Goal: Task Accomplishment & Management: Use online tool/utility

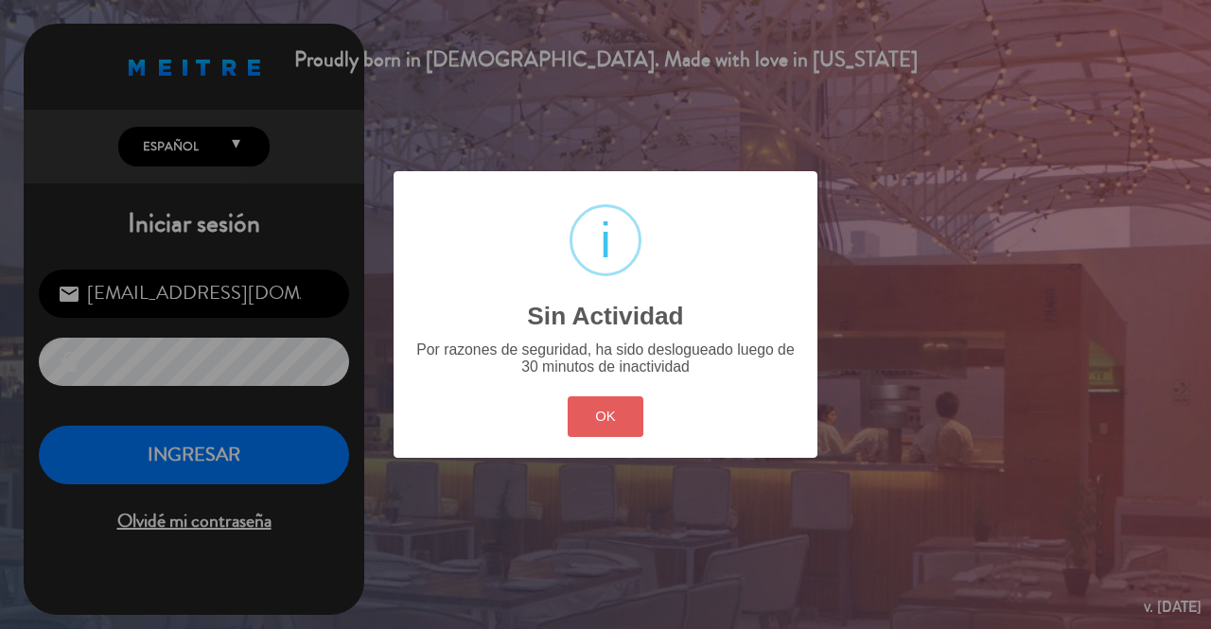
click at [592, 401] on button "OK" at bounding box center [606, 416] width 77 height 41
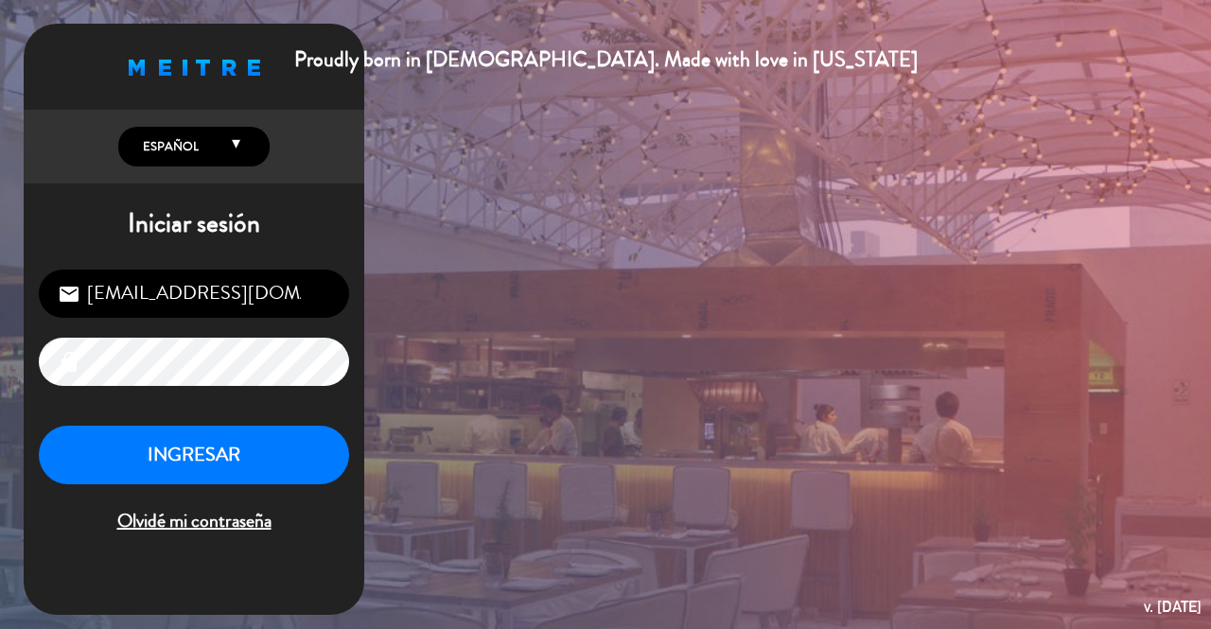
click at [202, 455] on button "INGRESAR" at bounding box center [194, 456] width 310 height 60
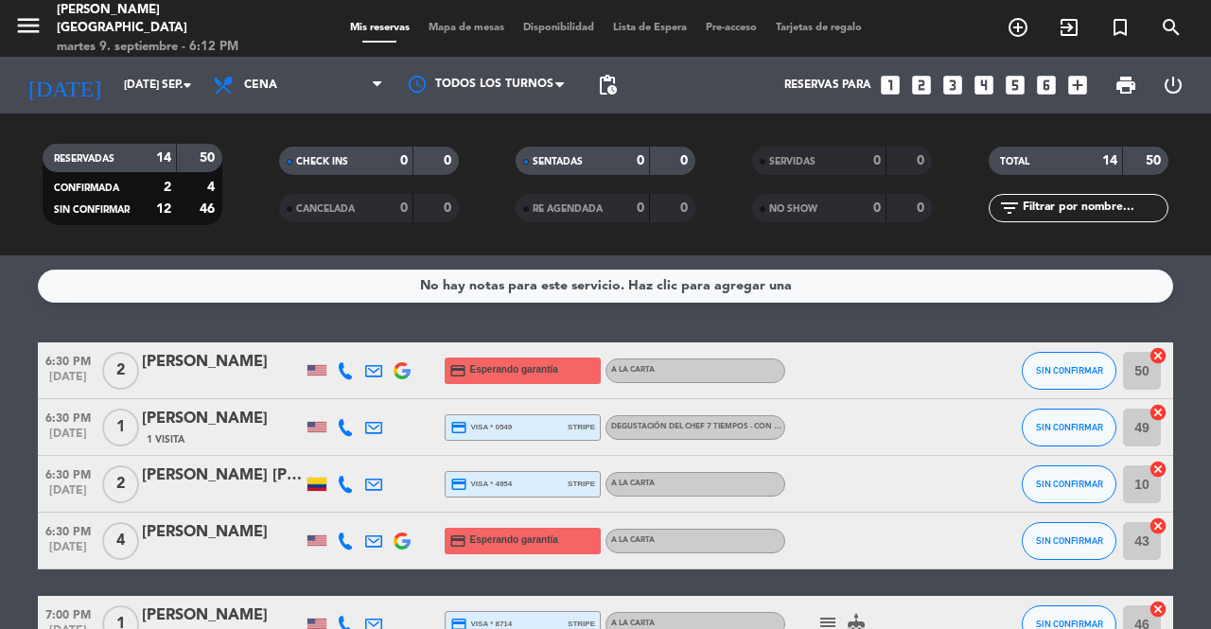
click at [206, 428] on div "[PERSON_NAME]" at bounding box center [222, 419] width 161 height 25
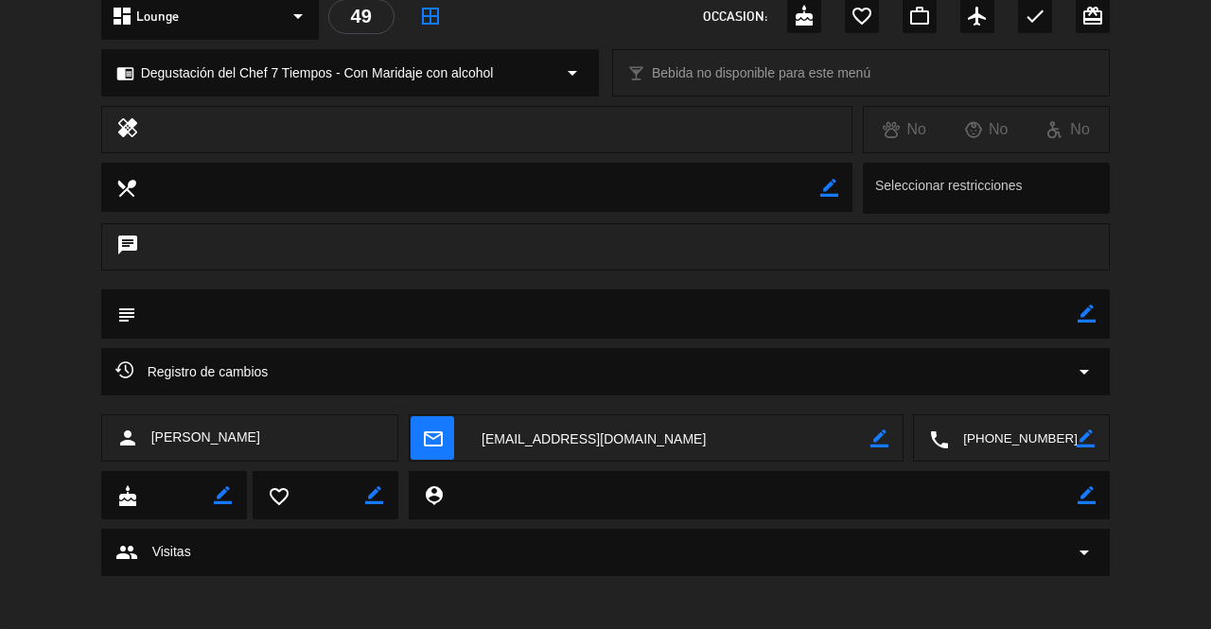
scroll to position [238, 0]
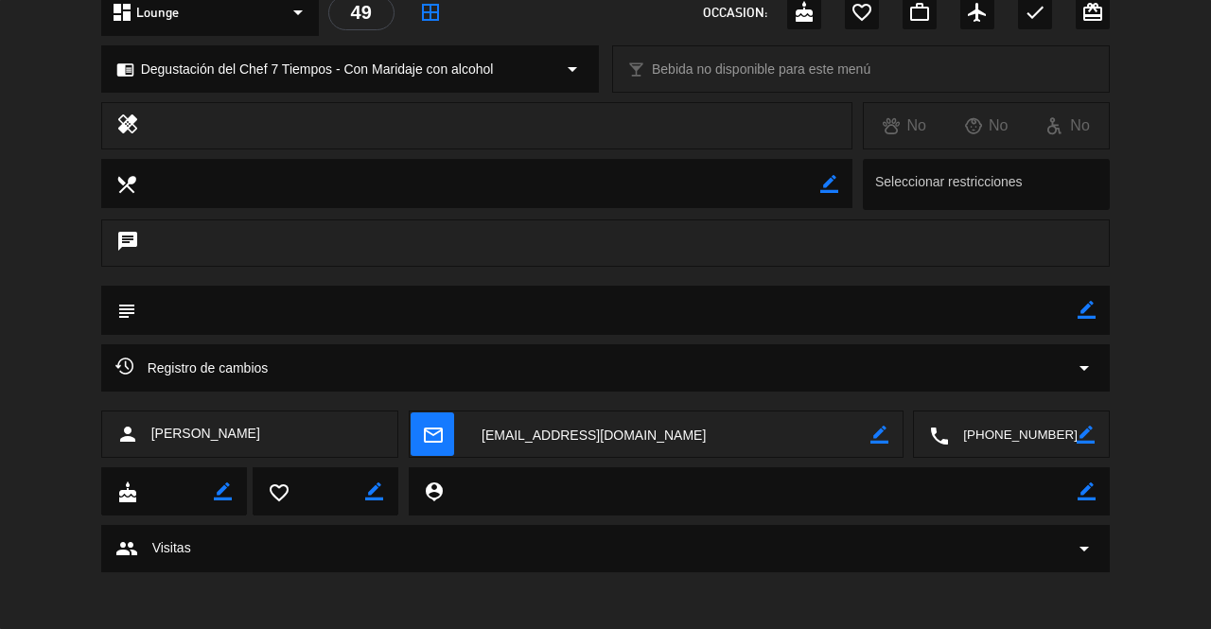
click at [584, 445] on textarea at bounding box center [668, 435] width 403 height 47
click at [1000, 438] on textarea at bounding box center [1013, 435] width 128 height 47
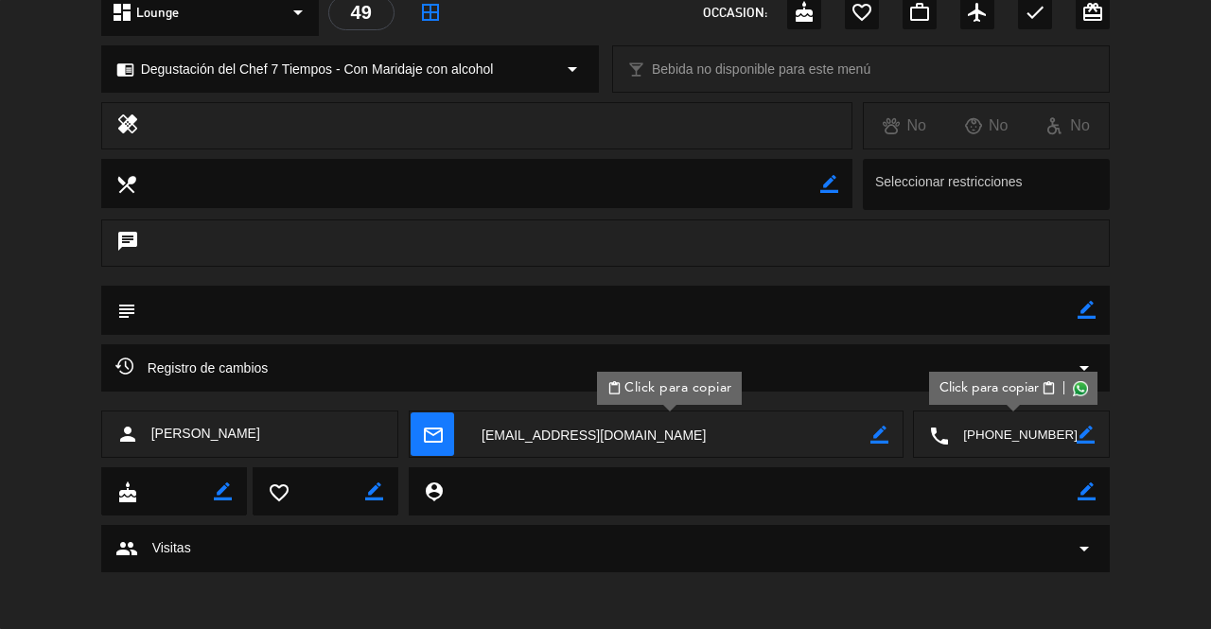
click at [1005, 394] on span "Click para copiar" at bounding box center [987, 388] width 99 height 20
click at [1156, 305] on div "subject border_color" at bounding box center [605, 315] width 1211 height 59
click at [204, 433] on span "[PERSON_NAME]" at bounding box center [205, 434] width 109 height 22
copy span "[PERSON_NAME]"
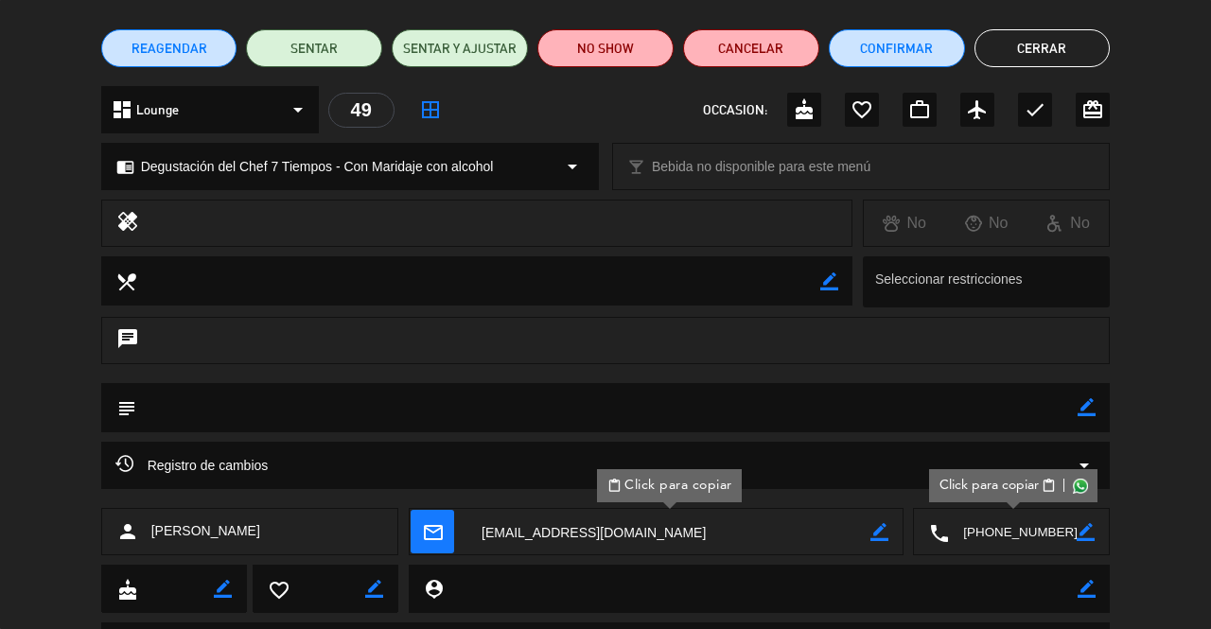
scroll to position [146, 0]
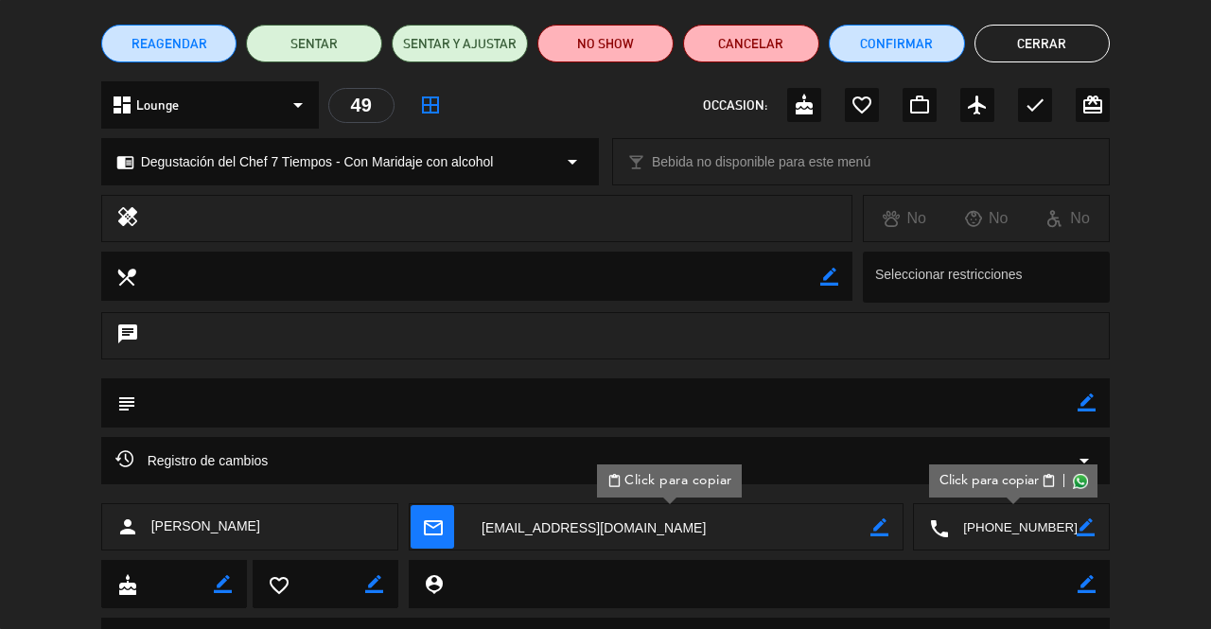
click at [1048, 56] on button "Cerrar" at bounding box center [1042, 44] width 136 height 38
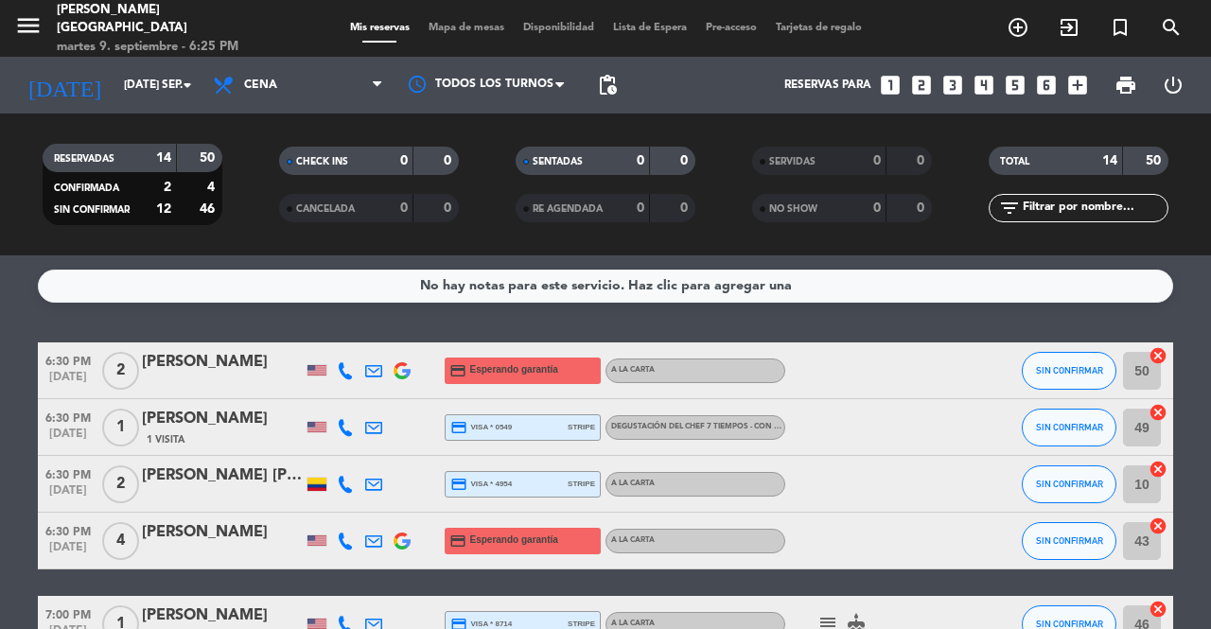
click at [1065, 427] on span "SIN CONFIRMAR" at bounding box center [1069, 427] width 67 height 10
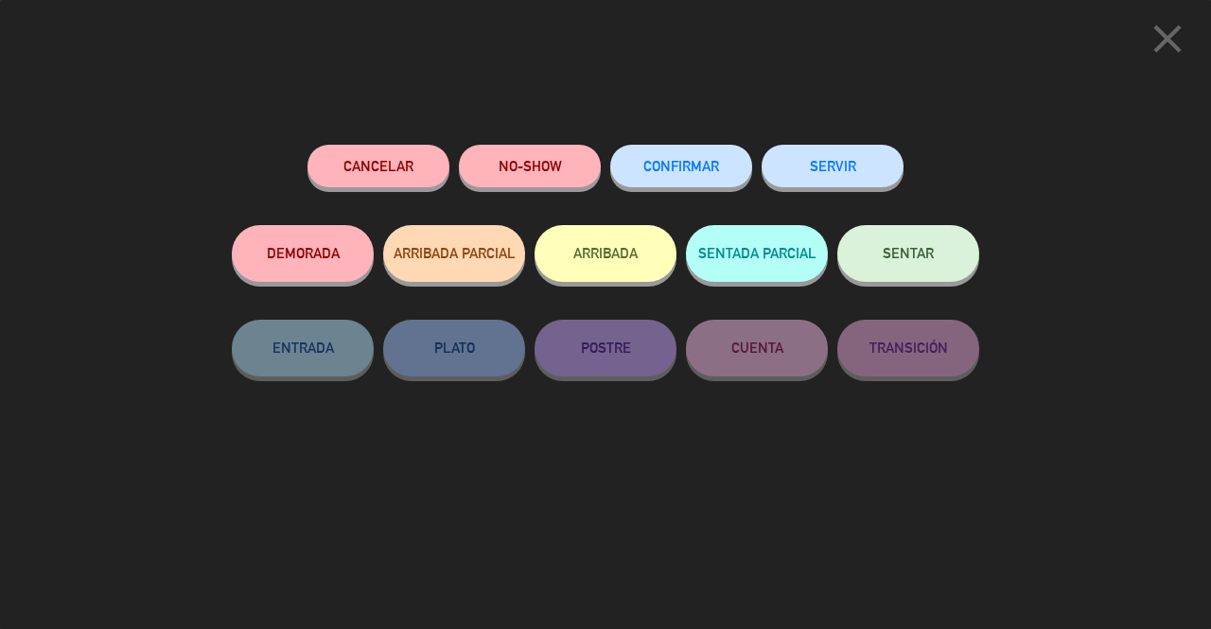
click at [405, 170] on button "Cancelar" at bounding box center [378, 166] width 142 height 43
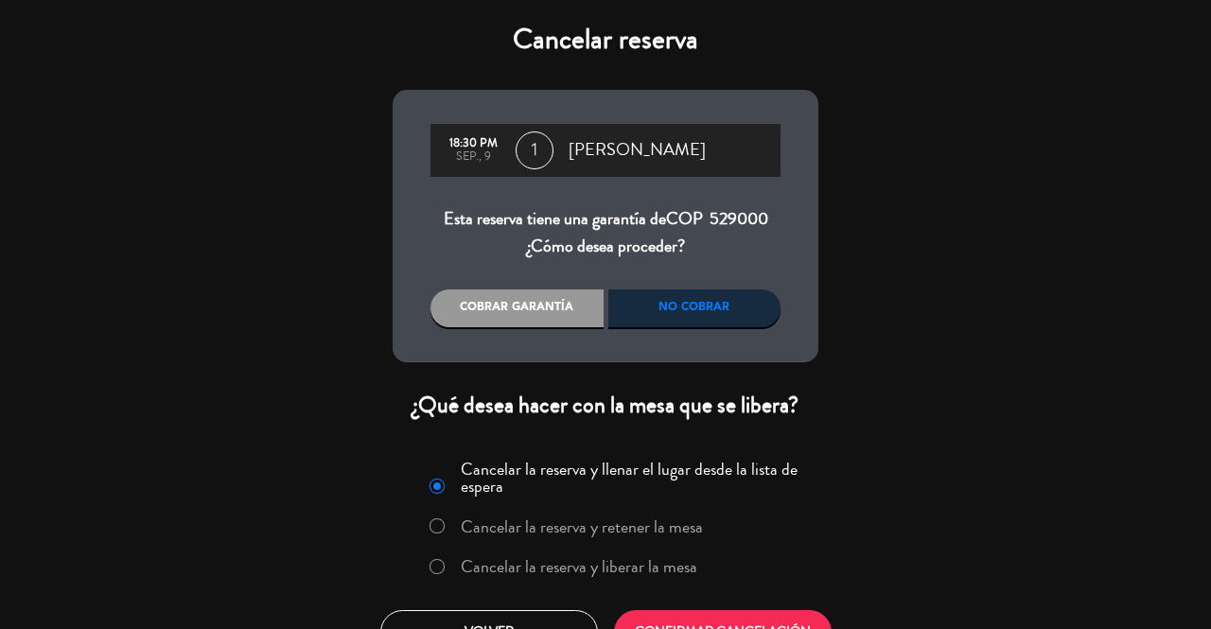
click at [482, 563] on label "Cancelar la reserva y liberar la mesa" at bounding box center [579, 566] width 237 height 17
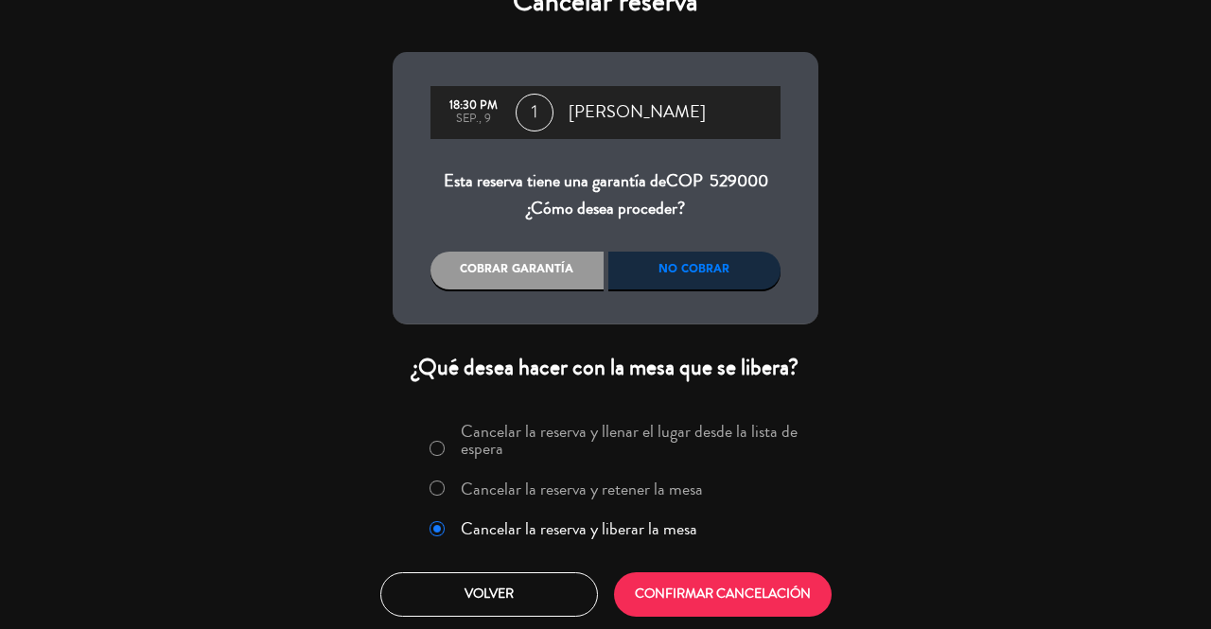
click at [704, 274] on div "No cobrar" at bounding box center [694, 271] width 173 height 38
click at [734, 597] on button "CONFIRMAR CANCELACIÓN" at bounding box center [723, 594] width 218 height 44
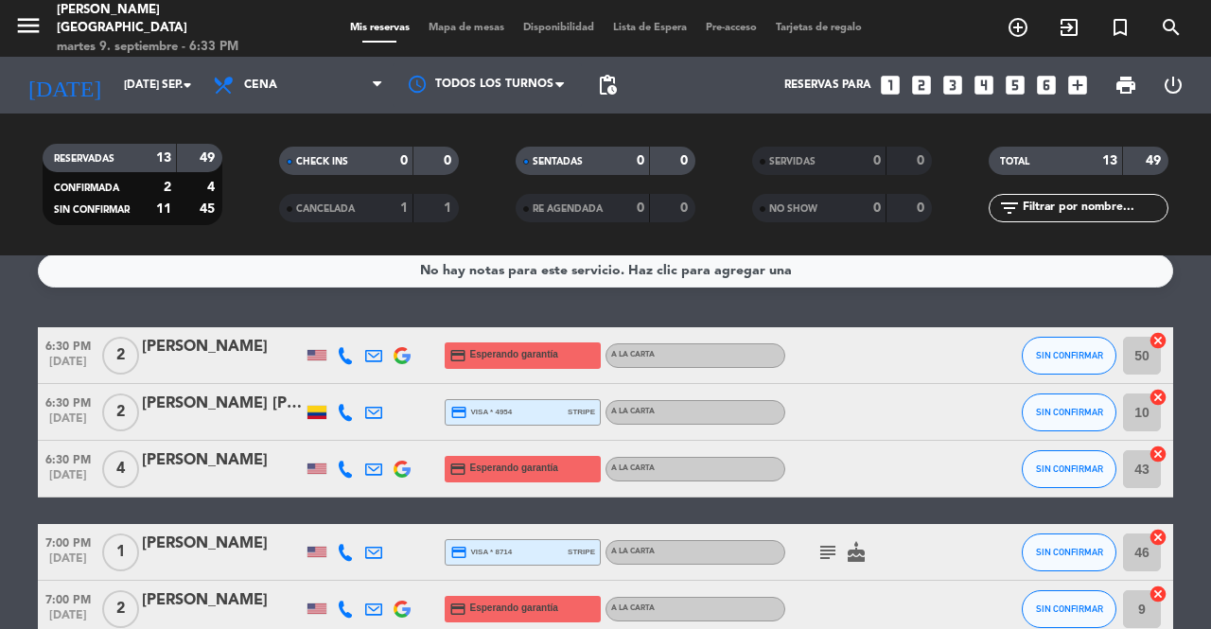
scroll to position [16, 0]
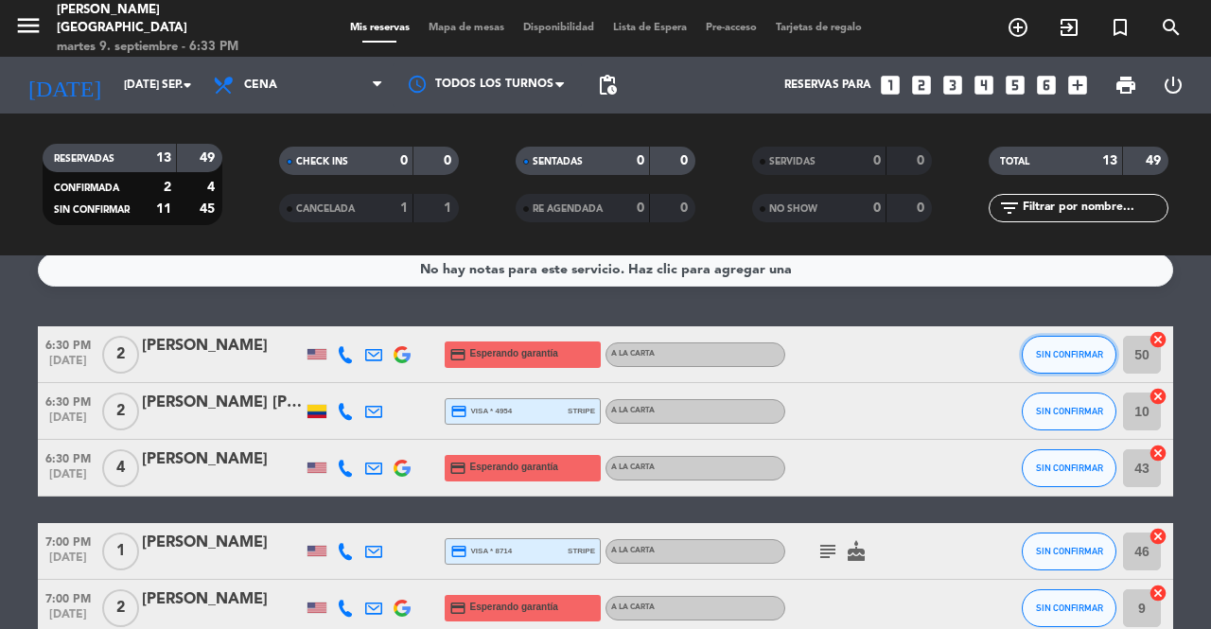
click at [1067, 355] on span "SIN CONFIRMAR" at bounding box center [1069, 354] width 67 height 10
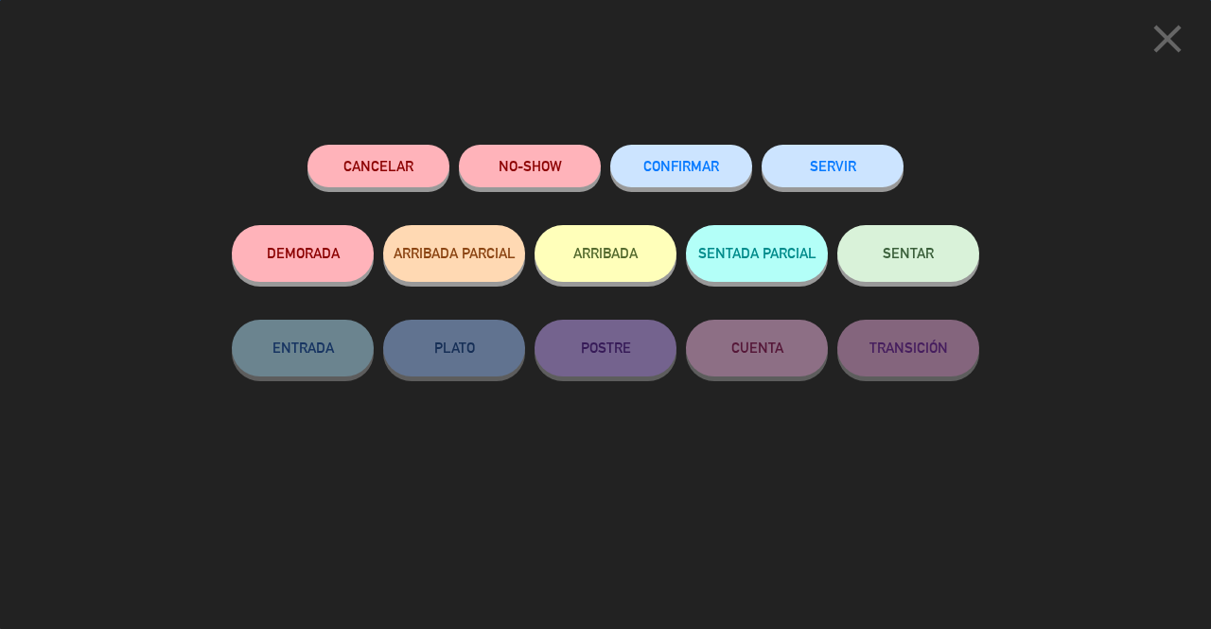
click at [1153, 35] on icon "close" at bounding box center [1167, 38] width 47 height 47
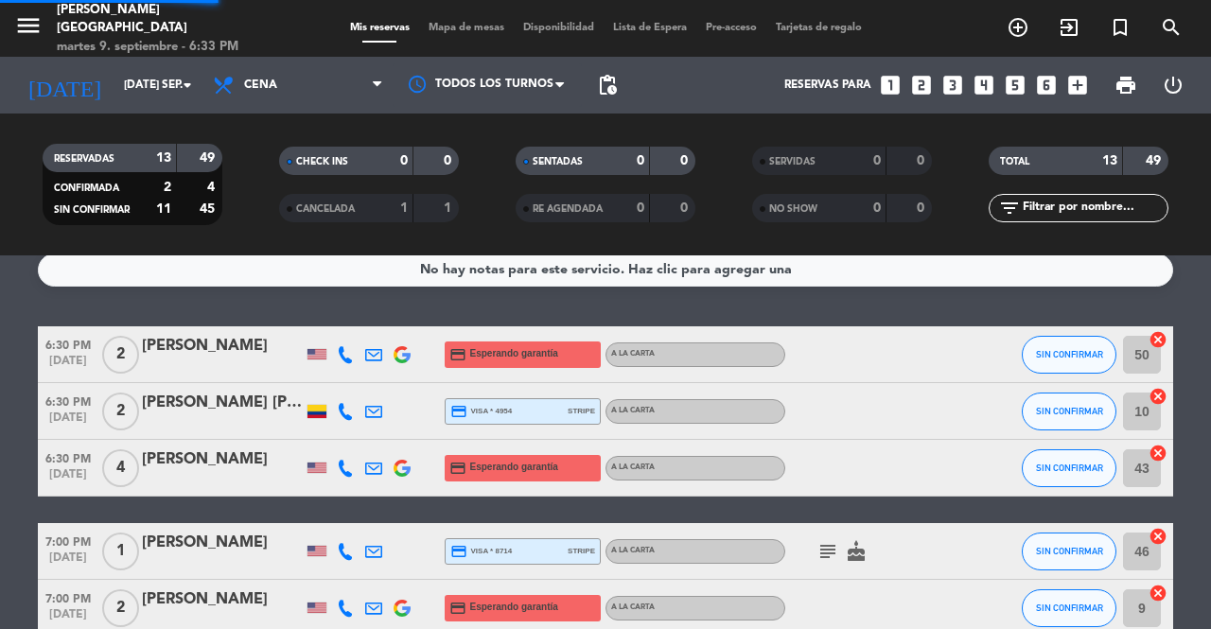
click at [1154, 339] on icon "cancel" at bounding box center [1157, 339] width 19 height 19
click at [1147, 355] on icon "border_all" at bounding box center [1144, 354] width 23 height 23
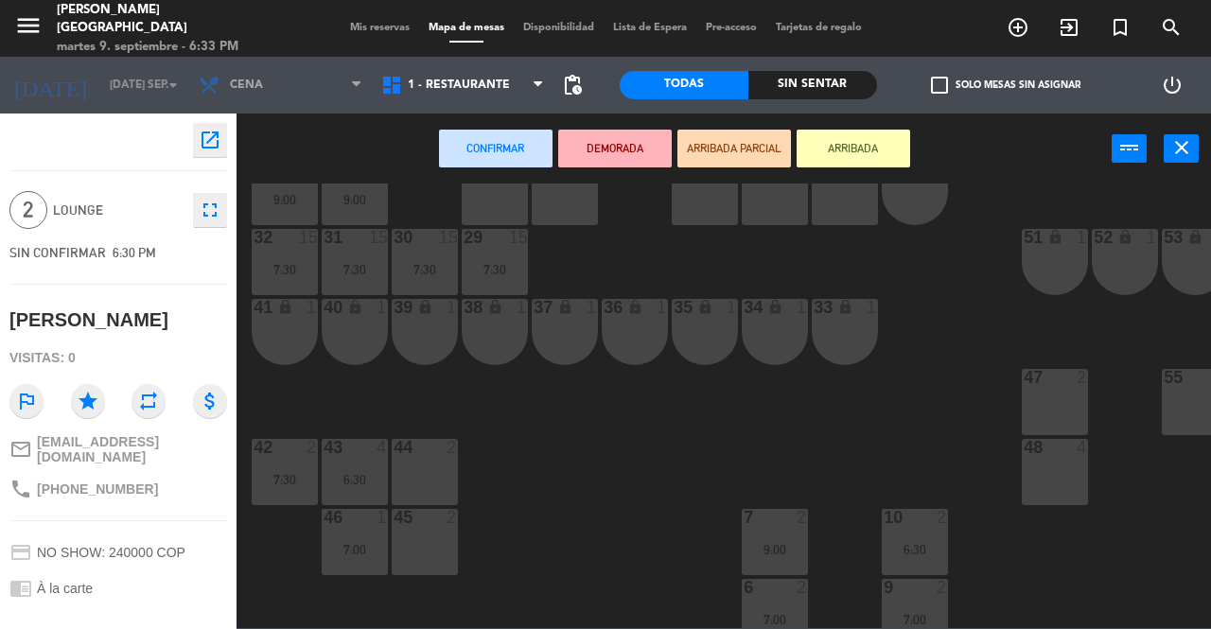
scroll to position [67, 0]
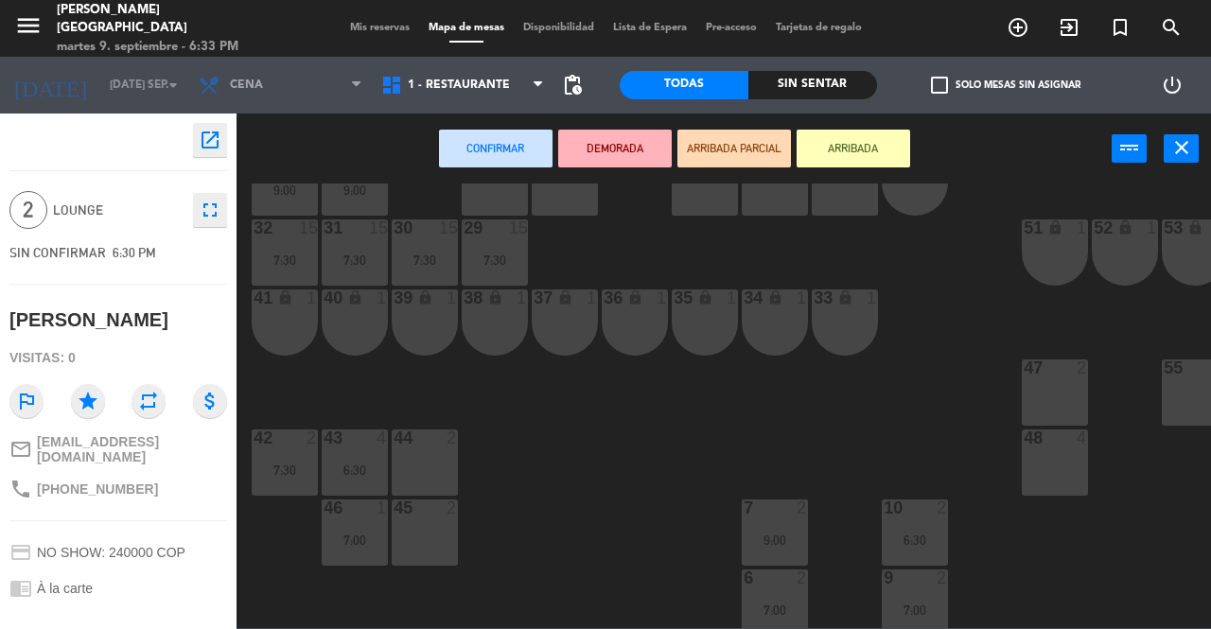
click at [424, 534] on div "45 2" at bounding box center [425, 533] width 66 height 66
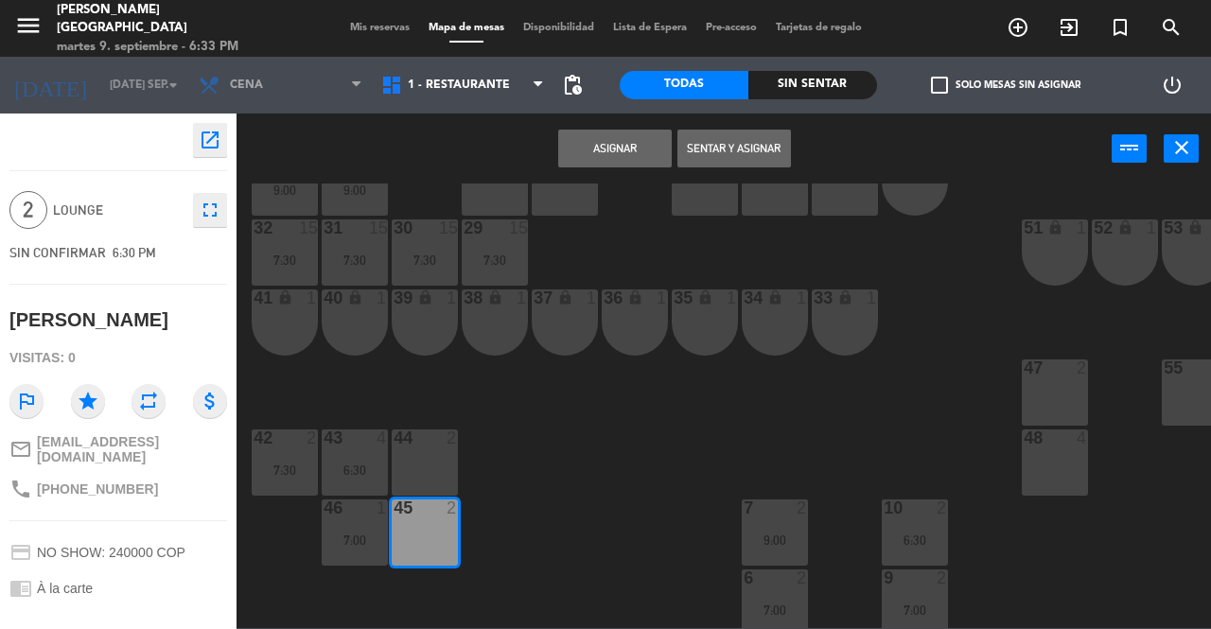
click at [622, 146] on button "Asignar" at bounding box center [615, 149] width 114 height 38
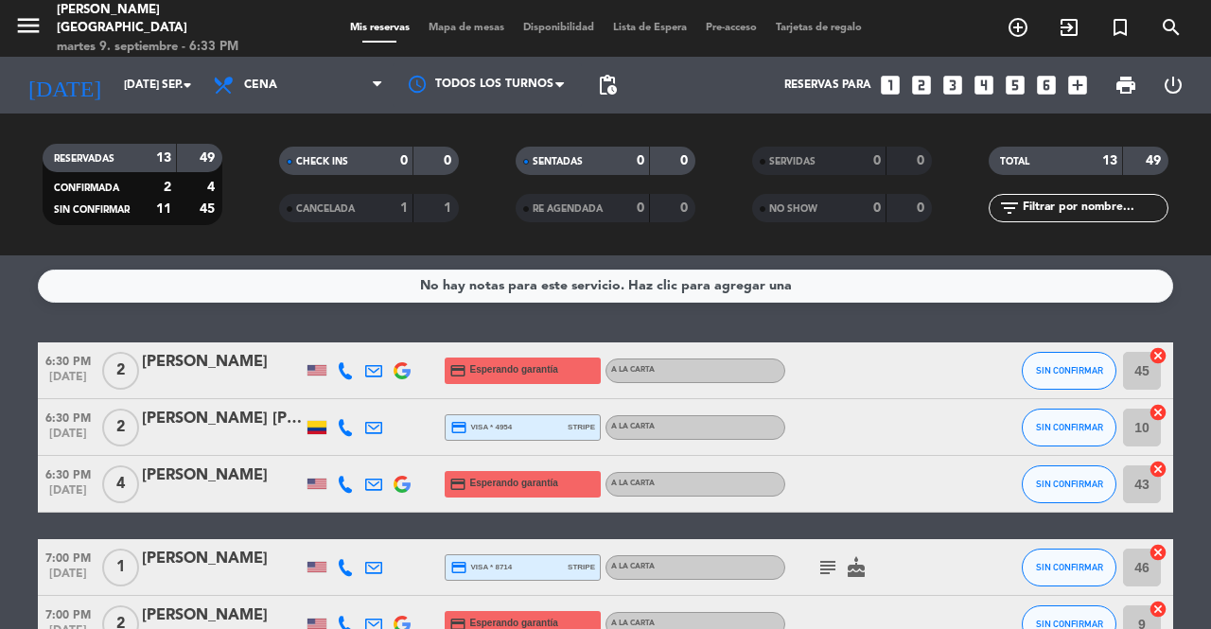
click at [1073, 370] on span "SIN CONFIRMAR" at bounding box center [1069, 370] width 67 height 10
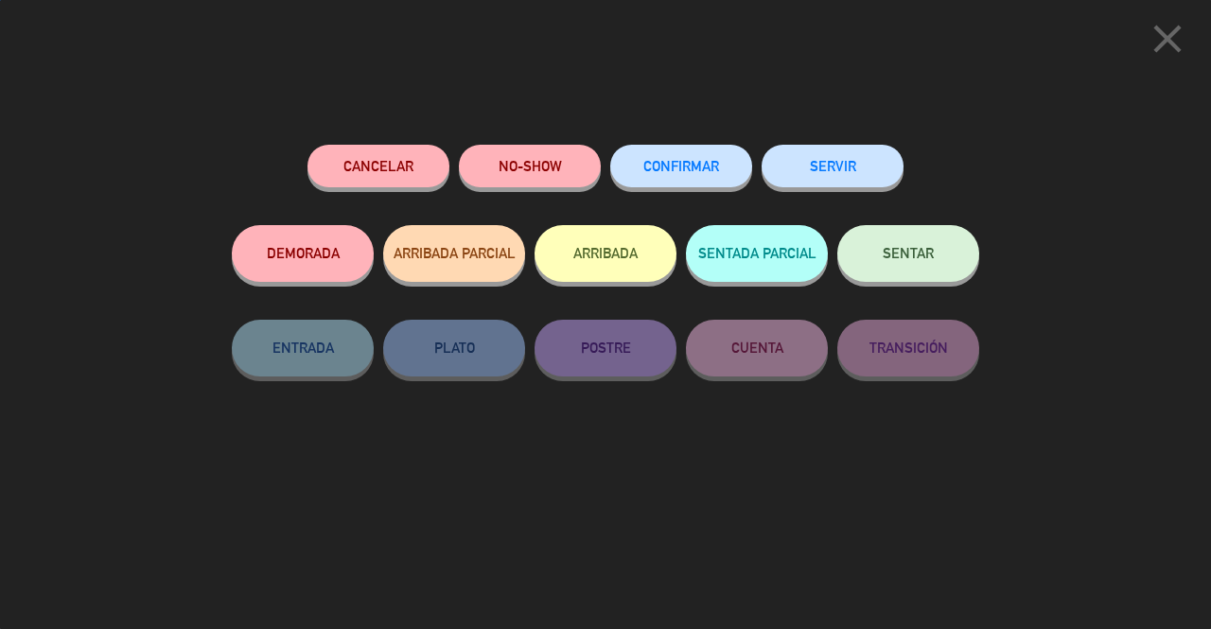
click at [910, 257] on span "SENTAR" at bounding box center [908, 253] width 51 height 16
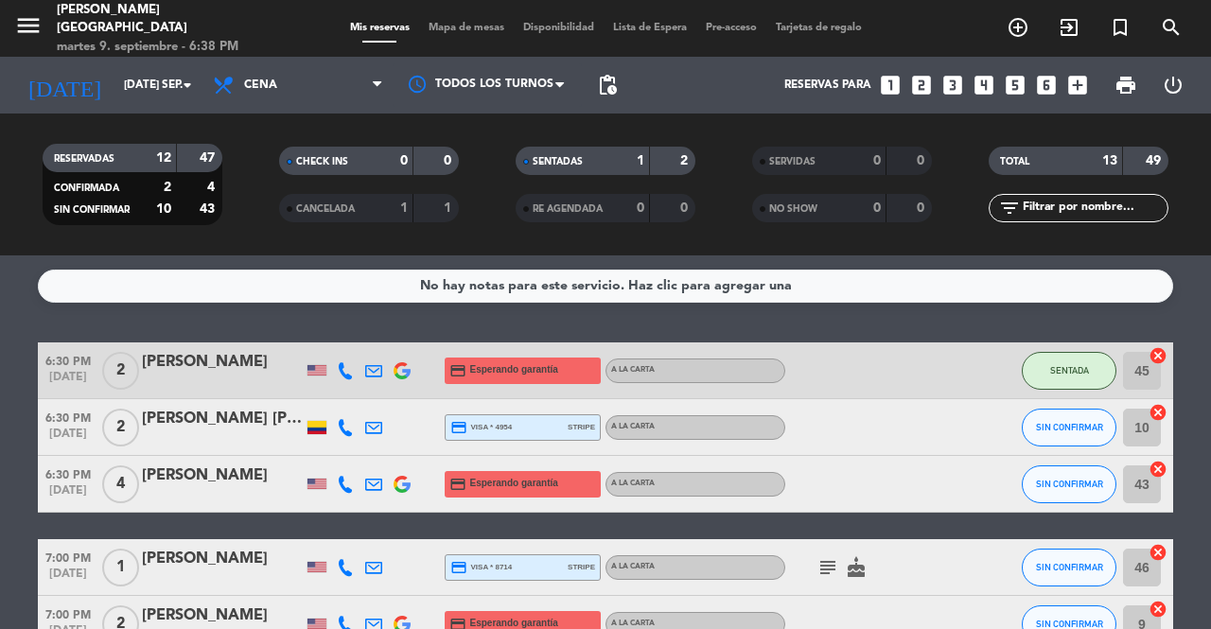
click at [348, 490] on icon at bounding box center [345, 484] width 17 height 17
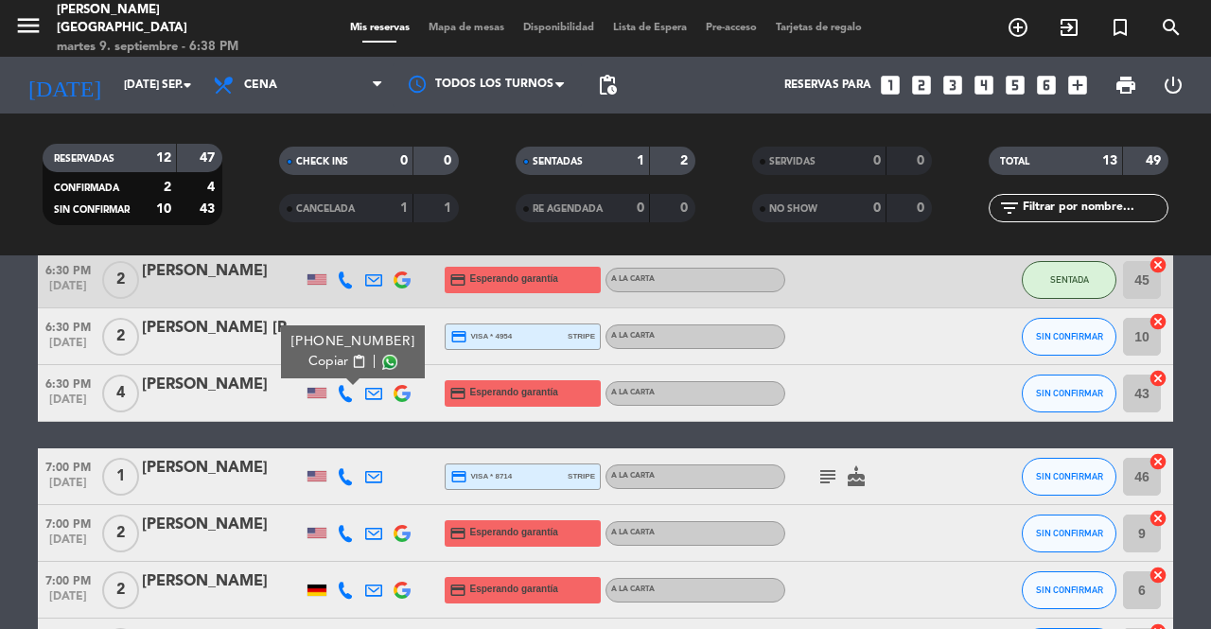
scroll to position [103, 0]
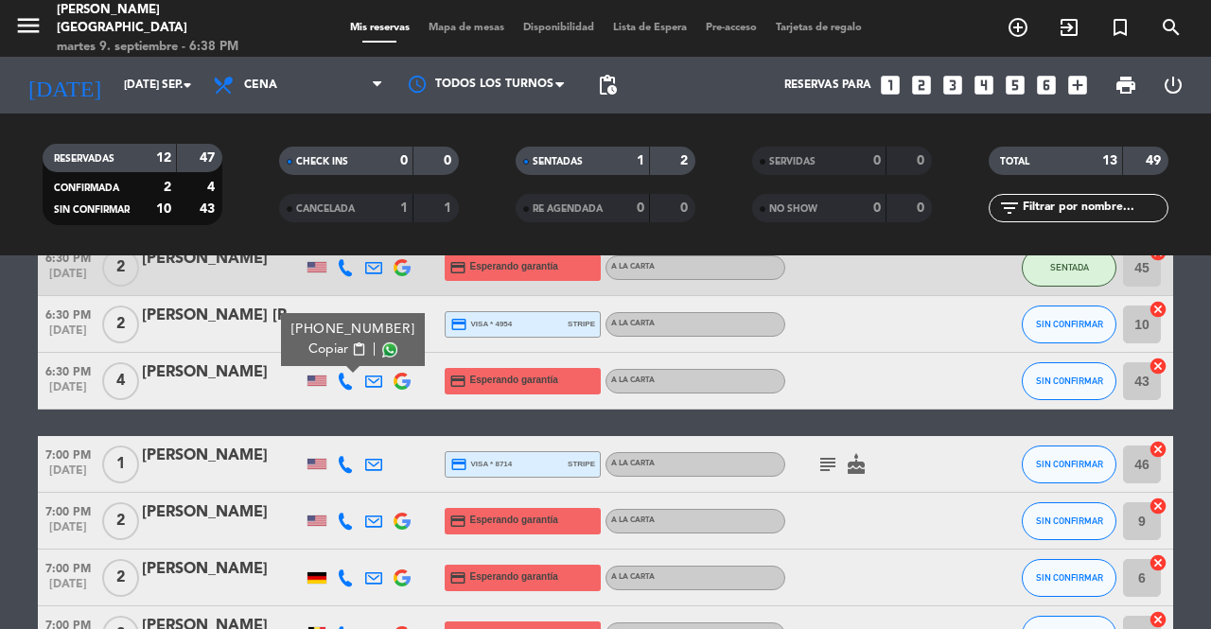
click at [344, 468] on icon at bounding box center [345, 464] width 17 height 17
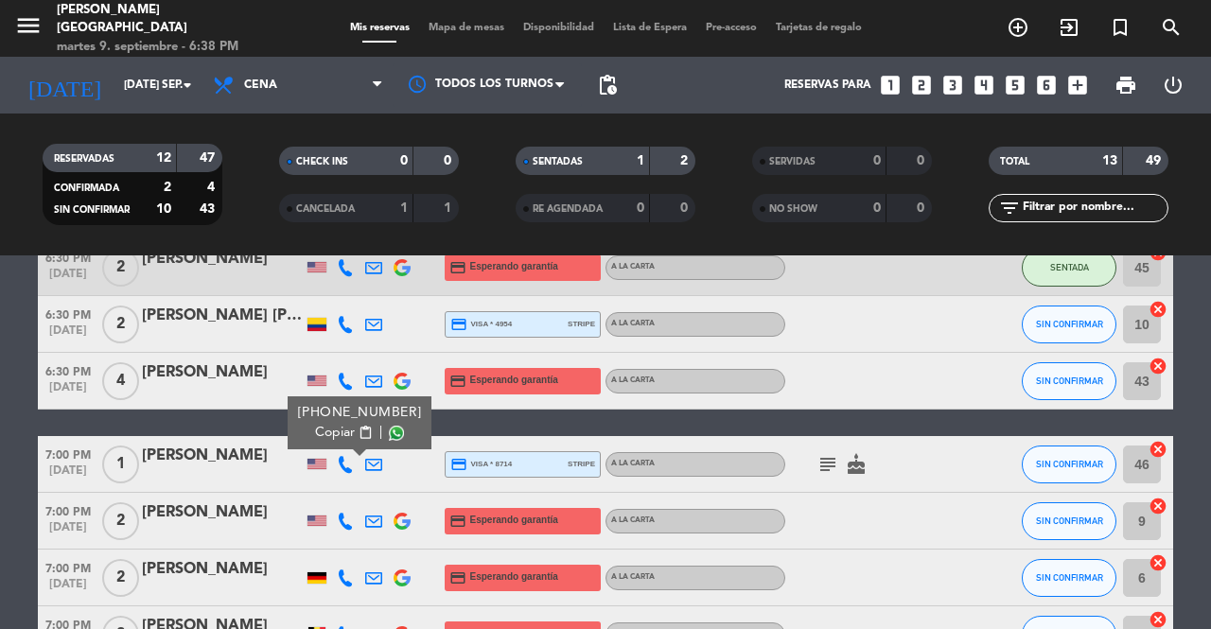
click at [344, 524] on icon at bounding box center [345, 521] width 17 height 17
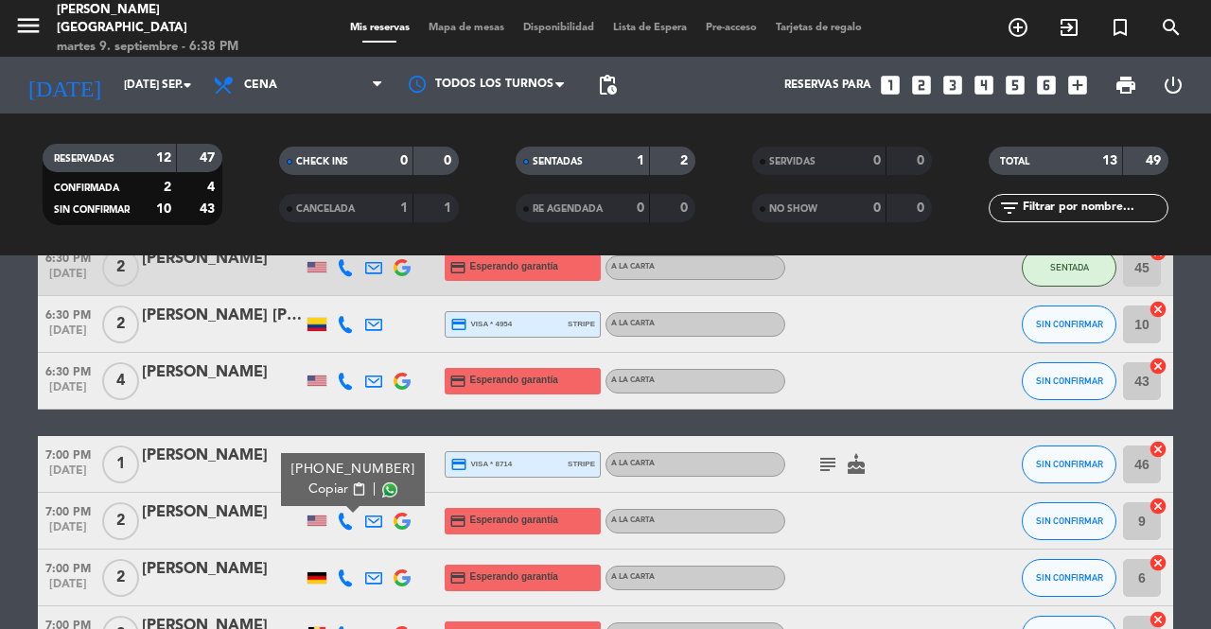
click at [344, 580] on icon at bounding box center [345, 578] width 17 height 17
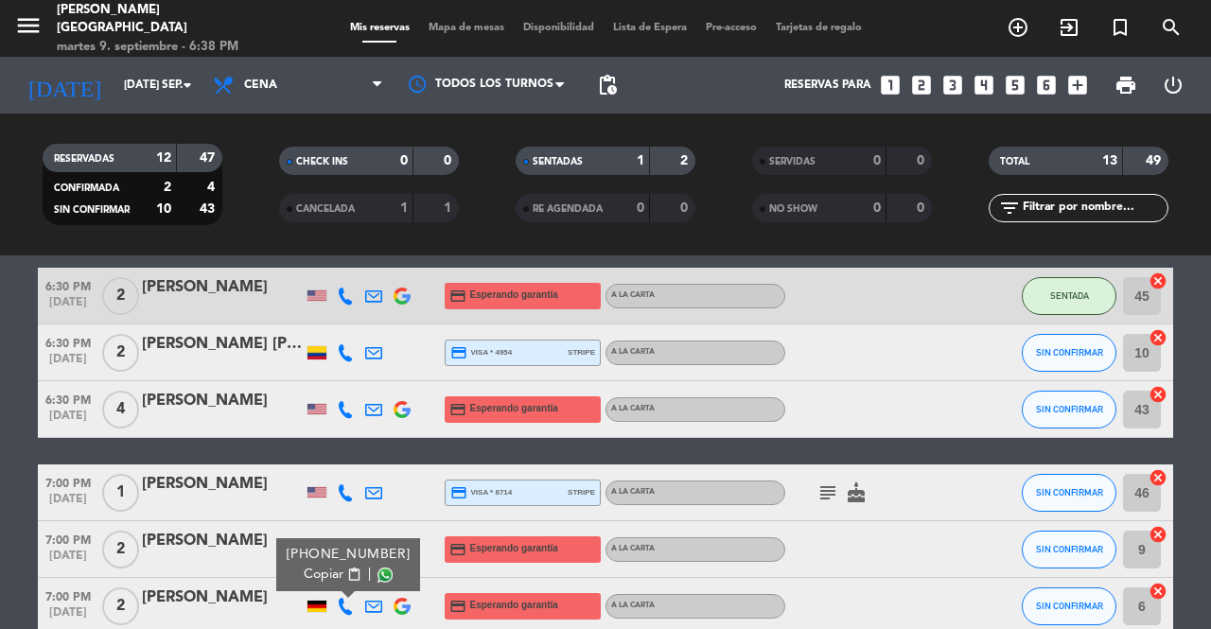
scroll to position [70, 0]
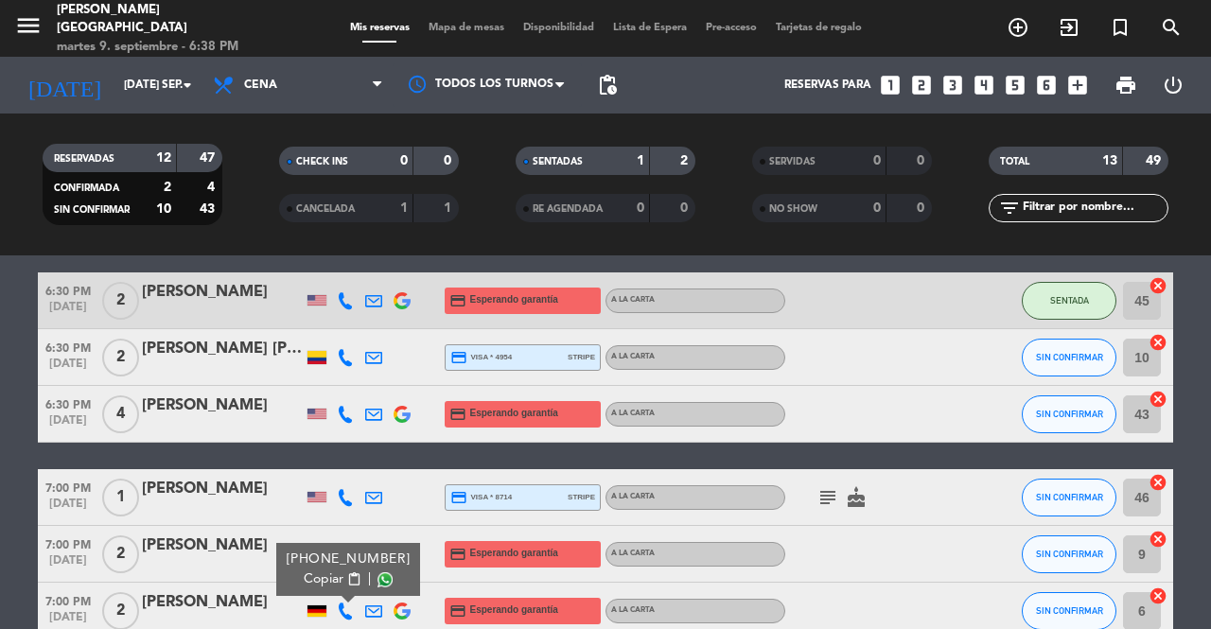
click at [341, 414] on icon at bounding box center [345, 414] width 17 height 17
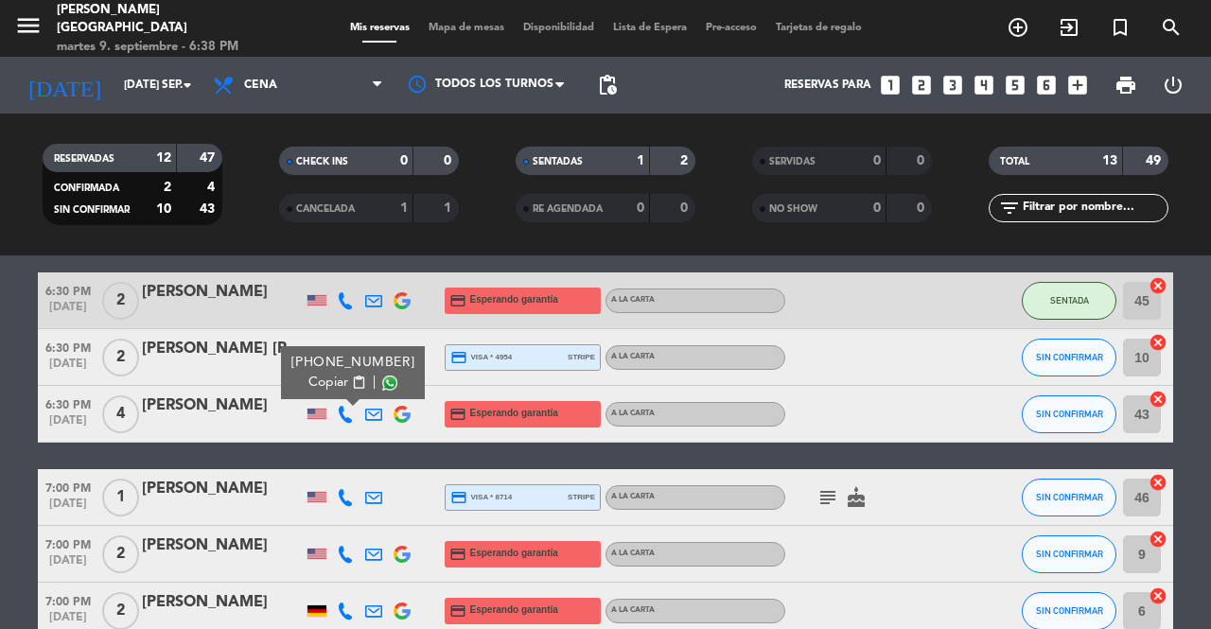
click at [333, 378] on span "Copiar" at bounding box center [328, 383] width 40 height 20
click at [1065, 356] on span "SIN CONFIRMAR" at bounding box center [1069, 357] width 67 height 10
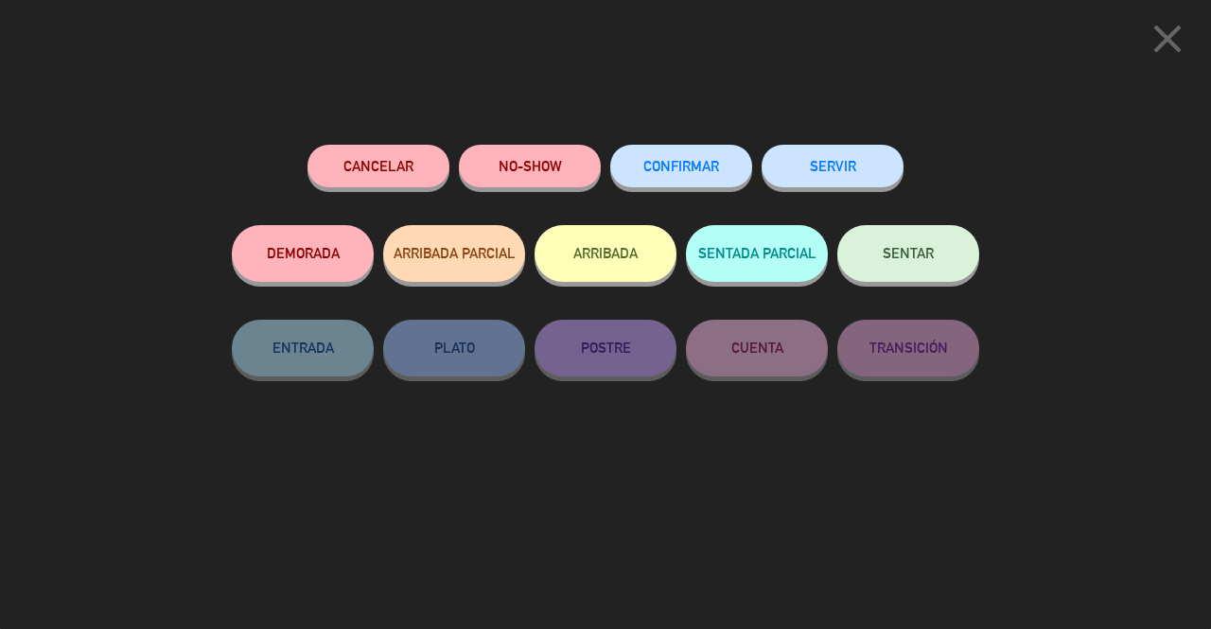
click at [907, 250] on span "SENTAR" at bounding box center [908, 253] width 51 height 16
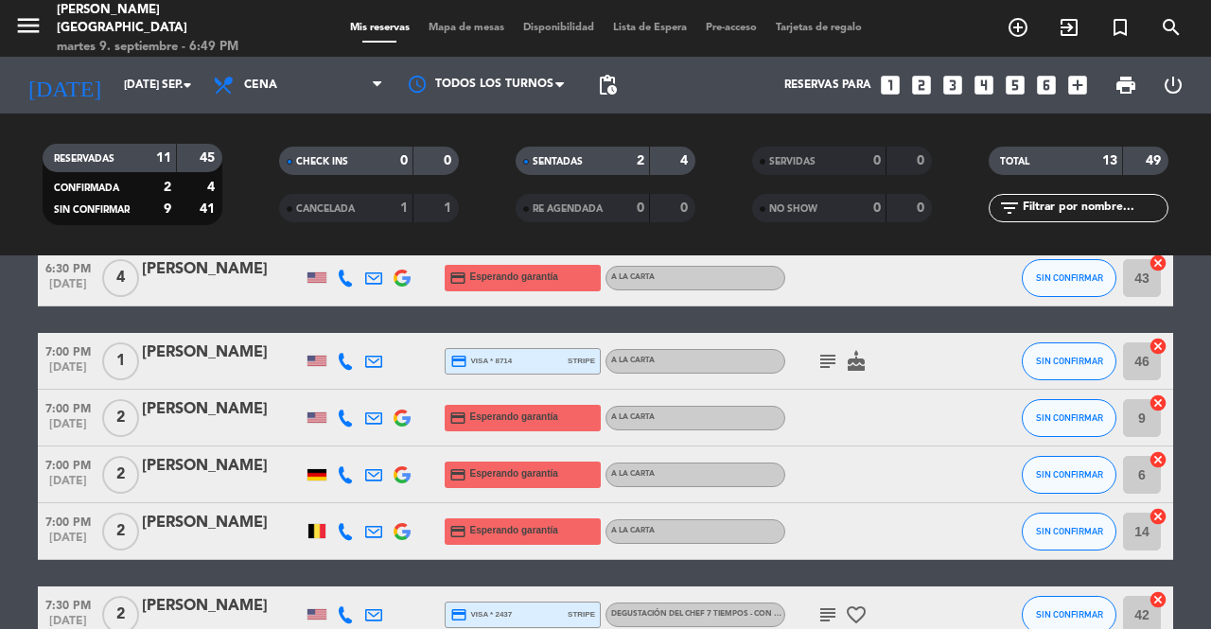
scroll to position [219, 0]
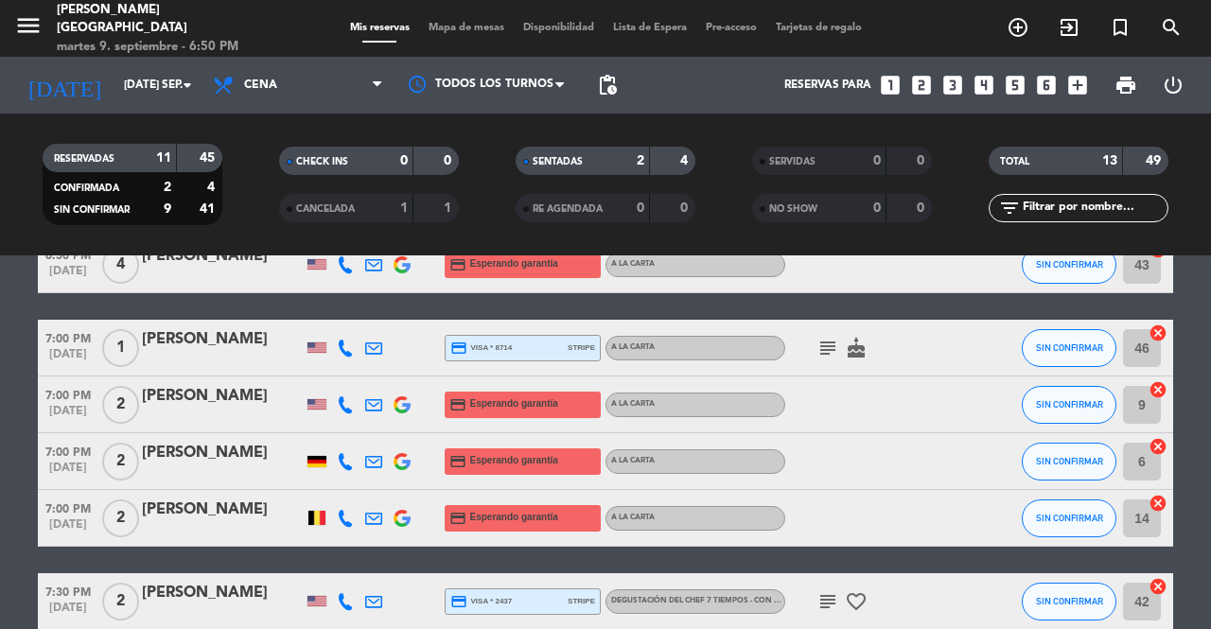
click at [1210, 392] on bookings-row "6:30 PM [DATE] 2 [PERSON_NAME] credit_card Esperando garantía A la carta SENTAD…" at bounding box center [605, 531] width 1211 height 817
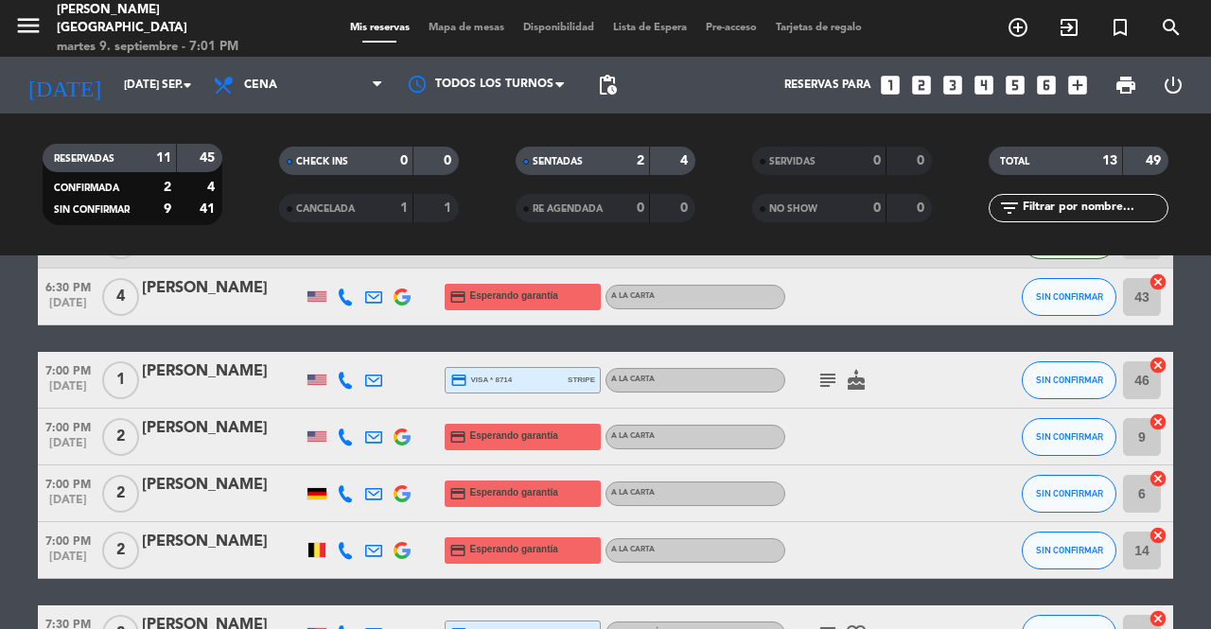
scroll to position [193, 0]
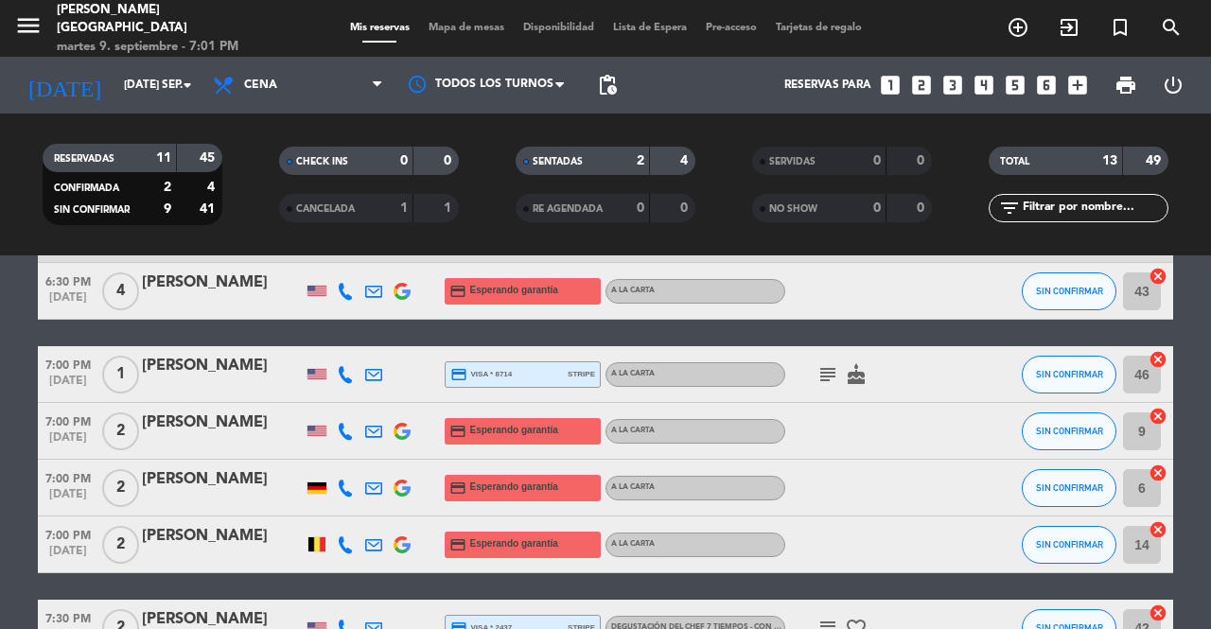
click at [1075, 433] on span "SIN CONFIRMAR" at bounding box center [1069, 431] width 67 height 10
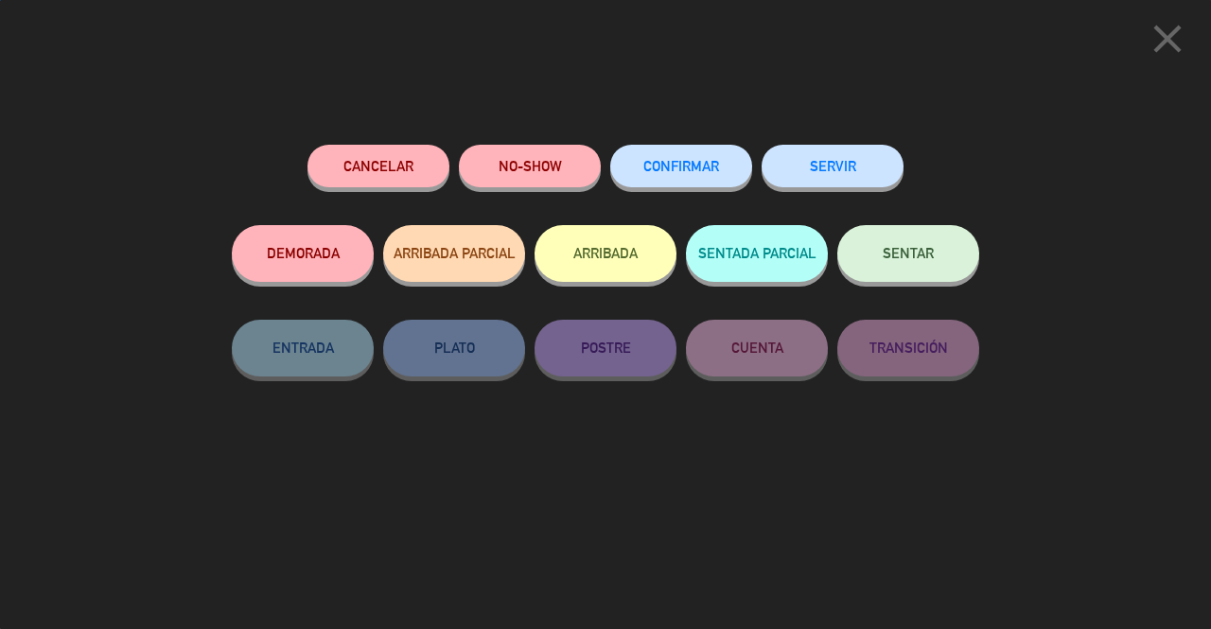
click at [848, 169] on button "SERVIR" at bounding box center [833, 166] width 142 height 43
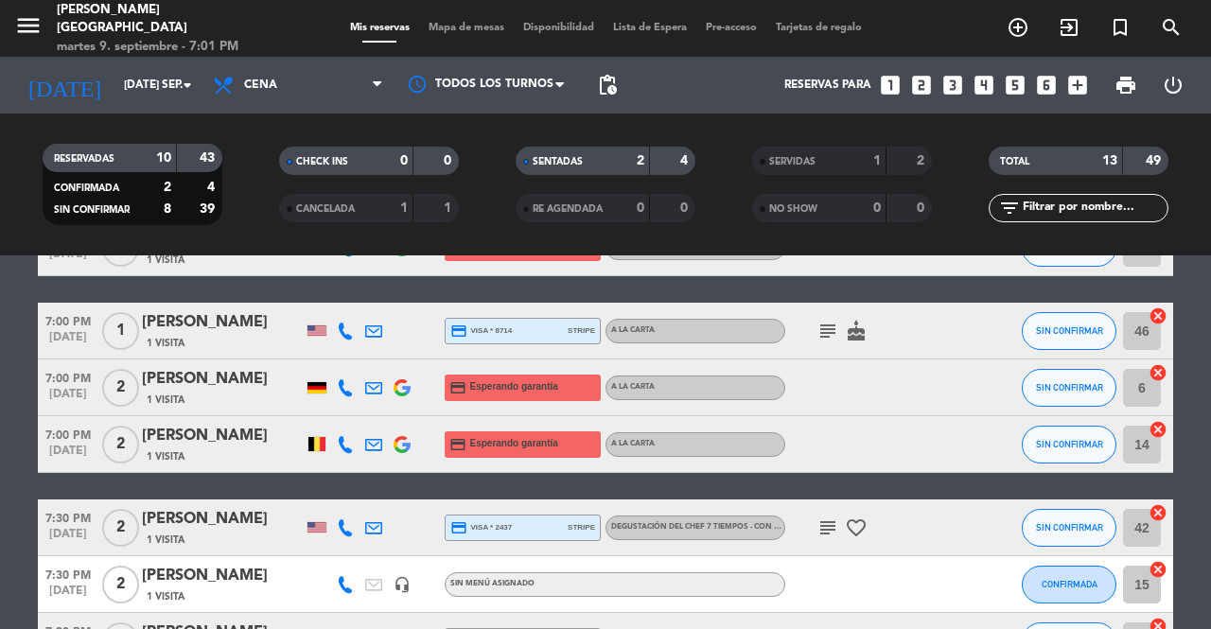
scroll to position [252, 0]
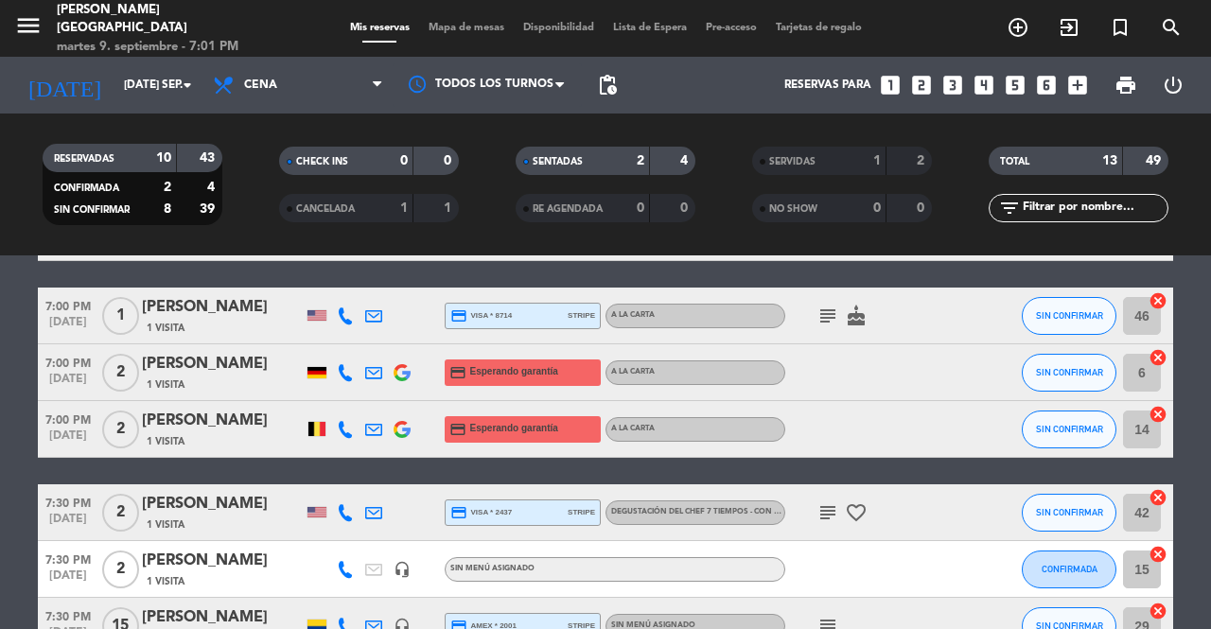
click at [1154, 418] on icon "cancel" at bounding box center [1157, 414] width 19 height 19
click at [1140, 431] on icon "border_all" at bounding box center [1144, 429] width 23 height 23
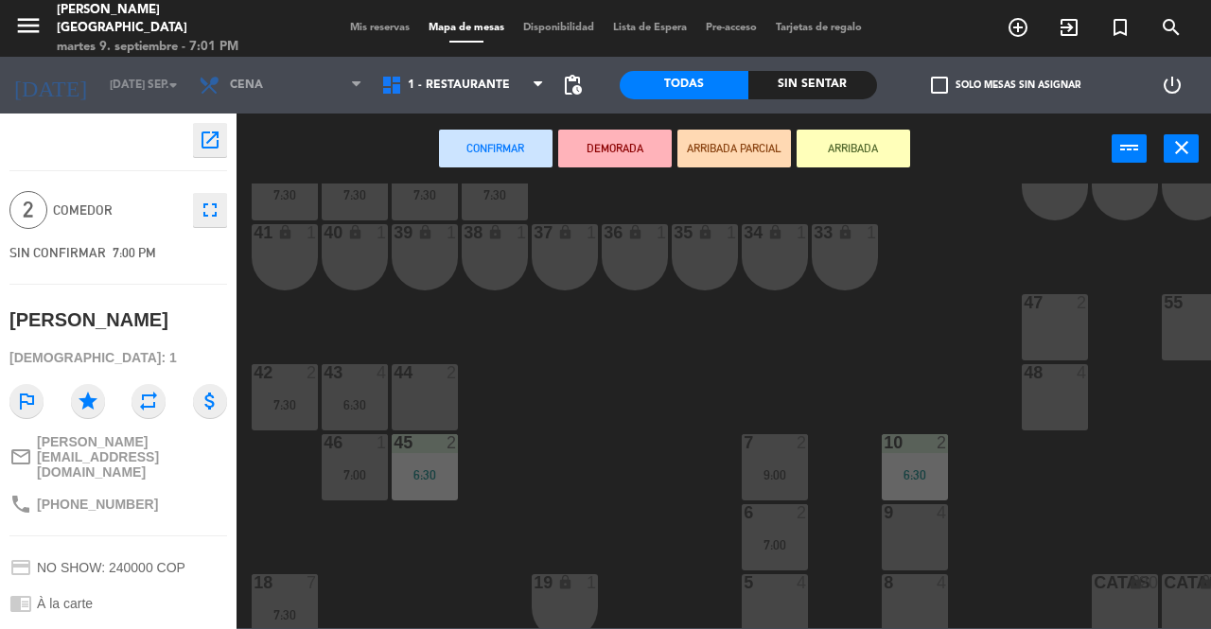
scroll to position [212, 0]
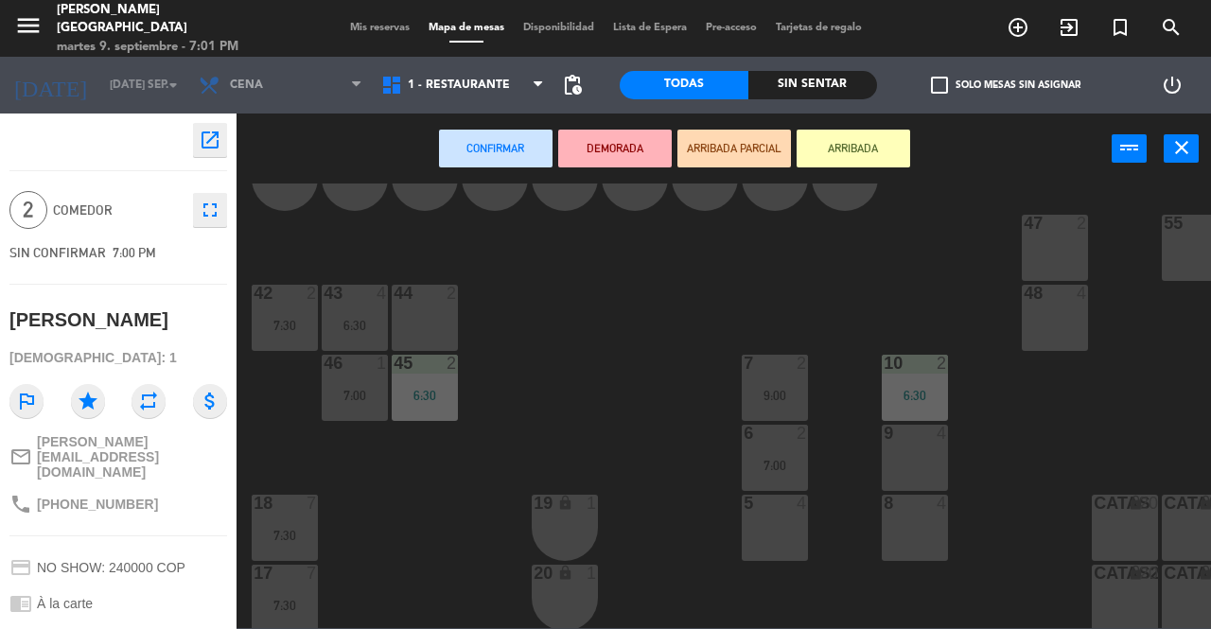
click at [775, 517] on div "5 4" at bounding box center [775, 528] width 66 height 66
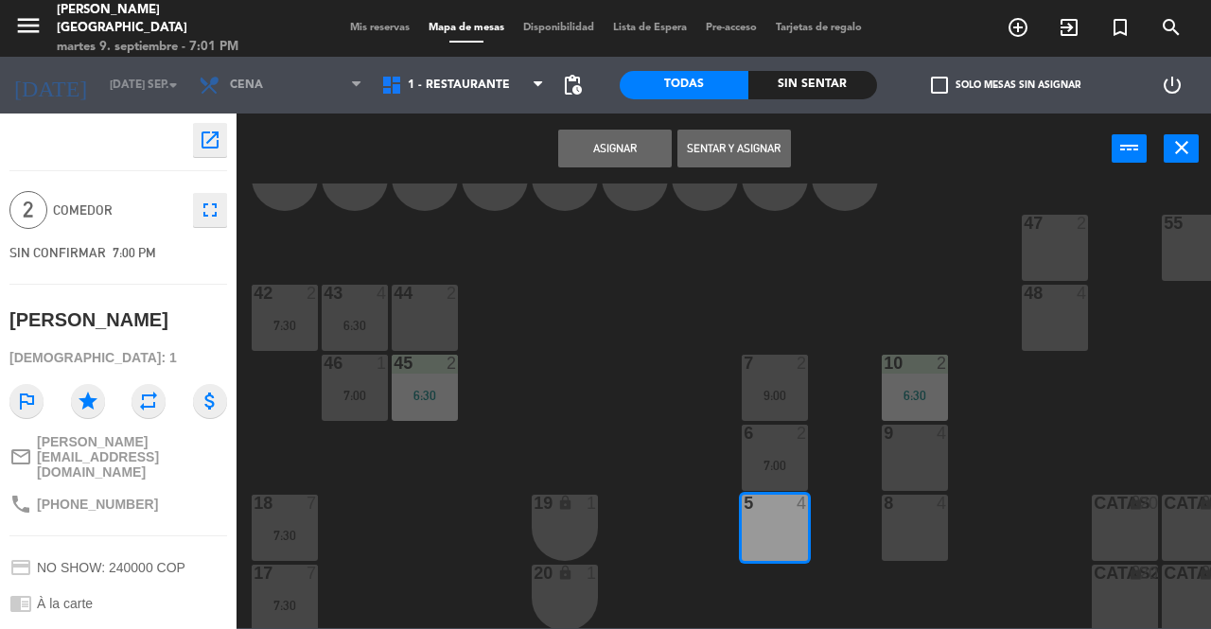
click at [742, 148] on button "Sentar y Asignar" at bounding box center [734, 149] width 114 height 38
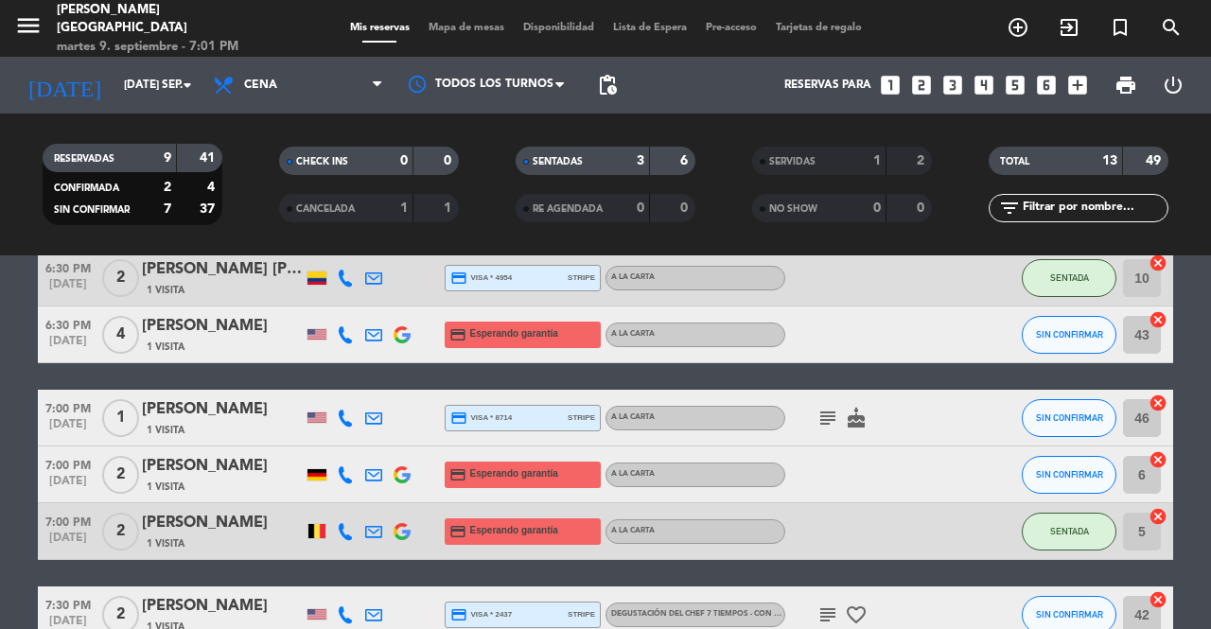
scroll to position [151, 0]
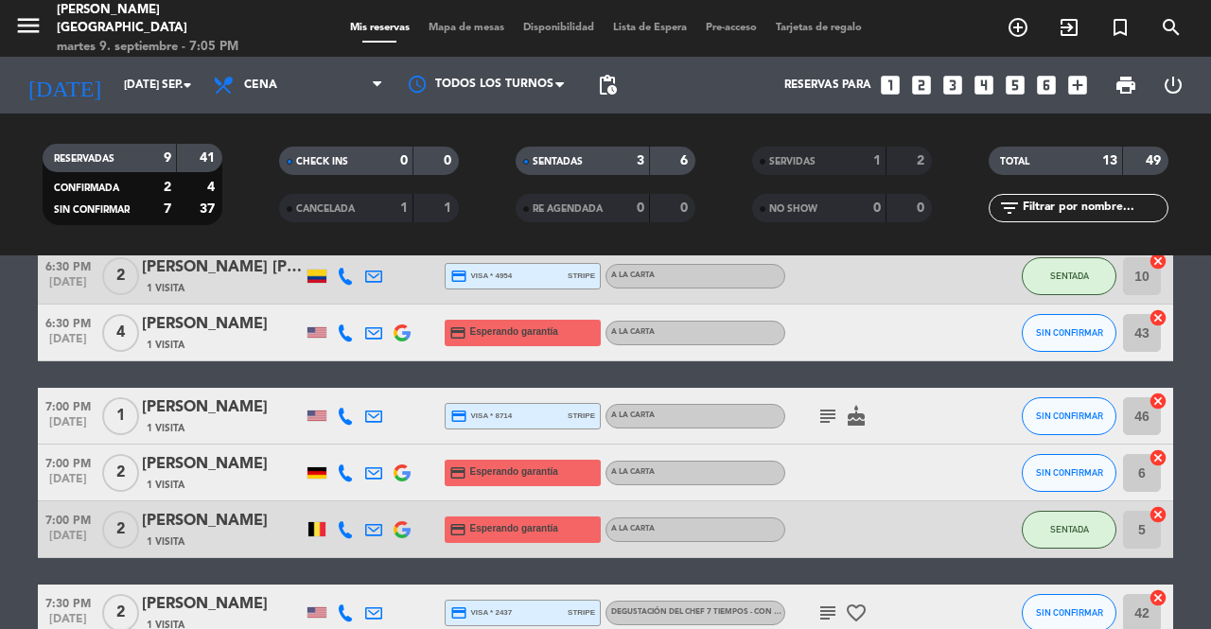
click at [1062, 32] on icon "exit_to_app" at bounding box center [1069, 27] width 23 height 23
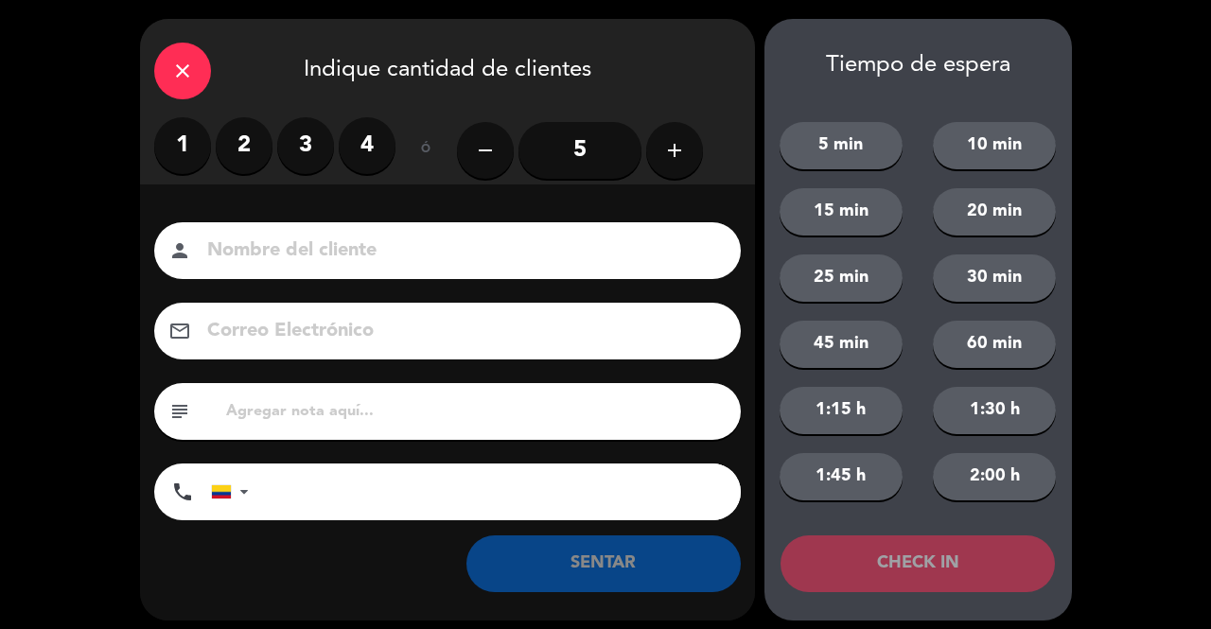
click at [231, 147] on label "2" at bounding box center [244, 145] width 57 height 57
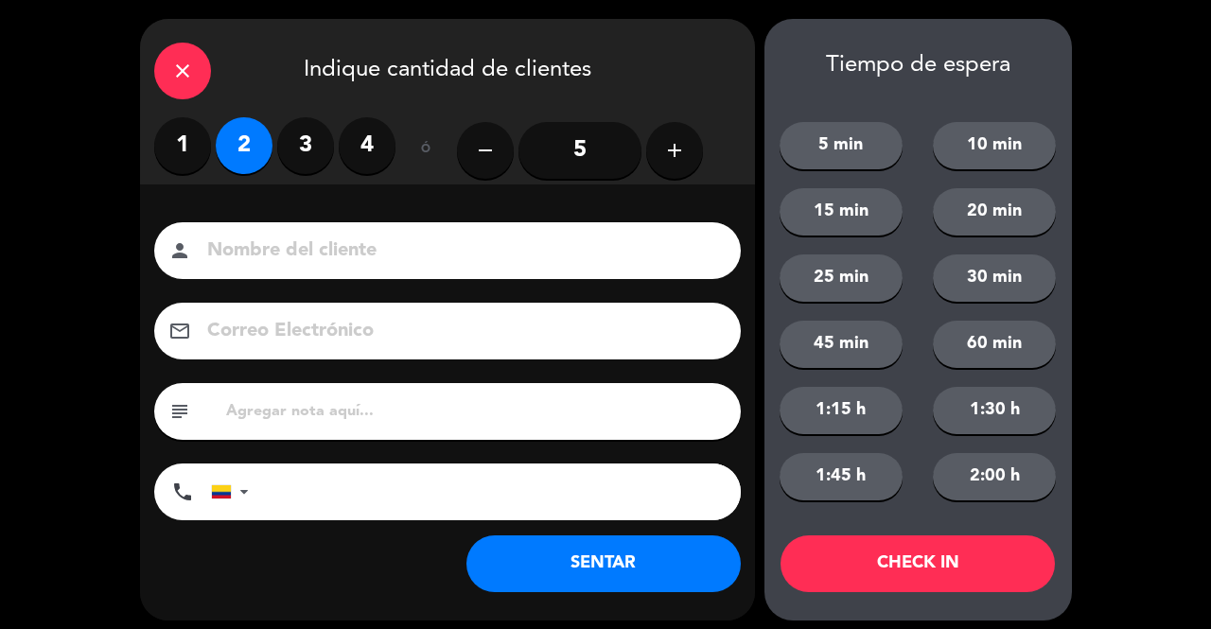
click at [282, 240] on input at bounding box center [460, 251] width 511 height 33
type input "SR EXT"
click at [535, 560] on button "SENTAR" at bounding box center [603, 563] width 274 height 57
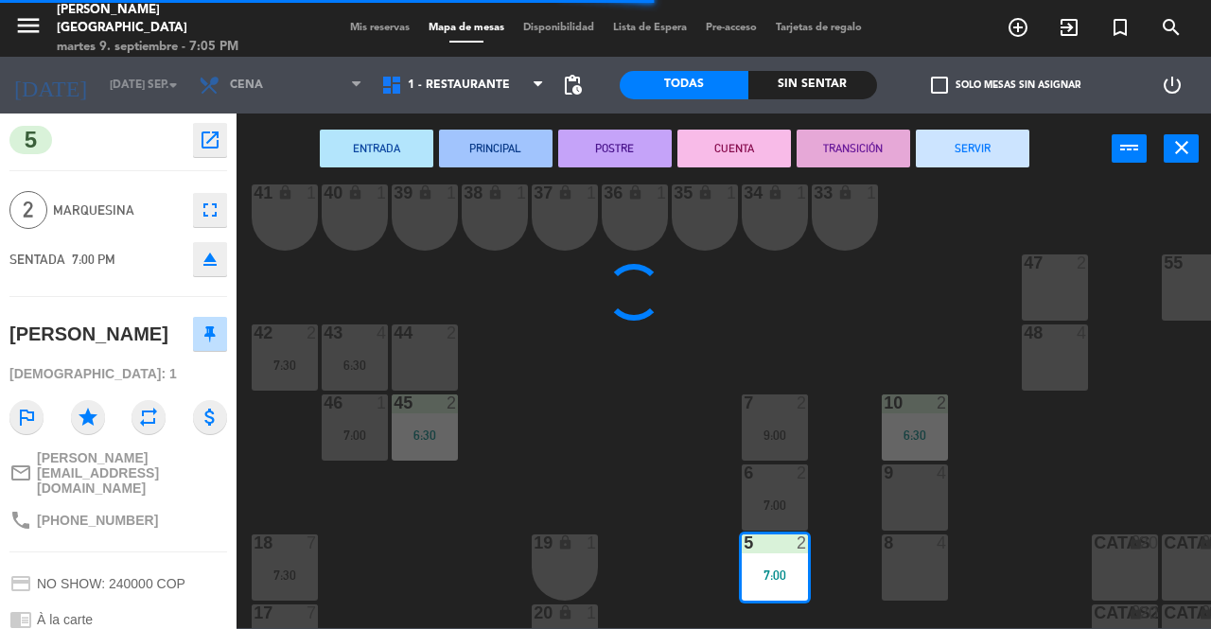
scroll to position [174, 0]
click at [908, 568] on div "8 4" at bounding box center [915, 566] width 66 height 66
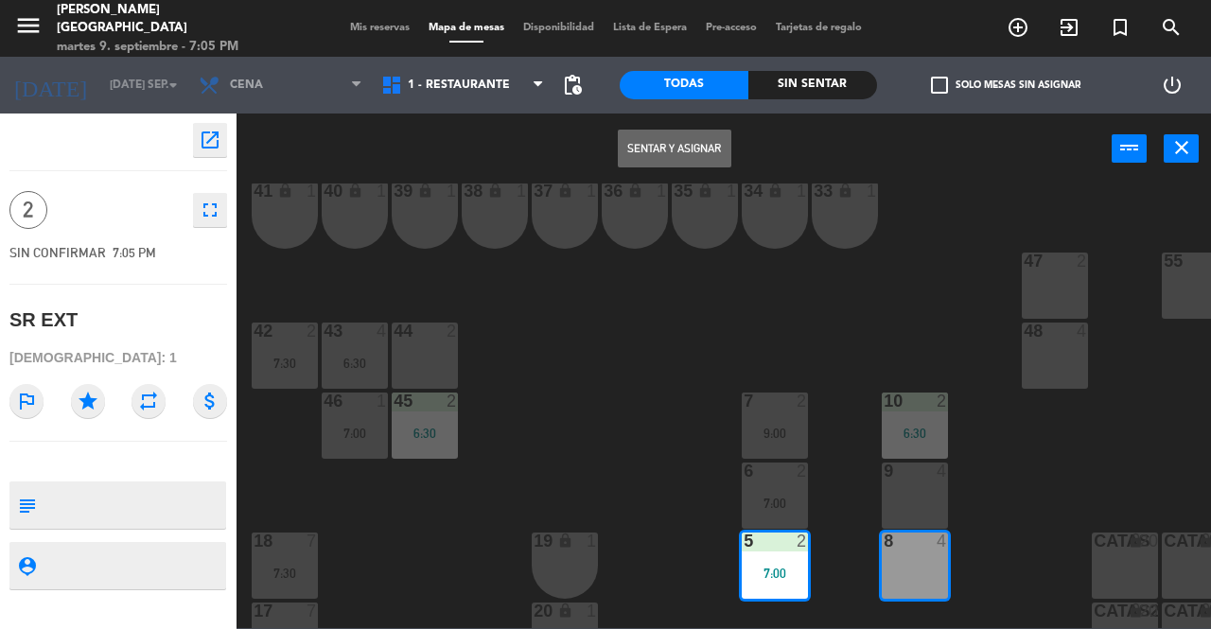
click at [683, 148] on button "Sentar y Asignar" at bounding box center [675, 149] width 114 height 38
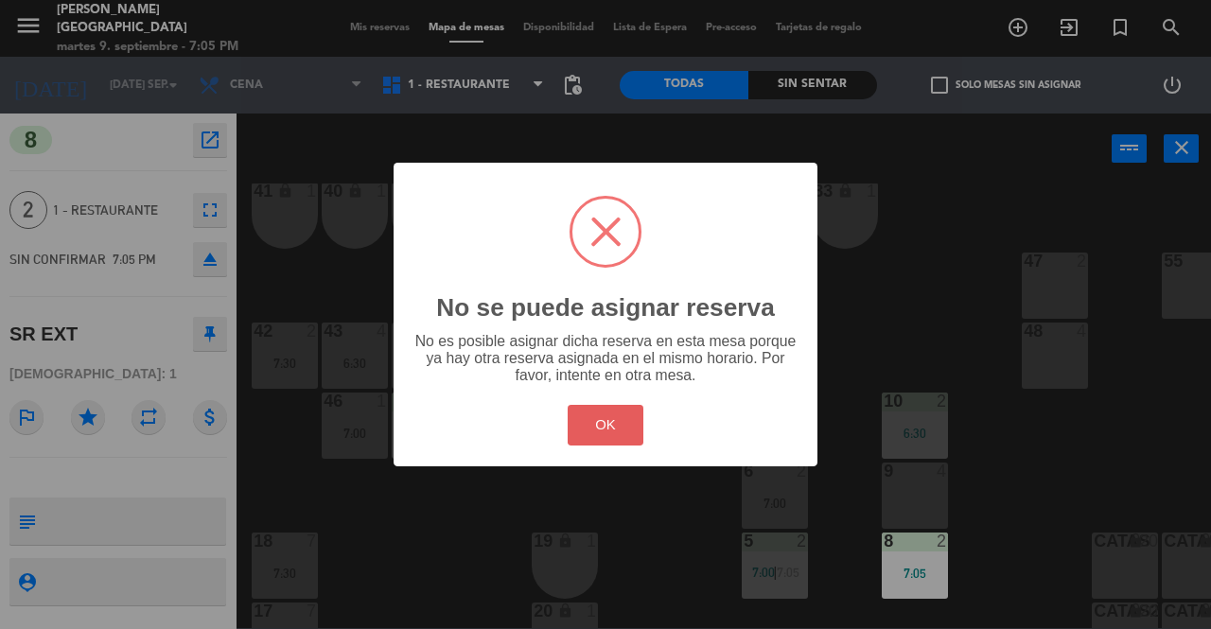
click at [613, 437] on button "OK" at bounding box center [606, 425] width 77 height 41
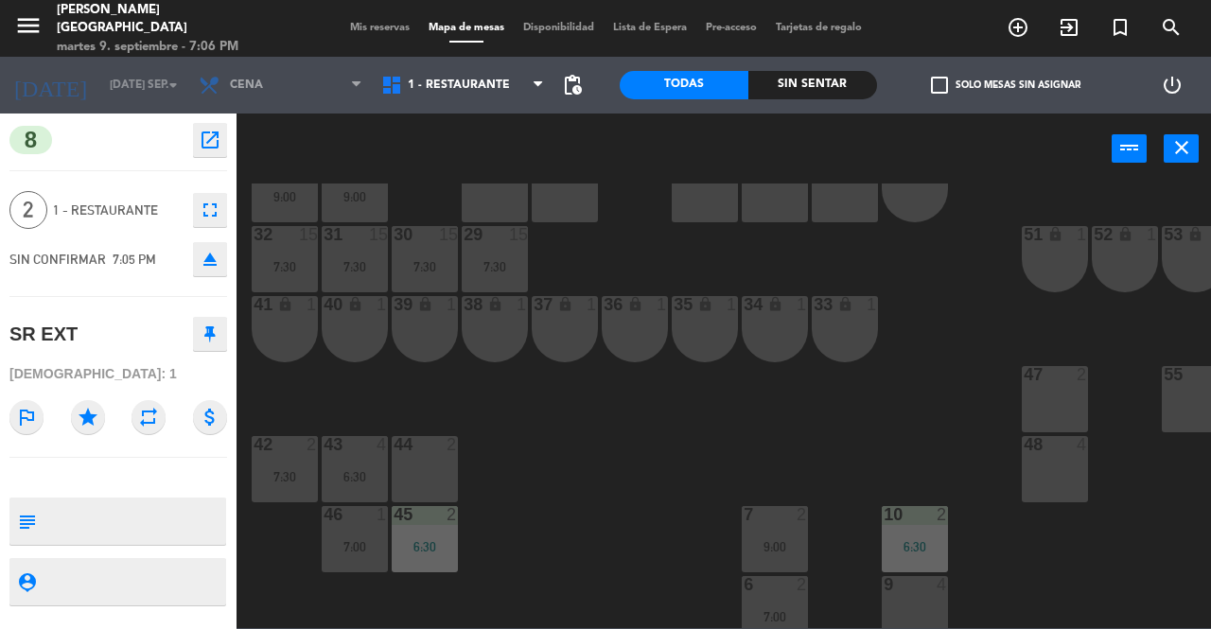
scroll to position [0, 0]
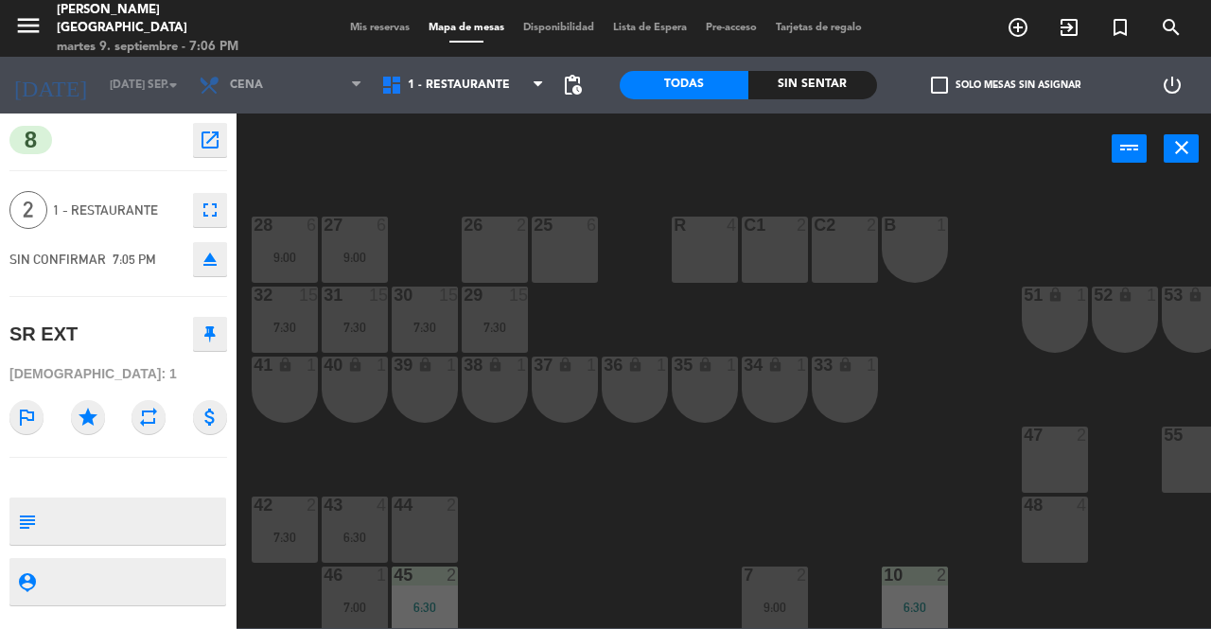
click at [368, 30] on span "Mis reservas" at bounding box center [380, 28] width 79 height 10
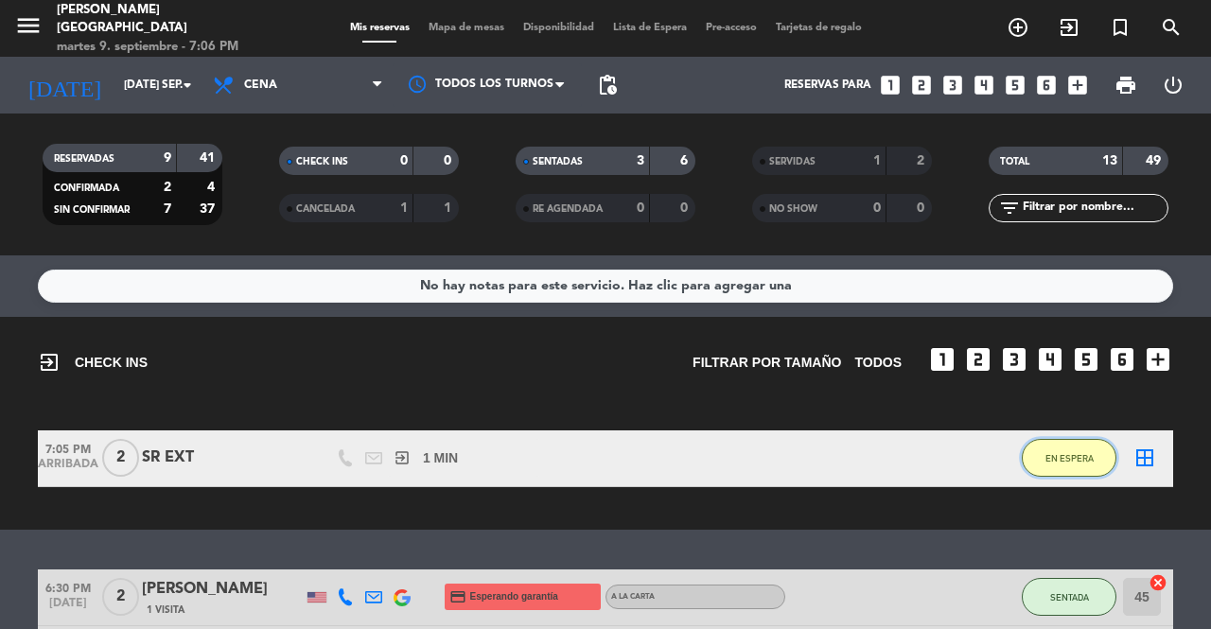
click at [1063, 458] on span "EN ESPERA" at bounding box center [1069, 458] width 48 height 10
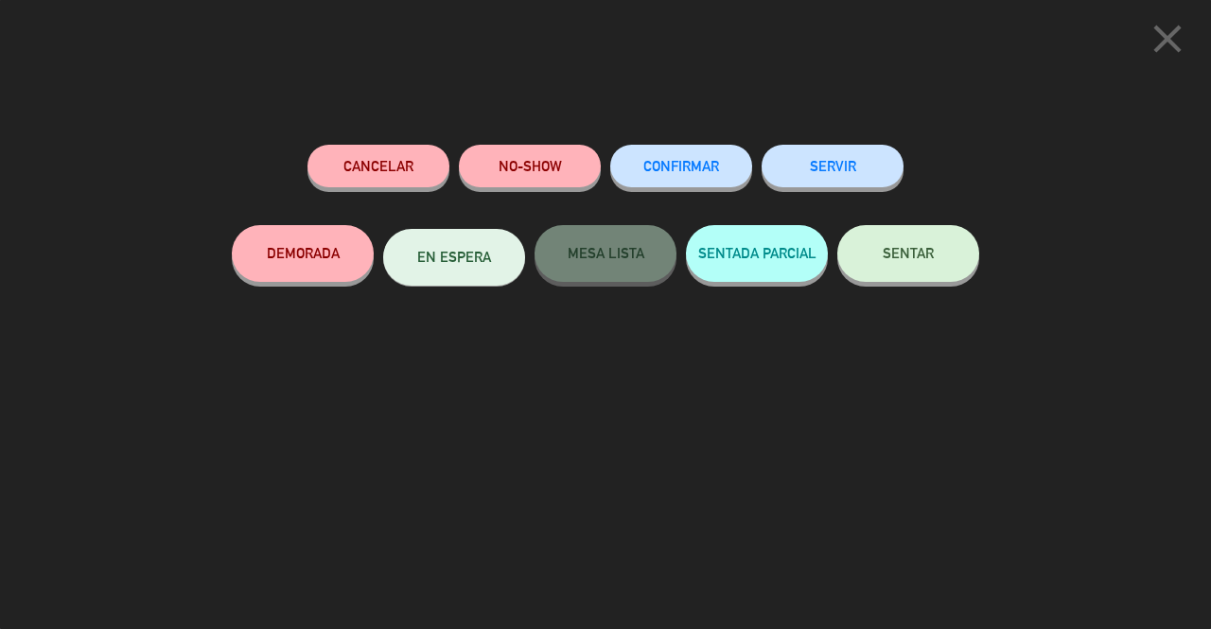
click at [926, 249] on span "SENTAR" at bounding box center [908, 253] width 51 height 16
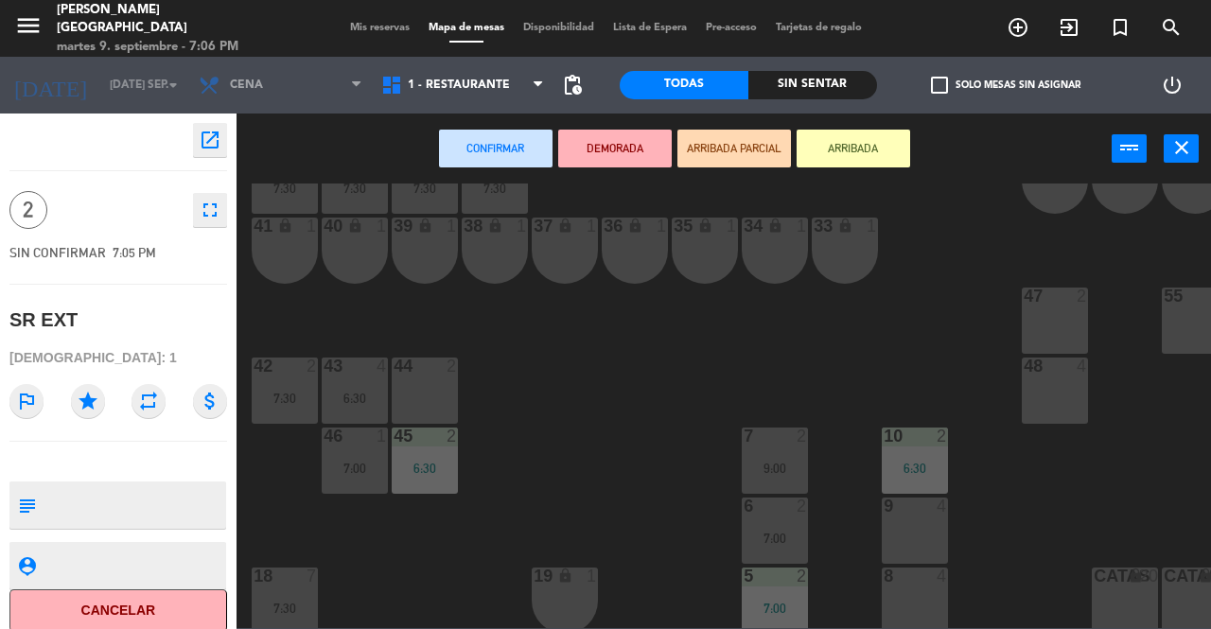
scroll to position [144, 0]
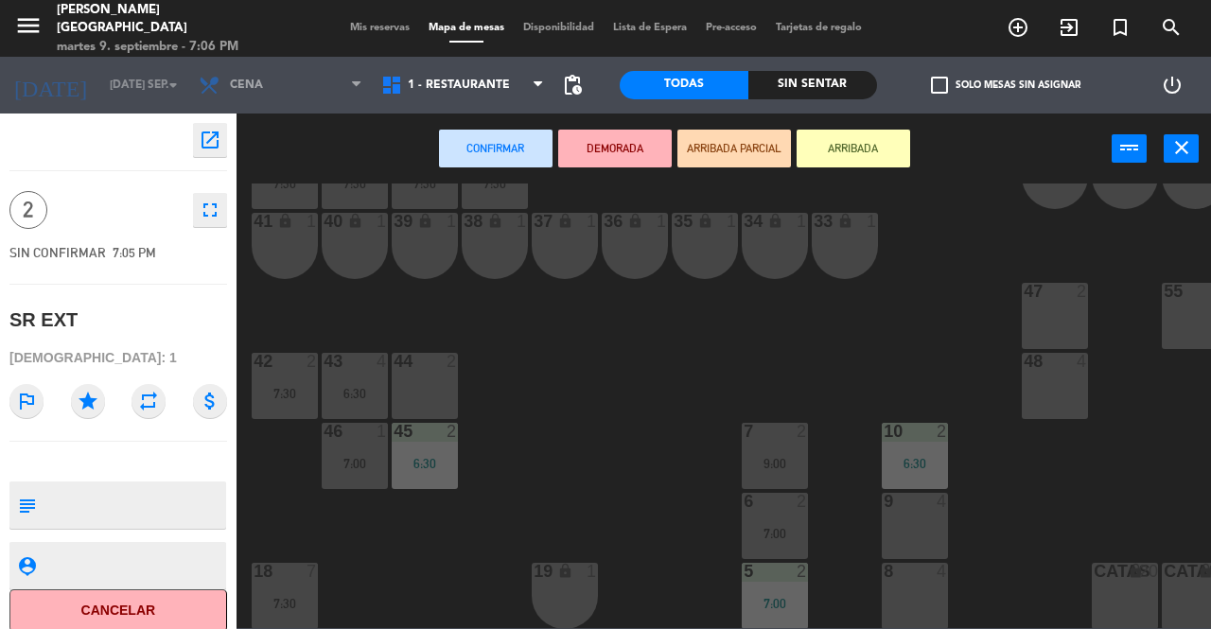
click at [895, 605] on div "8 4" at bounding box center [915, 596] width 66 height 66
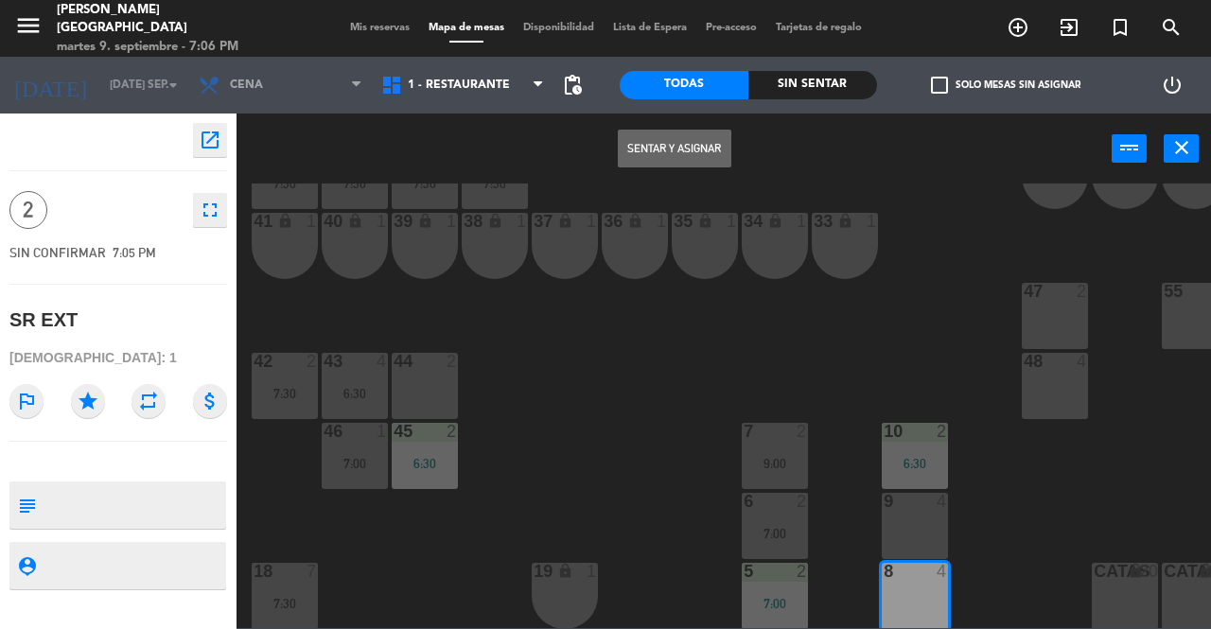
click at [701, 148] on button "Sentar y Asignar" at bounding box center [675, 149] width 114 height 38
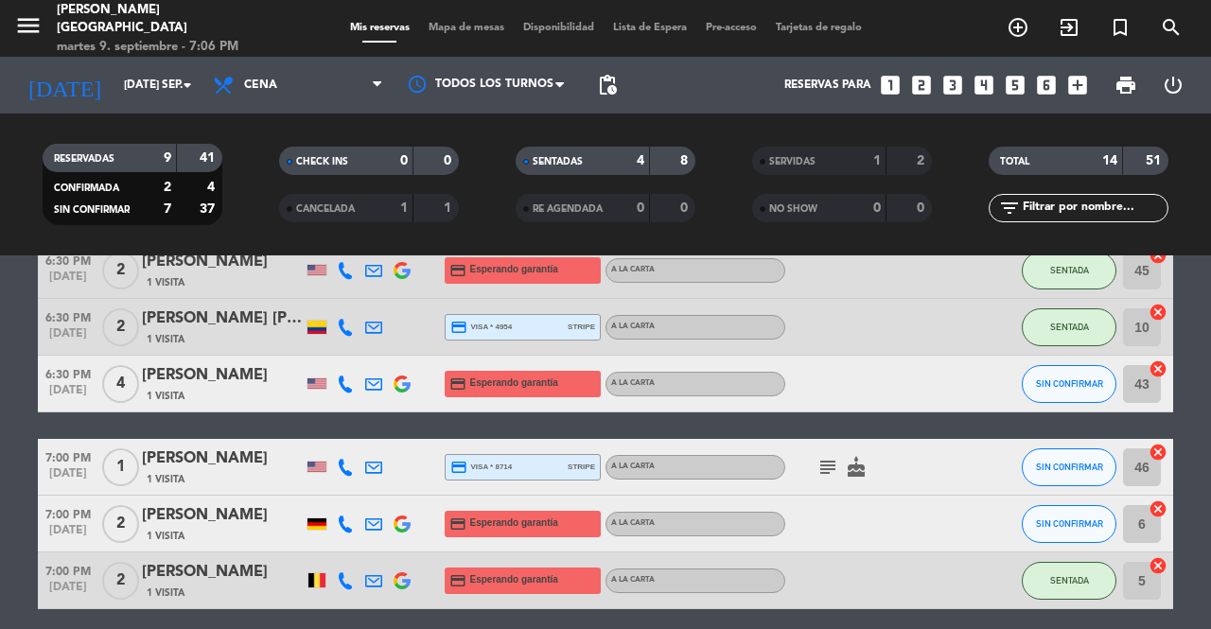
scroll to position [135, 0]
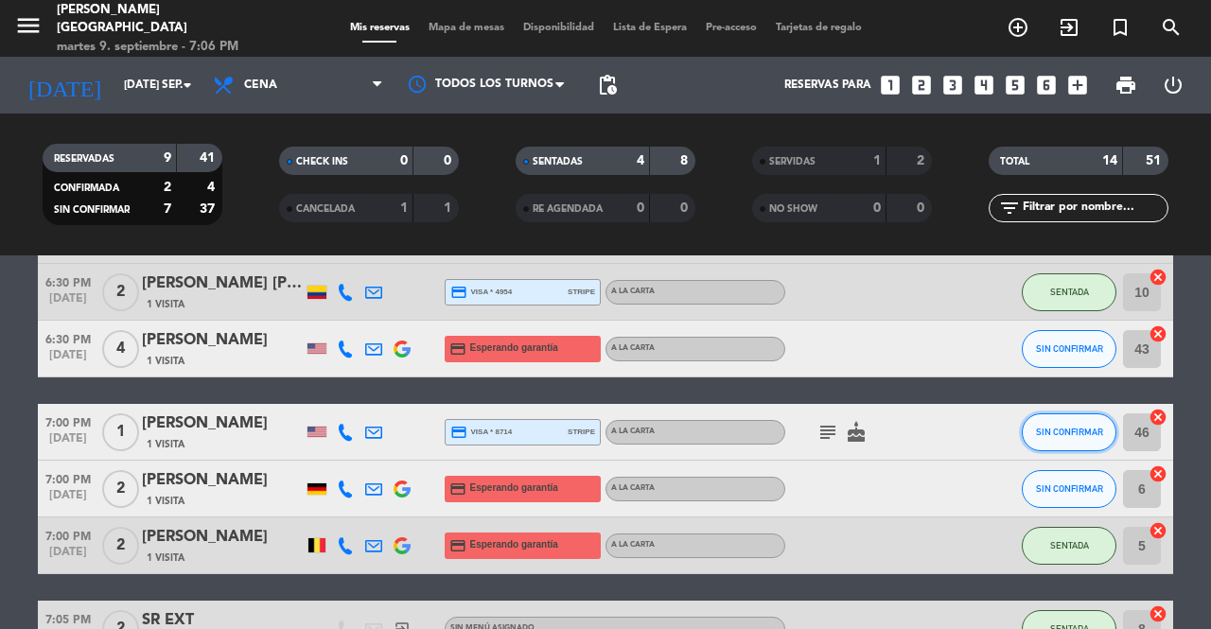
click at [1077, 435] on span "SIN CONFIRMAR" at bounding box center [1069, 432] width 67 height 10
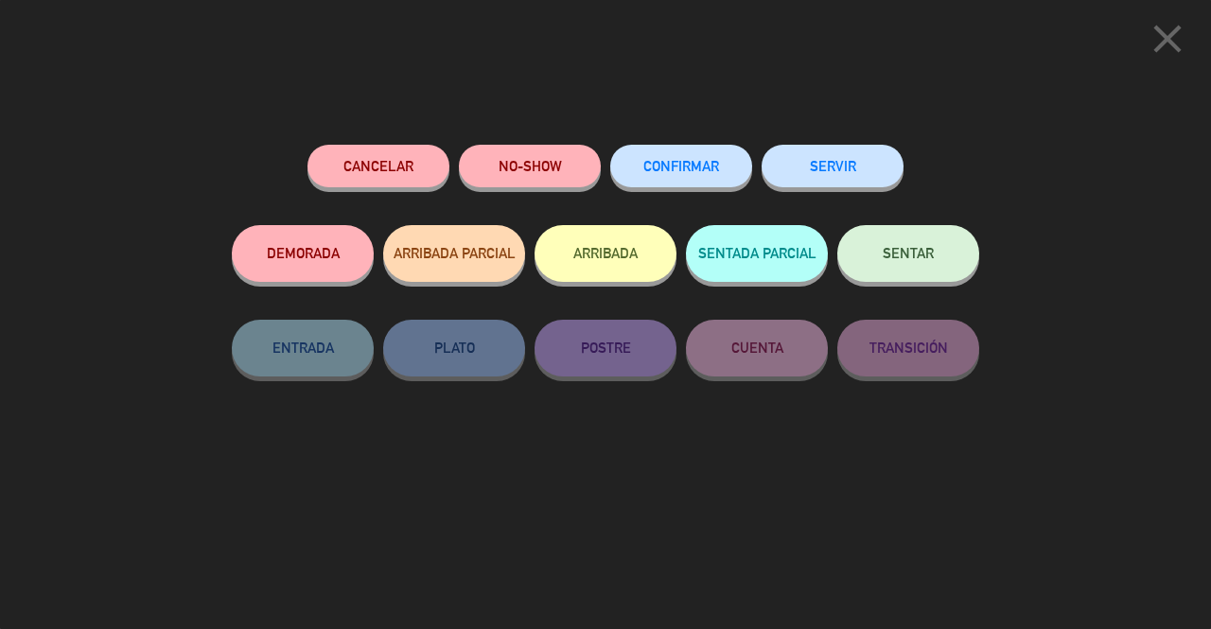
click at [925, 255] on span "SENTAR" at bounding box center [908, 253] width 51 height 16
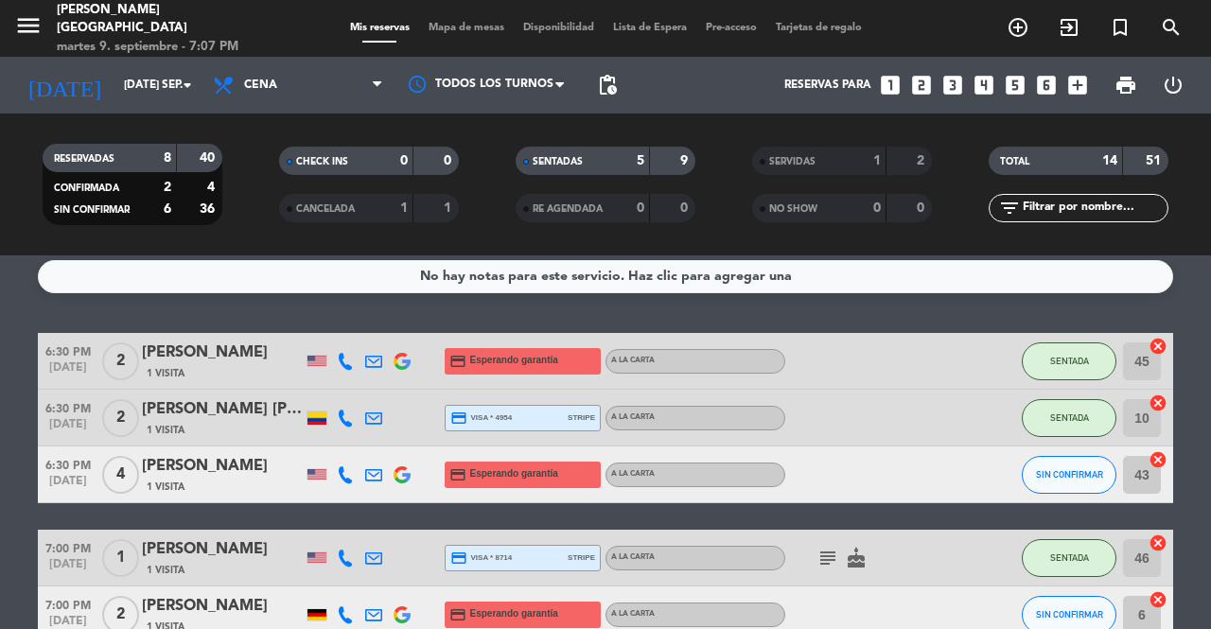
scroll to position [0, 0]
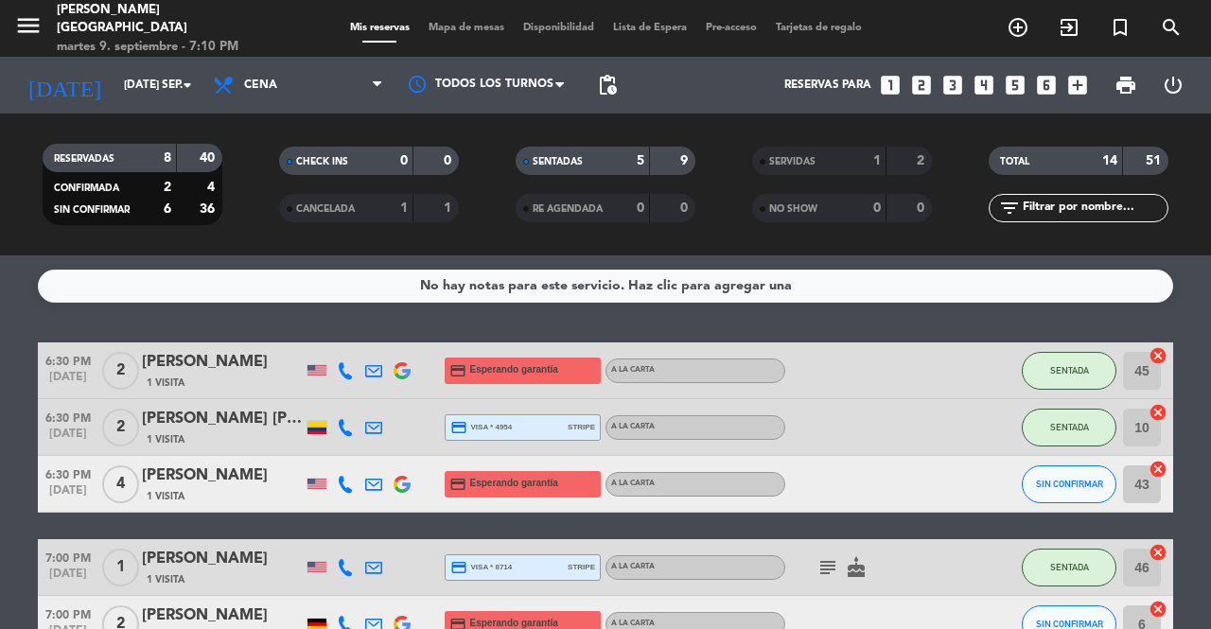
click at [1069, 33] on icon "exit_to_app" at bounding box center [1069, 27] width 23 height 23
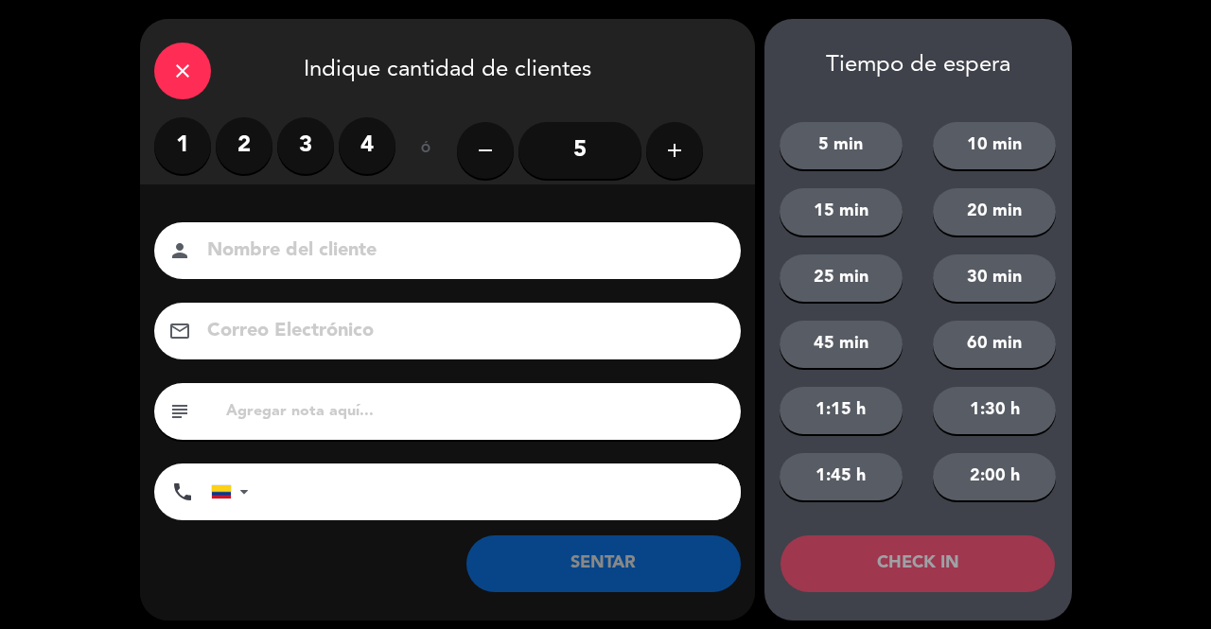
click at [182, 157] on label "1" at bounding box center [182, 145] width 57 height 57
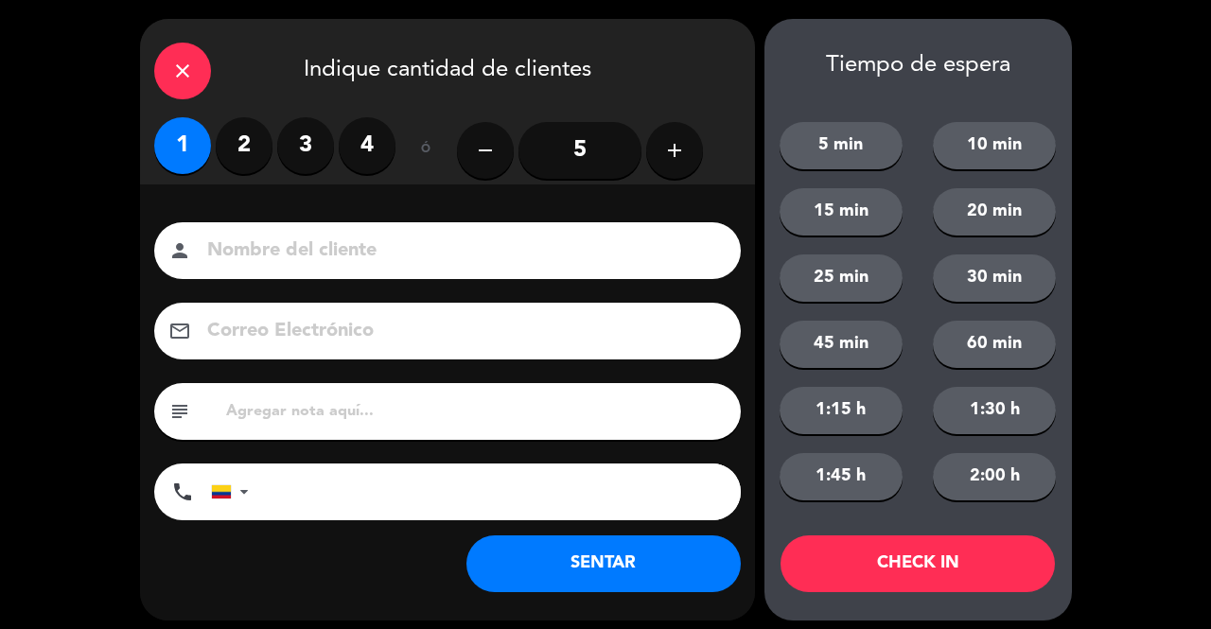
click at [237, 259] on input at bounding box center [460, 251] width 511 height 33
type input "SR EXT"
click at [541, 570] on button "SENTAR" at bounding box center [603, 563] width 274 height 57
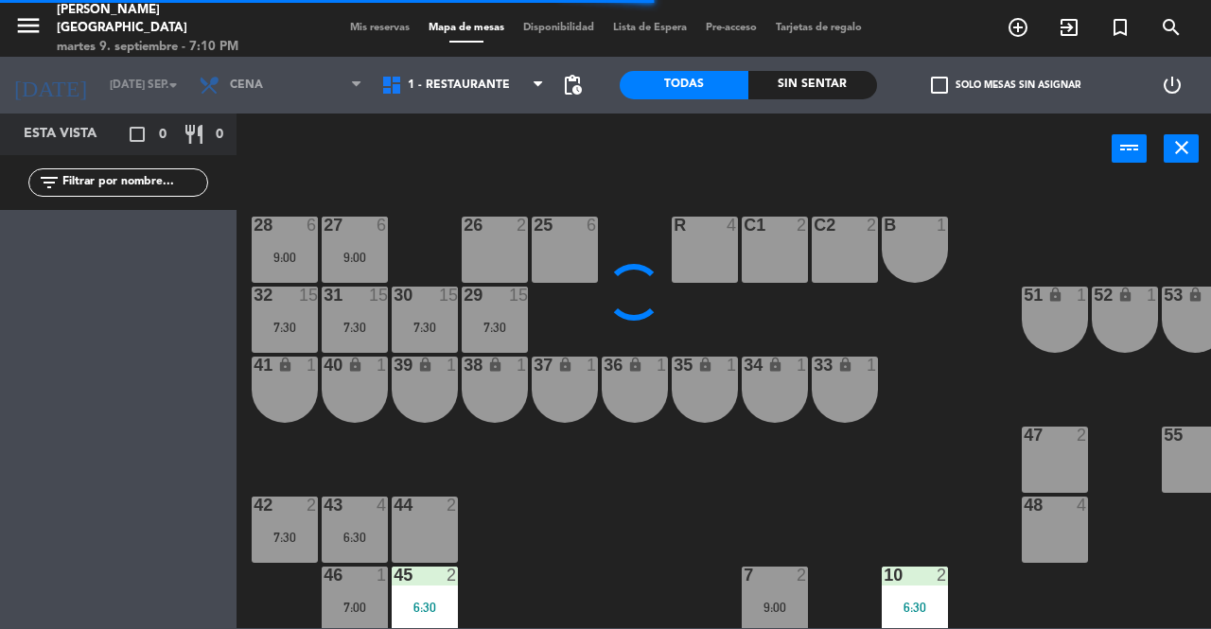
click at [306, 399] on div "41 lock 1" at bounding box center [285, 390] width 66 height 66
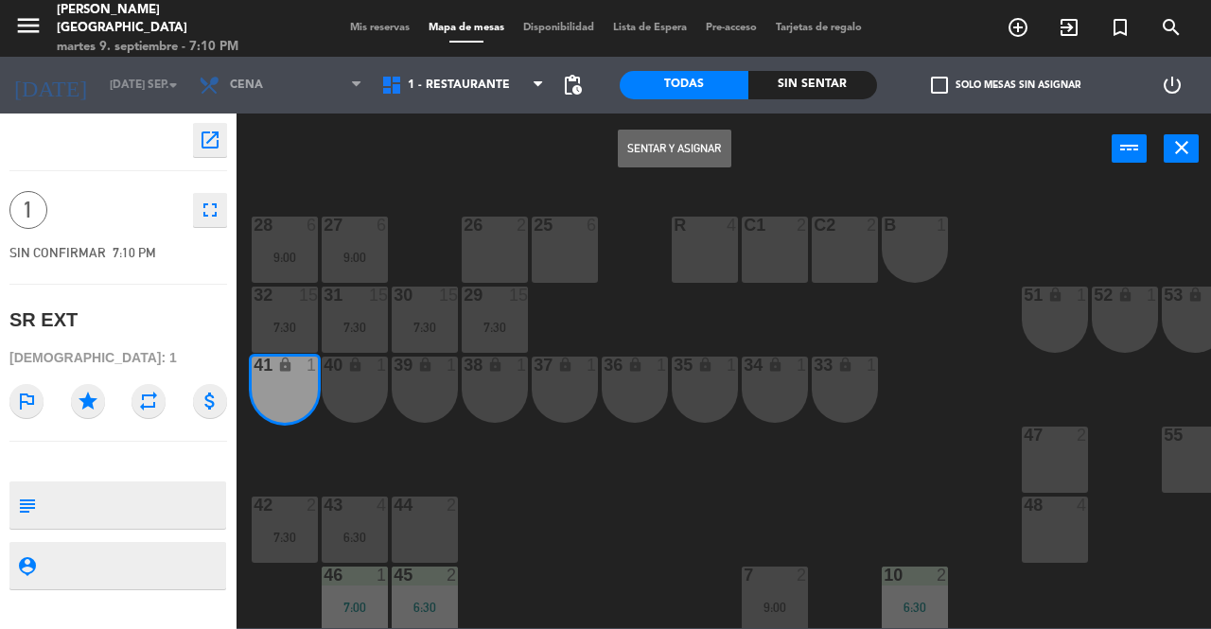
click at [668, 148] on button "Sentar y Asignar" at bounding box center [675, 149] width 114 height 38
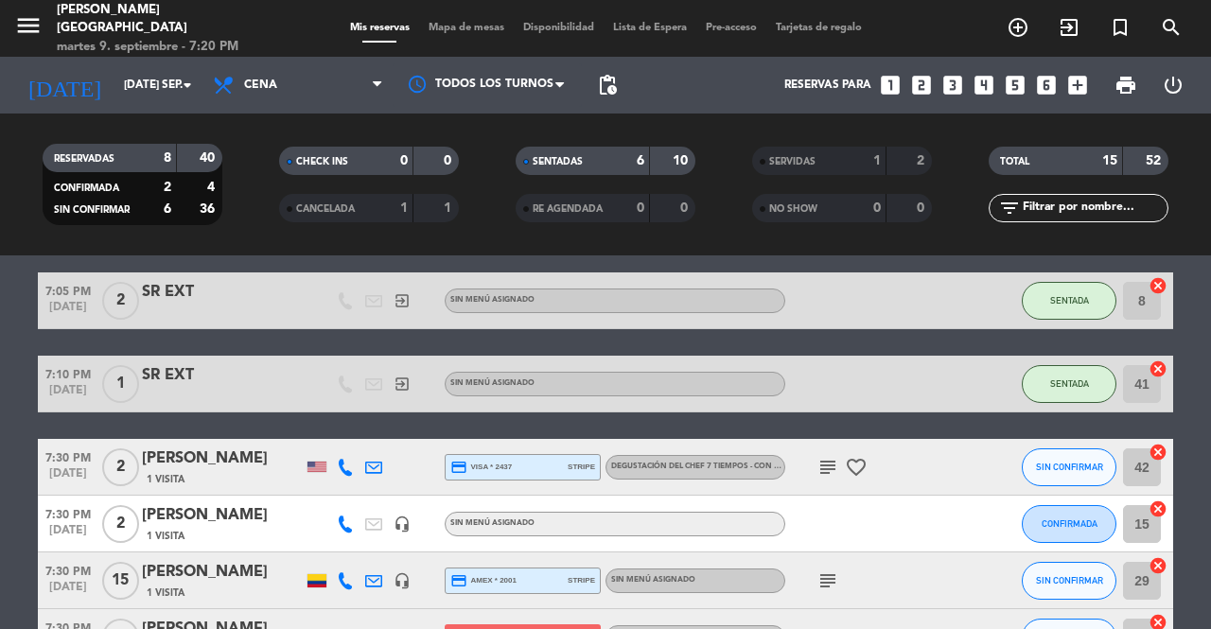
scroll to position [734, 0]
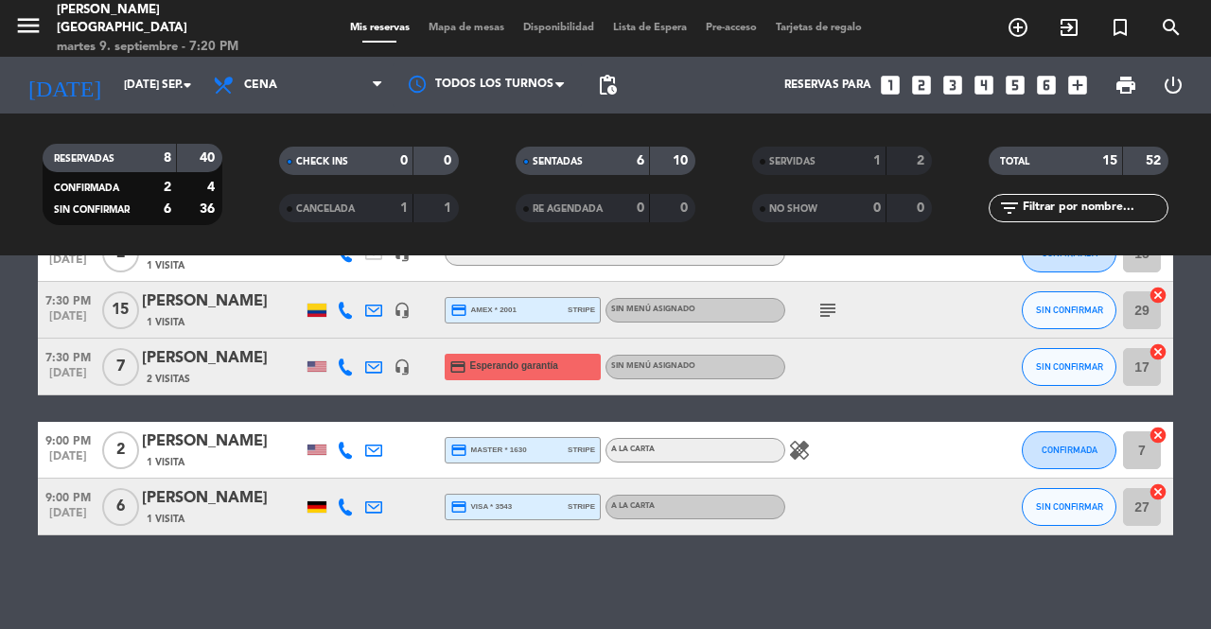
click at [180, 379] on span "2 Visitas" at bounding box center [169, 379] width 44 height 15
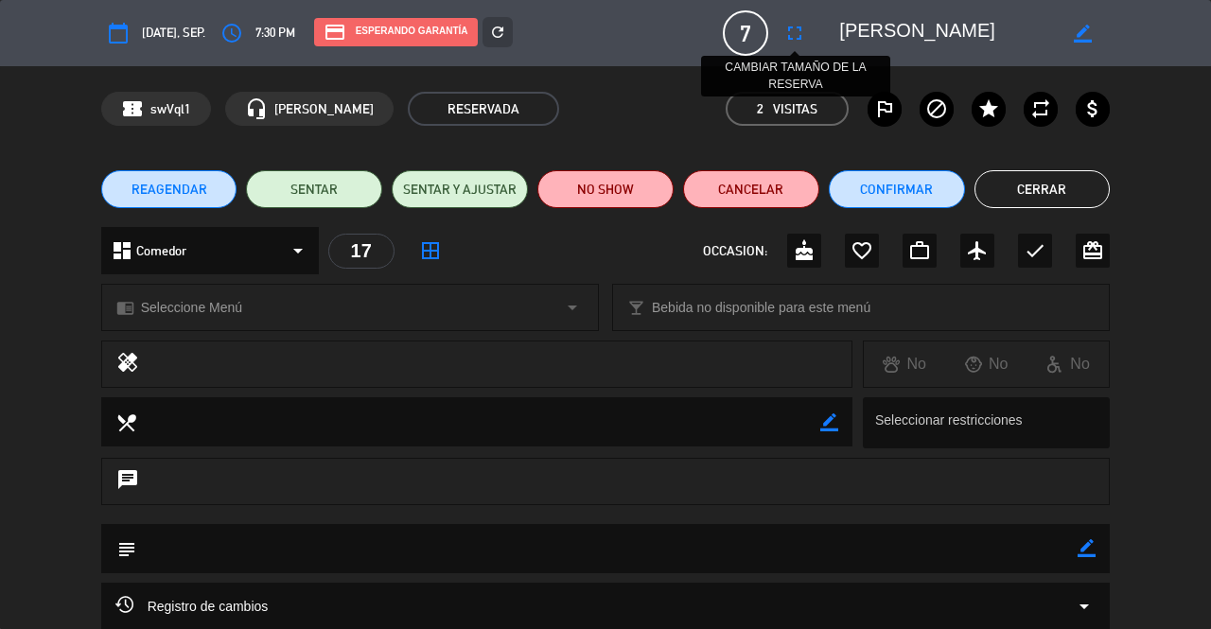
click at [793, 32] on icon "fullscreen" at bounding box center [794, 33] width 23 height 23
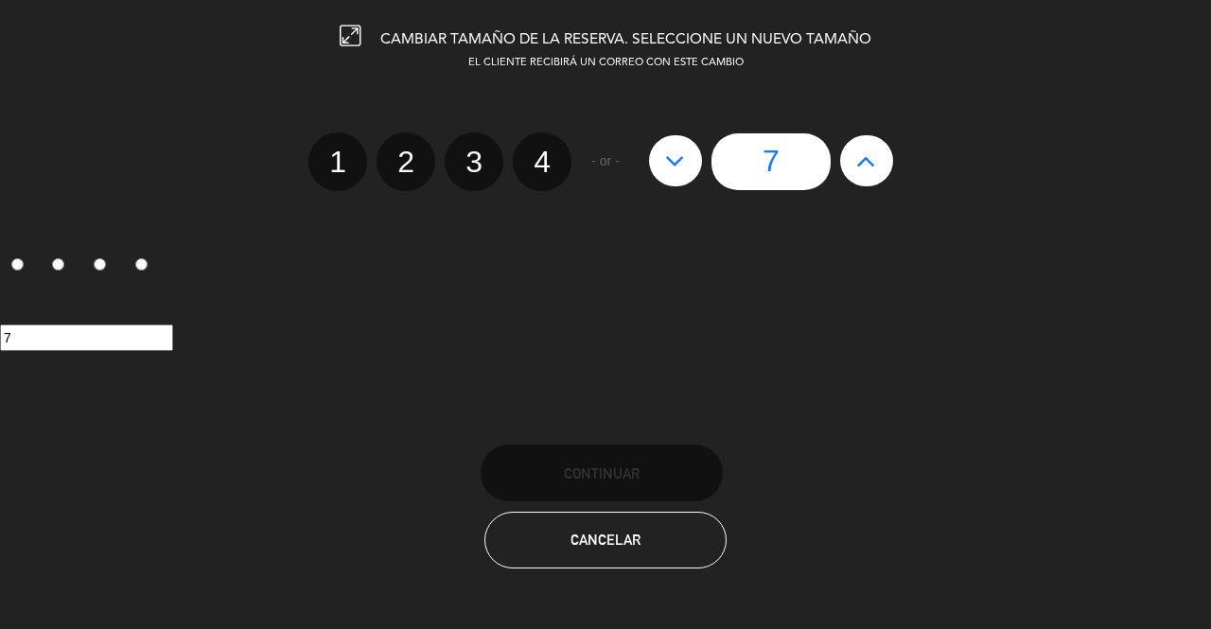
click at [876, 156] on icon at bounding box center [866, 161] width 20 height 30
type input "8"
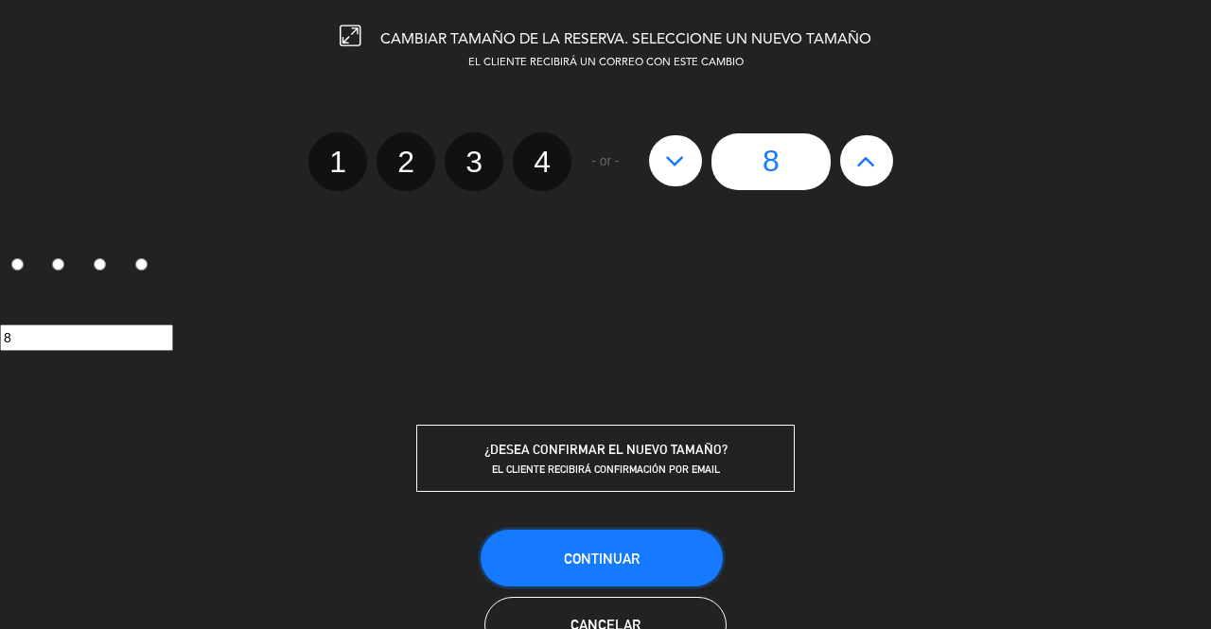
click at [647, 553] on button "Continuar" at bounding box center [602, 558] width 242 height 57
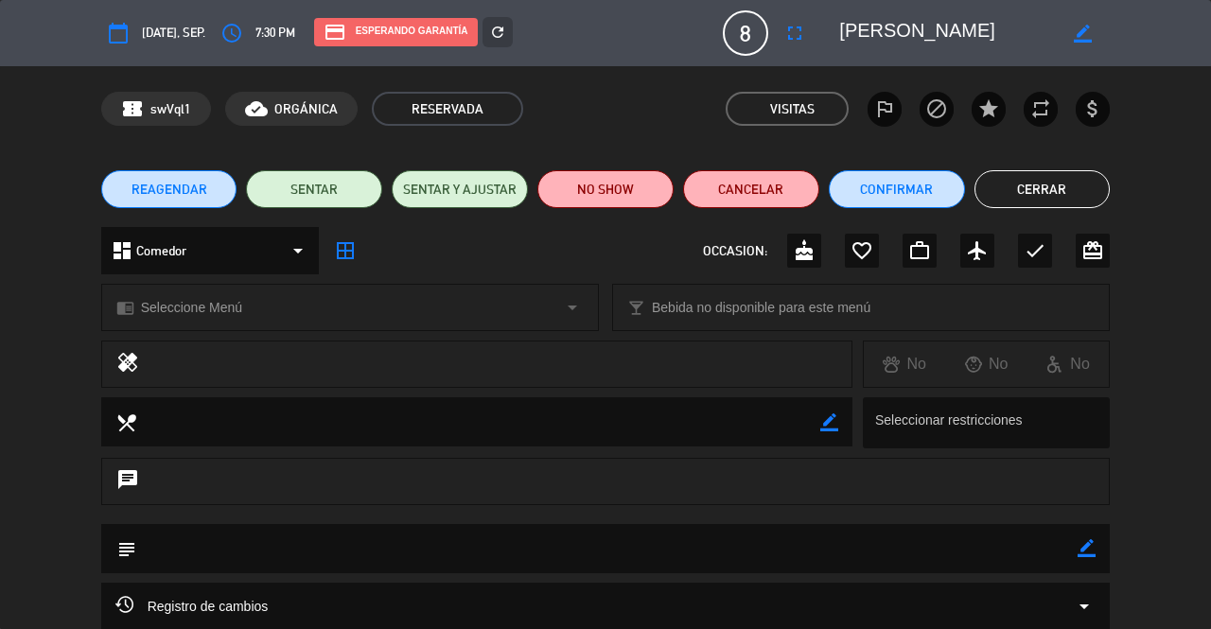
click at [1022, 188] on button "Cerrar" at bounding box center [1042, 189] width 136 height 38
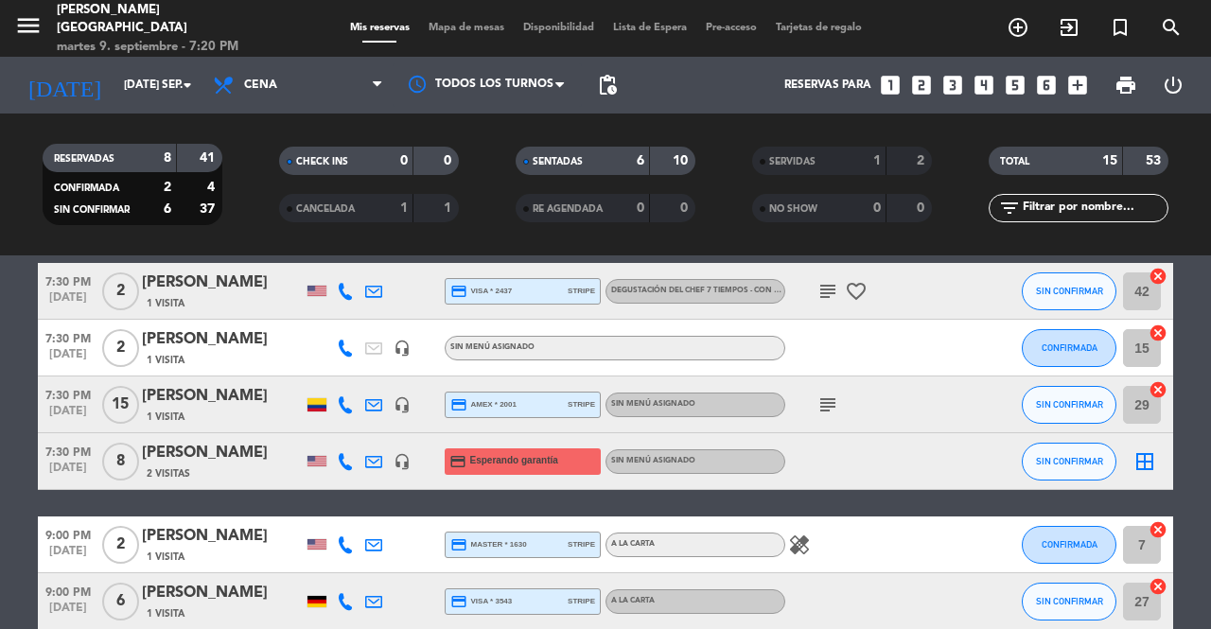
scroll to position [640, 0]
click at [1152, 455] on icon "border_all" at bounding box center [1144, 461] width 23 height 23
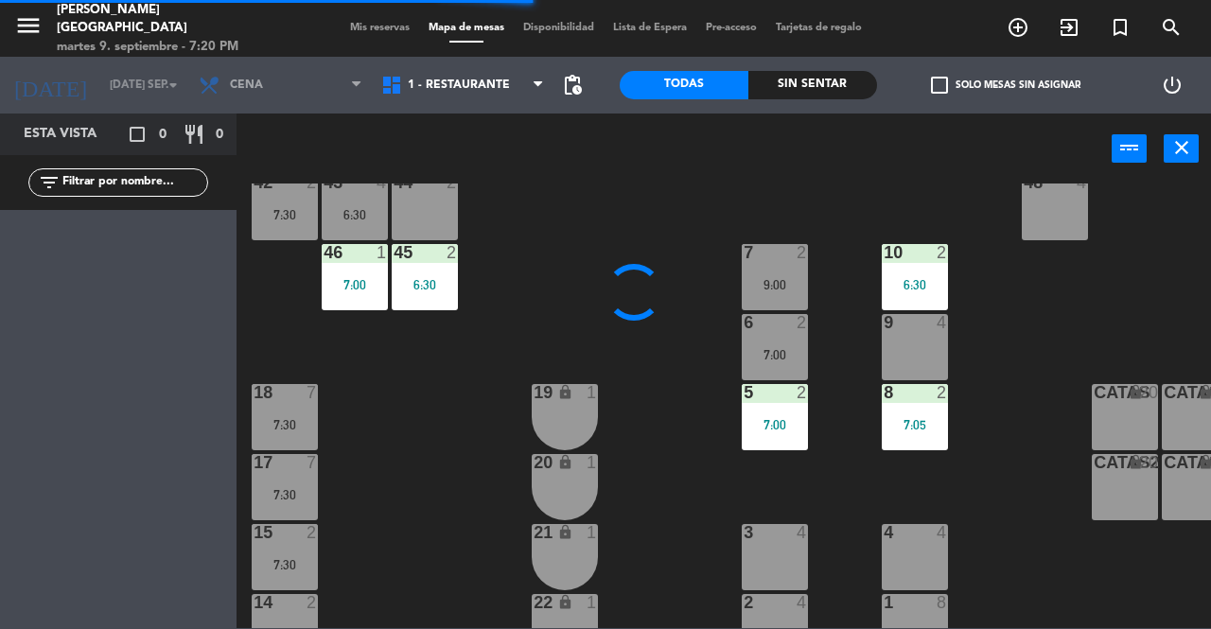
scroll to position [324, 0]
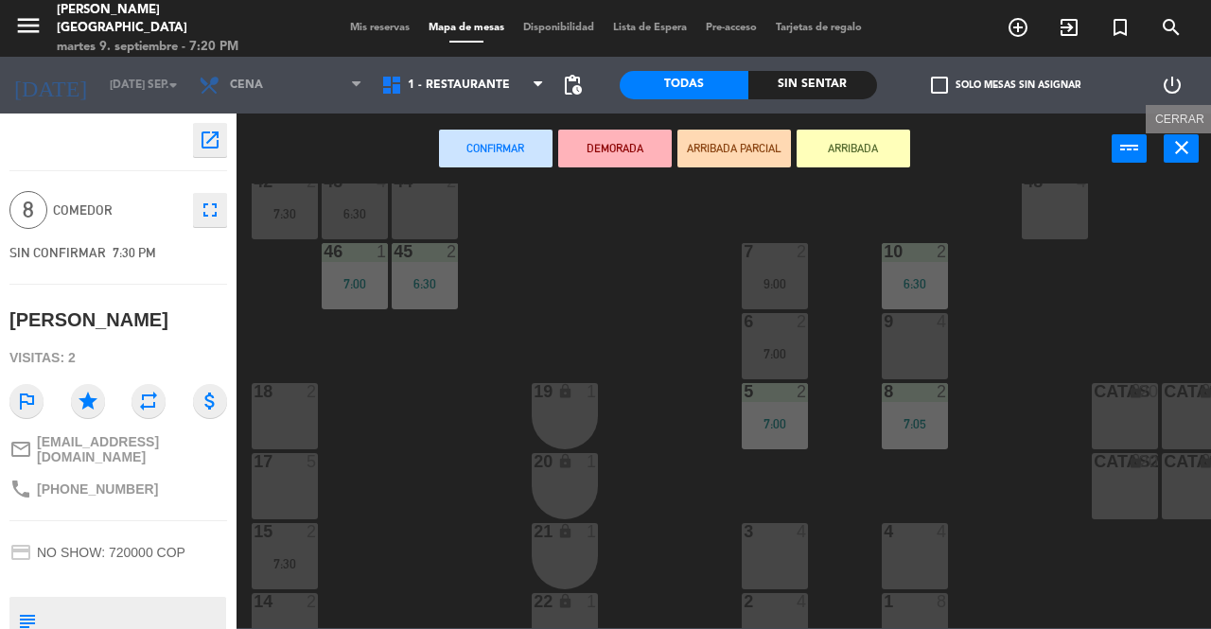
click at [1181, 147] on icon "close" at bounding box center [1181, 147] width 23 height 23
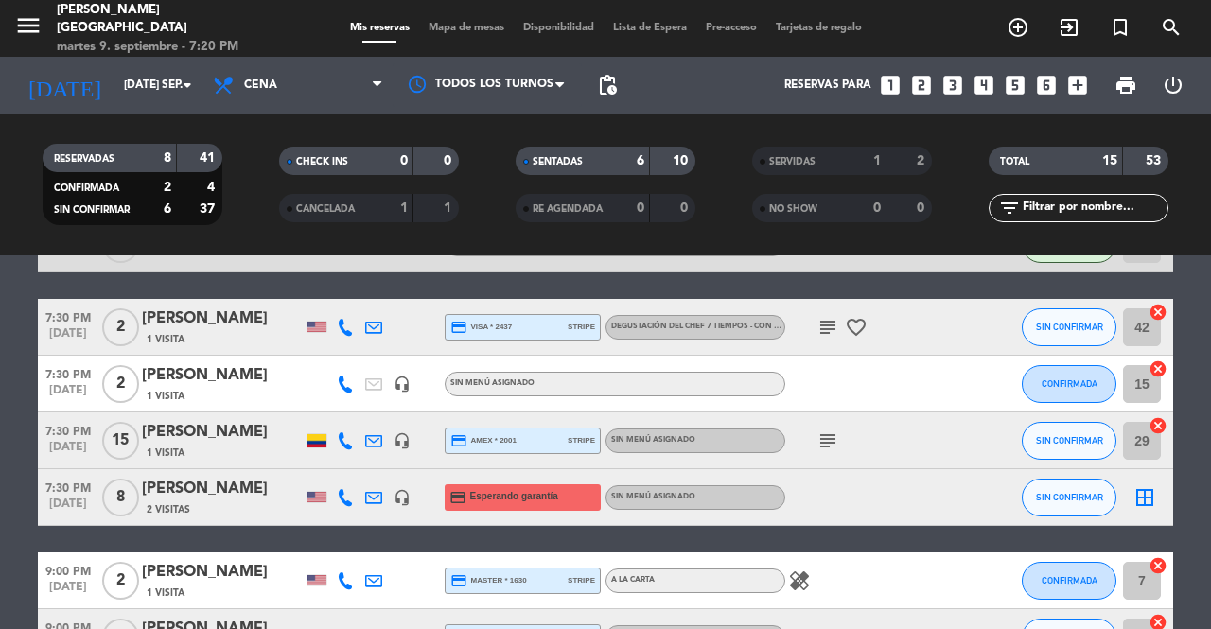
scroll to position [600, 0]
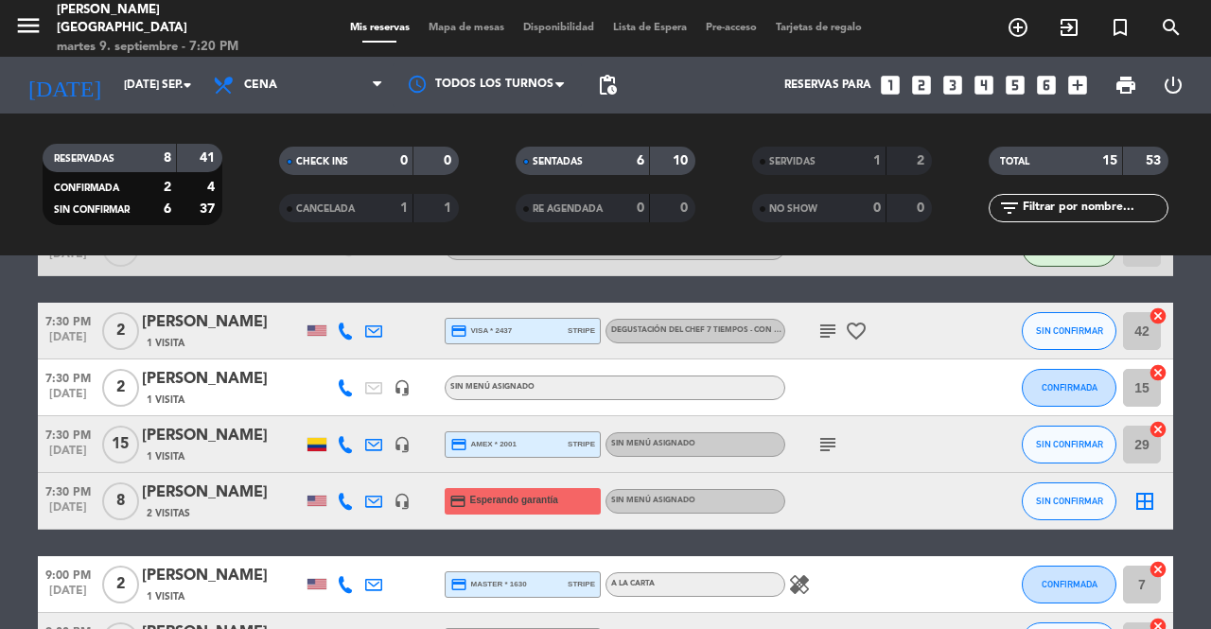
click at [1144, 493] on icon "border_all" at bounding box center [1144, 501] width 23 height 23
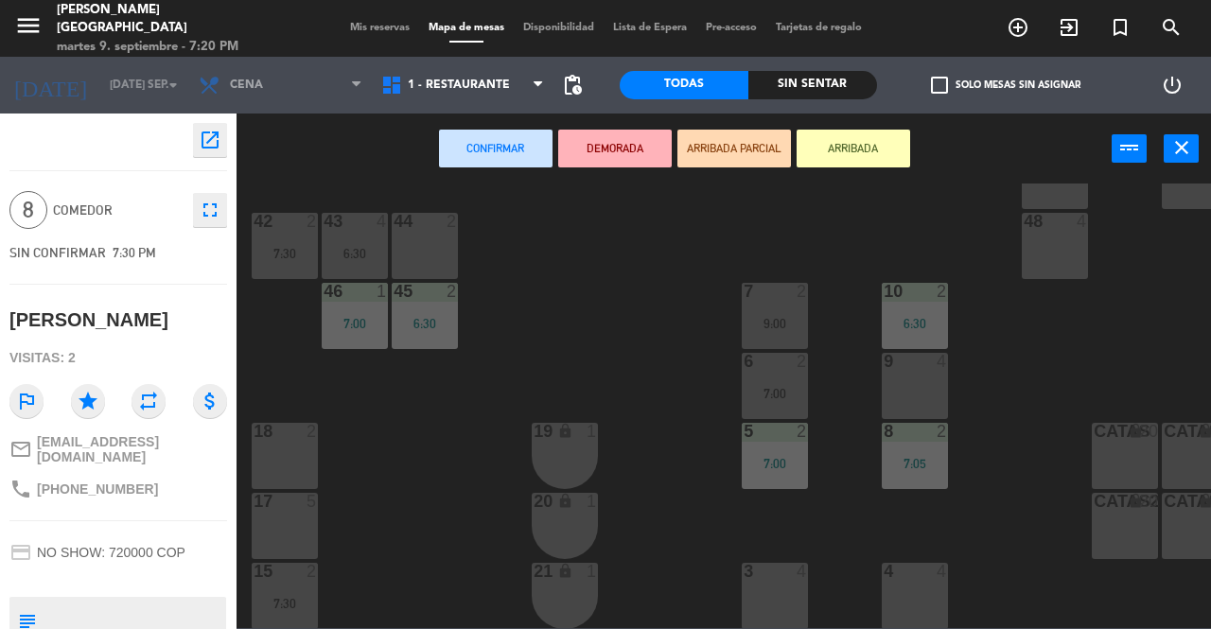
scroll to position [300, 0]
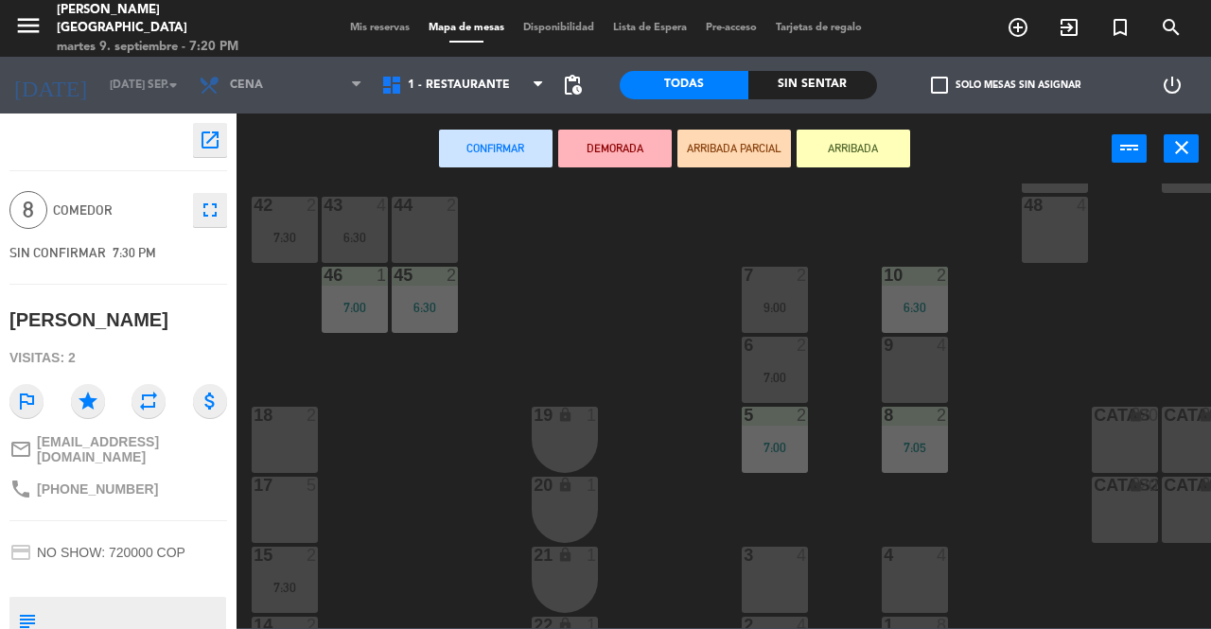
click at [313, 489] on div "5" at bounding box center [312, 485] width 11 height 17
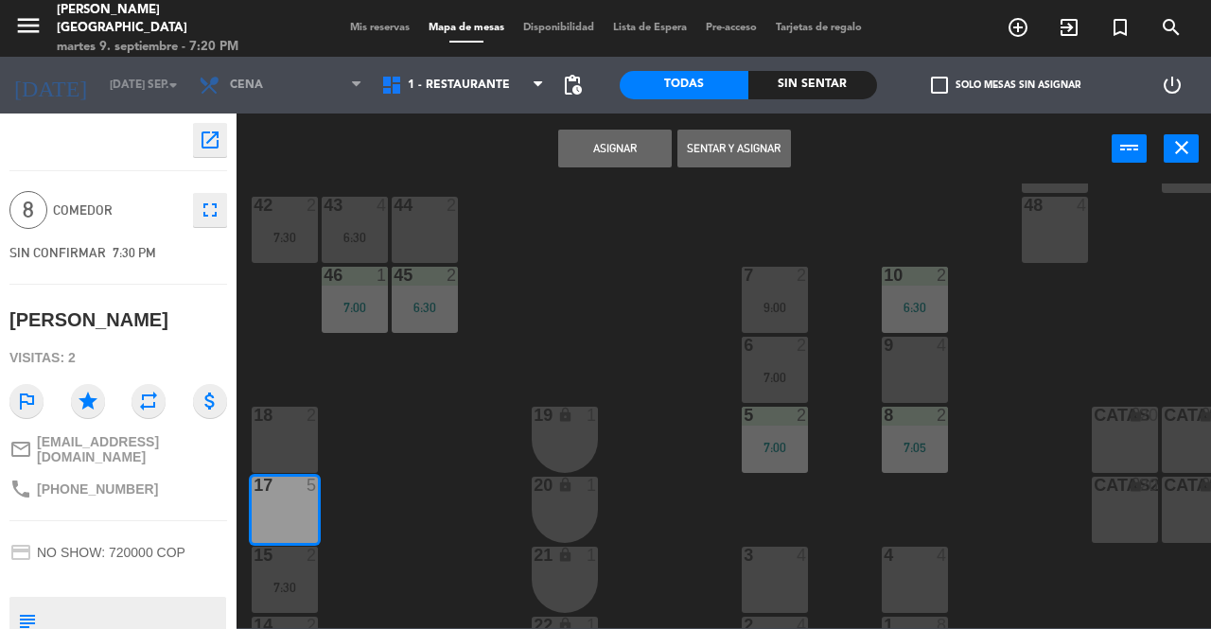
click at [293, 417] on div at bounding box center [285, 415] width 31 height 17
click at [607, 135] on button "Asignar" at bounding box center [615, 149] width 114 height 38
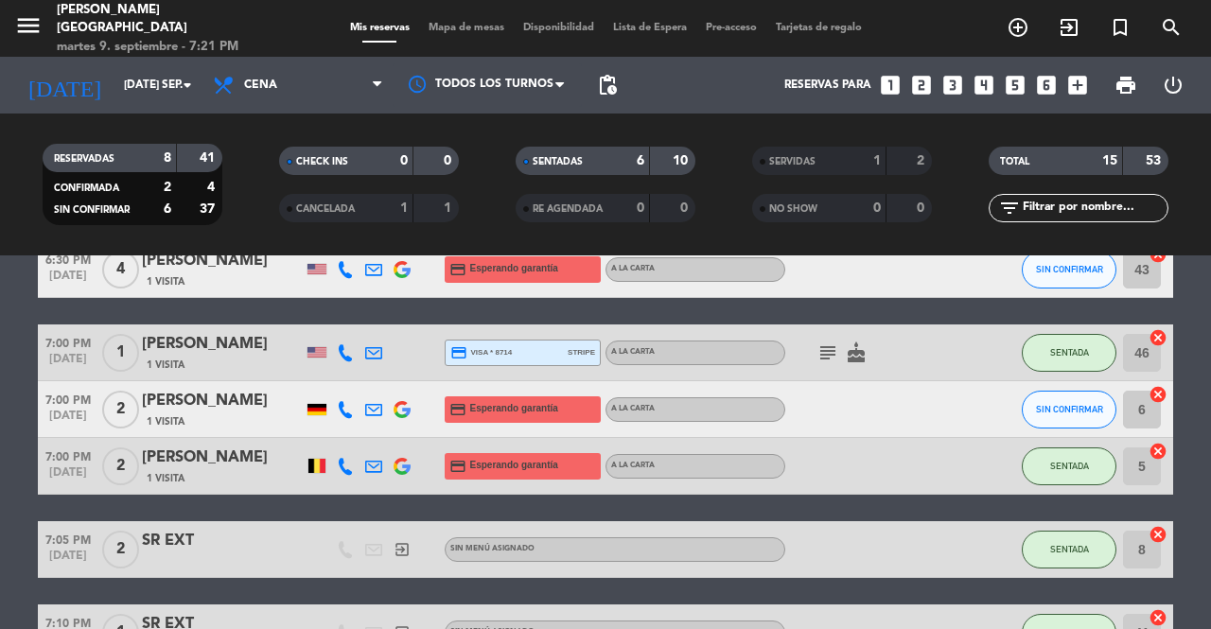
scroll to position [224, 0]
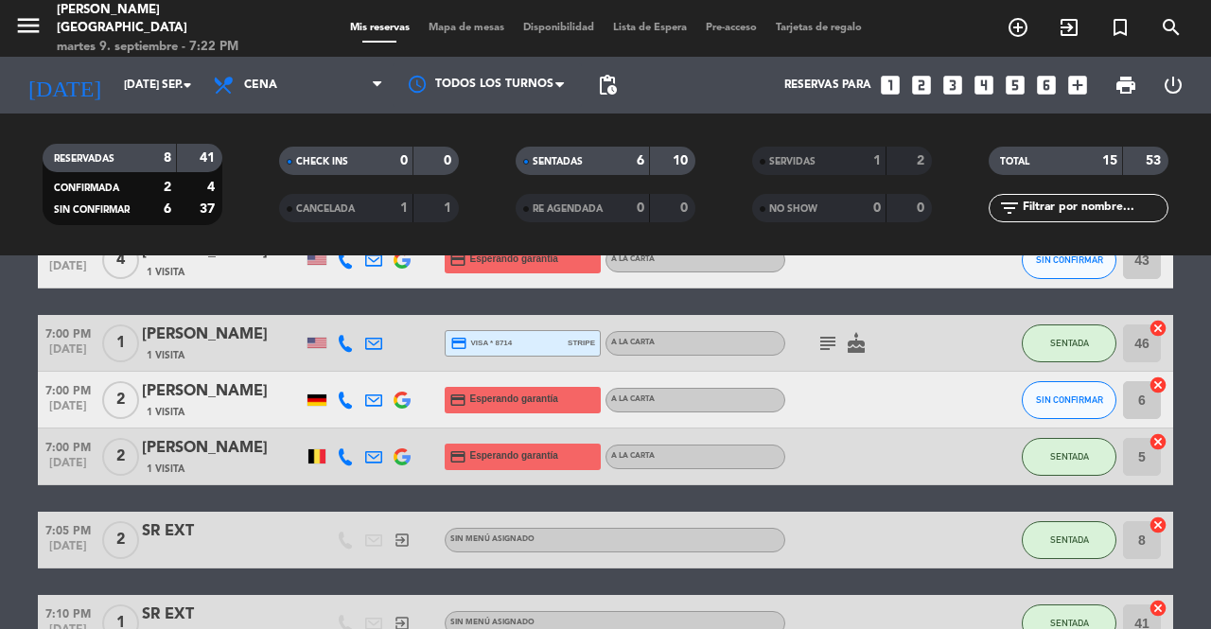
click at [348, 395] on icon at bounding box center [345, 400] width 17 height 17
click at [338, 374] on span "Copiar" at bounding box center [324, 369] width 40 height 20
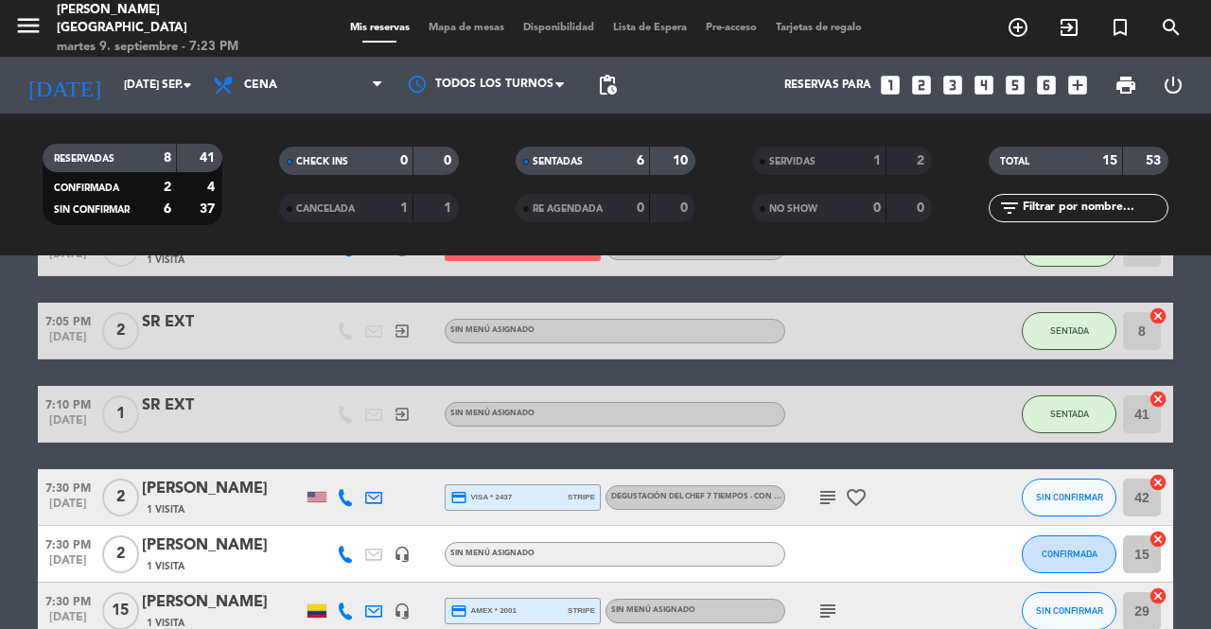
scroll to position [435, 0]
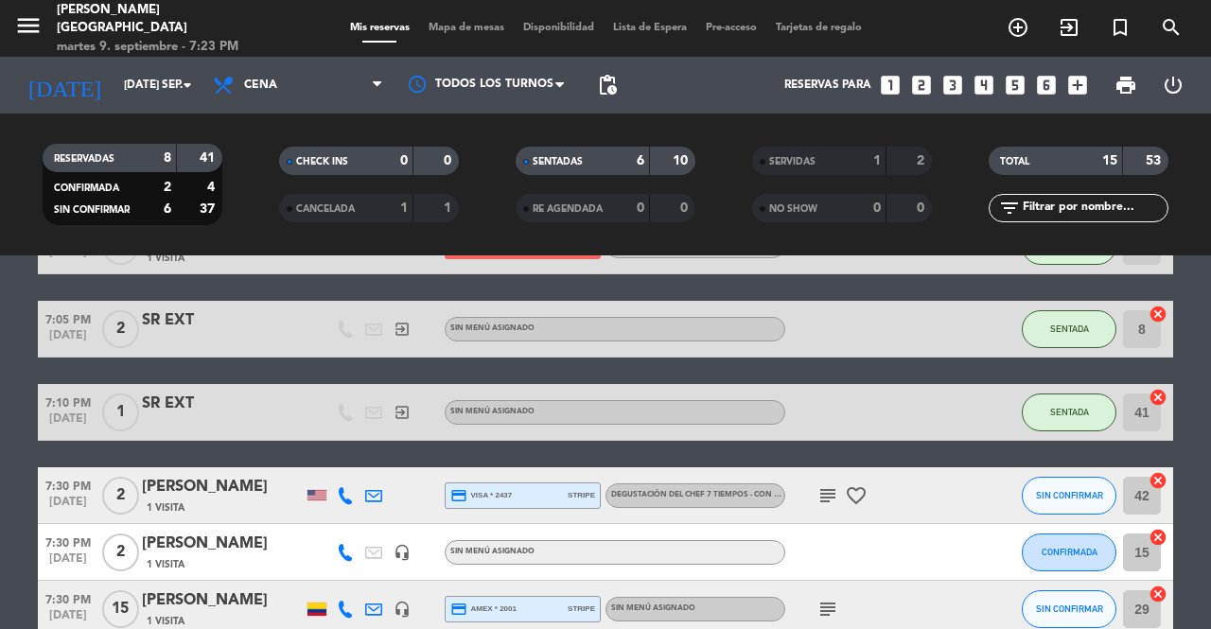
click at [821, 611] on icon "subject" at bounding box center [827, 609] width 23 height 23
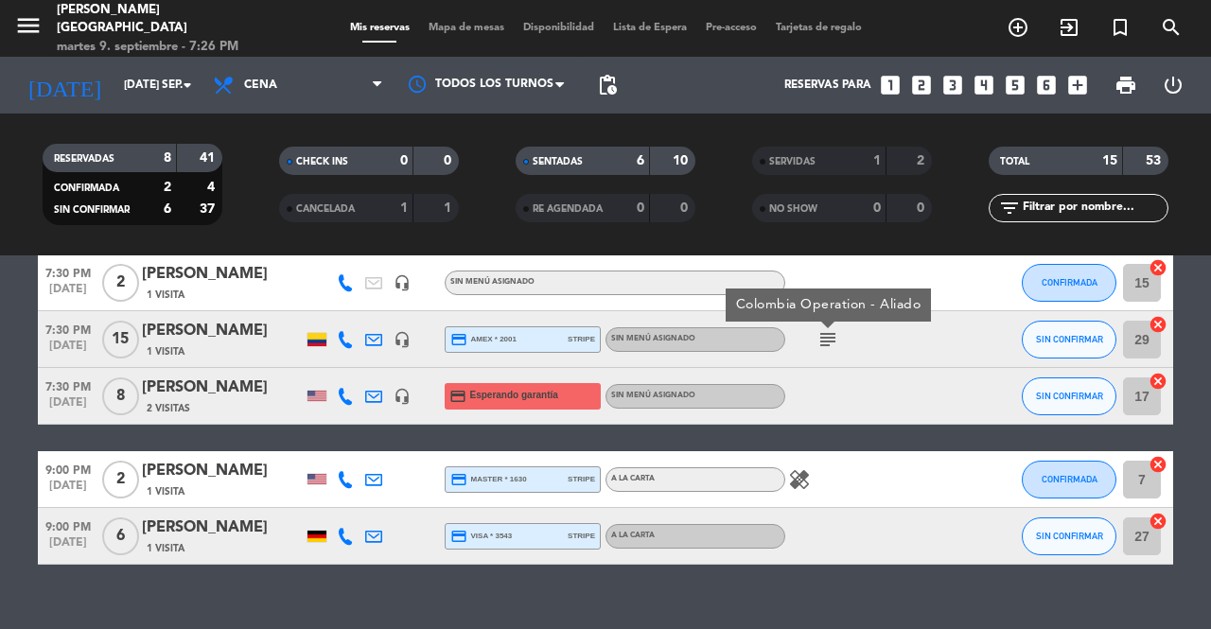
scroll to position [734, 0]
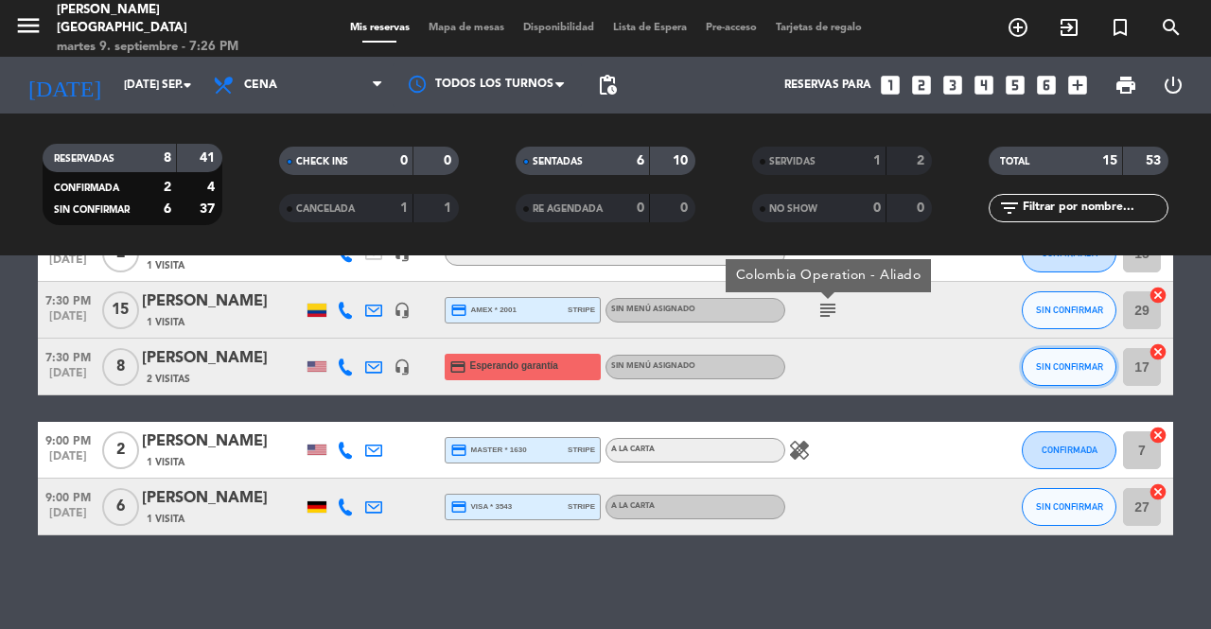
click at [1065, 379] on button "SIN CONFIRMAR" at bounding box center [1069, 367] width 95 height 38
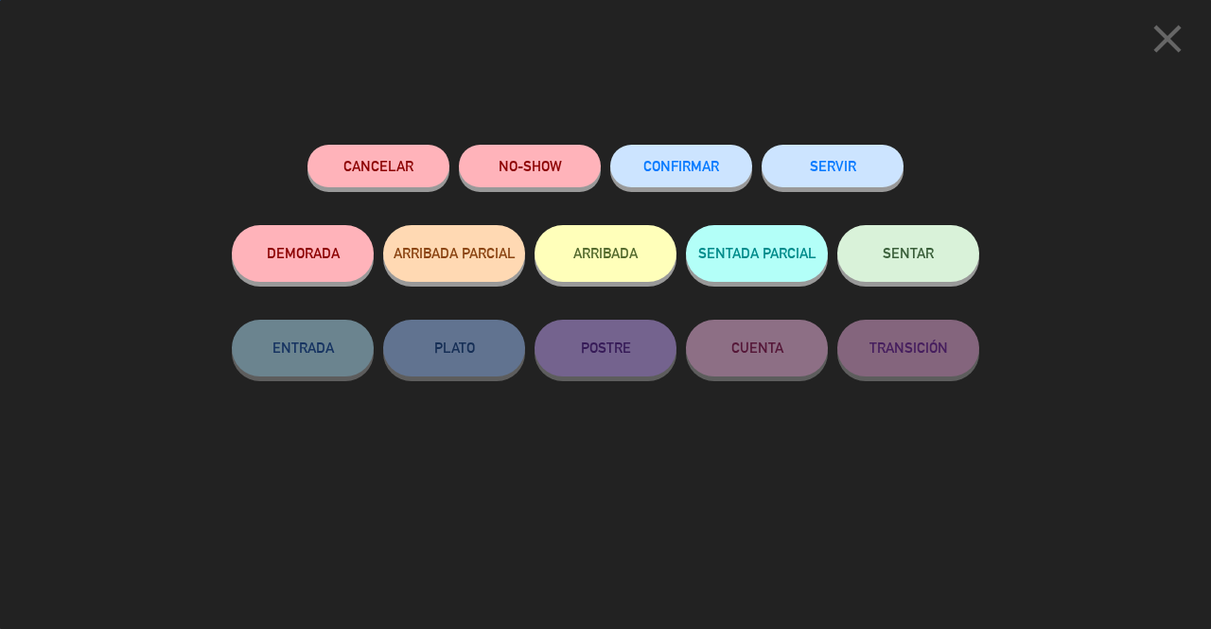
click at [889, 279] on button "SENTAR" at bounding box center [908, 253] width 142 height 57
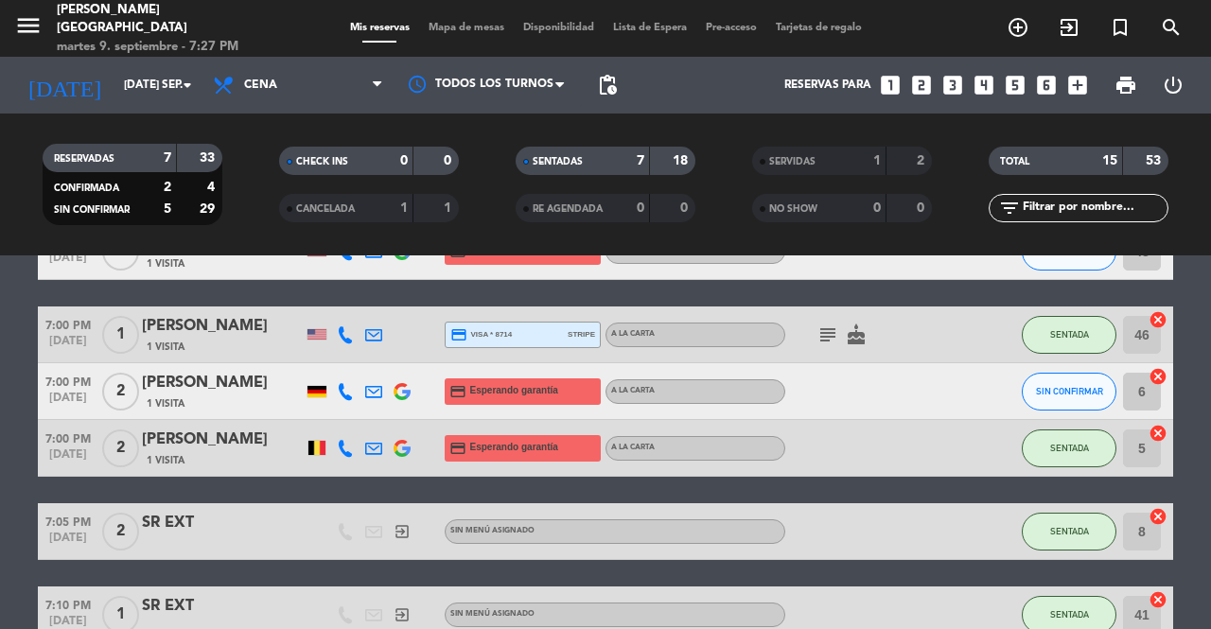
scroll to position [232, 0]
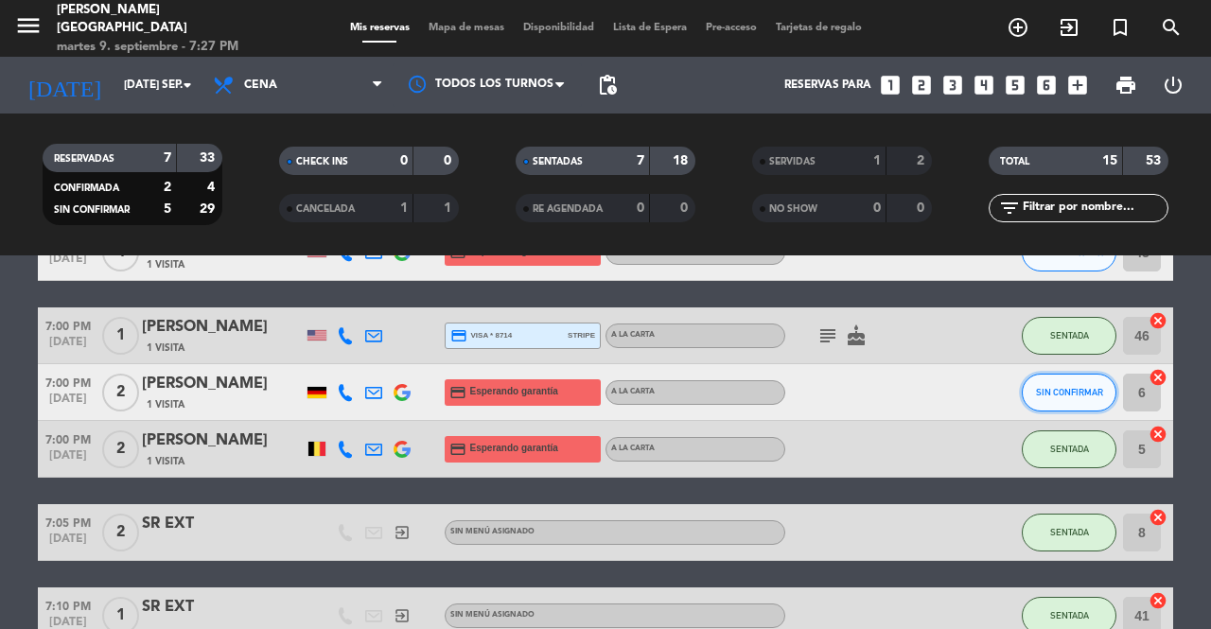
click at [1073, 394] on span "SIN CONFIRMAR" at bounding box center [1069, 392] width 67 height 10
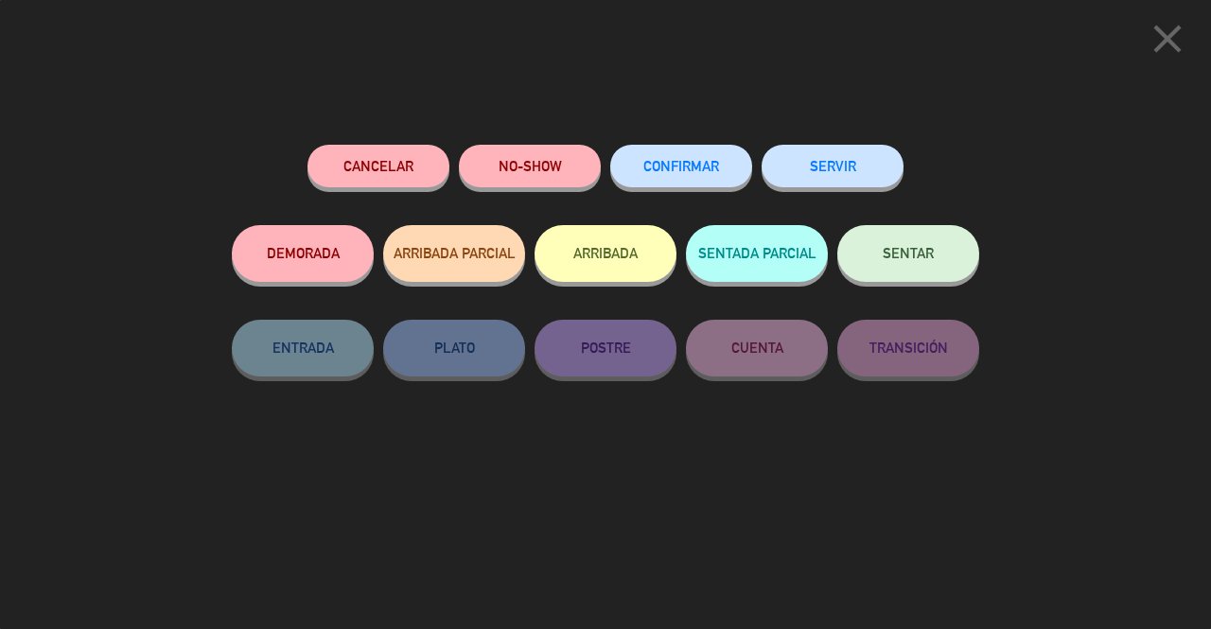
click at [903, 252] on span "SENTAR" at bounding box center [908, 253] width 51 height 16
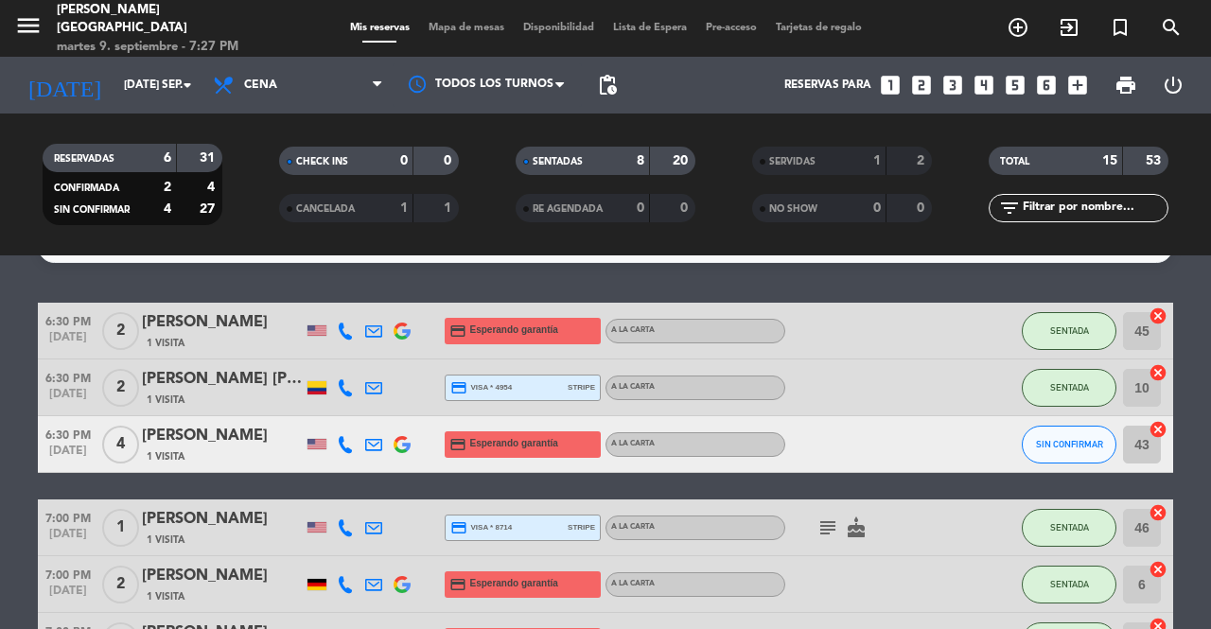
scroll to position [38, 0]
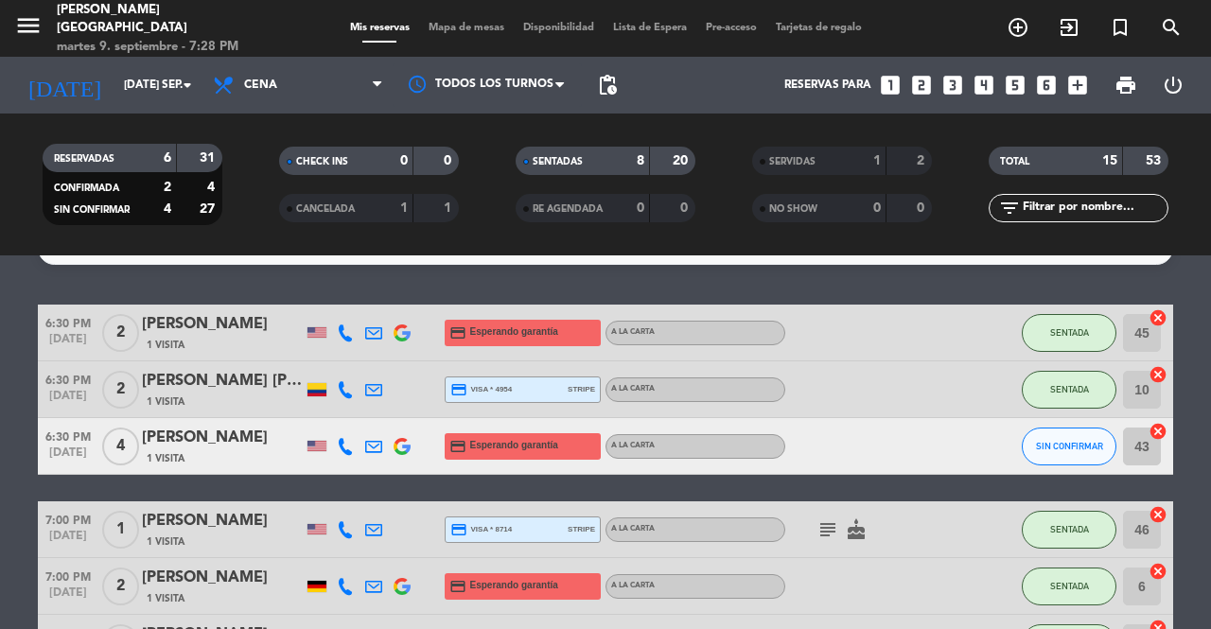
click at [1069, 333] on span "SENTADA" at bounding box center [1069, 332] width 39 height 10
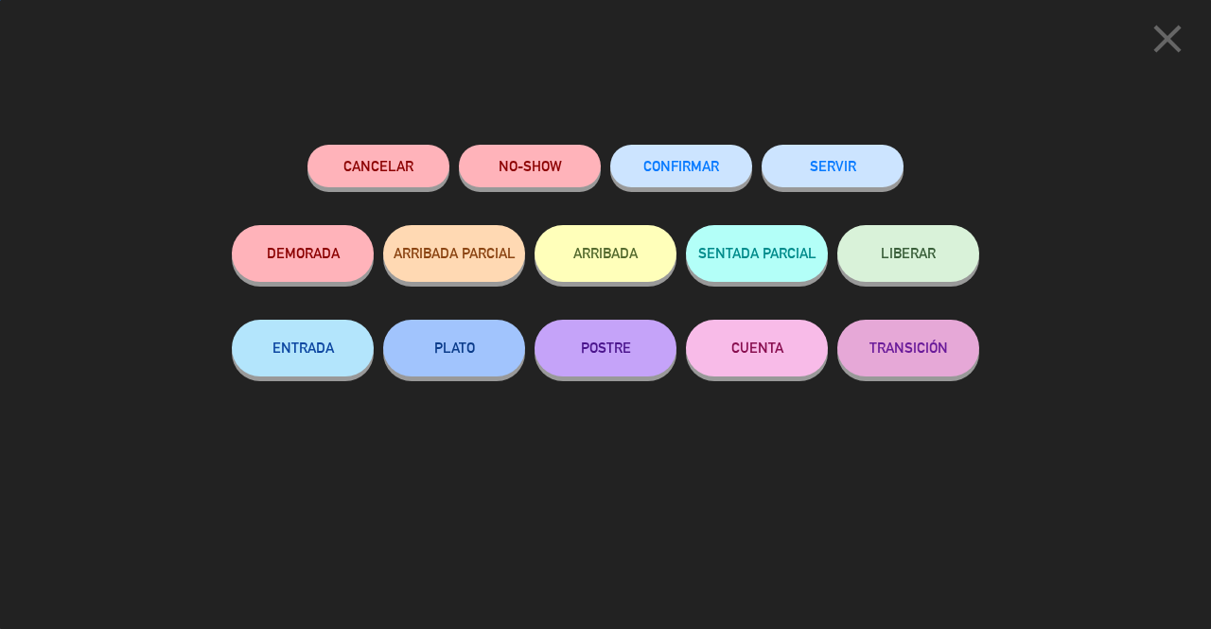
click at [845, 180] on button "SERVIR" at bounding box center [833, 166] width 142 height 43
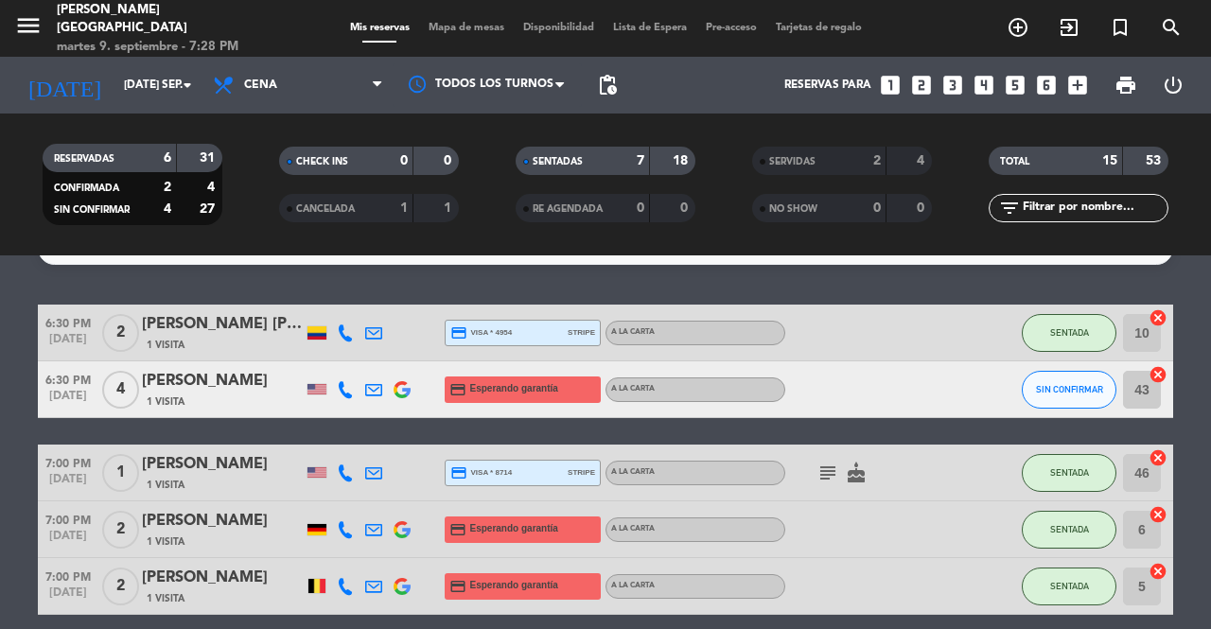
click at [1073, 334] on span "SENTADA" at bounding box center [1069, 332] width 39 height 10
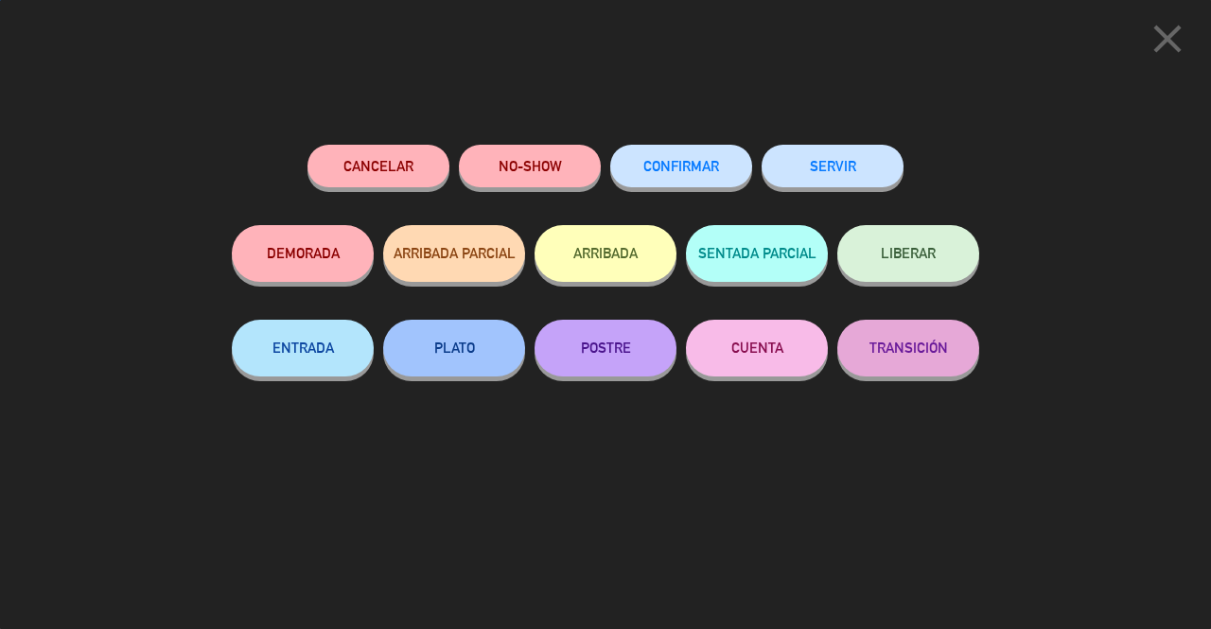
click at [861, 153] on button "SERVIR" at bounding box center [833, 166] width 142 height 43
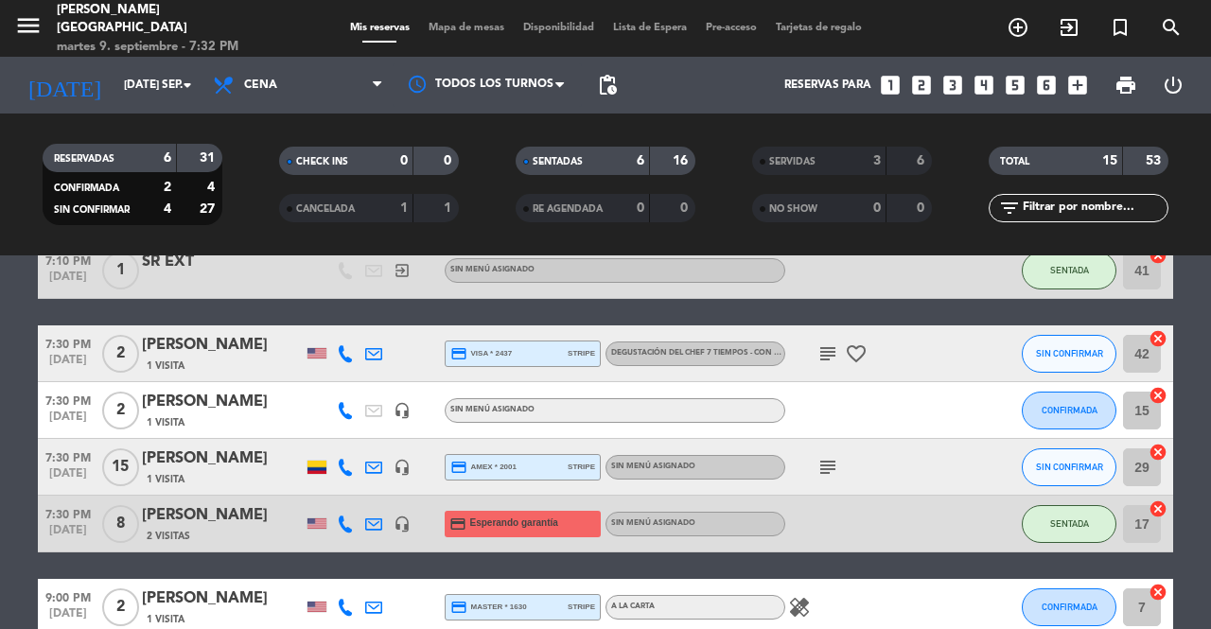
scroll to position [461, 0]
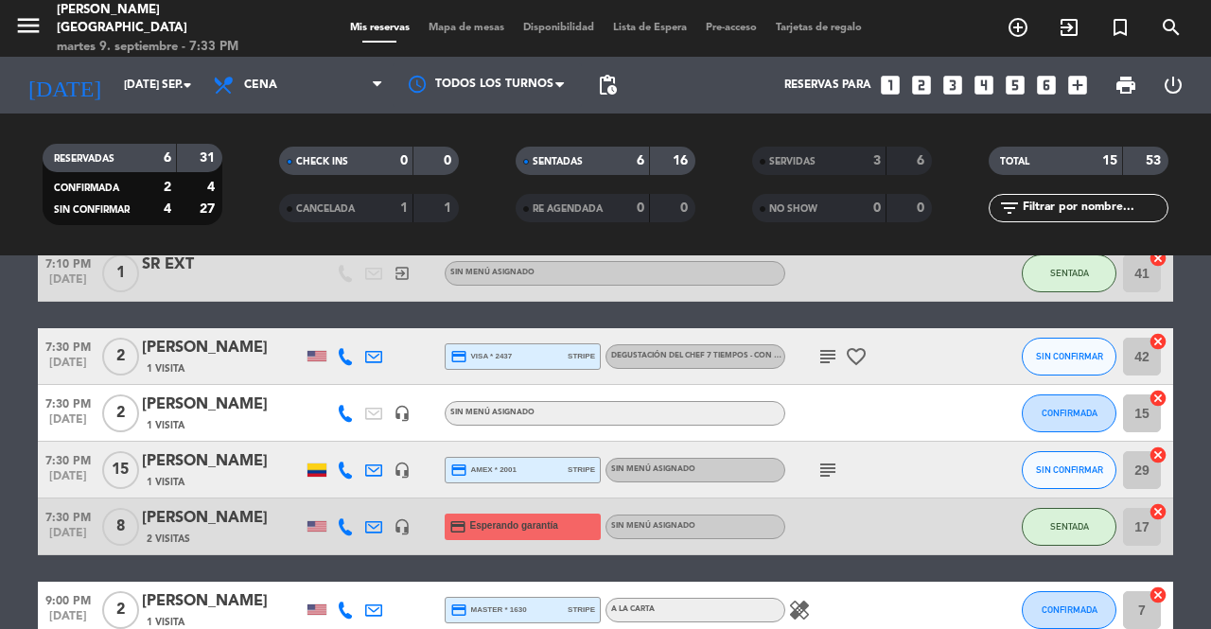
click at [271, 426] on div "1 Visita" at bounding box center [222, 425] width 161 height 16
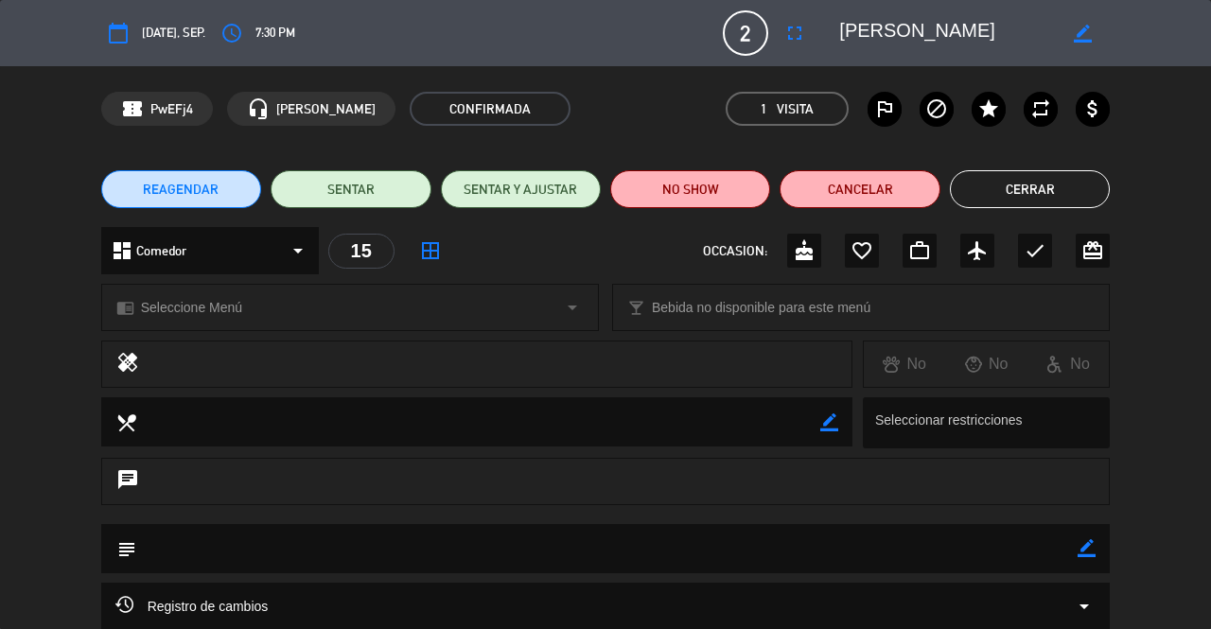
click at [264, 112] on icon "headset_mic" at bounding box center [258, 108] width 23 height 23
click at [136, 115] on span "confirmation_number" at bounding box center [132, 108] width 23 height 23
click at [1046, 182] on button "Cerrar" at bounding box center [1030, 189] width 160 height 38
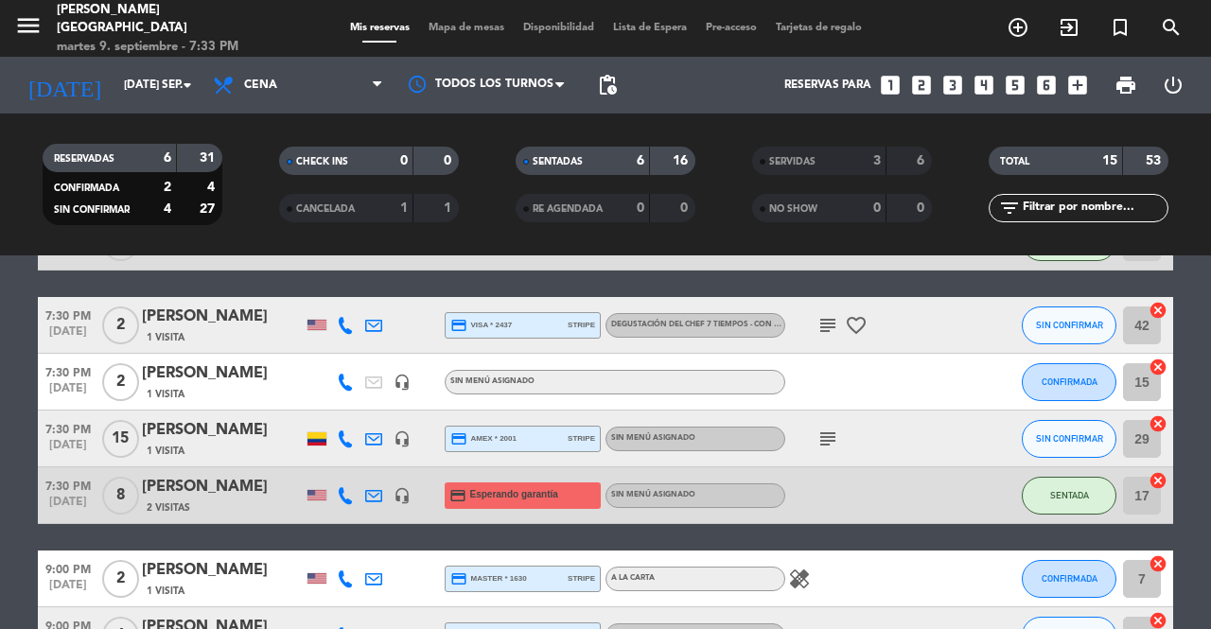
scroll to position [490, 0]
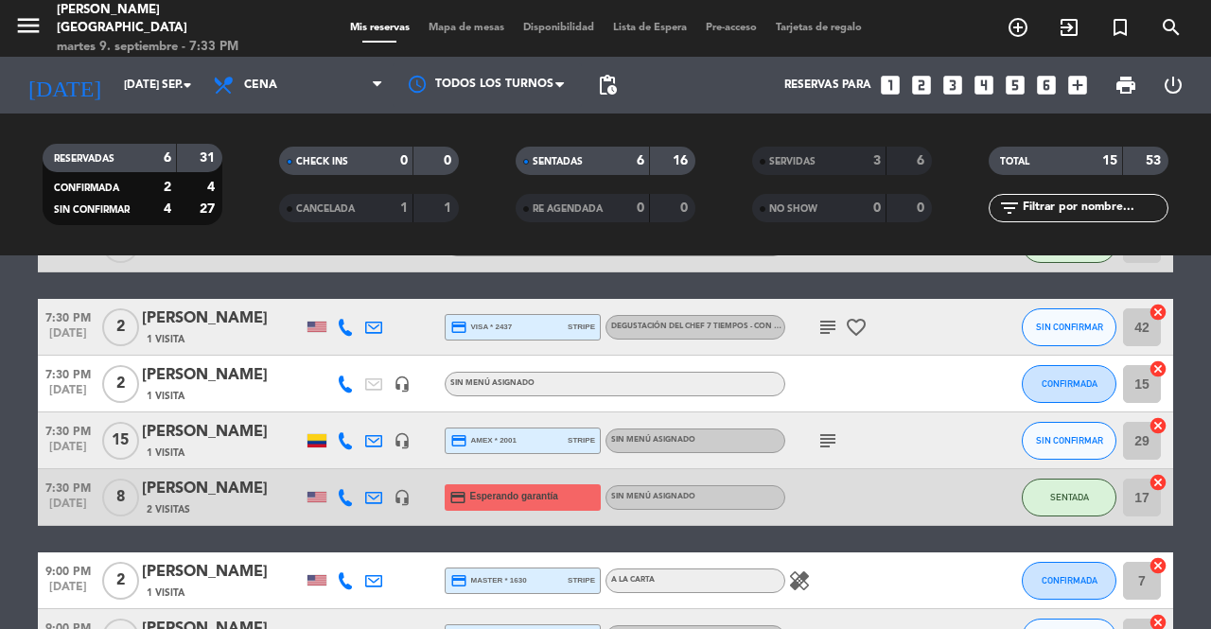
click at [1162, 372] on icon "cancel" at bounding box center [1157, 368] width 19 height 19
click at [1139, 380] on icon "border_all" at bounding box center [1144, 384] width 23 height 23
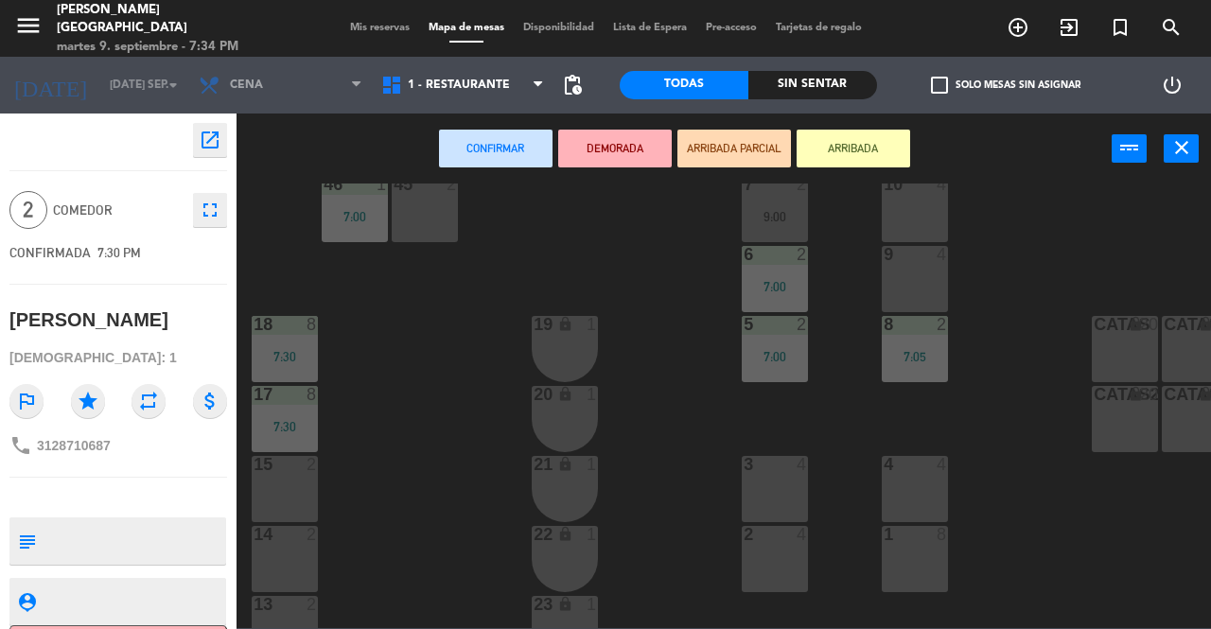
scroll to position [445, 0]
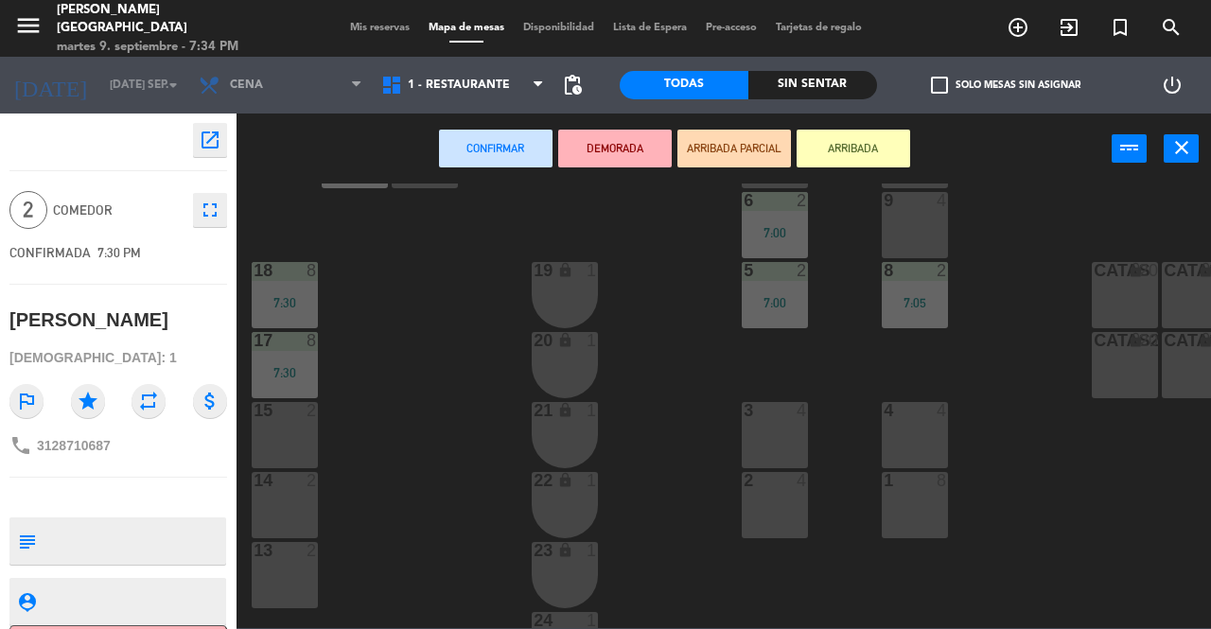
click at [271, 573] on div "13 2" at bounding box center [285, 575] width 66 height 66
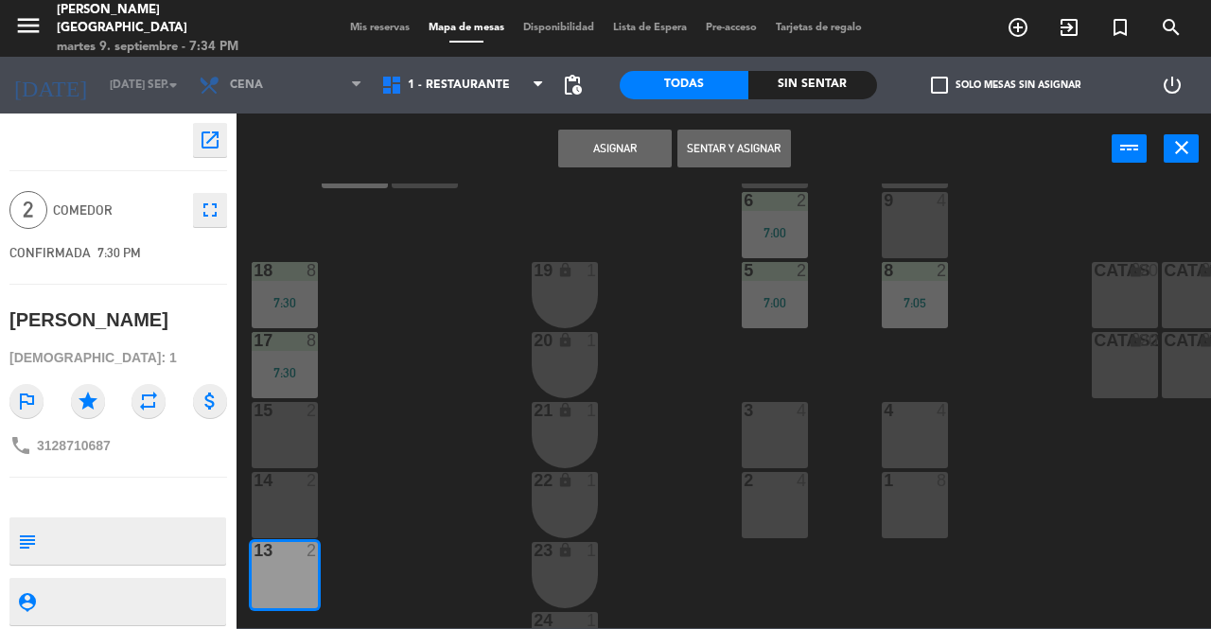
click at [622, 144] on button "Asignar" at bounding box center [615, 149] width 114 height 38
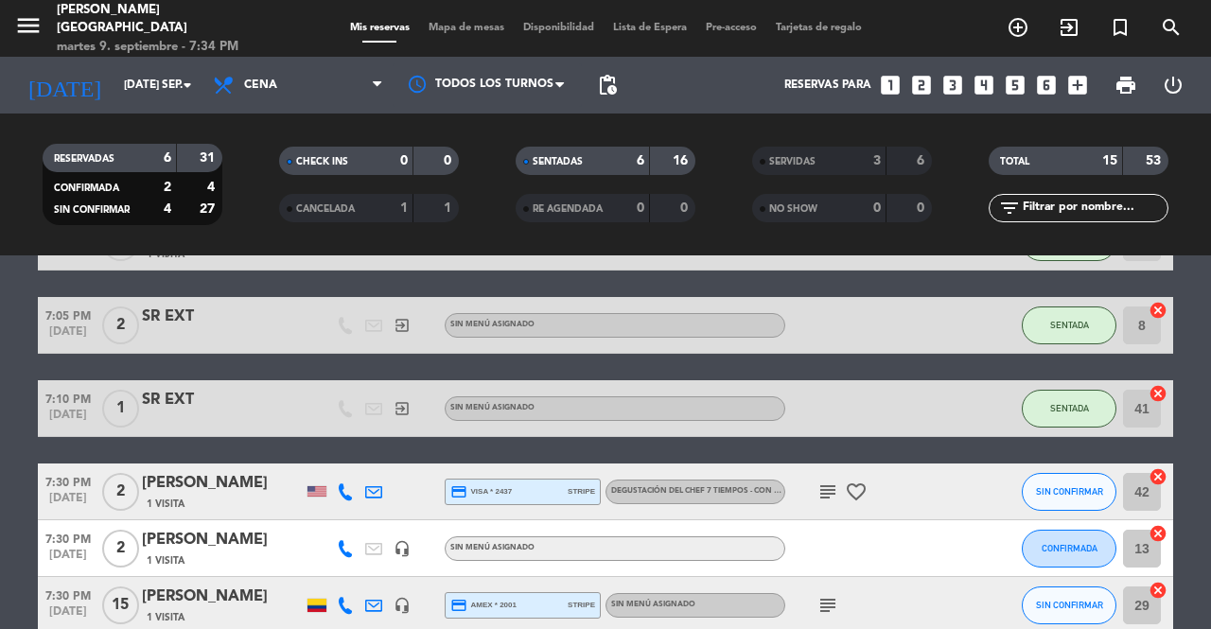
scroll to position [288, 0]
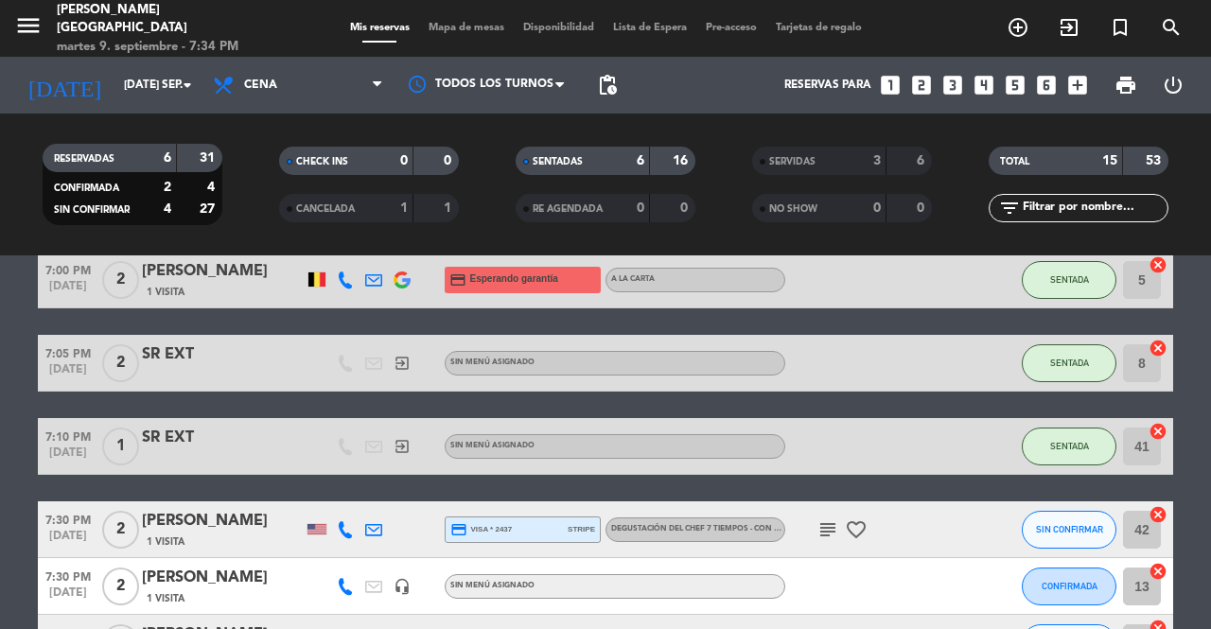
click at [1059, 25] on icon "exit_to_app" at bounding box center [1069, 27] width 23 height 23
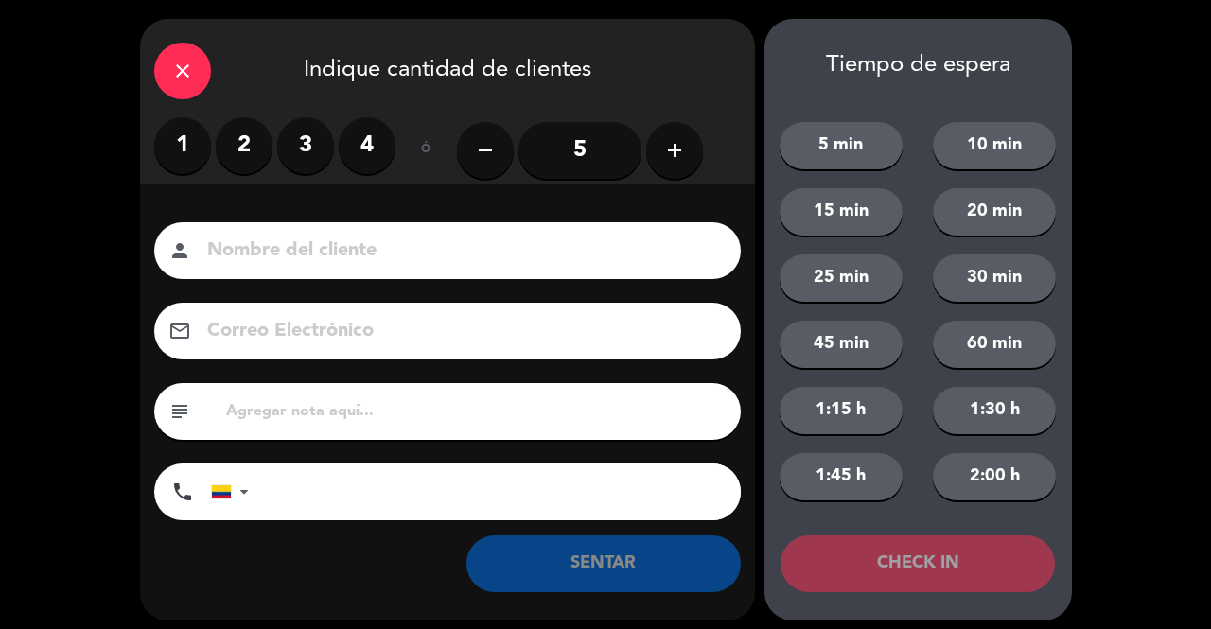
click at [238, 156] on label "2" at bounding box center [244, 145] width 57 height 57
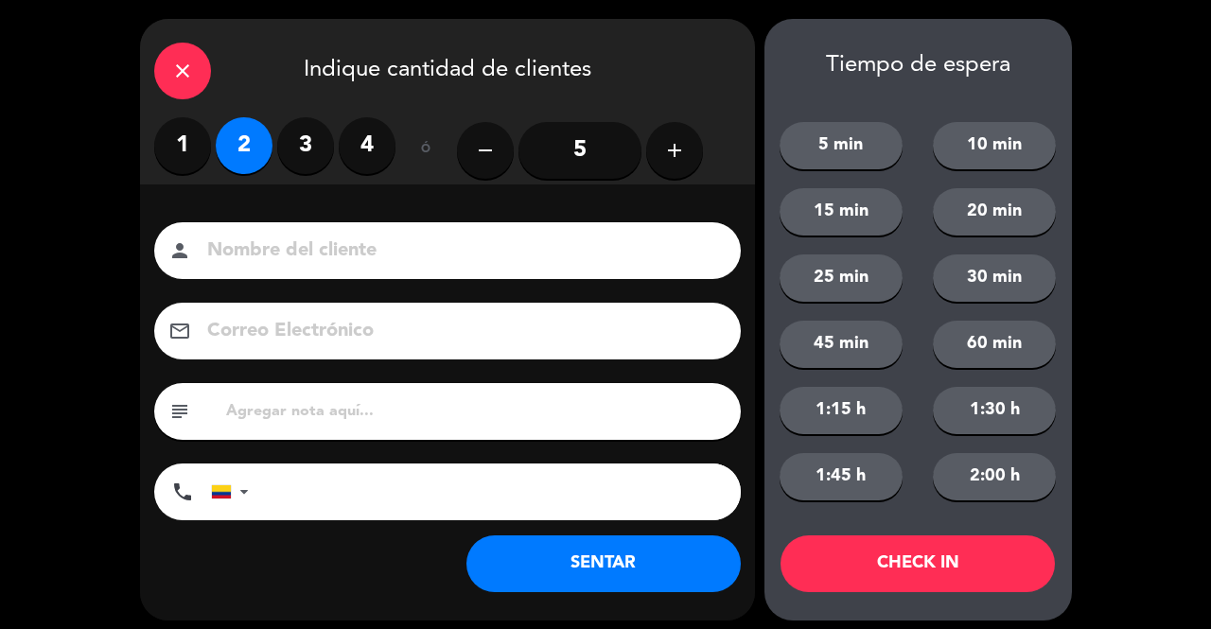
click at [286, 254] on input at bounding box center [460, 251] width 511 height 33
type input "SR EXT"
click at [517, 566] on button "SENTAR" at bounding box center [603, 563] width 274 height 57
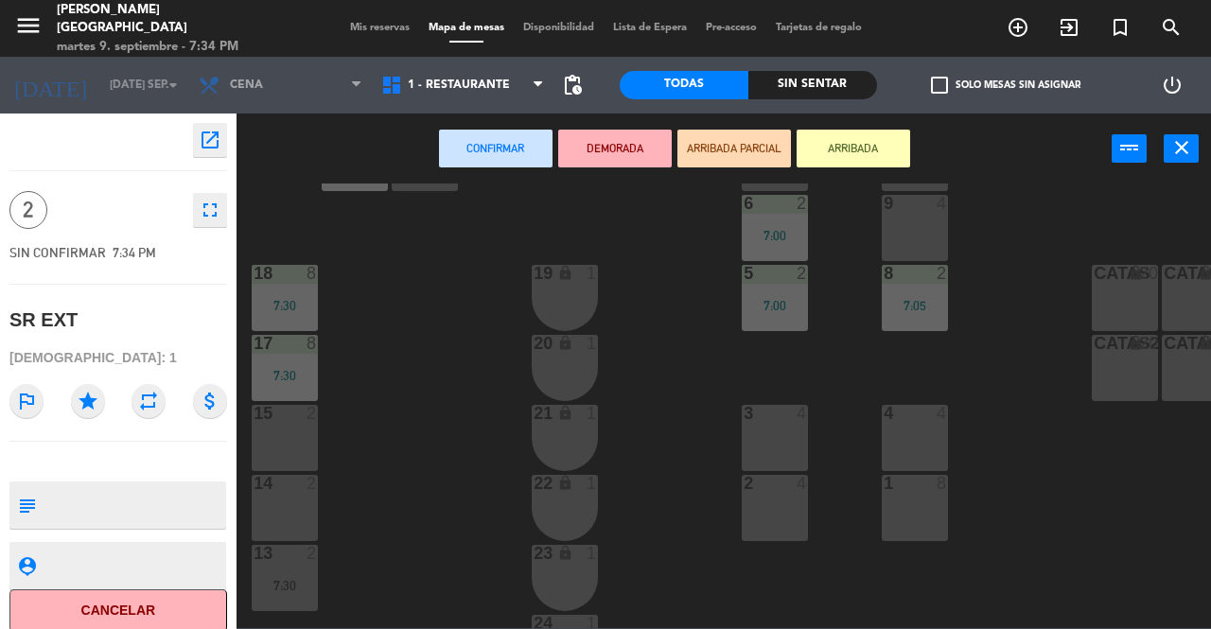
scroll to position [456, 0]
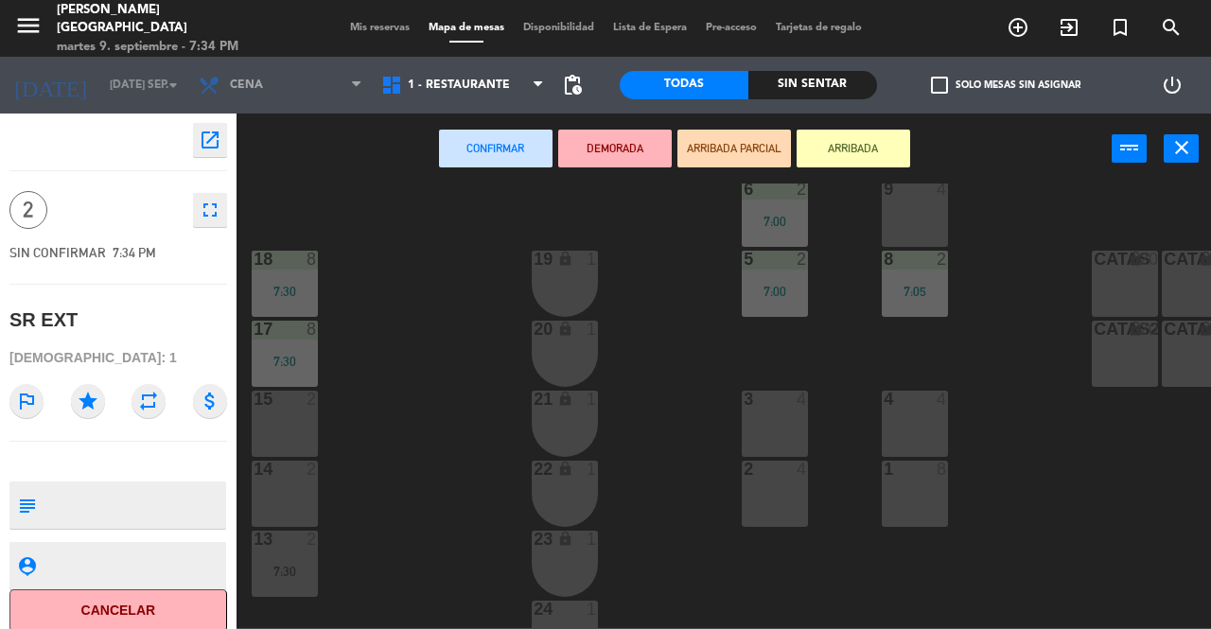
click at [278, 486] on div "14 2" at bounding box center [285, 494] width 66 height 66
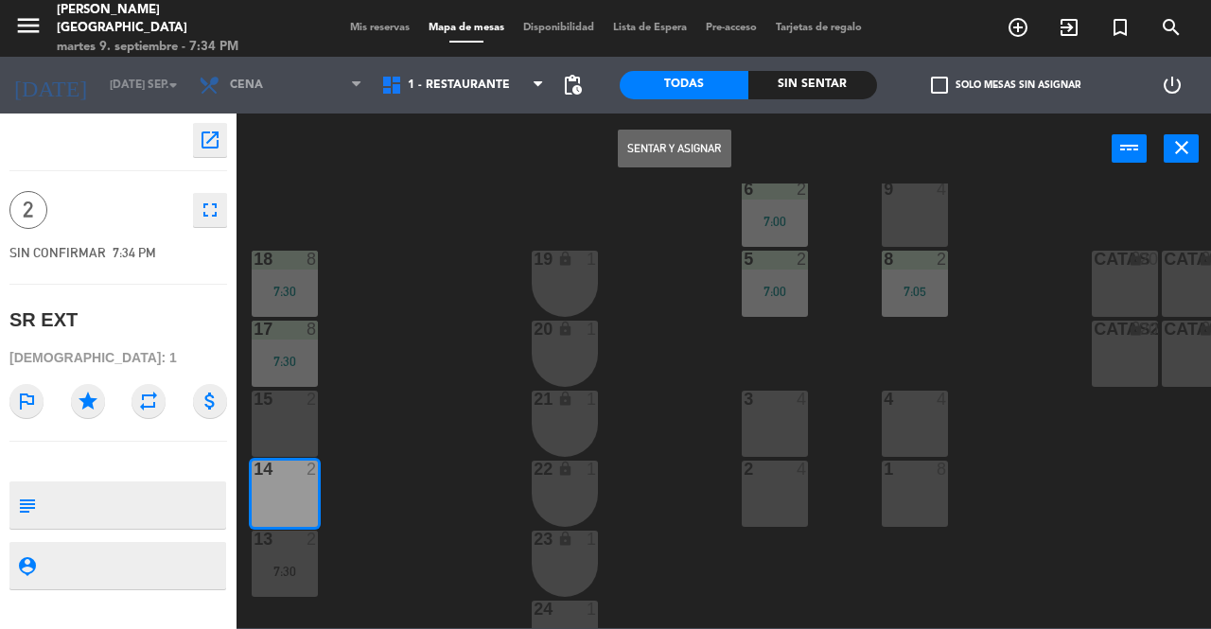
click at [657, 153] on button "Sentar y Asignar" at bounding box center [675, 149] width 114 height 38
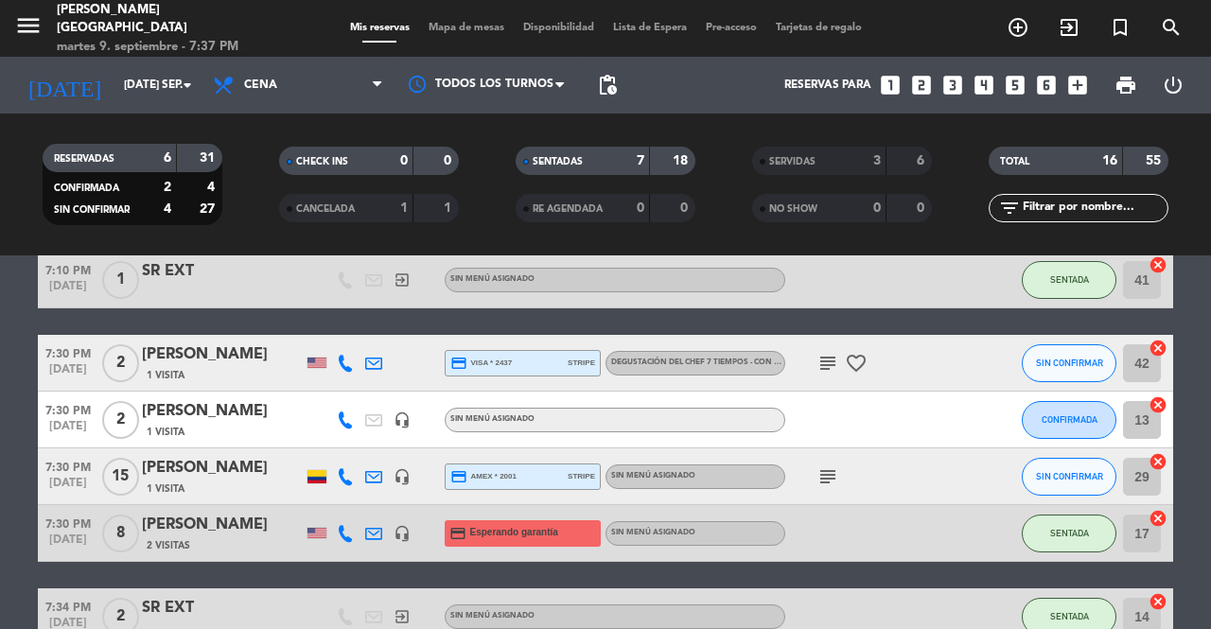
scroll to position [452, 0]
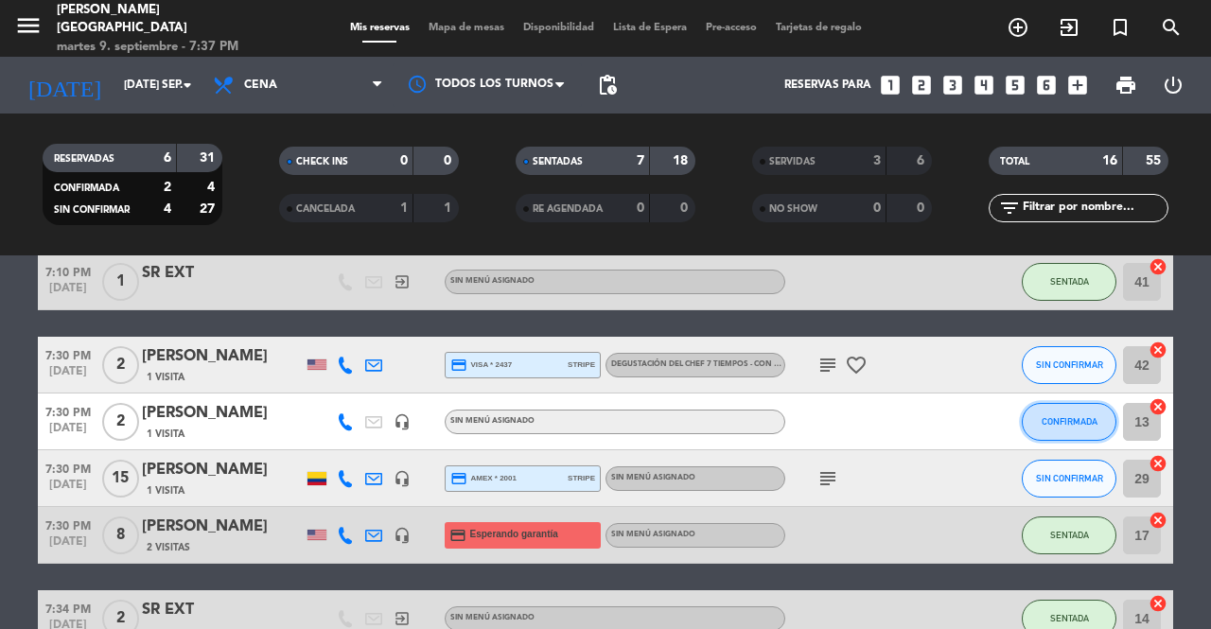
click at [1075, 422] on span "CONFIRMADA" at bounding box center [1070, 421] width 56 height 10
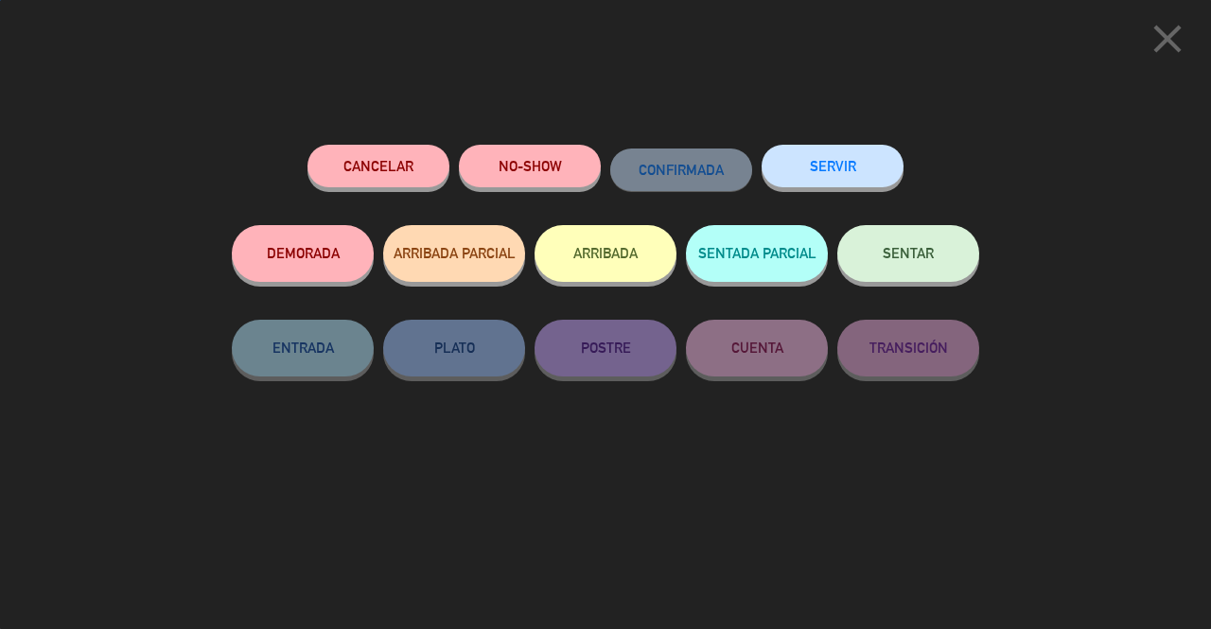
click at [895, 252] on span "SENTAR" at bounding box center [908, 253] width 51 height 16
click at [904, 261] on span "SENTAR" at bounding box center [908, 253] width 51 height 16
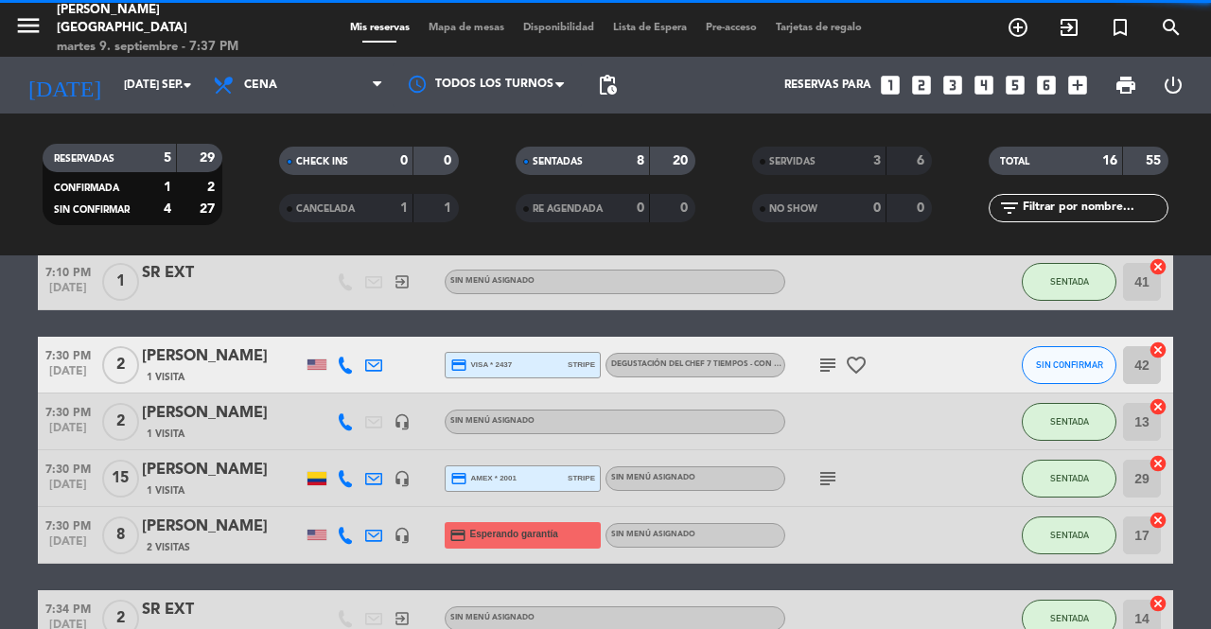
click at [1060, 364] on span "SIN CONFIRMAR" at bounding box center [1069, 364] width 67 height 10
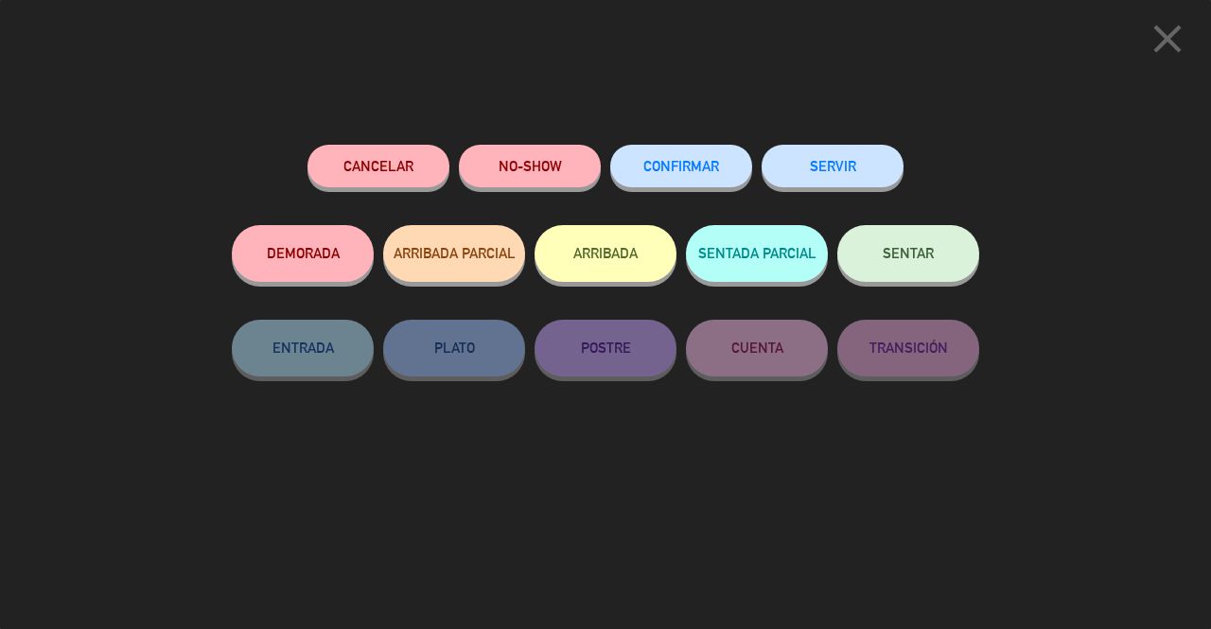
click at [886, 249] on span "SENTAR" at bounding box center [908, 253] width 51 height 16
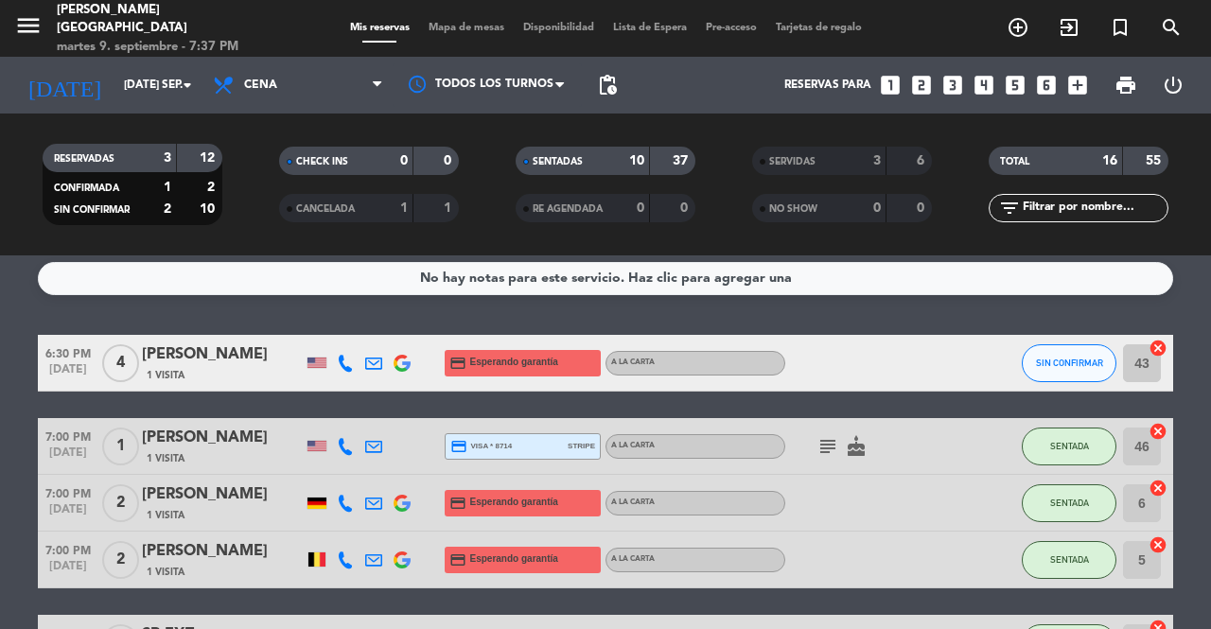
scroll to position [0, 0]
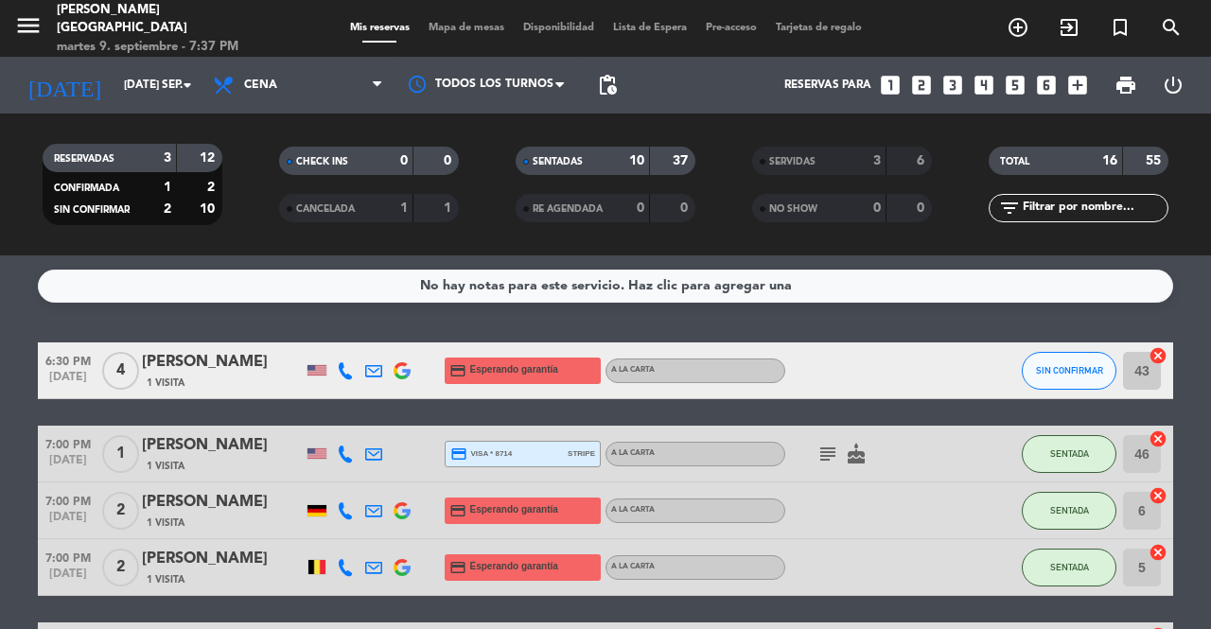
click at [1054, 458] on span "SENTADA" at bounding box center [1069, 453] width 39 height 10
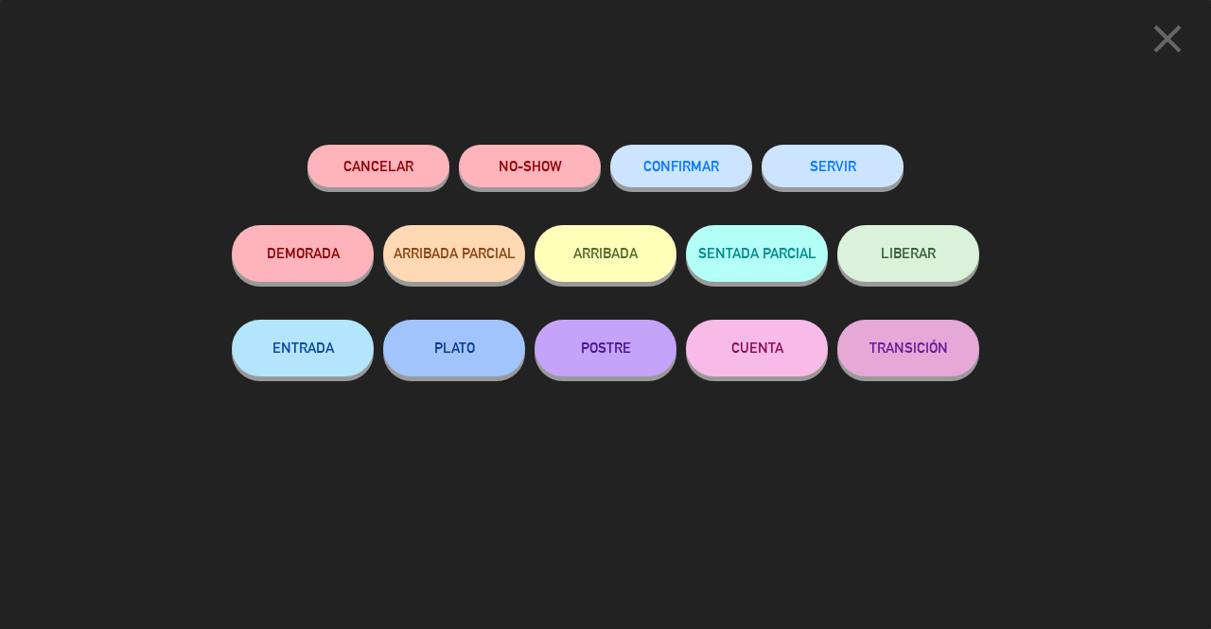
click at [884, 168] on button "SERVIR" at bounding box center [833, 166] width 142 height 43
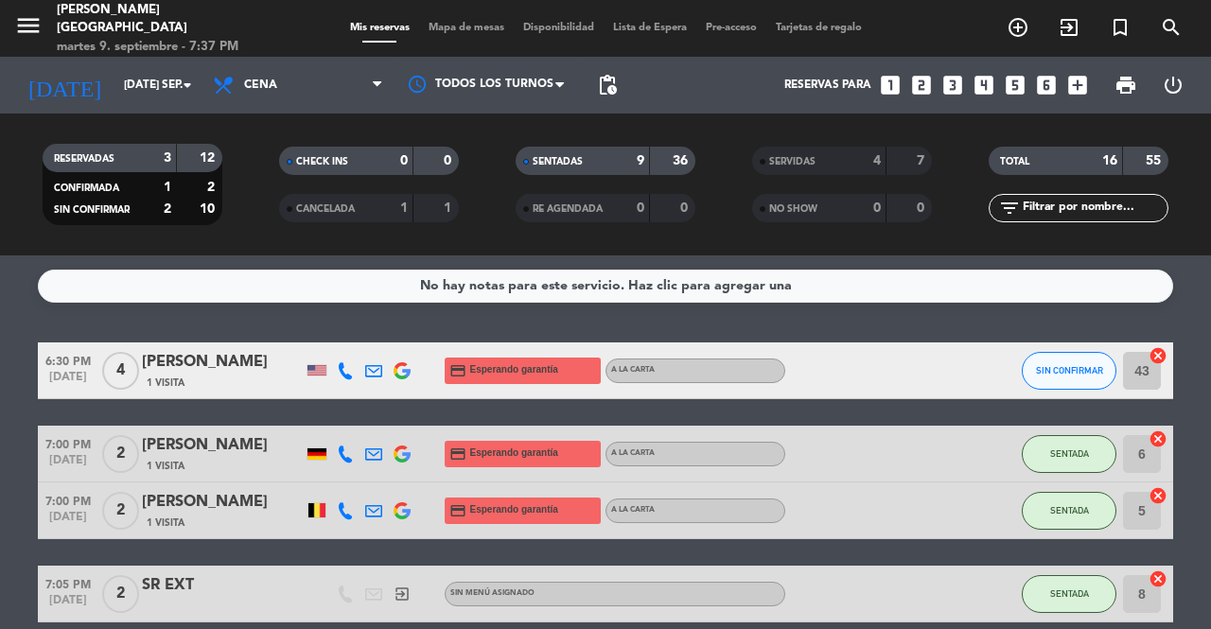
click at [1061, 459] on button "SENTADA" at bounding box center [1069, 454] width 95 height 38
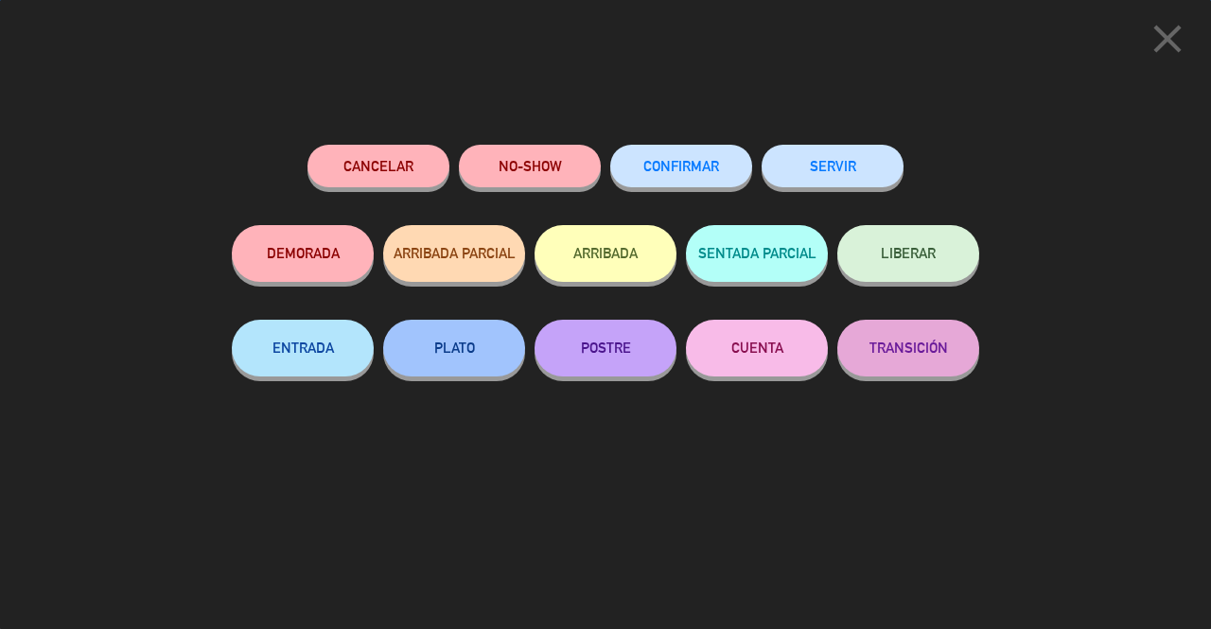
click at [862, 167] on button "SERVIR" at bounding box center [833, 166] width 142 height 43
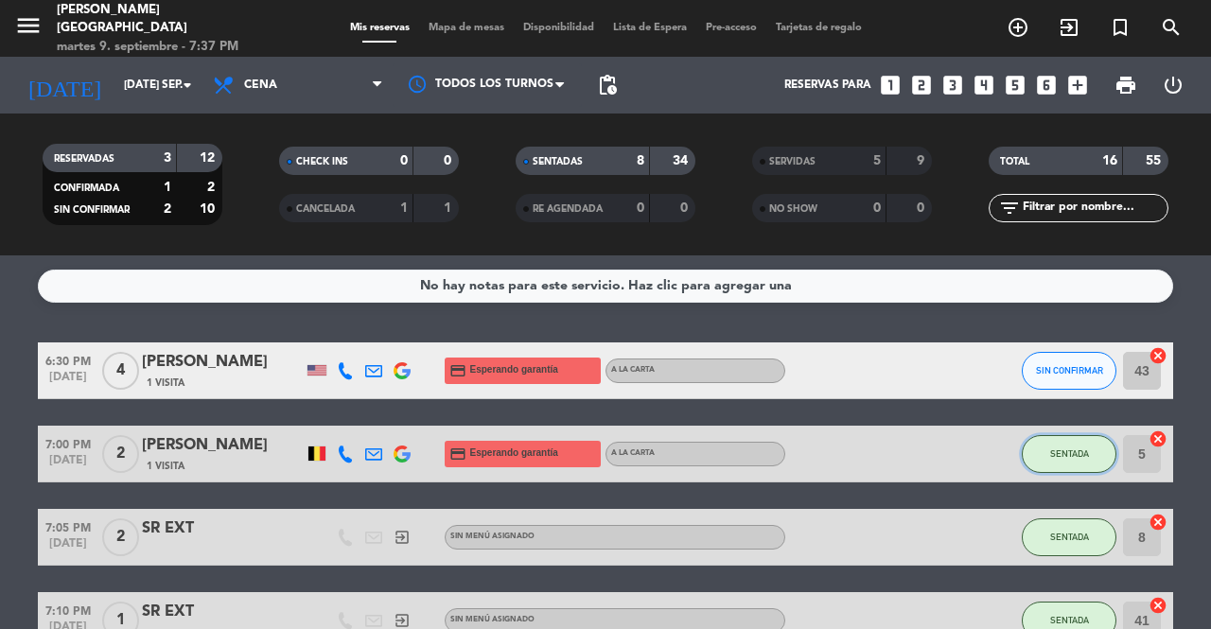
click at [1071, 453] on span "SENTADA" at bounding box center [1069, 453] width 39 height 10
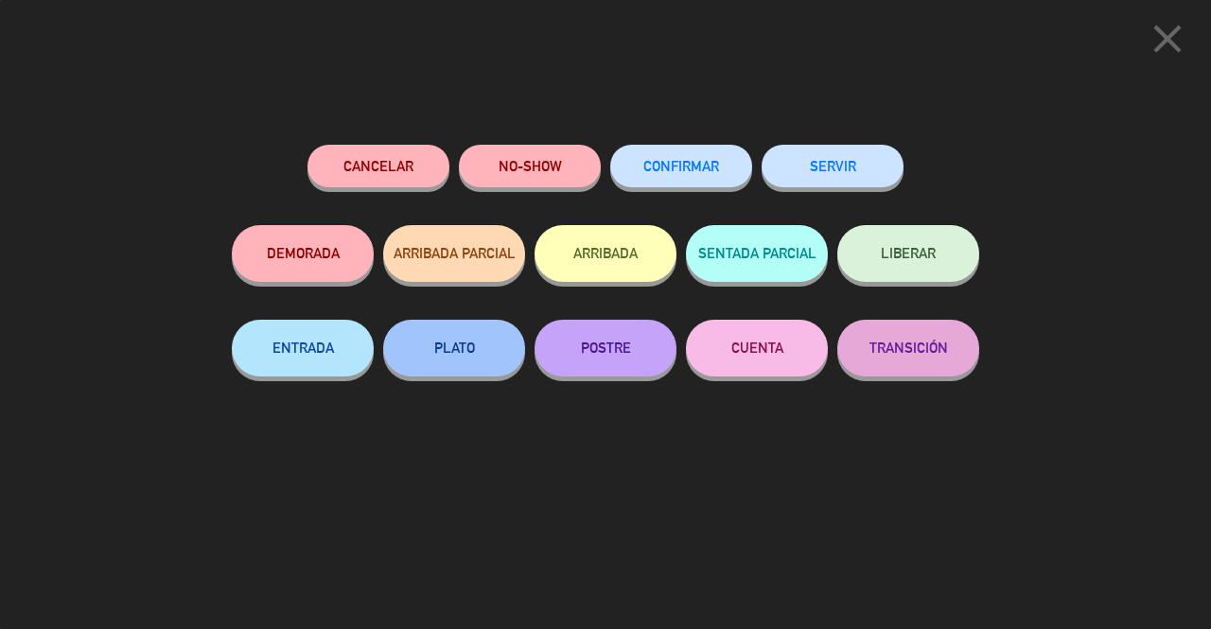
click at [860, 168] on button "SERVIR" at bounding box center [833, 166] width 142 height 43
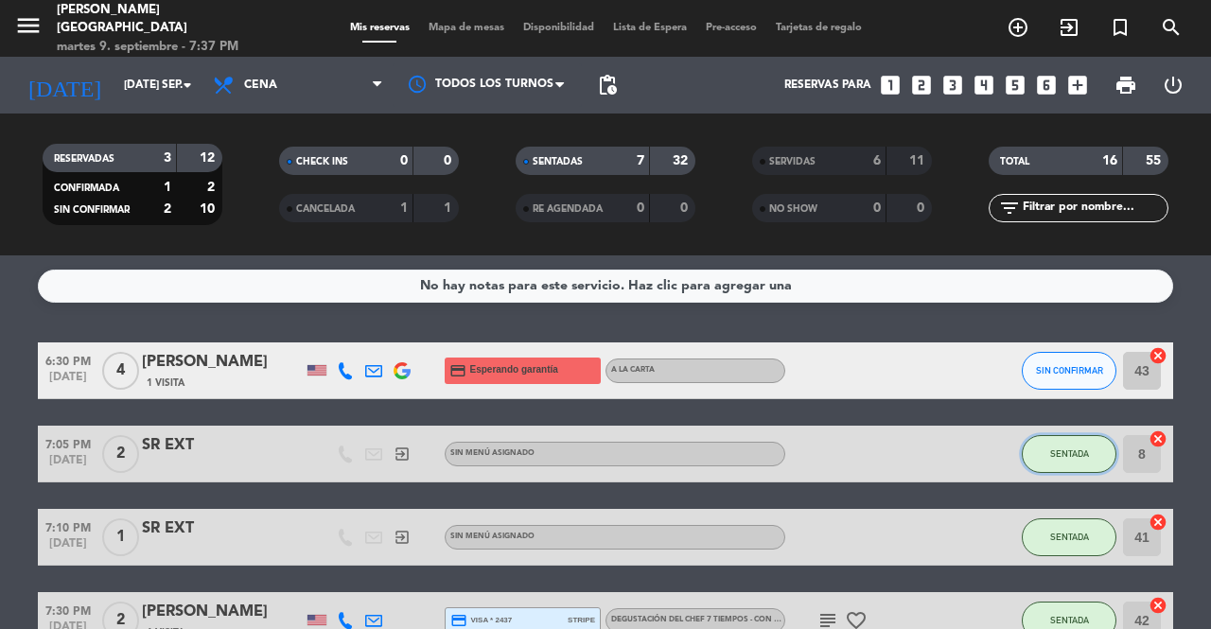
click at [1065, 458] on span "SENTADA" at bounding box center [1069, 453] width 39 height 10
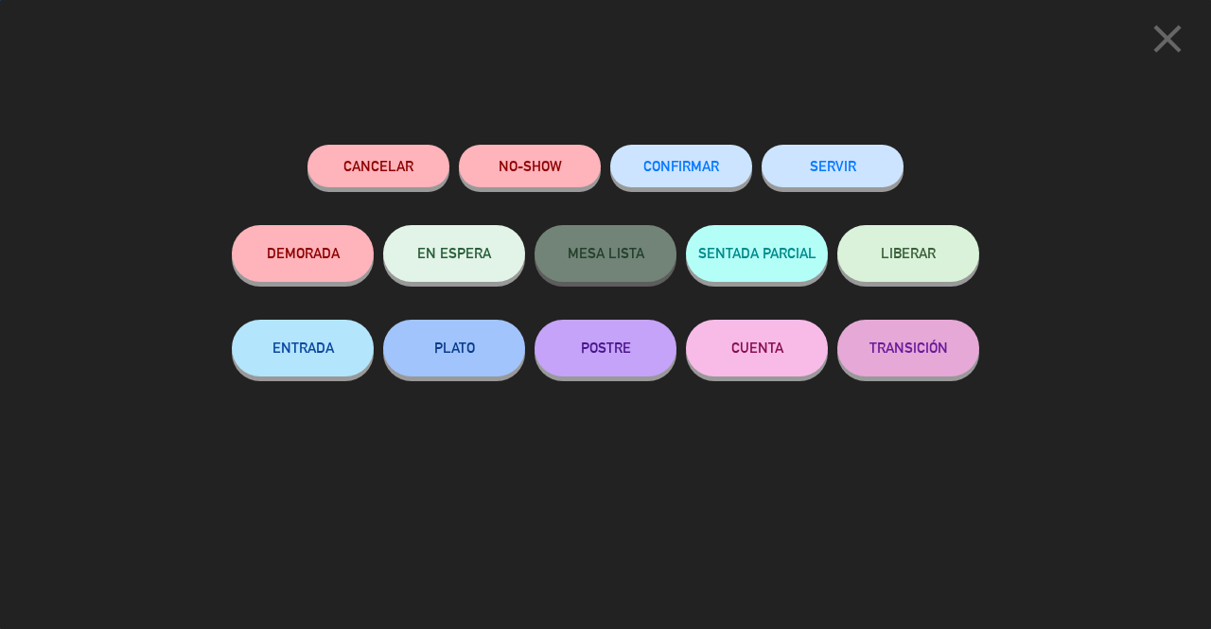
click at [852, 163] on button "SERVIR" at bounding box center [833, 166] width 142 height 43
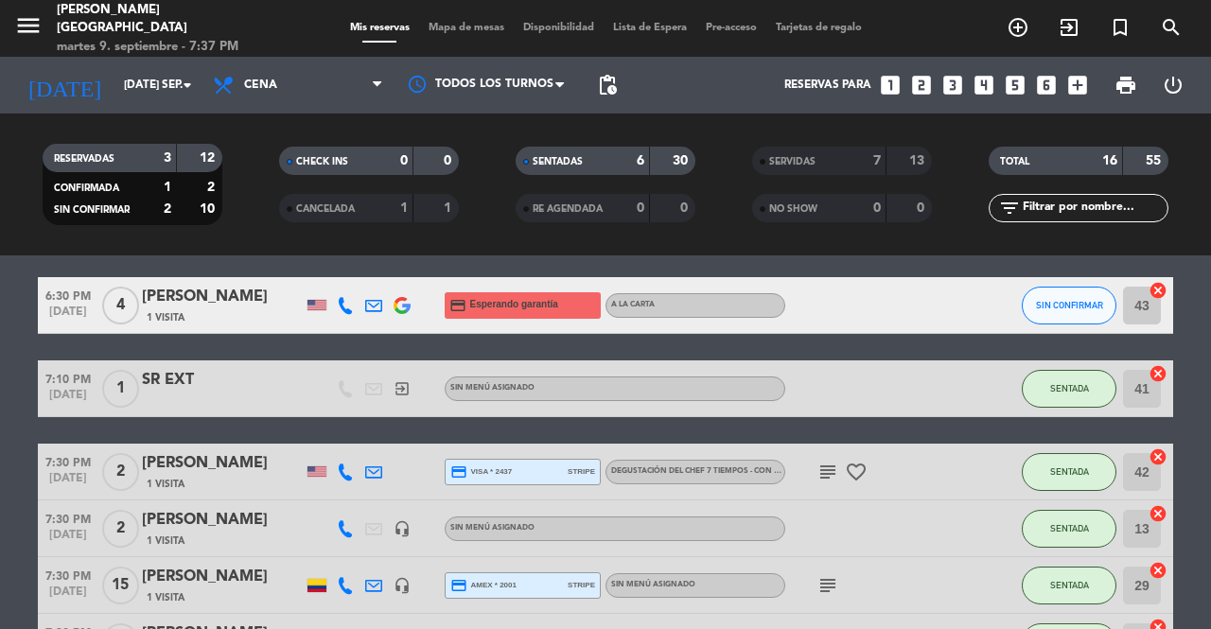
scroll to position [66, 0]
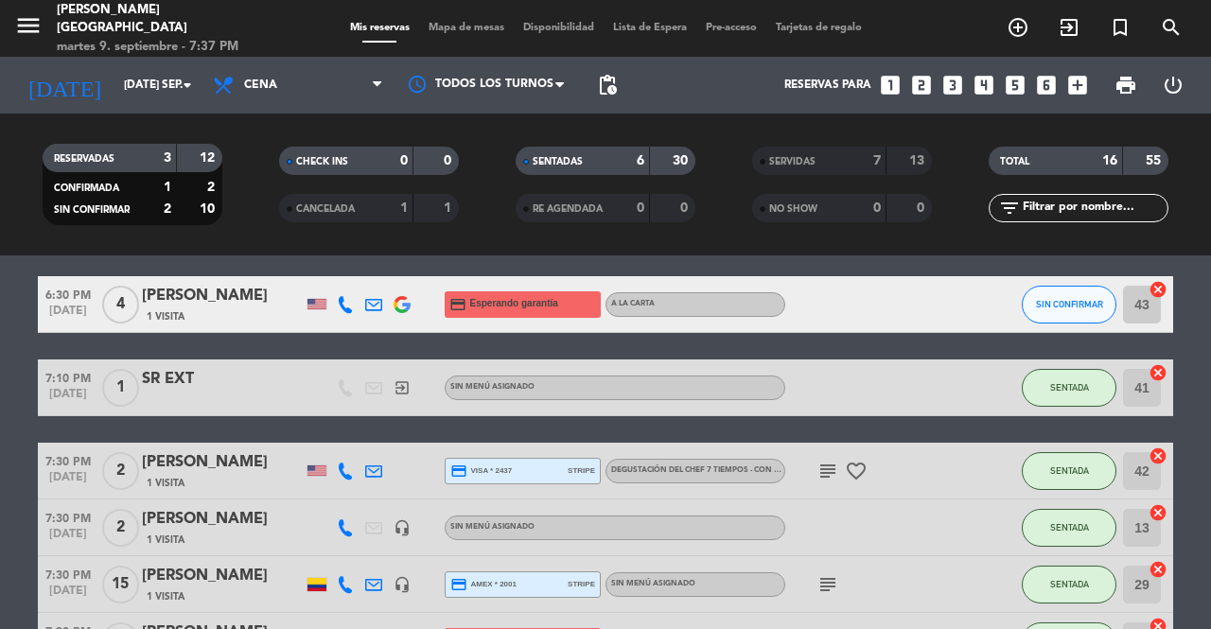
click at [1066, 383] on span "SENTADA" at bounding box center [1069, 387] width 39 height 10
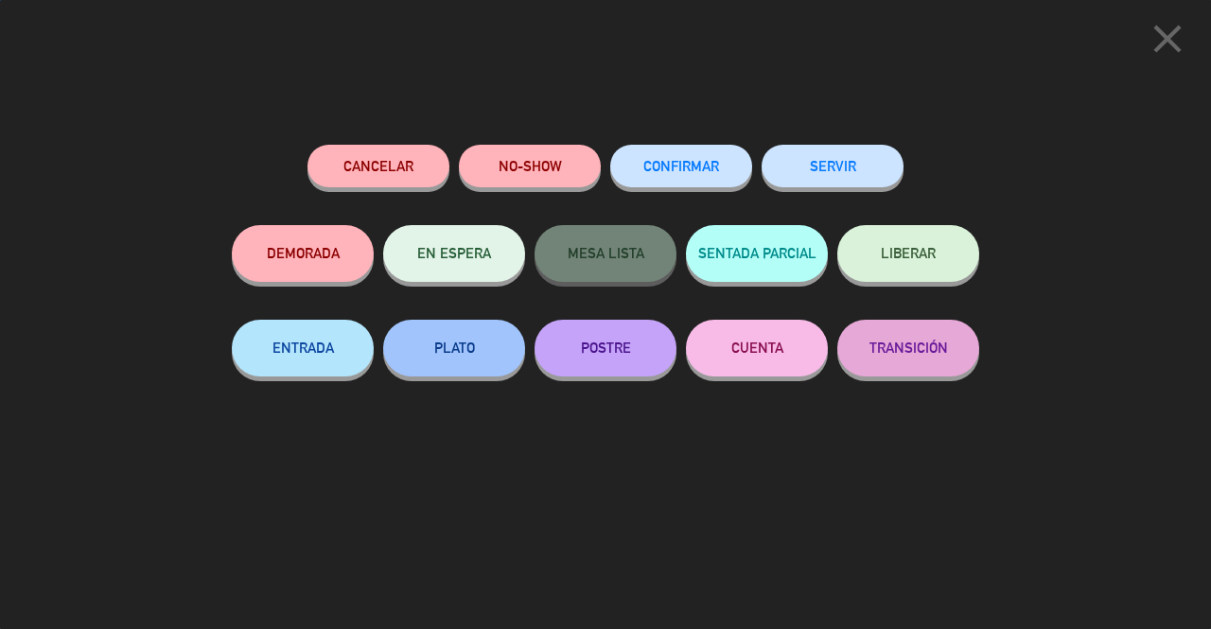
click at [861, 165] on button "SERVIR" at bounding box center [833, 166] width 142 height 43
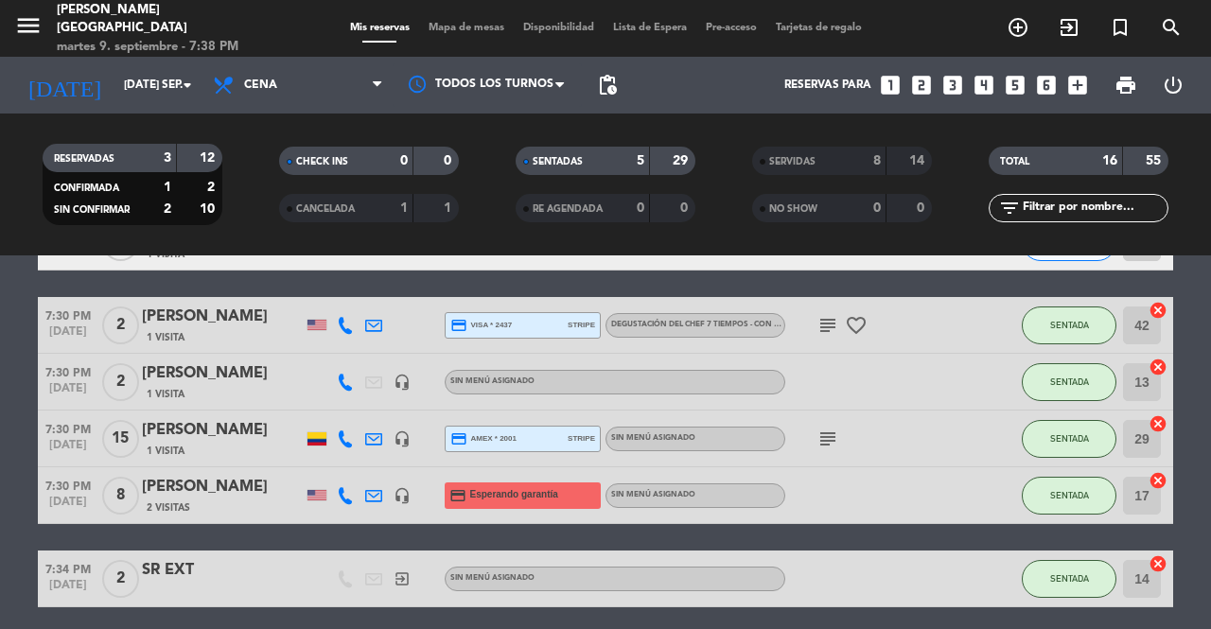
scroll to position [129, 0]
click at [1060, 397] on button "SENTADA" at bounding box center [1069, 382] width 95 height 38
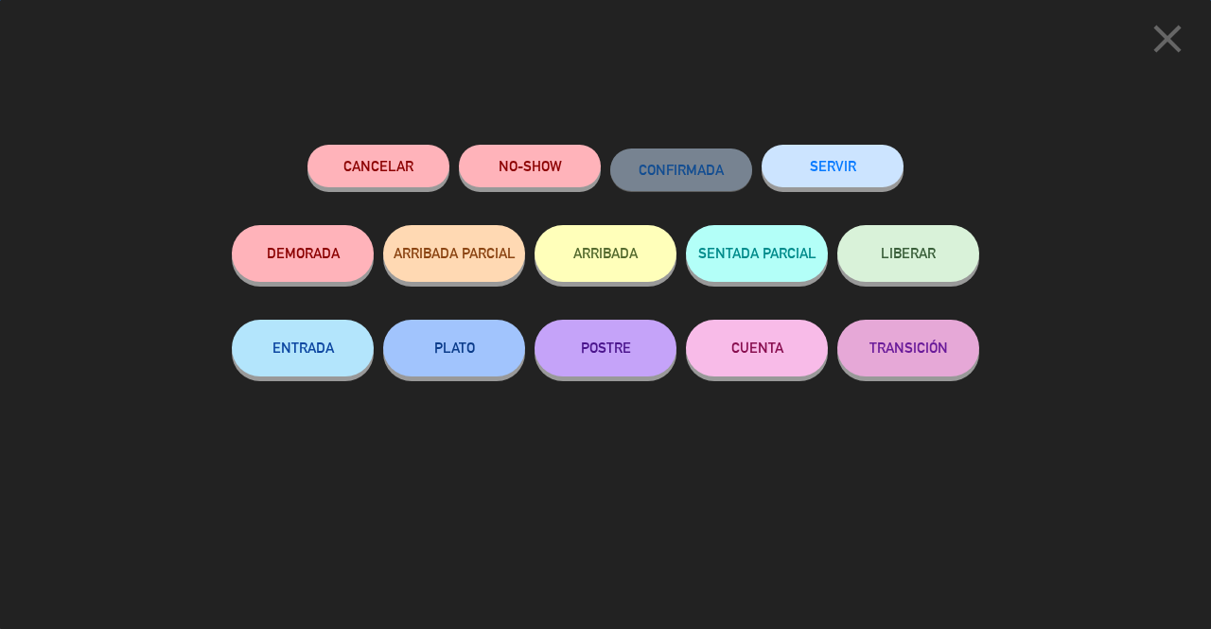
click at [827, 163] on button "SERVIR" at bounding box center [833, 166] width 142 height 43
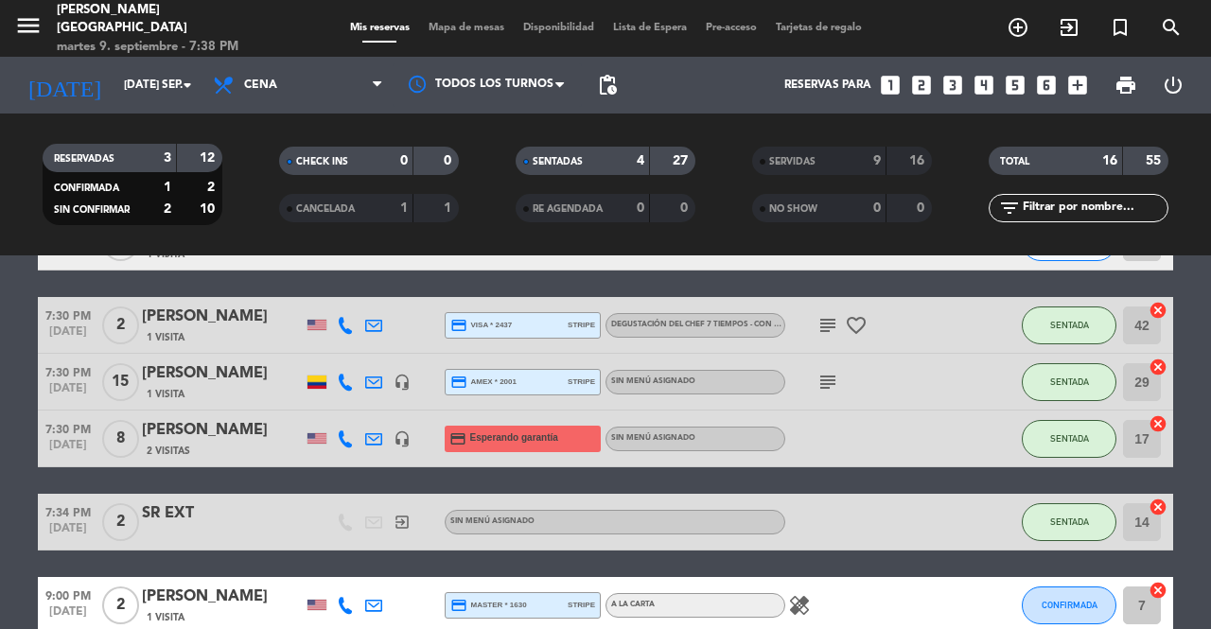
click at [1067, 386] on span "SENTADA" at bounding box center [1069, 382] width 39 height 10
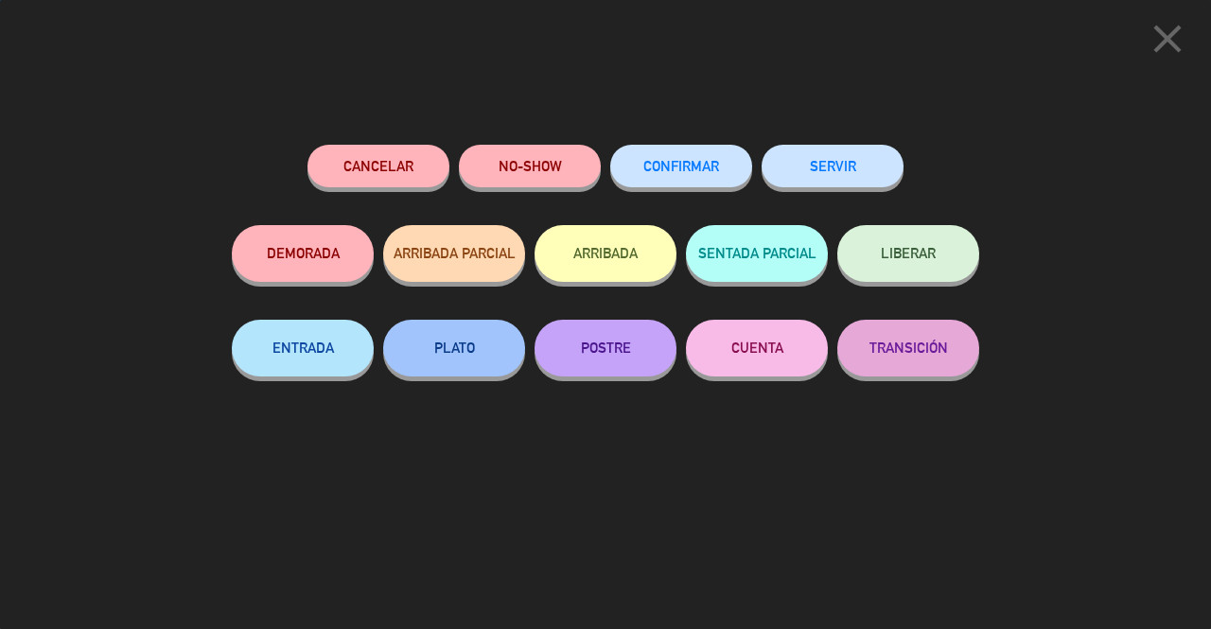
click at [853, 168] on button "SERVIR" at bounding box center [833, 166] width 142 height 43
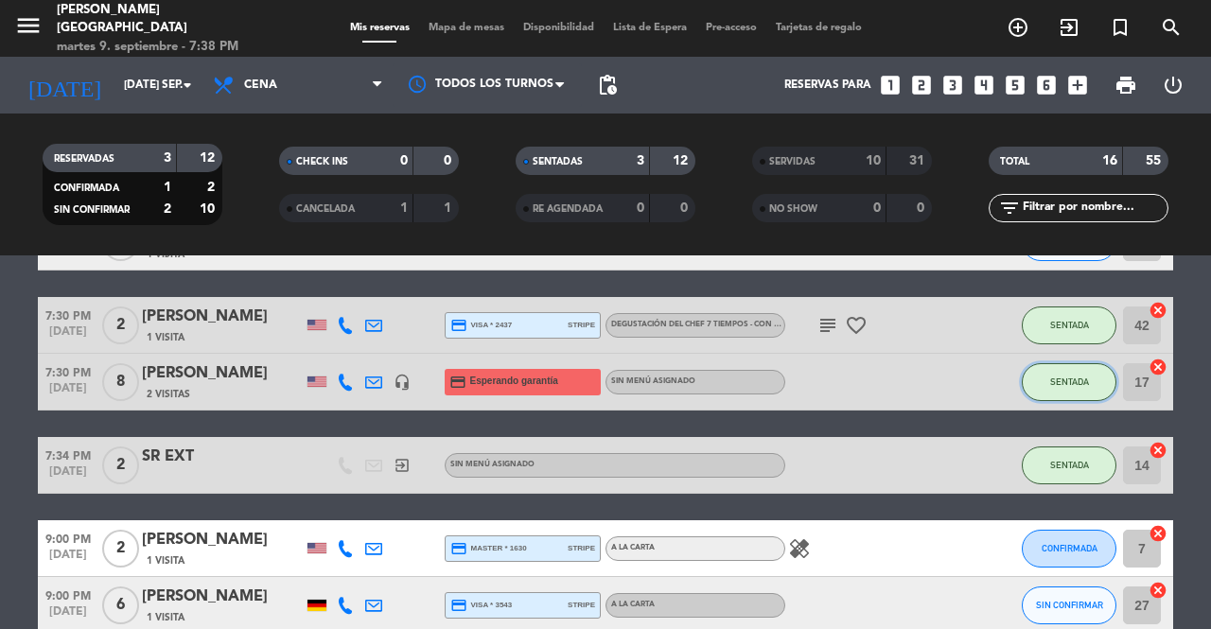
click at [1060, 388] on button "SENTADA" at bounding box center [1069, 382] width 95 height 38
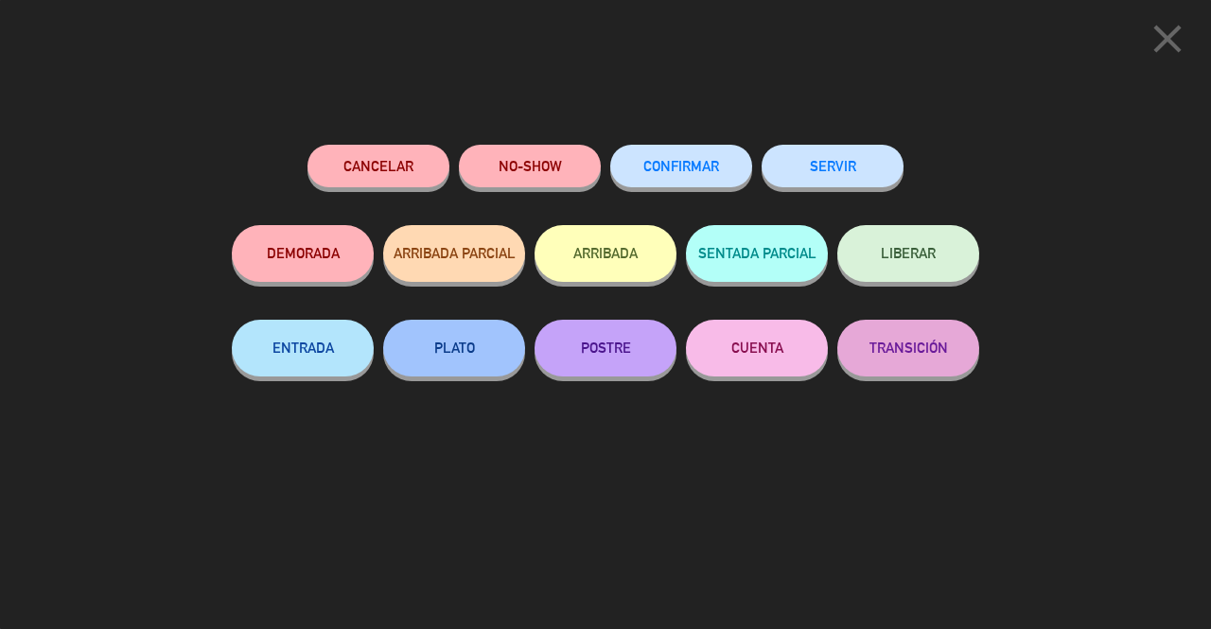
click at [927, 257] on span "LIBERAR" at bounding box center [908, 253] width 55 height 16
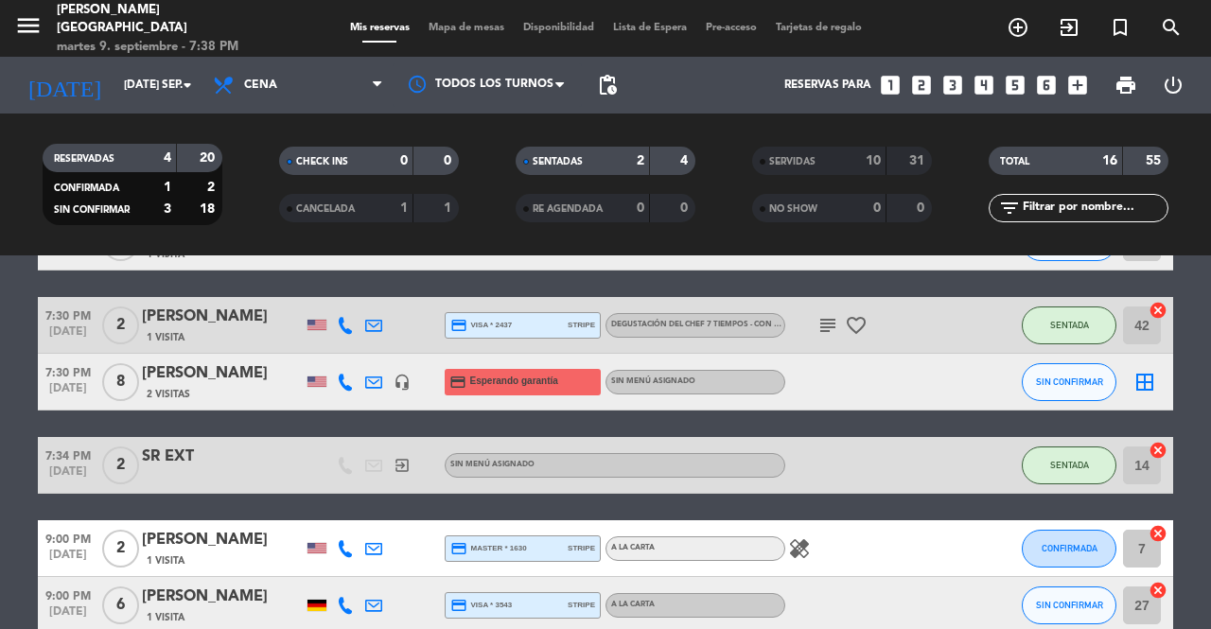
click at [1141, 385] on icon "border_all" at bounding box center [1144, 382] width 23 height 23
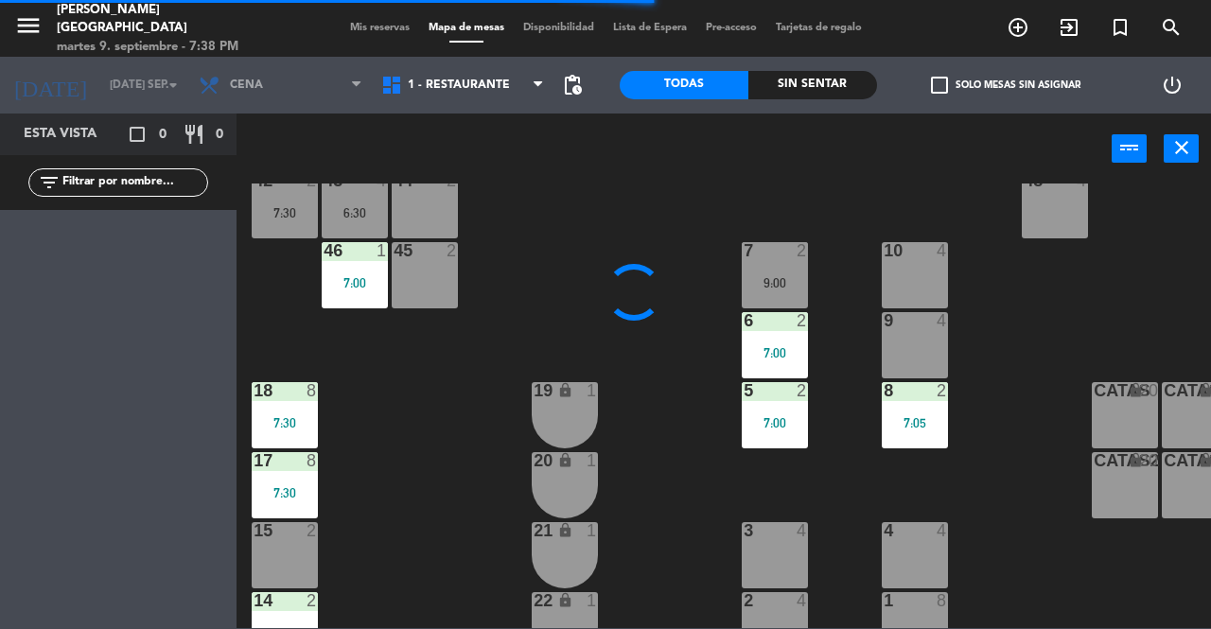
scroll to position [367, 0]
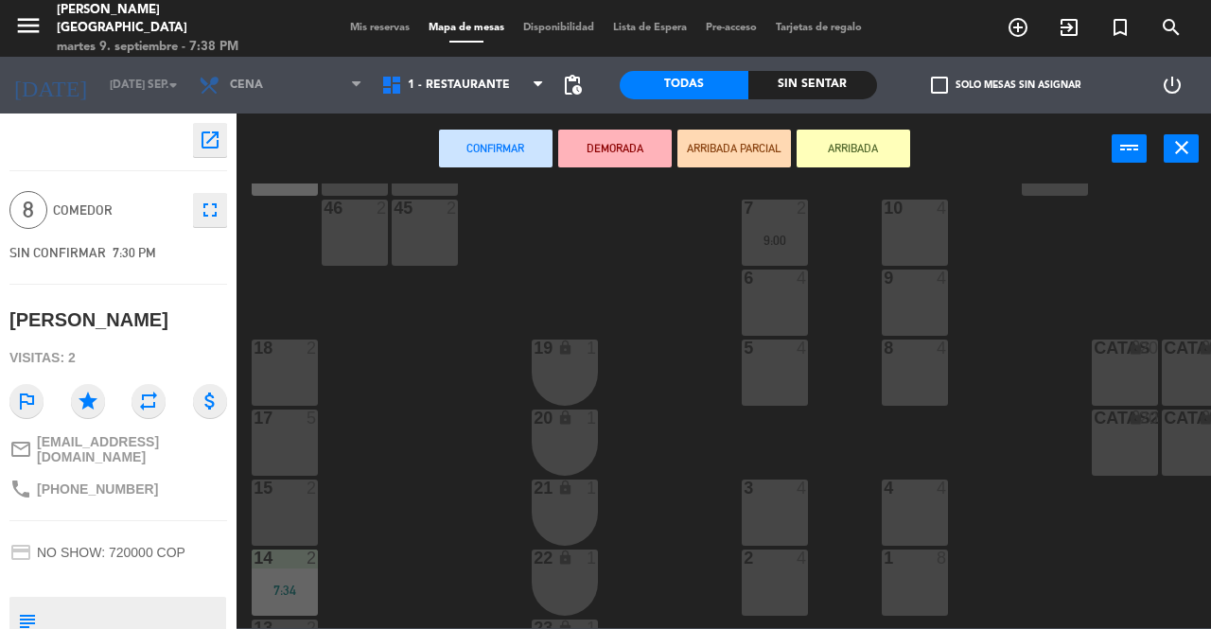
click at [281, 444] on div "17 5" at bounding box center [285, 443] width 66 height 66
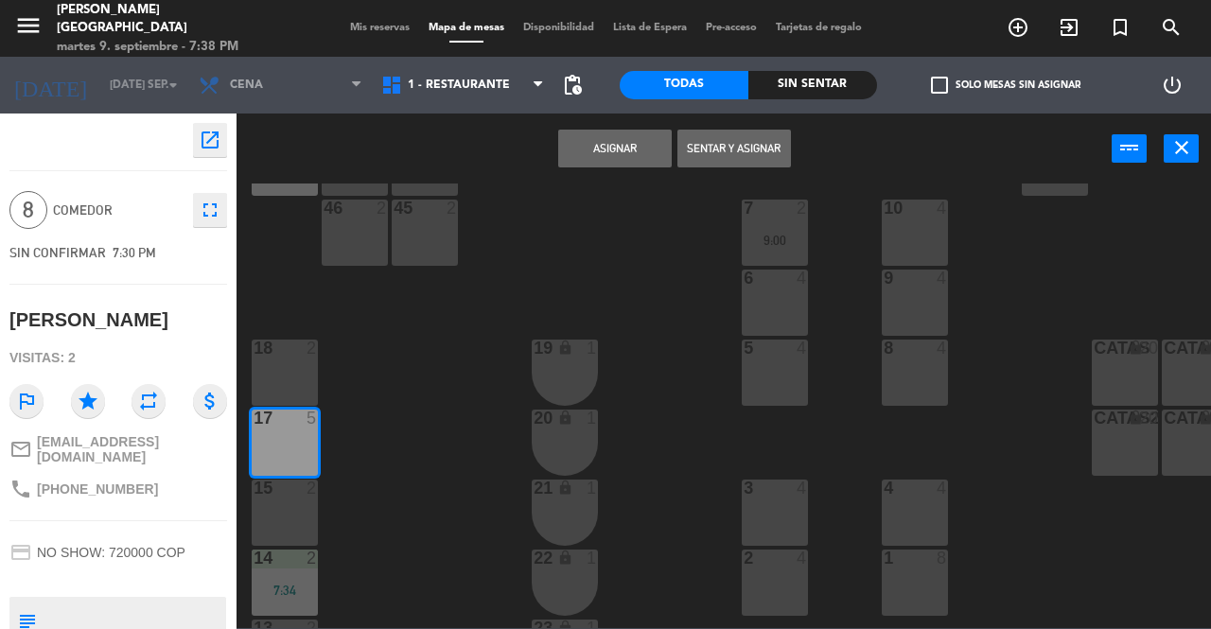
click at [290, 378] on div "18 2" at bounding box center [285, 373] width 66 height 66
click at [603, 150] on button "Asignar" at bounding box center [615, 149] width 114 height 38
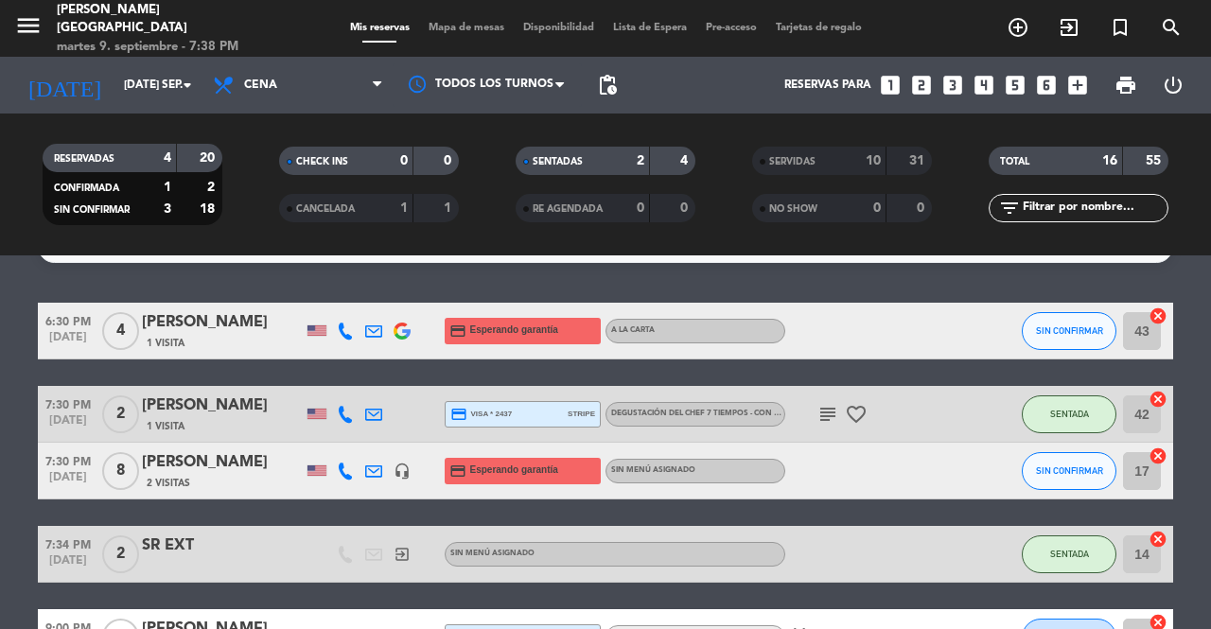
scroll to position [42, 0]
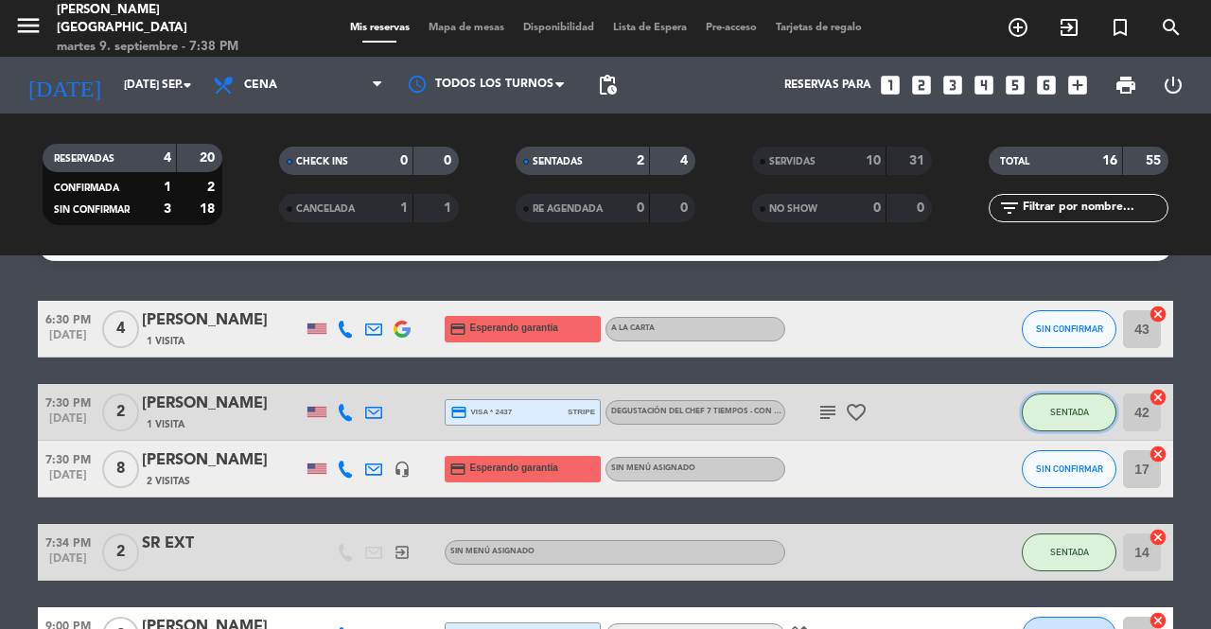
click at [1054, 418] on button "SENTADA" at bounding box center [1069, 413] width 95 height 38
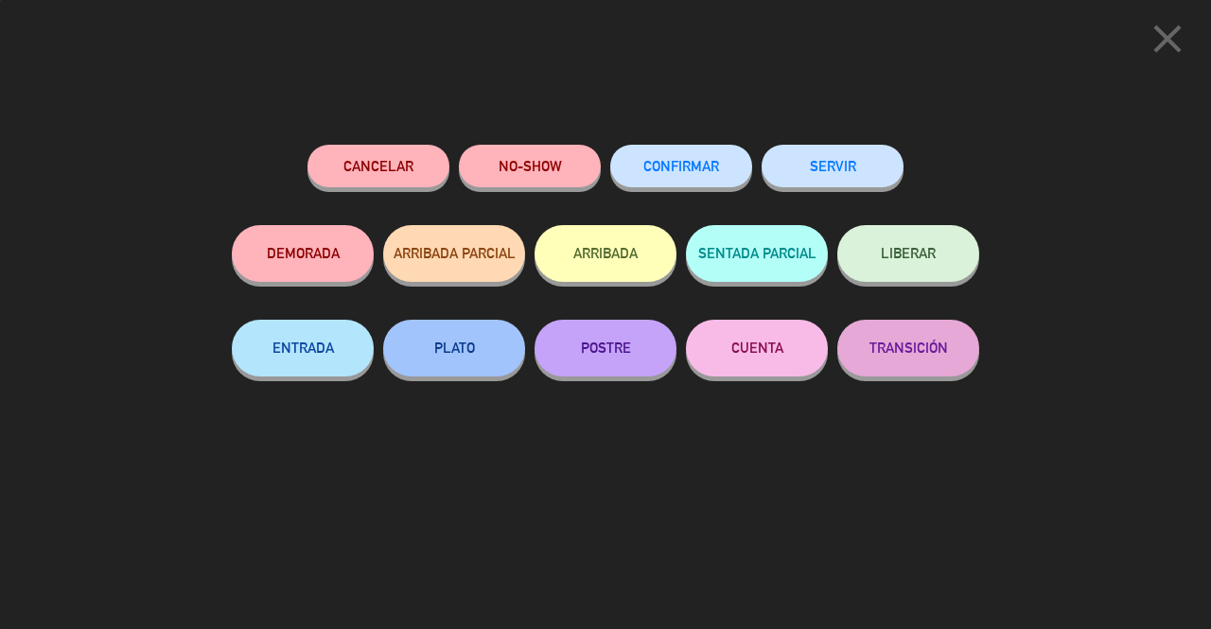
click at [827, 150] on button "SERVIR" at bounding box center [833, 166] width 142 height 43
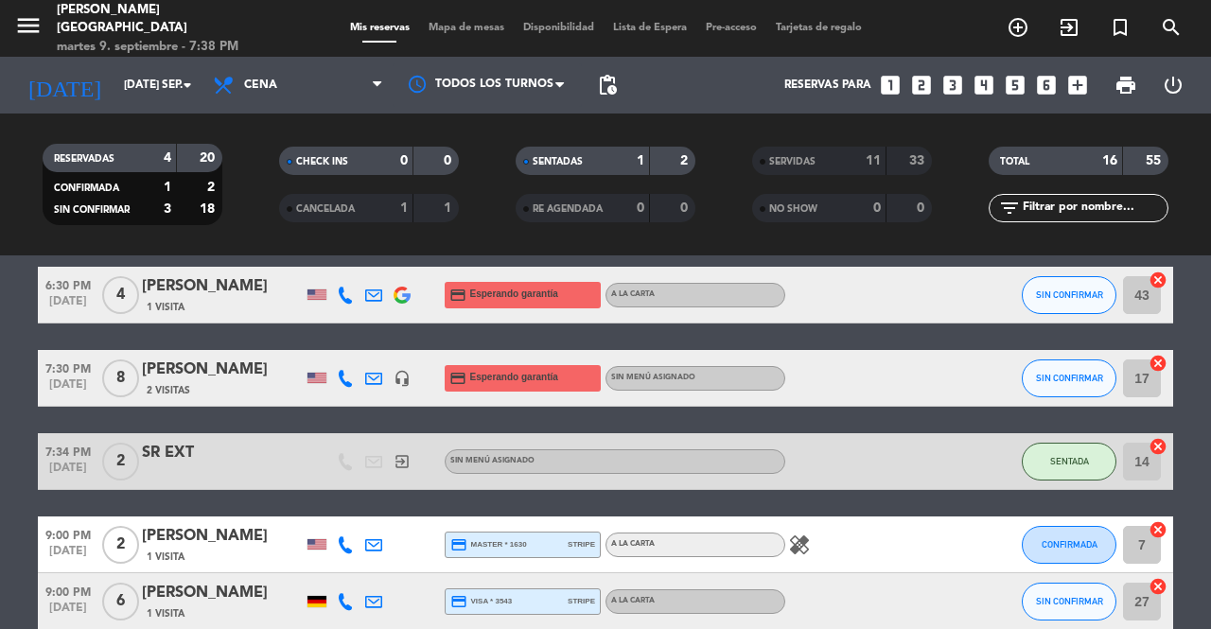
scroll to position [66, 0]
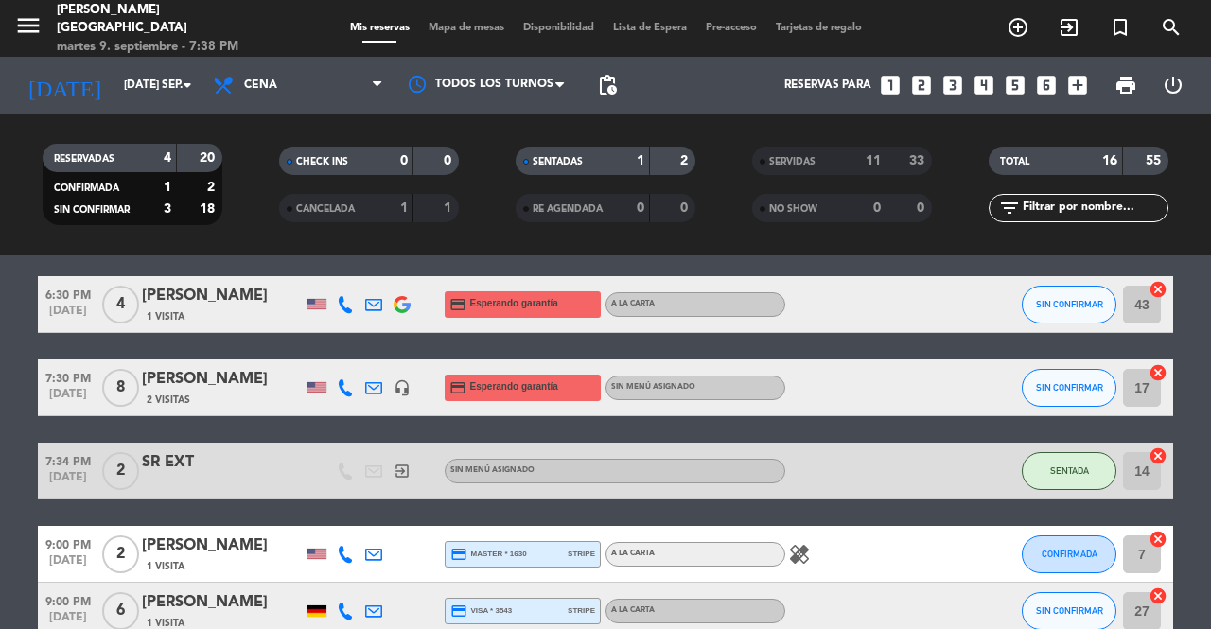
click at [1059, 471] on span "SENTADA" at bounding box center [1069, 470] width 39 height 10
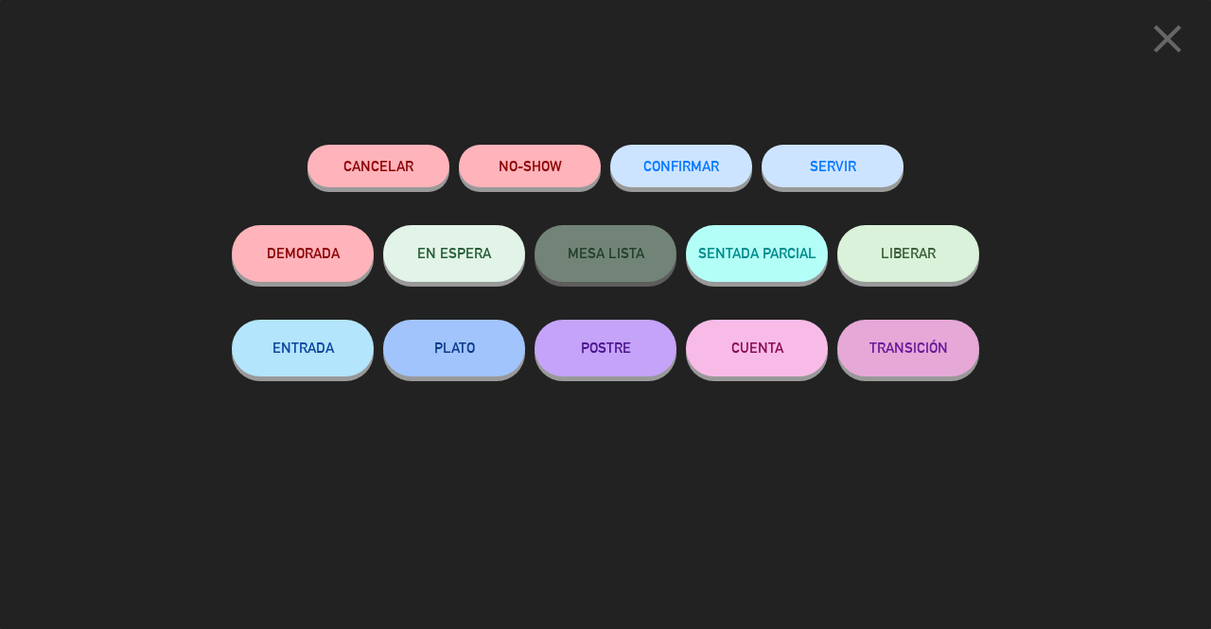
click at [842, 167] on button "SERVIR" at bounding box center [833, 166] width 142 height 43
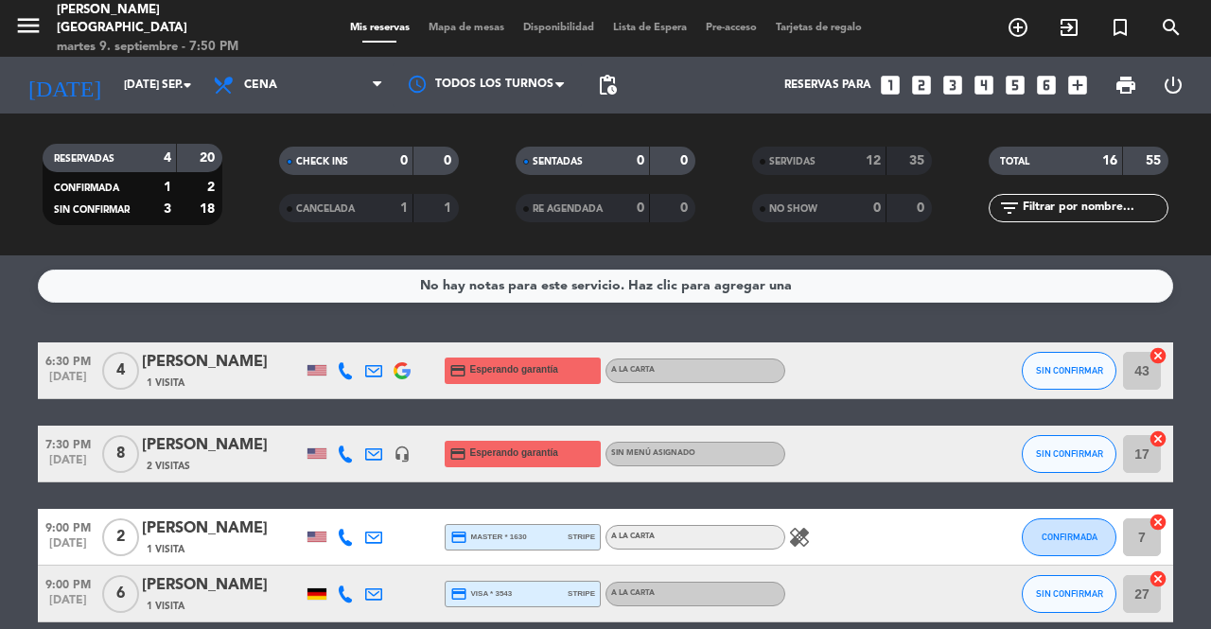
scroll to position [0, 0]
click at [1066, 26] on icon "exit_to_app" at bounding box center [1069, 27] width 23 height 23
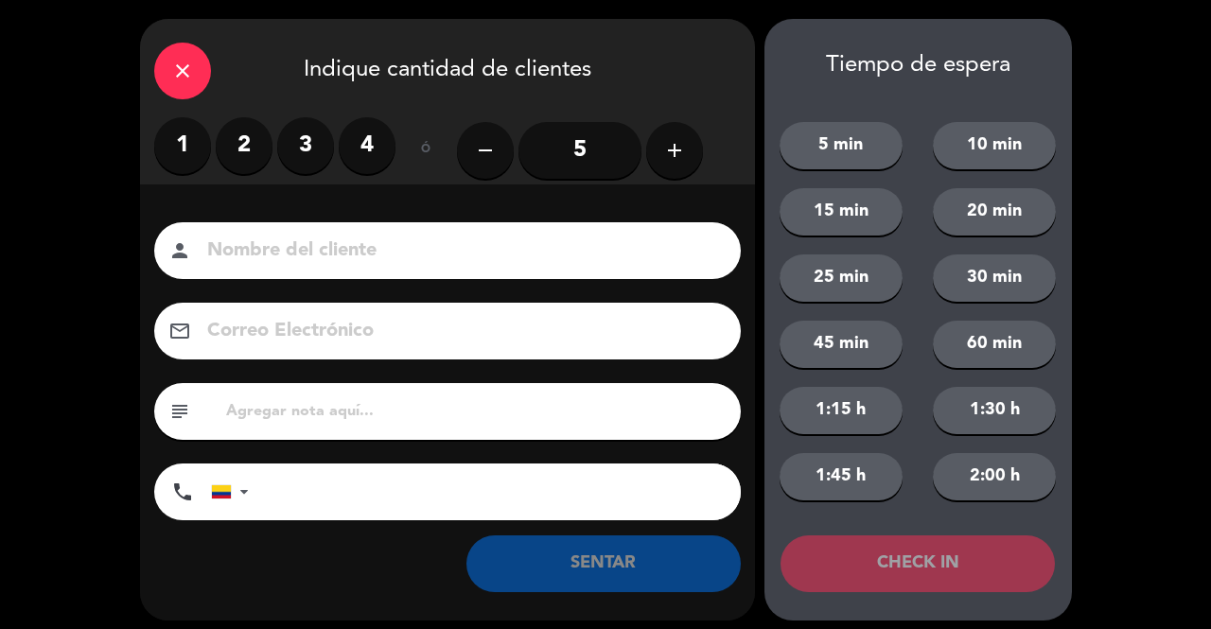
click at [586, 157] on input "5" at bounding box center [579, 150] width 123 height 57
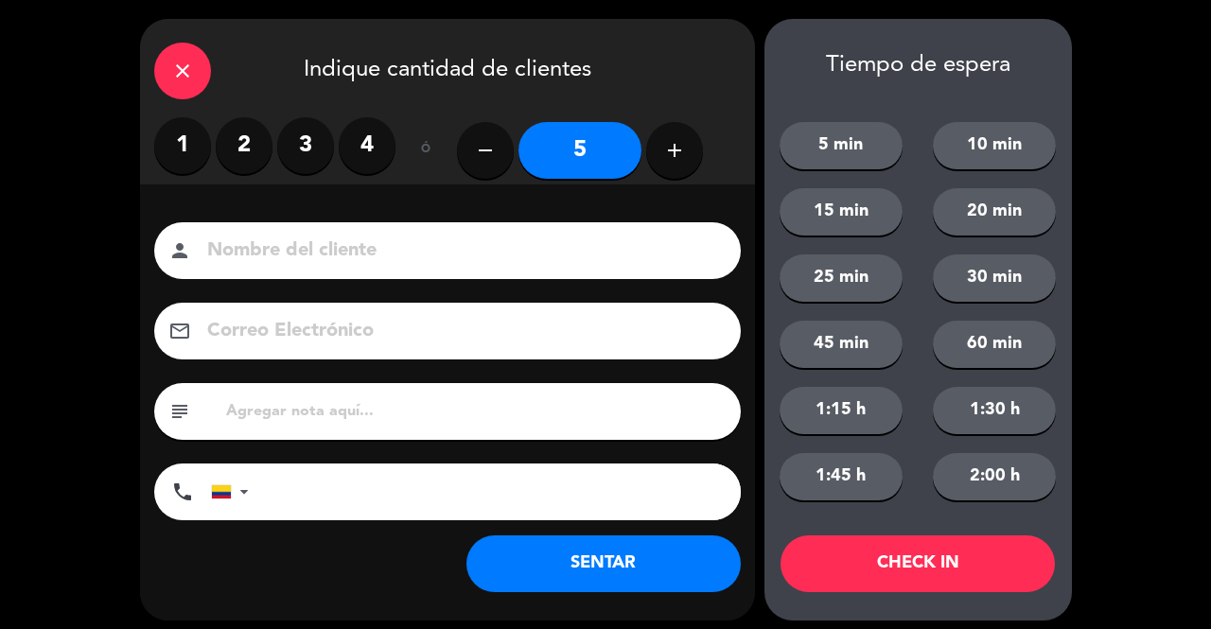
click at [324, 245] on input at bounding box center [460, 251] width 511 height 33
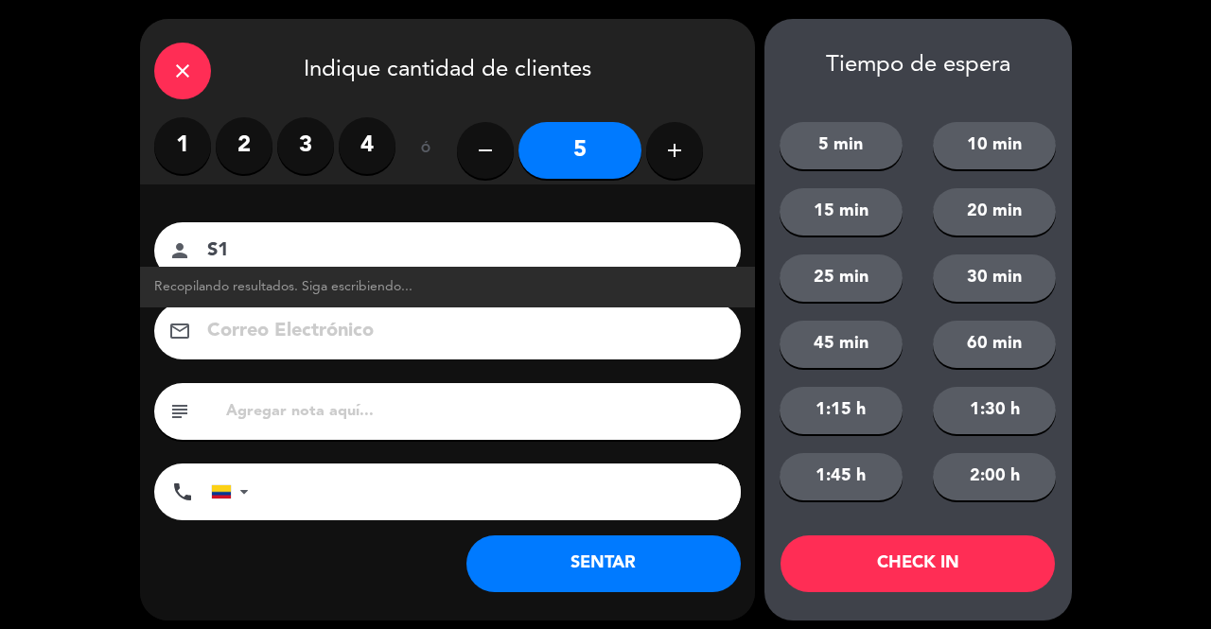
type input "S"
type input "1 LOC 4 EXT"
click at [588, 570] on button "SENTAR" at bounding box center [603, 563] width 274 height 57
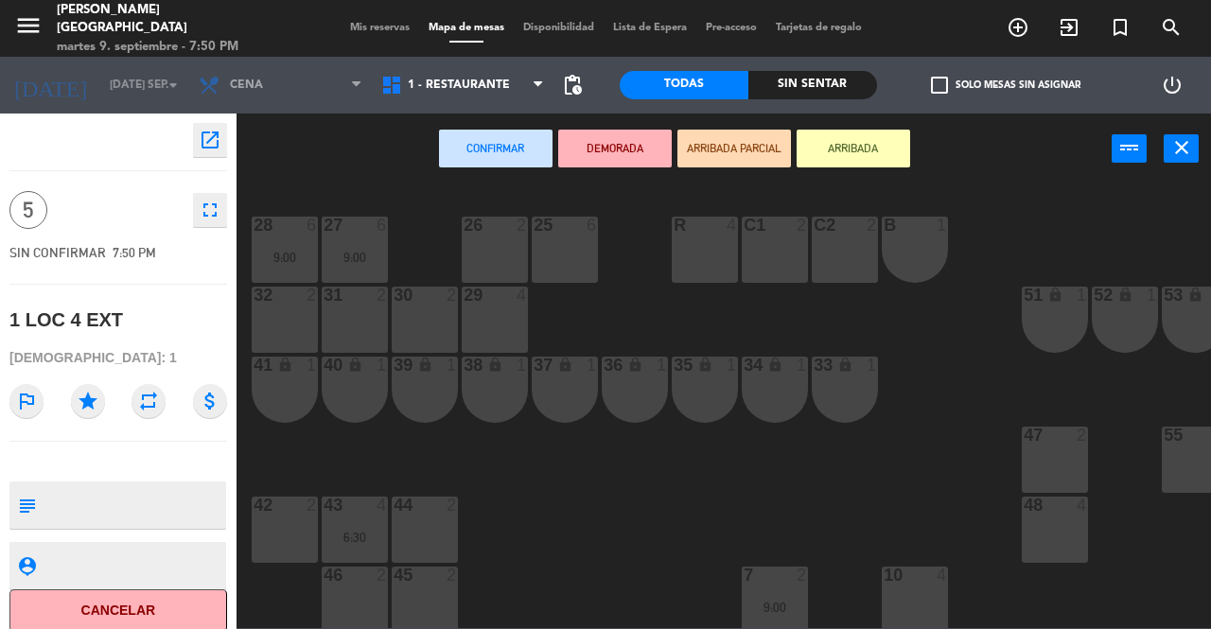
click at [585, 268] on div "25 6" at bounding box center [565, 250] width 66 height 66
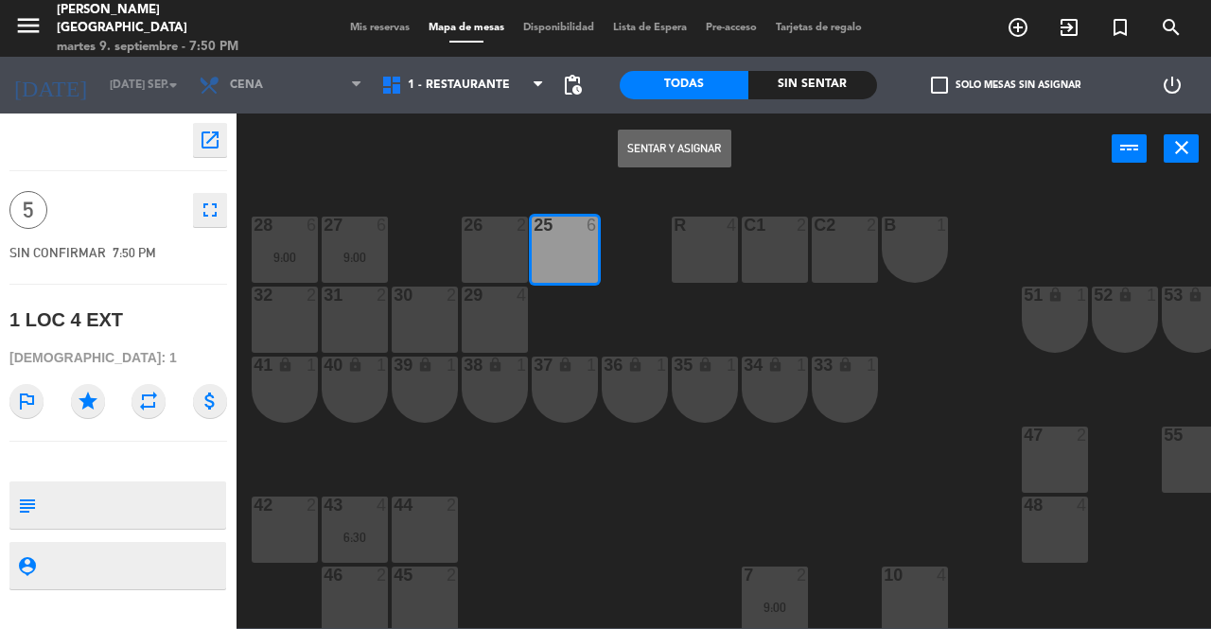
click at [678, 150] on button "Sentar y Asignar" at bounding box center [675, 149] width 114 height 38
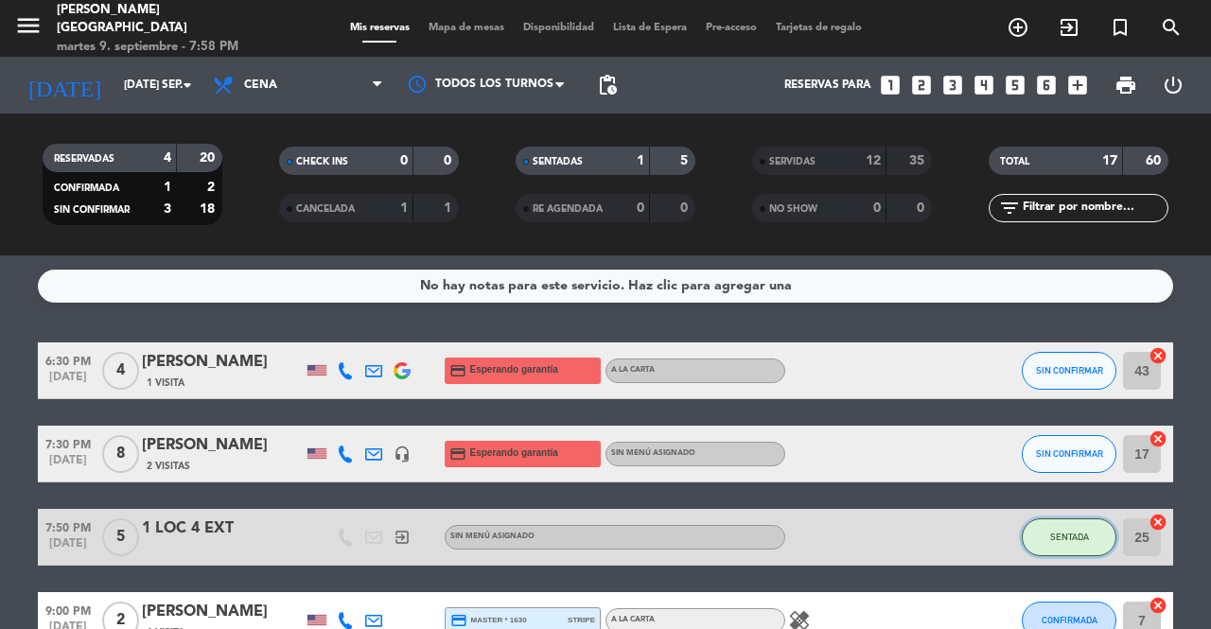
click at [1051, 535] on span "SENTADA" at bounding box center [1069, 537] width 39 height 10
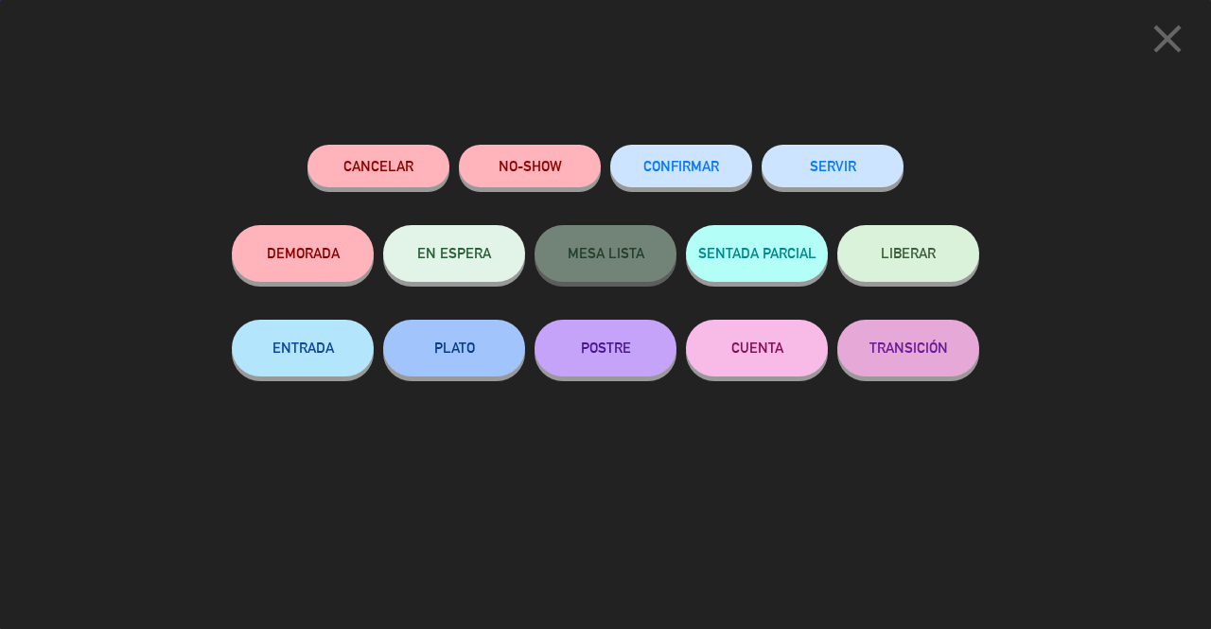
click at [817, 154] on button "SERVIR" at bounding box center [833, 166] width 142 height 43
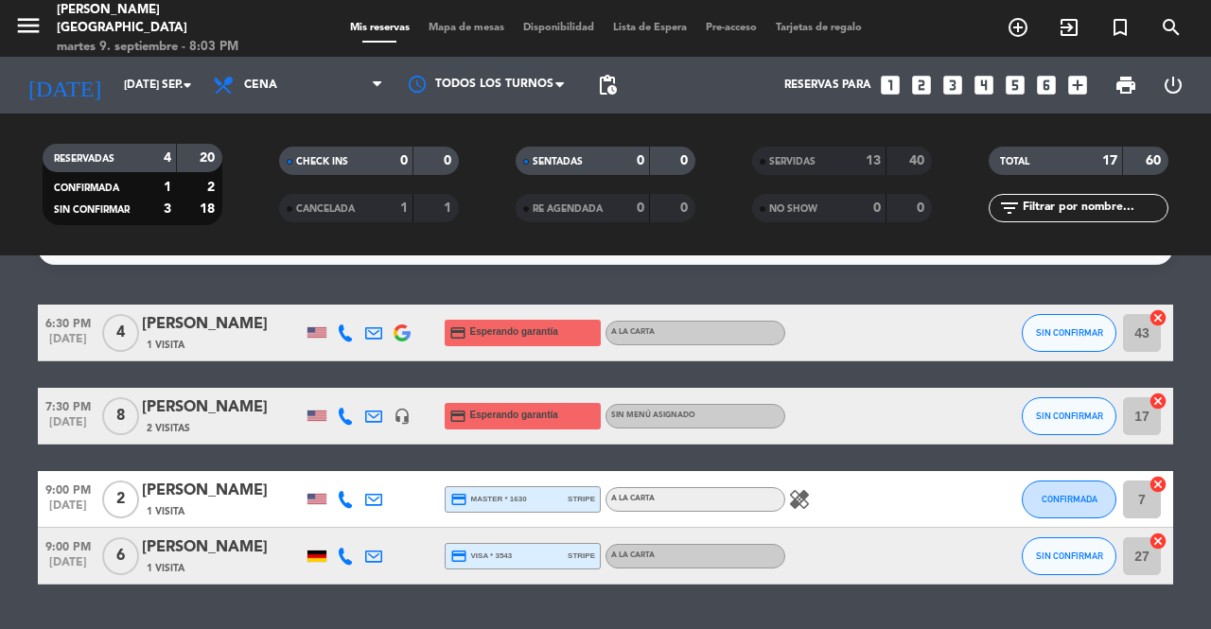
scroll to position [32, 0]
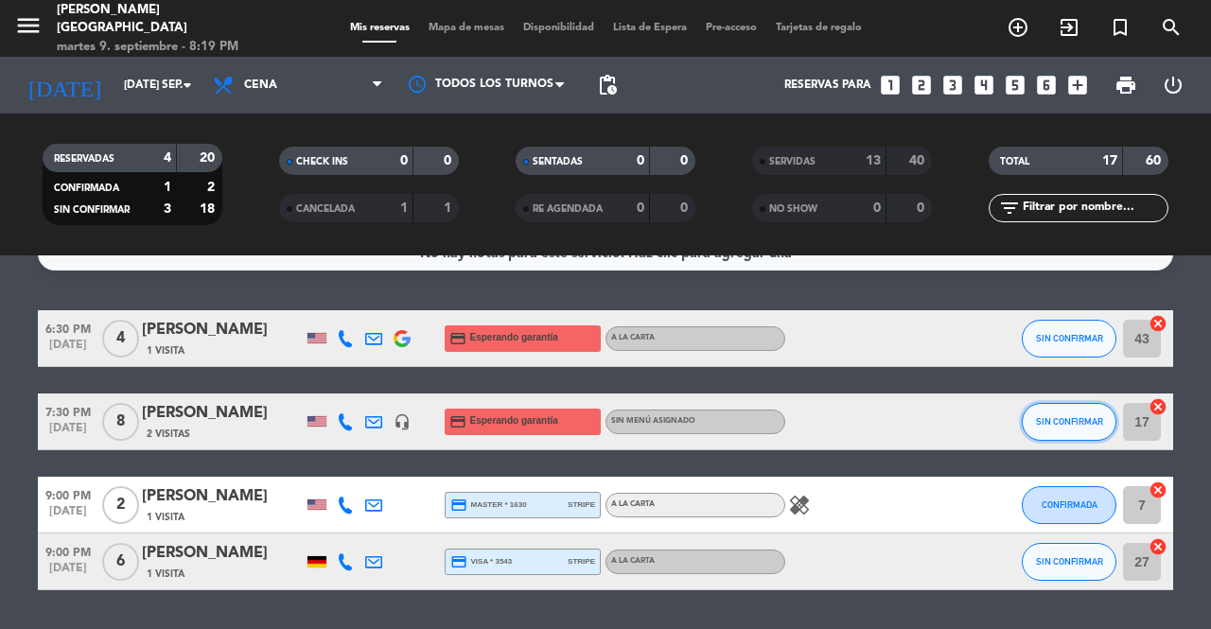
click at [1077, 421] on span "SIN CONFIRMAR" at bounding box center [1069, 421] width 67 height 10
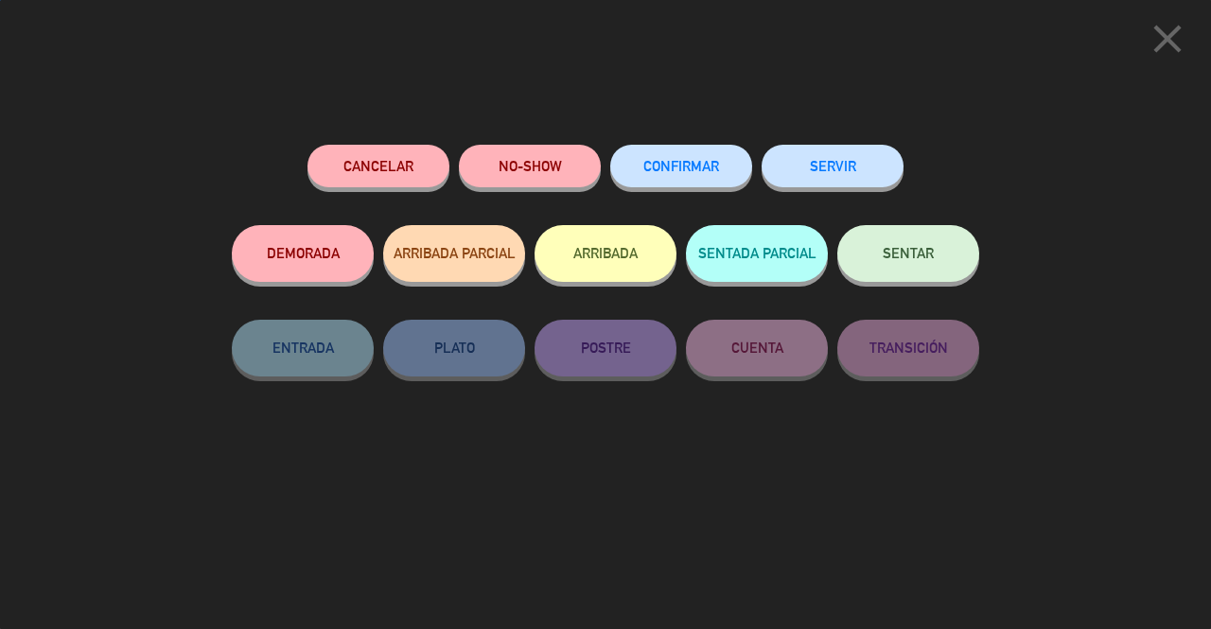
click at [925, 266] on button "SENTAR" at bounding box center [908, 253] width 142 height 57
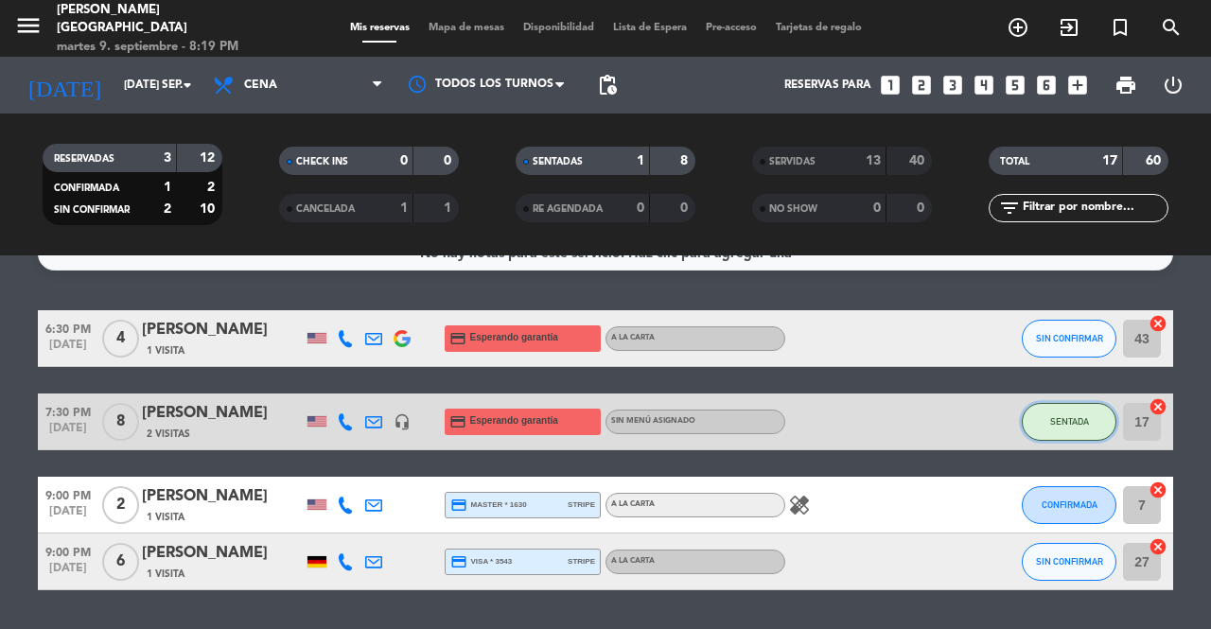
click at [1064, 416] on span "SENTADA" at bounding box center [1069, 421] width 39 height 10
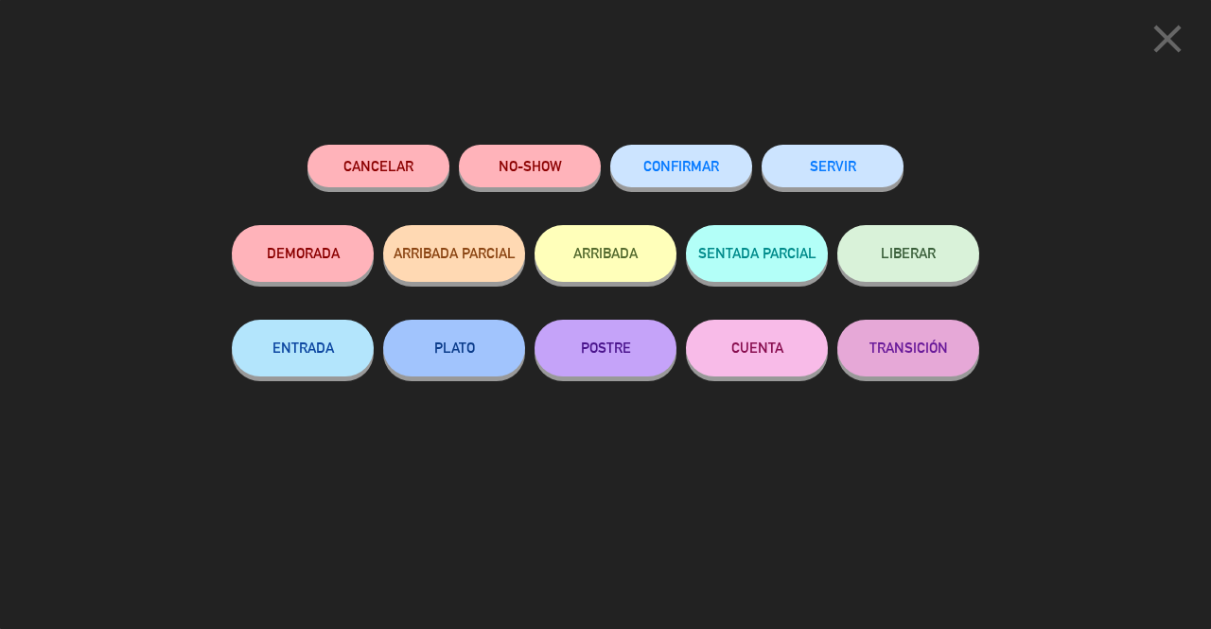
click at [846, 162] on button "SERVIR" at bounding box center [833, 166] width 142 height 43
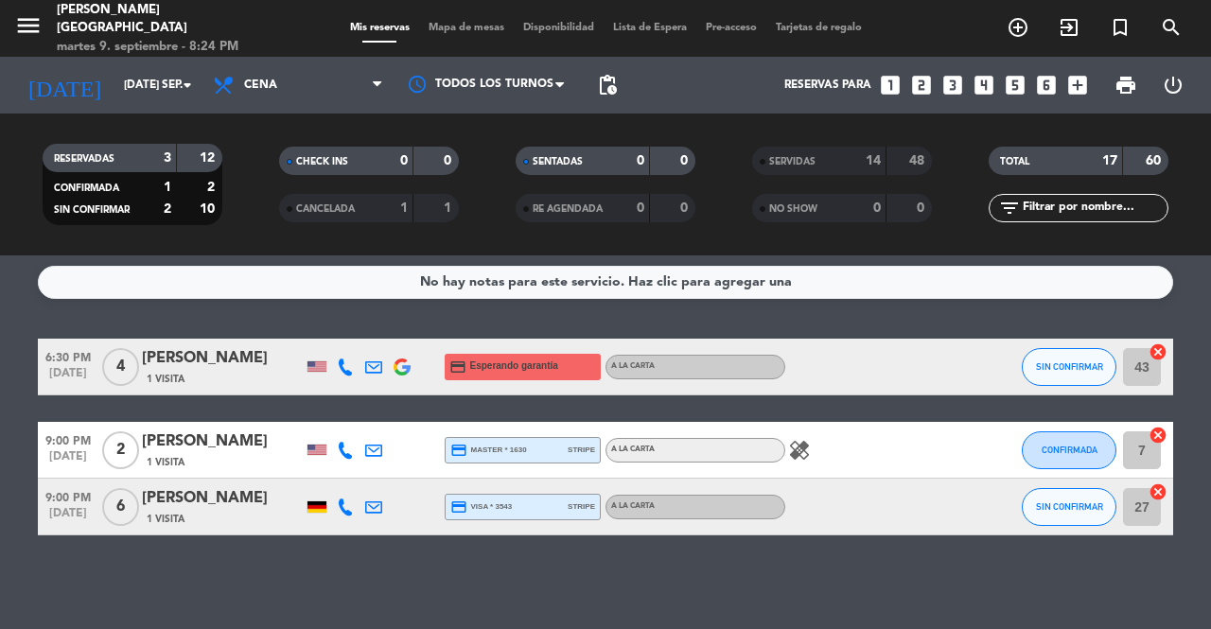
scroll to position [0, 0]
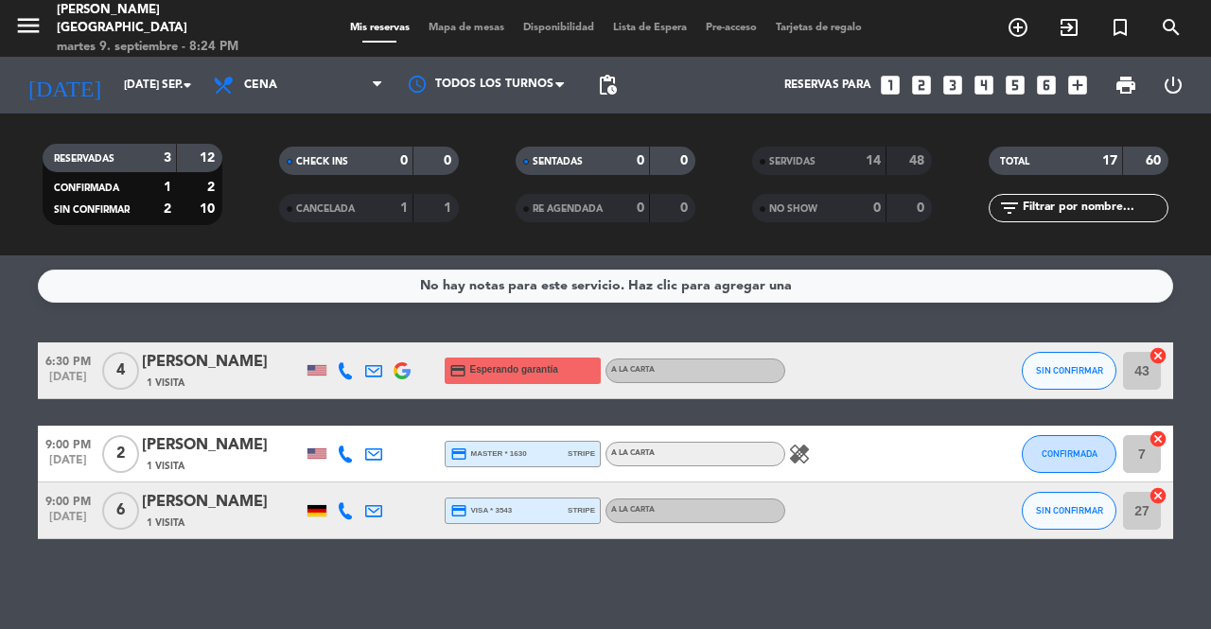
click at [815, 157] on span "SERVIDAS" at bounding box center [792, 161] width 46 height 9
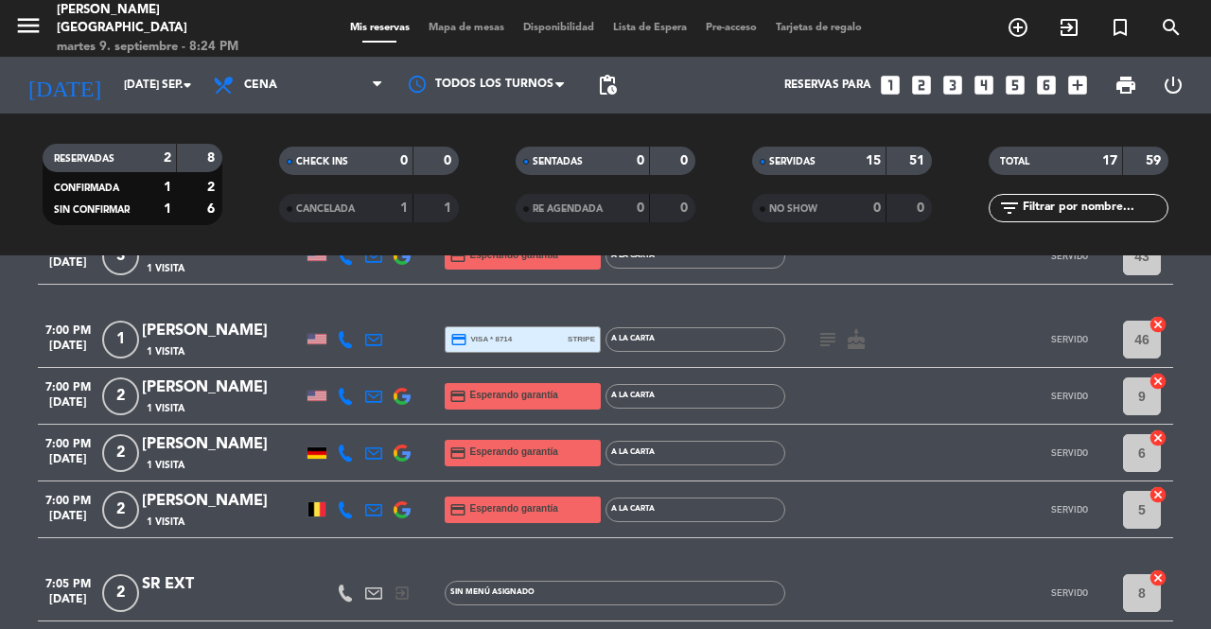
scroll to position [227, 0]
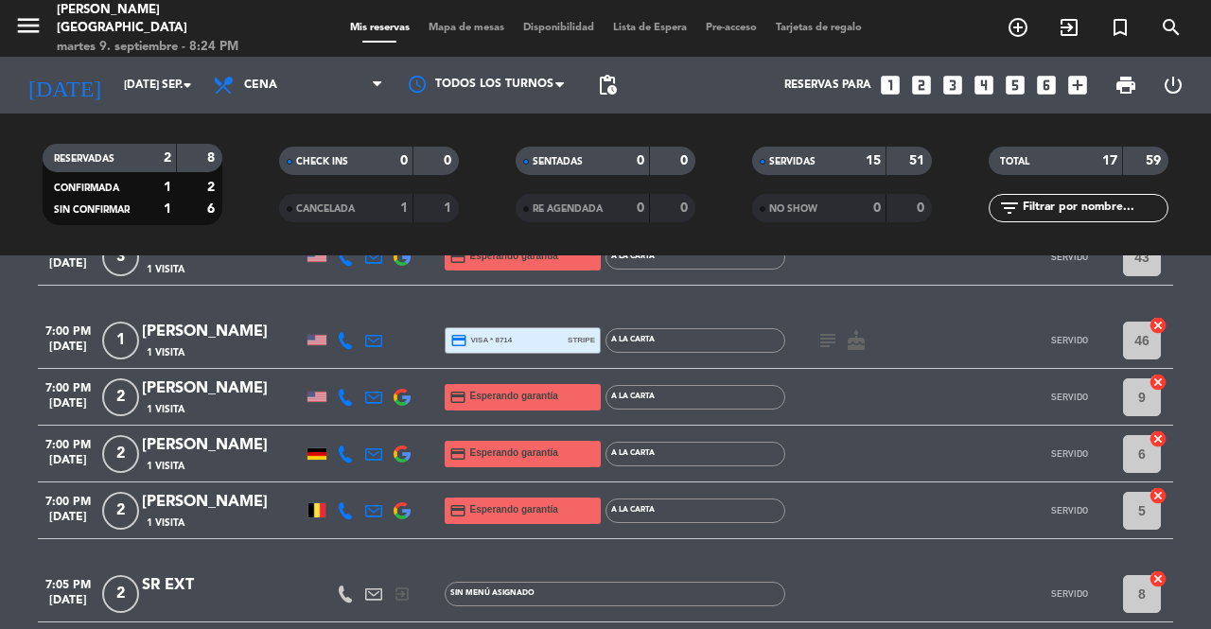
click at [868, 343] on span "cake" at bounding box center [856, 340] width 28 height 23
click at [863, 343] on icon "cake" at bounding box center [856, 340] width 23 height 23
click at [836, 342] on icon "subject" at bounding box center [827, 340] width 23 height 23
click at [859, 342] on icon "cake" at bounding box center [856, 340] width 23 height 23
click at [804, 328] on div "subject cake CUMPLEAÑOS" at bounding box center [870, 340] width 170 height 56
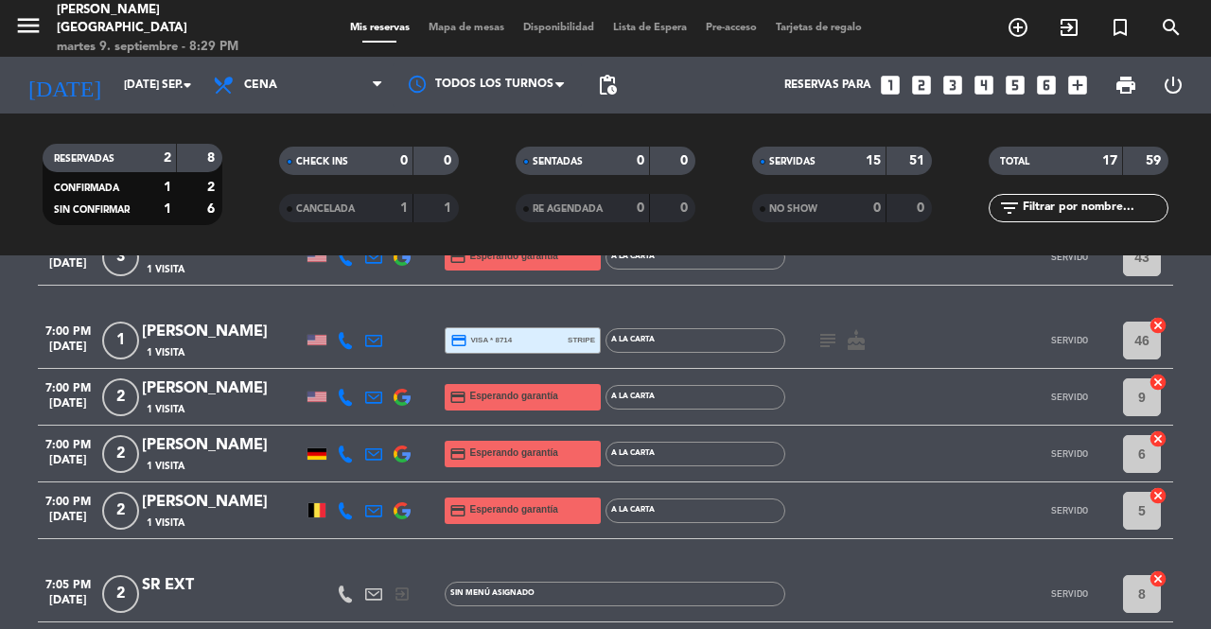
scroll to position [0, 0]
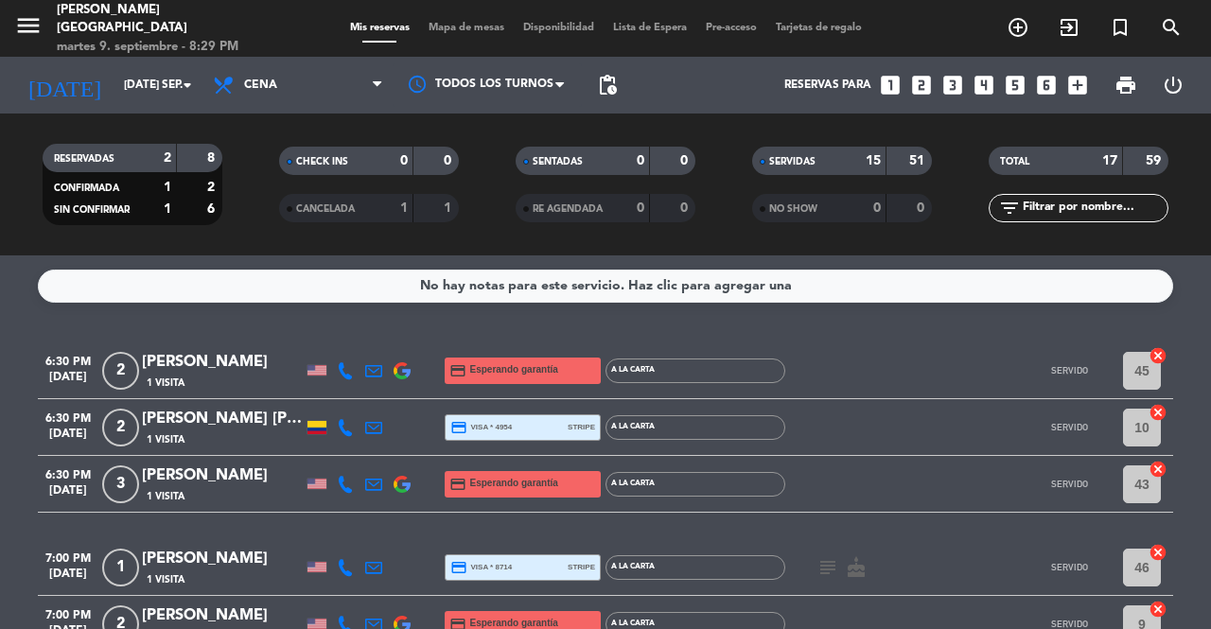
click at [861, 159] on div "15" at bounding box center [863, 161] width 38 height 22
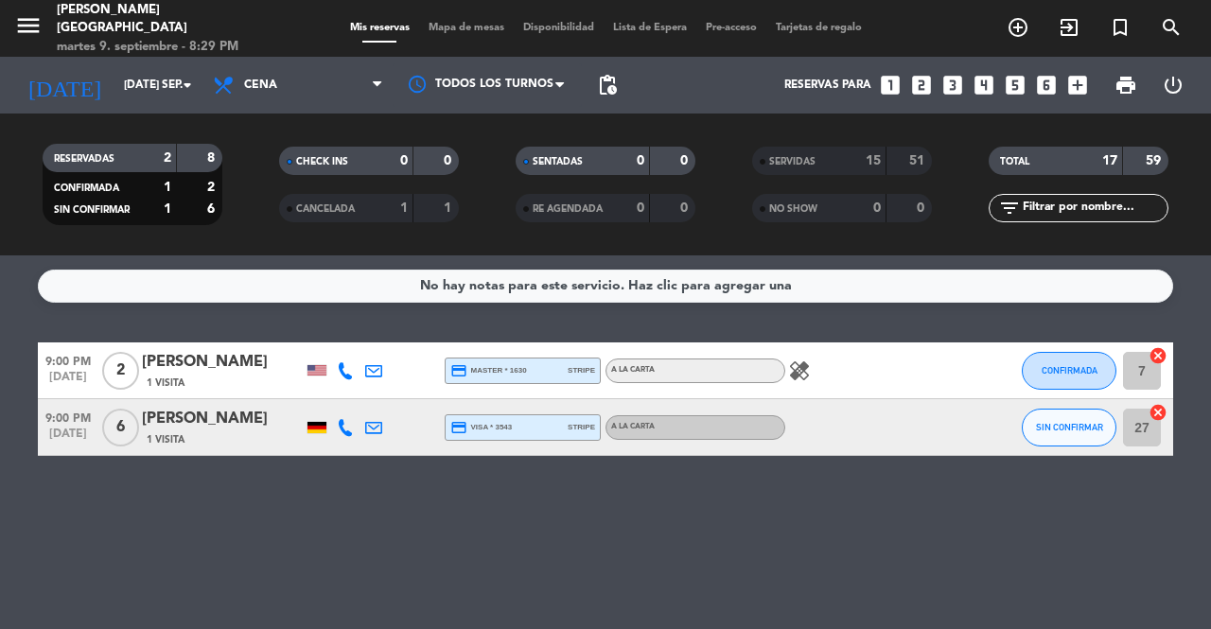
click at [805, 363] on icon "healing" at bounding box center [799, 370] width 23 height 23
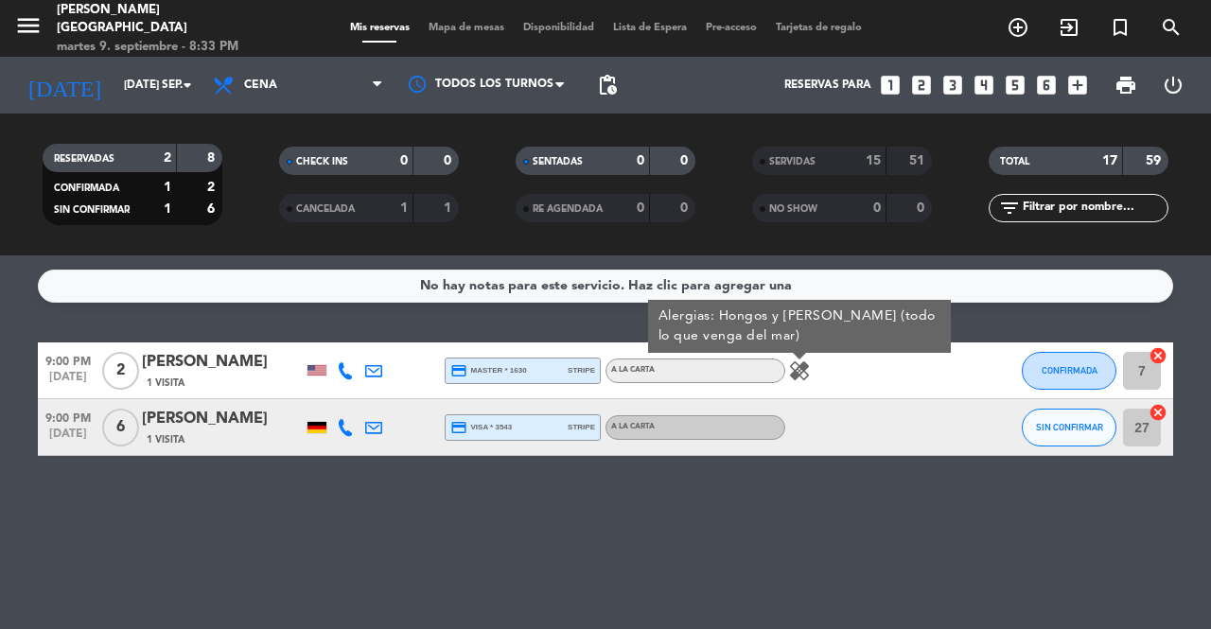
click at [625, 510] on div "No hay notas para este servicio. Haz clic para agregar una 9:00 PM [DATE] 2 [PE…" at bounding box center [605, 442] width 1211 height 374
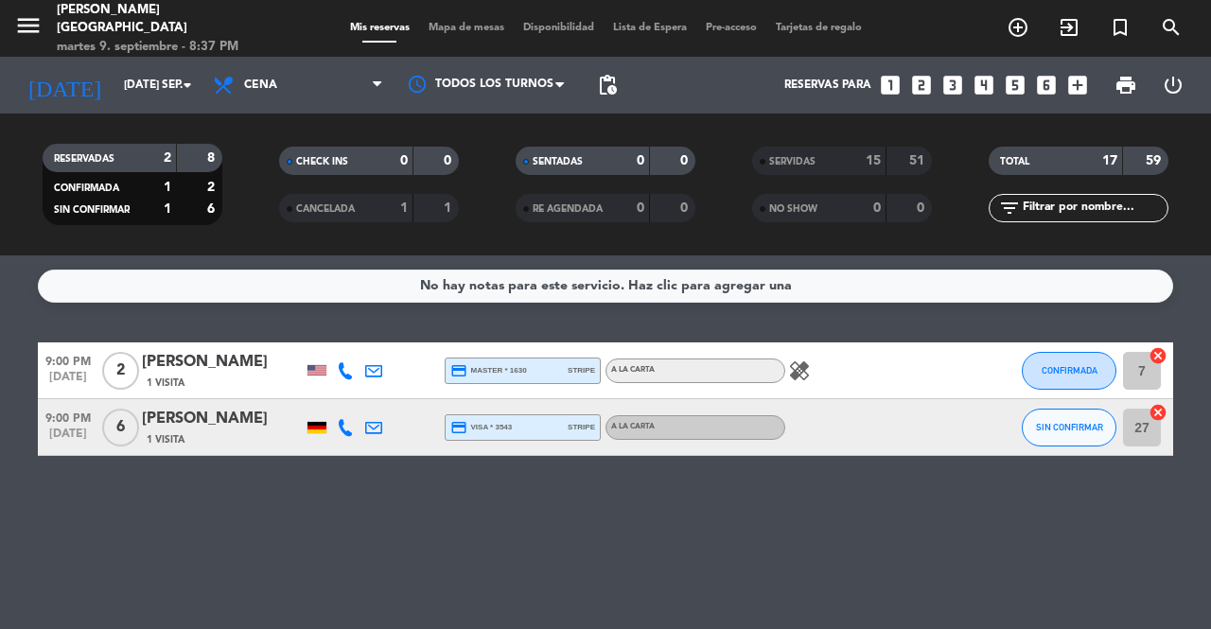
click at [1152, 355] on icon "cancel" at bounding box center [1157, 355] width 19 height 19
click at [1147, 366] on icon "border_all" at bounding box center [1144, 370] width 23 height 23
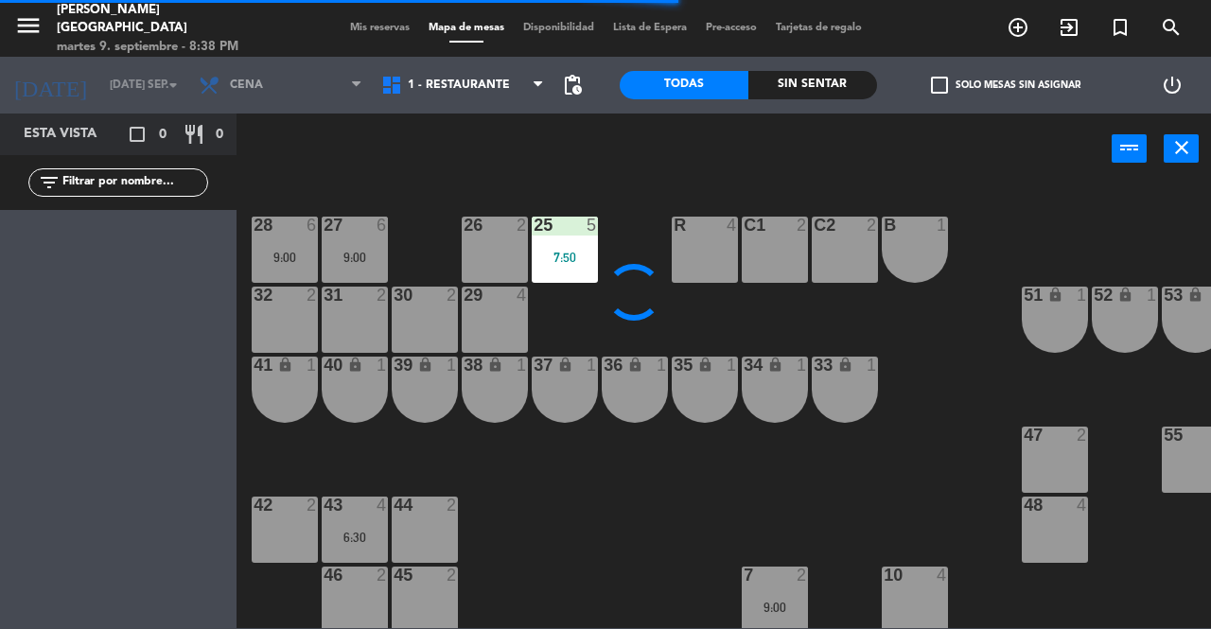
click at [425, 578] on div at bounding box center [425, 575] width 31 height 17
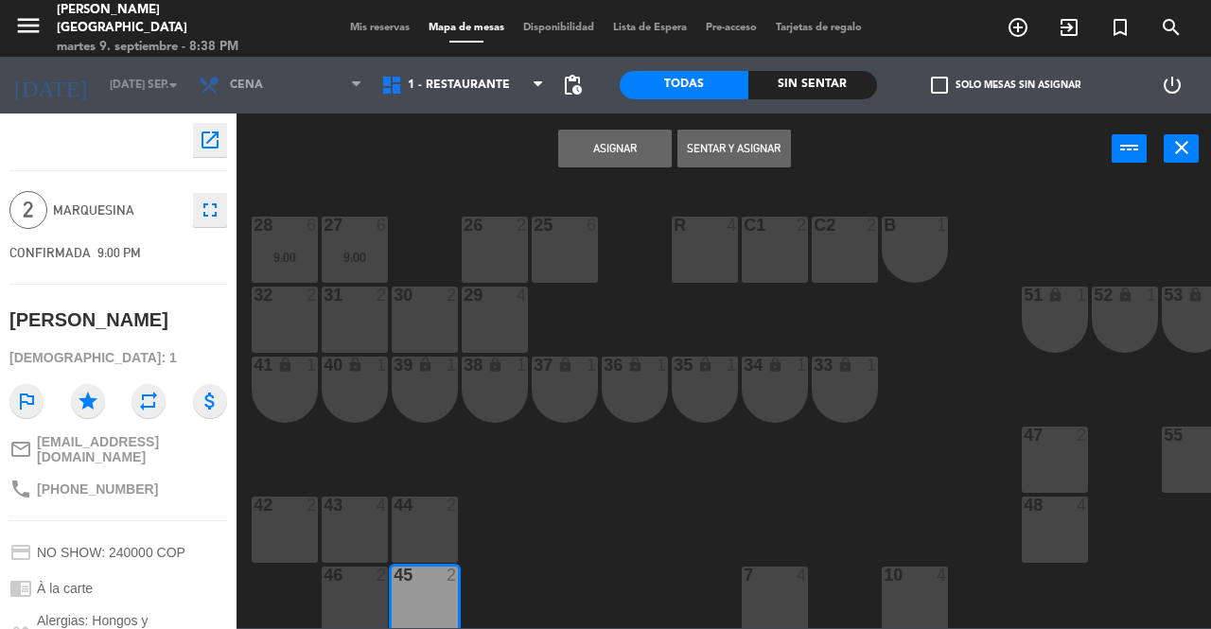
click at [745, 141] on button "Sentar y Asignar" at bounding box center [734, 149] width 114 height 38
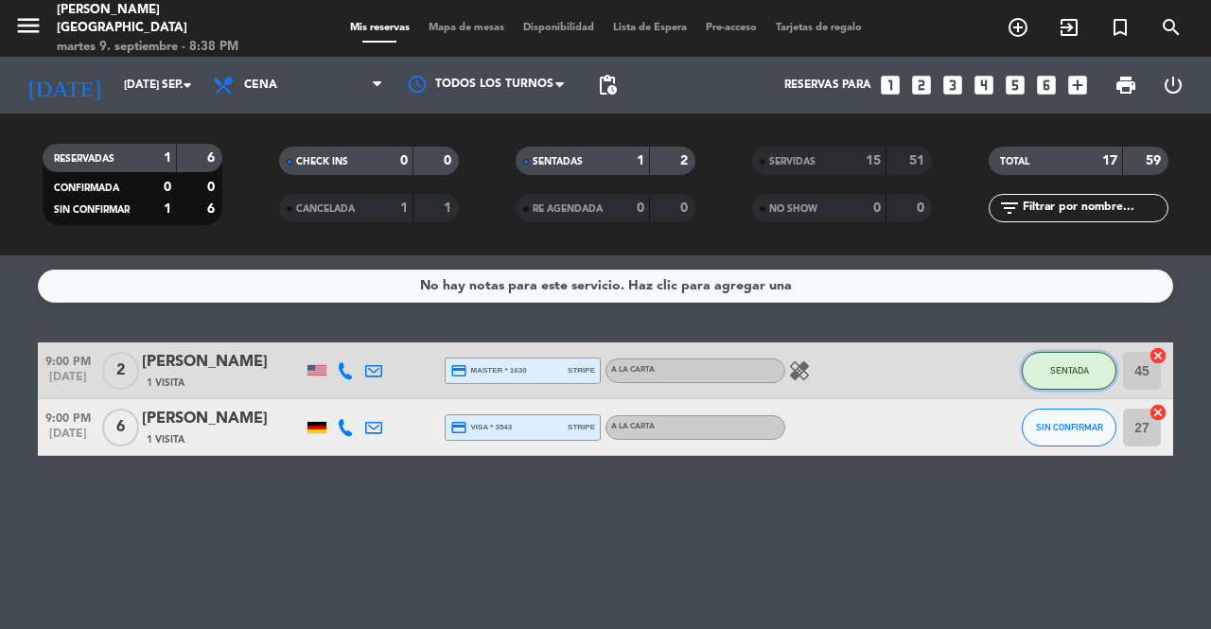
click at [1066, 367] on span "SENTADA" at bounding box center [1069, 370] width 39 height 10
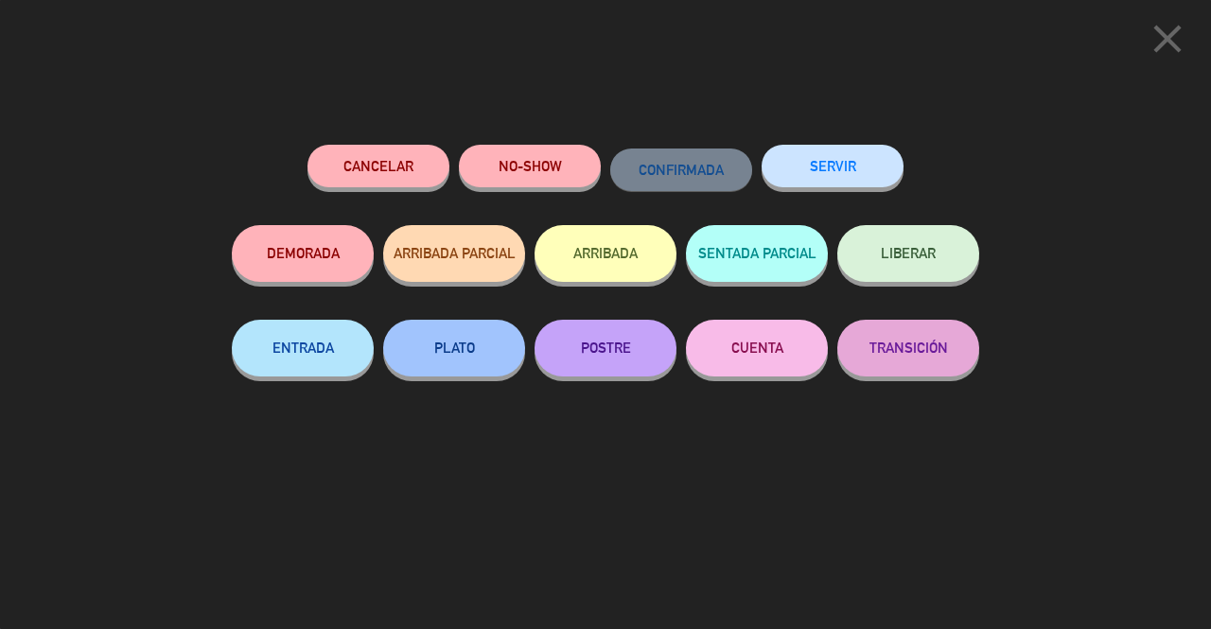
click at [868, 162] on button "SERVIR" at bounding box center [833, 166] width 142 height 43
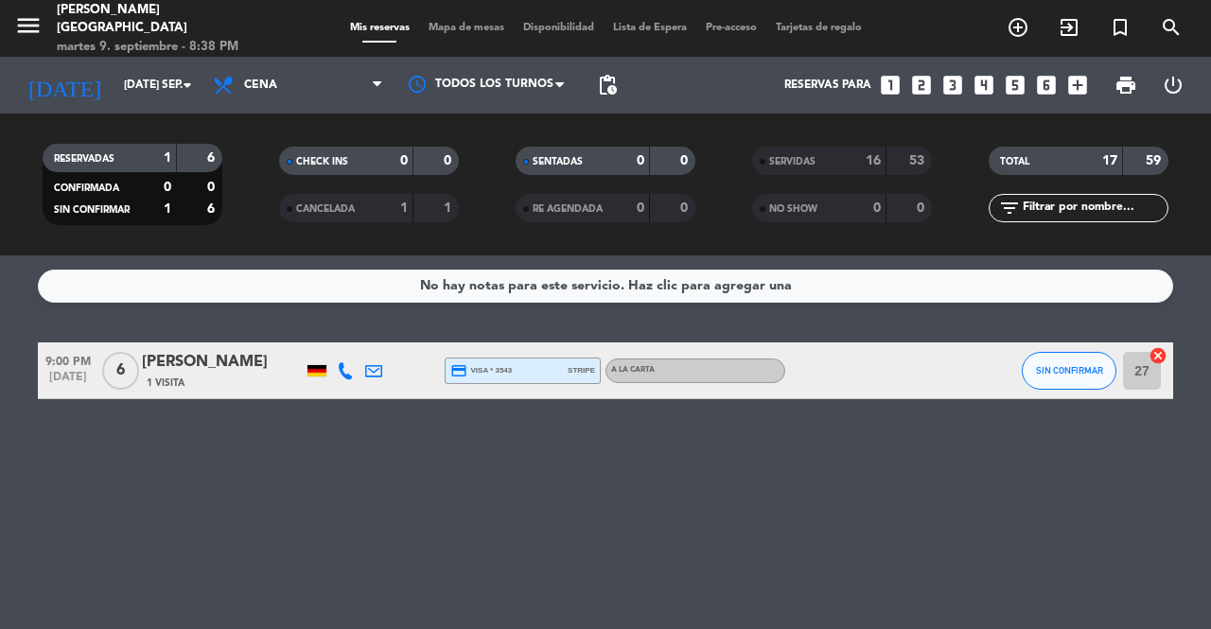
click at [921, 86] on icon "looks_two" at bounding box center [921, 85] width 25 height 25
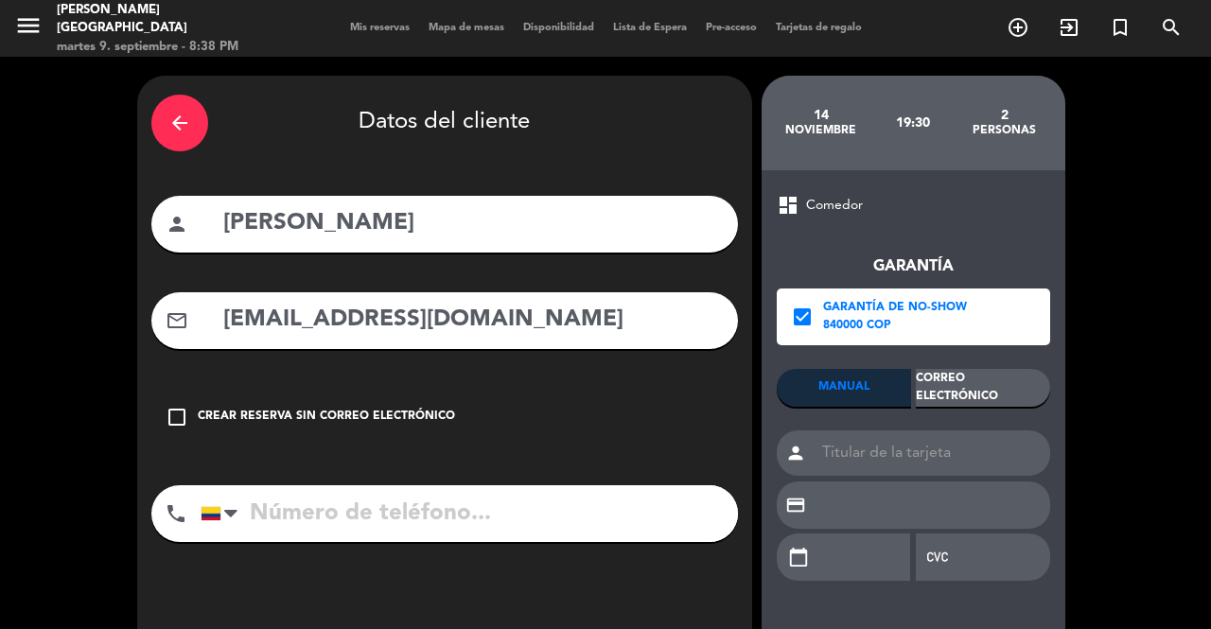
click at [174, 117] on icon "arrow_back" at bounding box center [179, 123] width 23 height 23
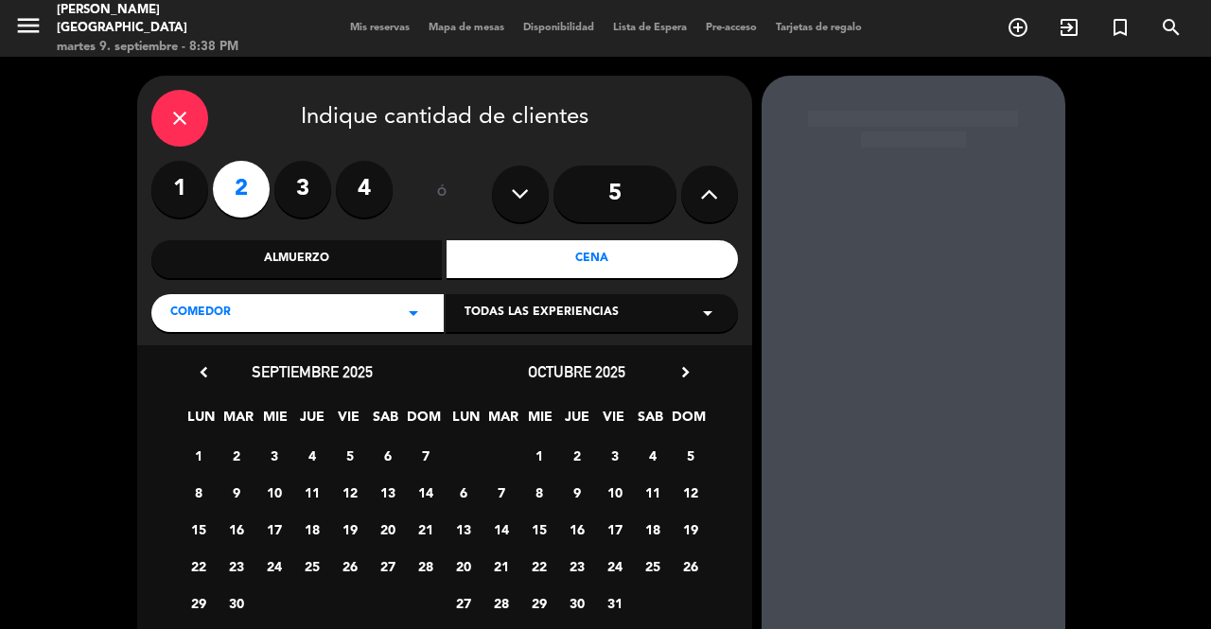
click at [174, 114] on icon "close" at bounding box center [179, 118] width 23 height 23
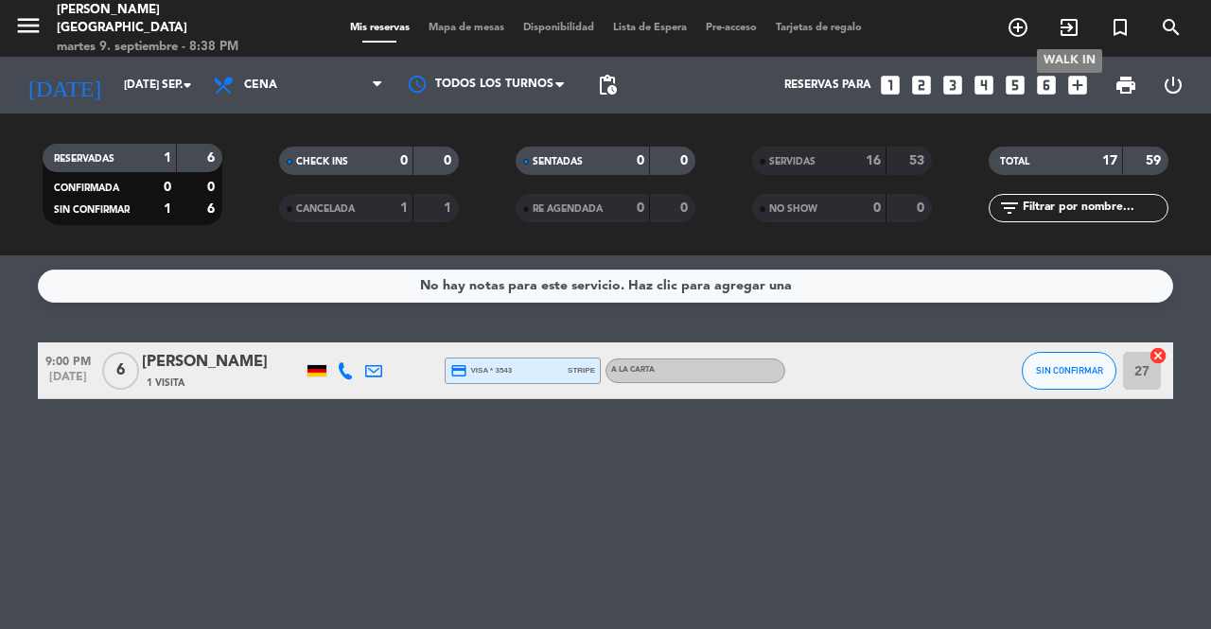
click at [1069, 21] on icon "exit_to_app" at bounding box center [1069, 27] width 23 height 23
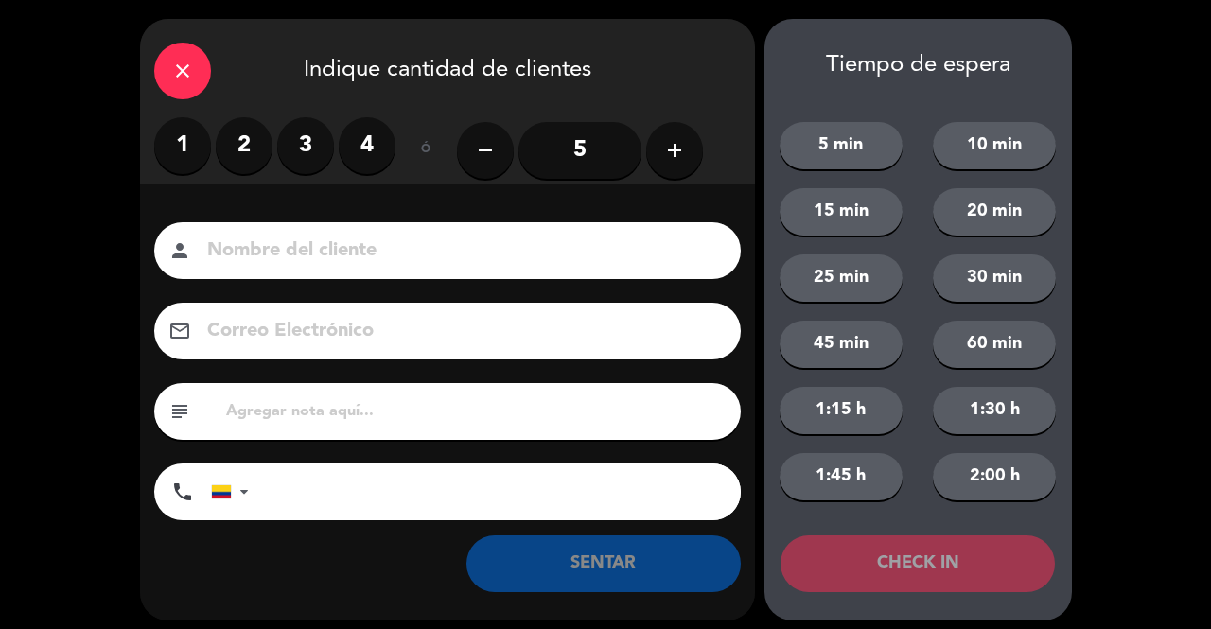
click at [257, 148] on label "2" at bounding box center [244, 145] width 57 height 57
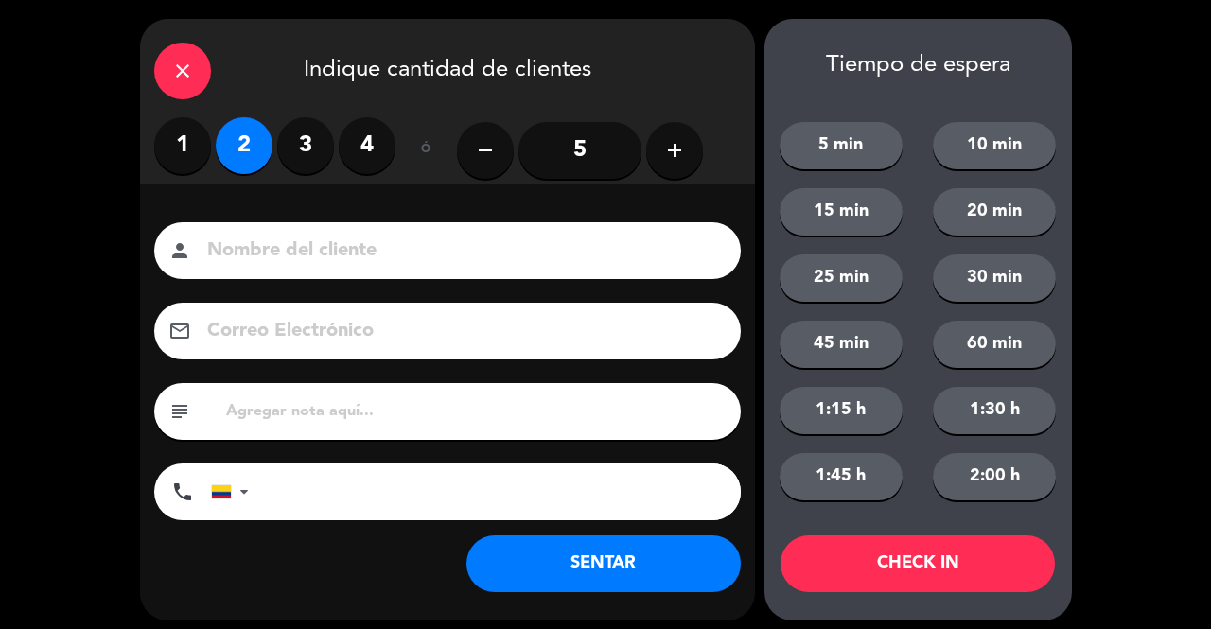
click at [316, 247] on input at bounding box center [460, 251] width 511 height 33
type input "SR EXT"
click at [546, 584] on button "SENTAR" at bounding box center [603, 563] width 274 height 57
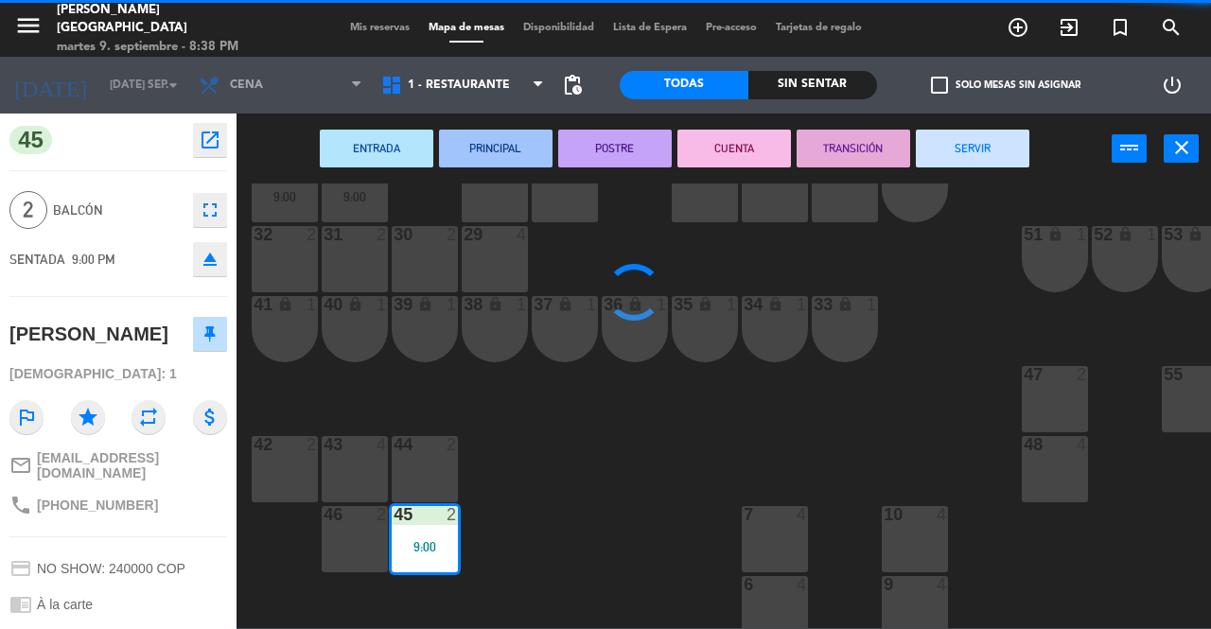
scroll to position [61, 0]
click at [1070, 457] on div "48 4" at bounding box center [1055, 468] width 66 height 66
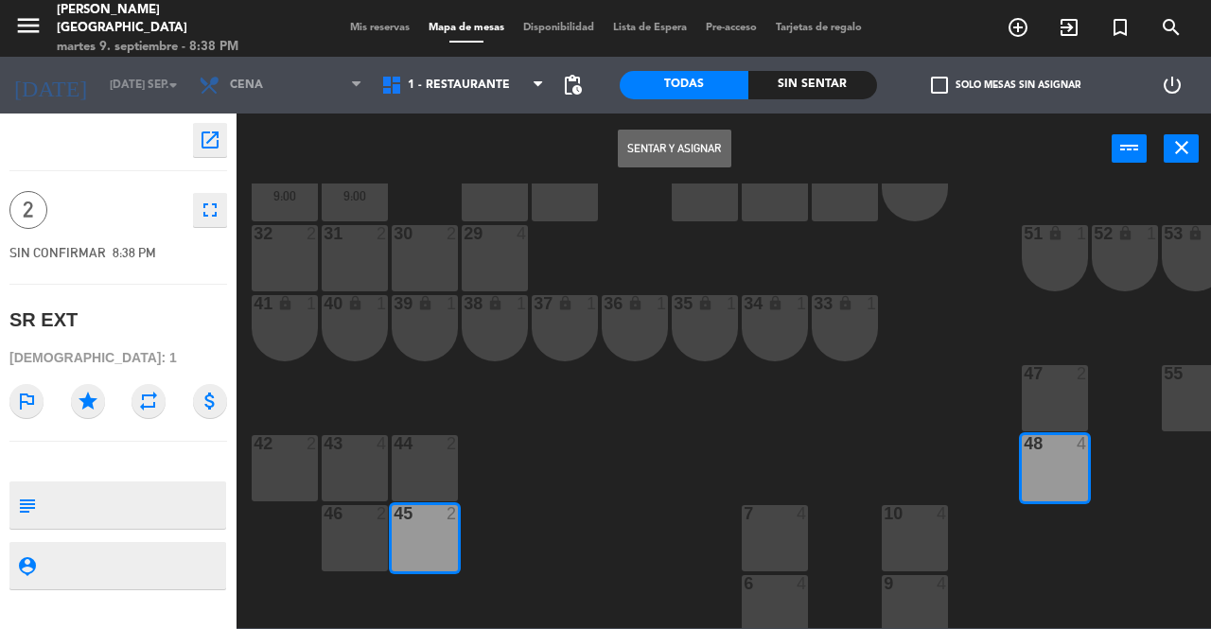
click at [696, 148] on button "Sentar y Asignar" at bounding box center [675, 149] width 114 height 38
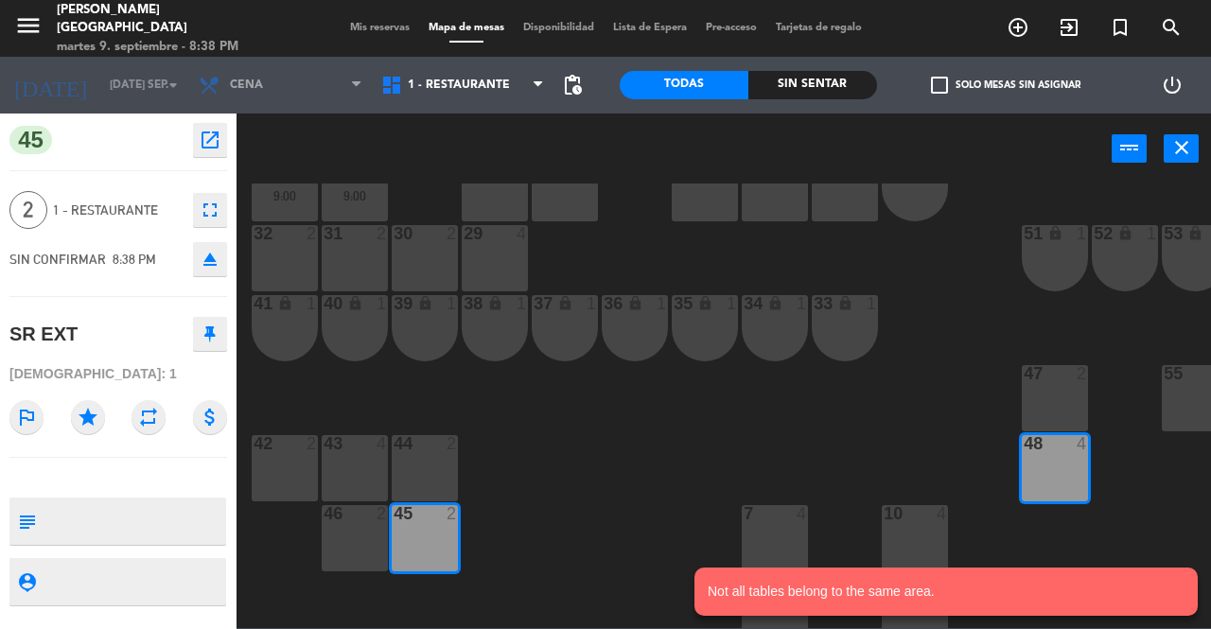
click at [430, 558] on div "45 2" at bounding box center [425, 538] width 66 height 66
click at [1059, 446] on div at bounding box center [1055, 443] width 31 height 17
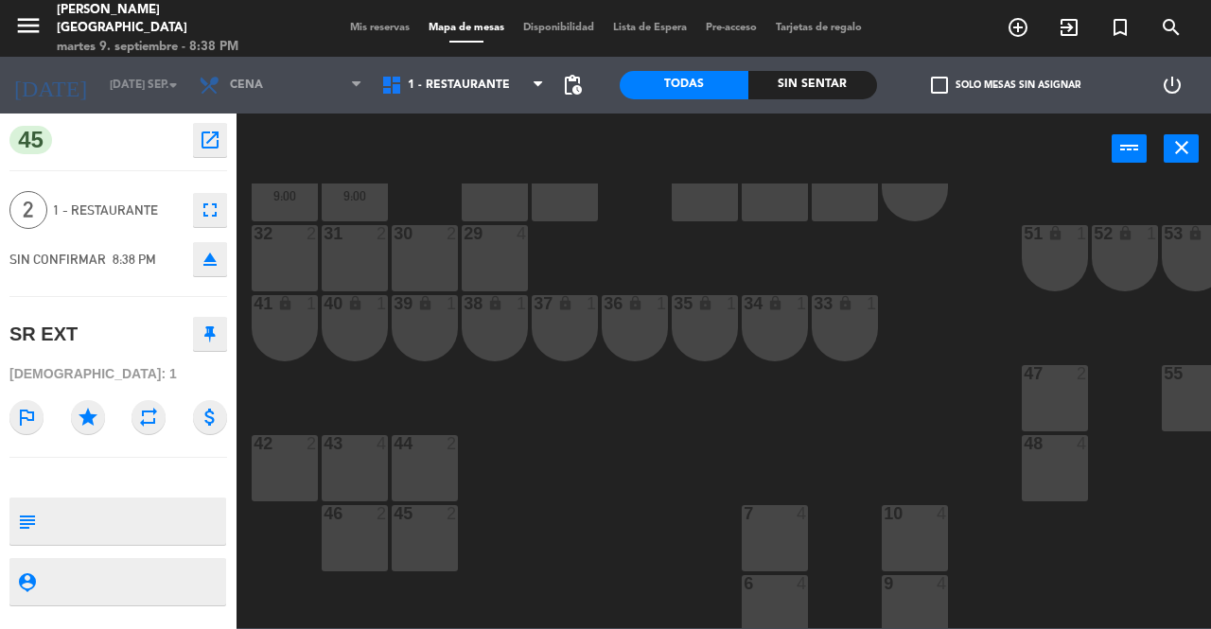
click at [1059, 446] on div at bounding box center [1055, 443] width 31 height 17
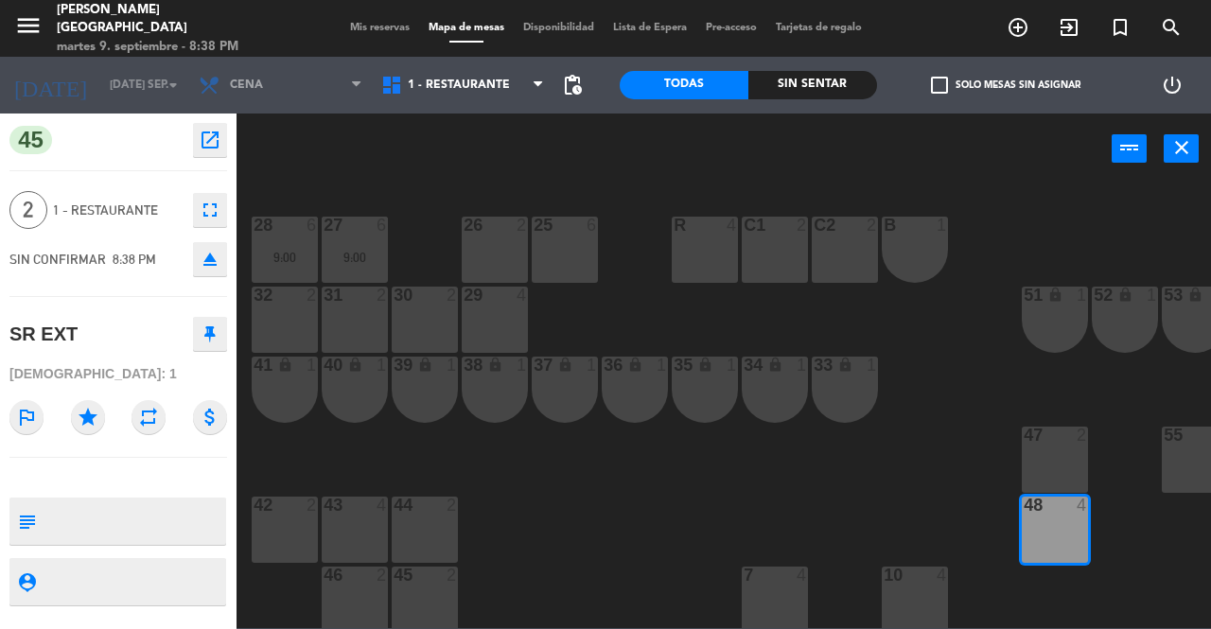
click at [363, 14] on div "menu [PERSON_NAME] martes 9. septiembre - 8:38 PM Mis reservas Mapa de mesas Di…" at bounding box center [605, 28] width 1211 height 57
click at [362, 27] on span "Mis reservas" at bounding box center [380, 28] width 79 height 10
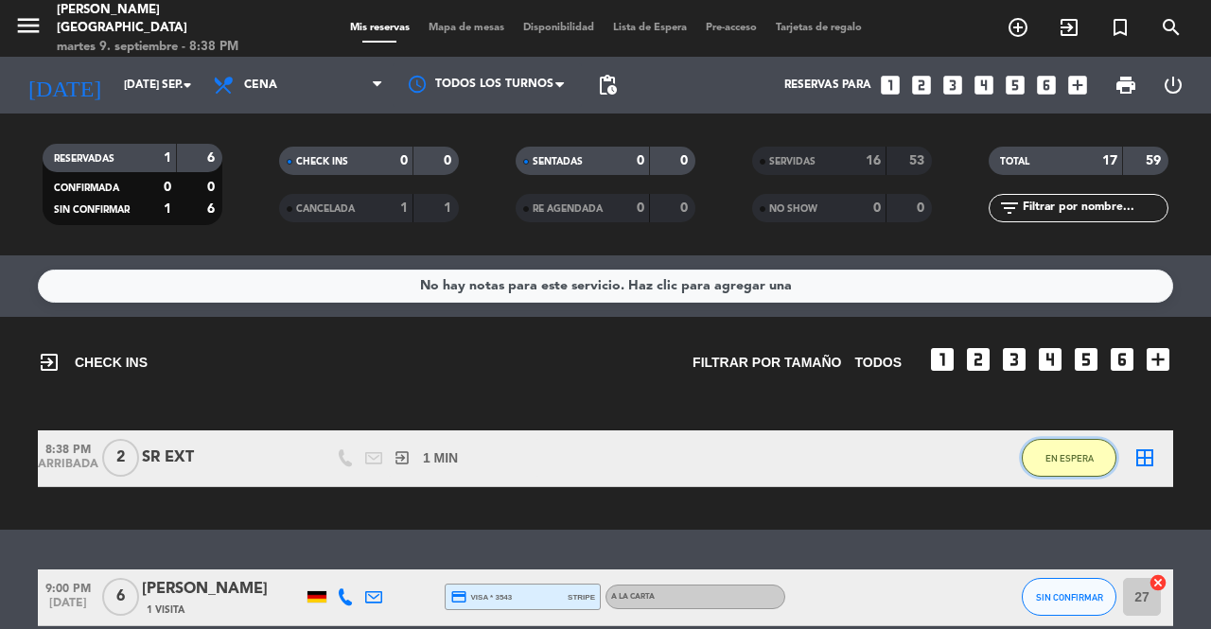
click at [1076, 460] on span "EN ESPERA" at bounding box center [1069, 458] width 48 height 10
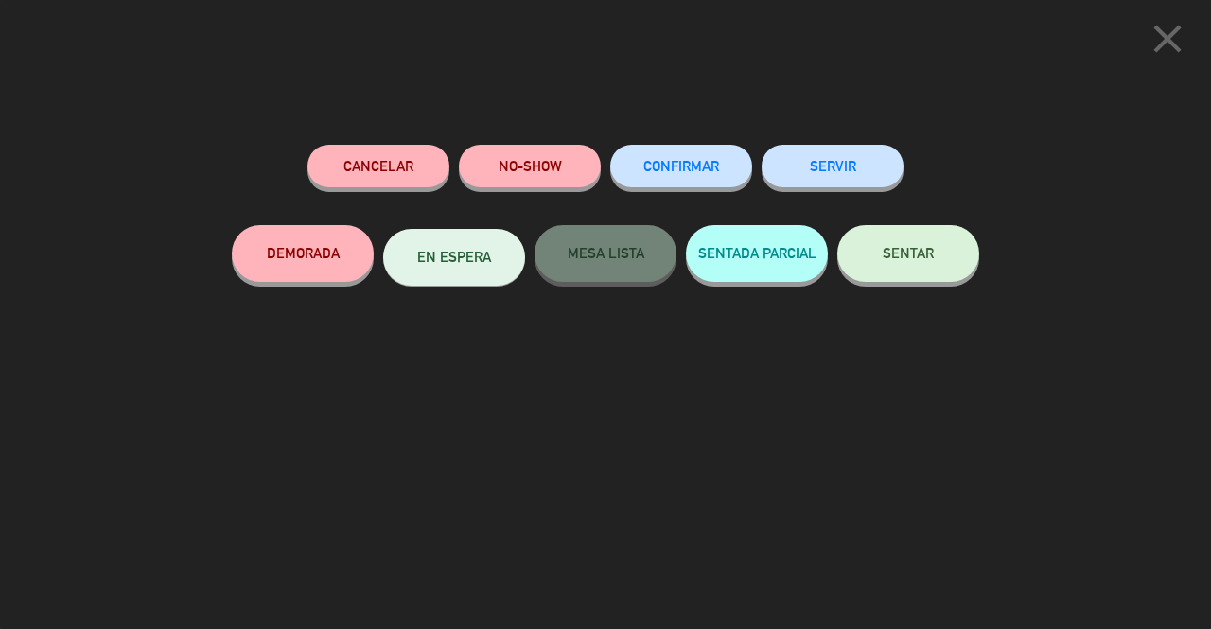
click at [908, 241] on button "SENTAR" at bounding box center [908, 253] width 142 height 57
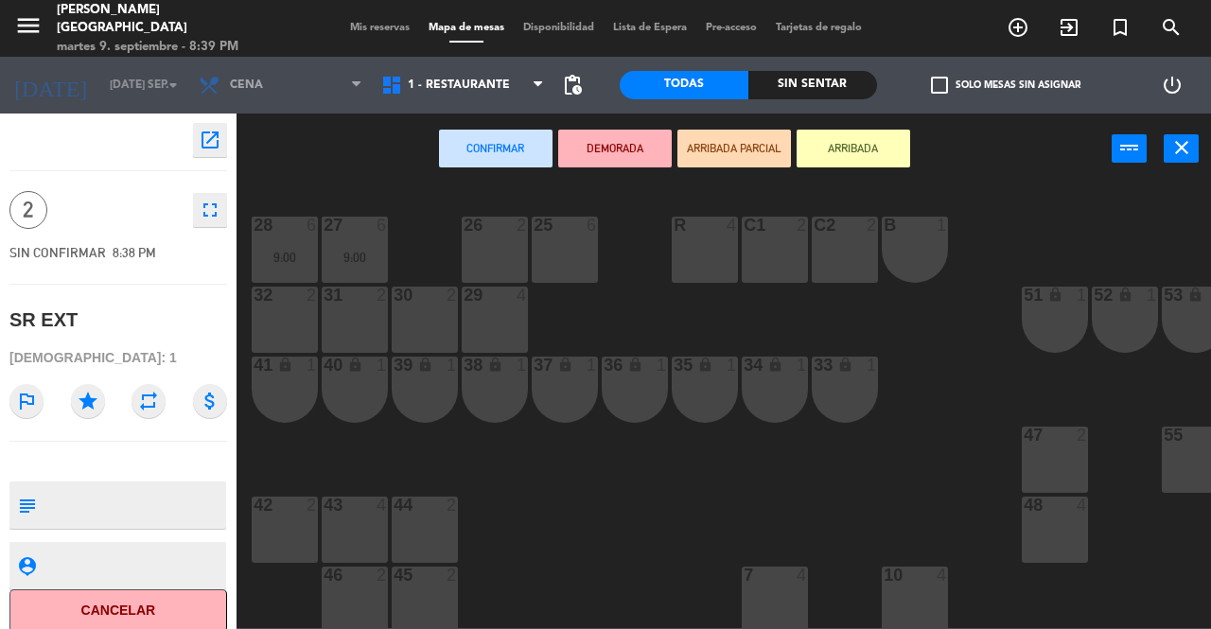
click at [1061, 511] on div at bounding box center [1055, 505] width 31 height 17
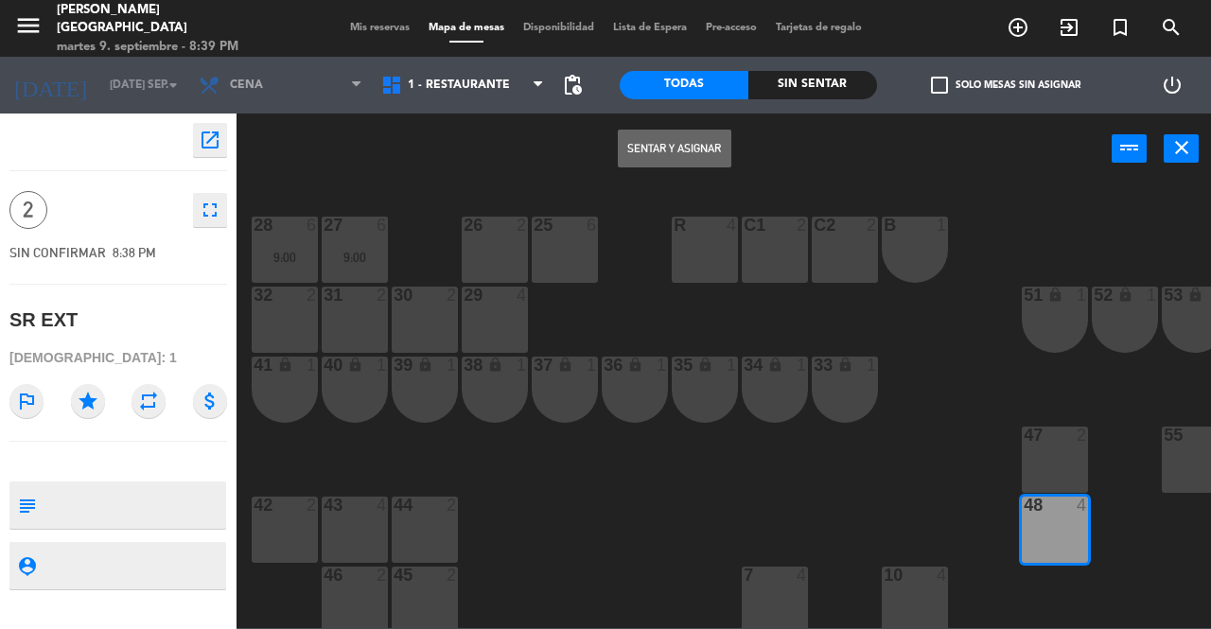
click at [702, 158] on button "Sentar y Asignar" at bounding box center [675, 149] width 114 height 38
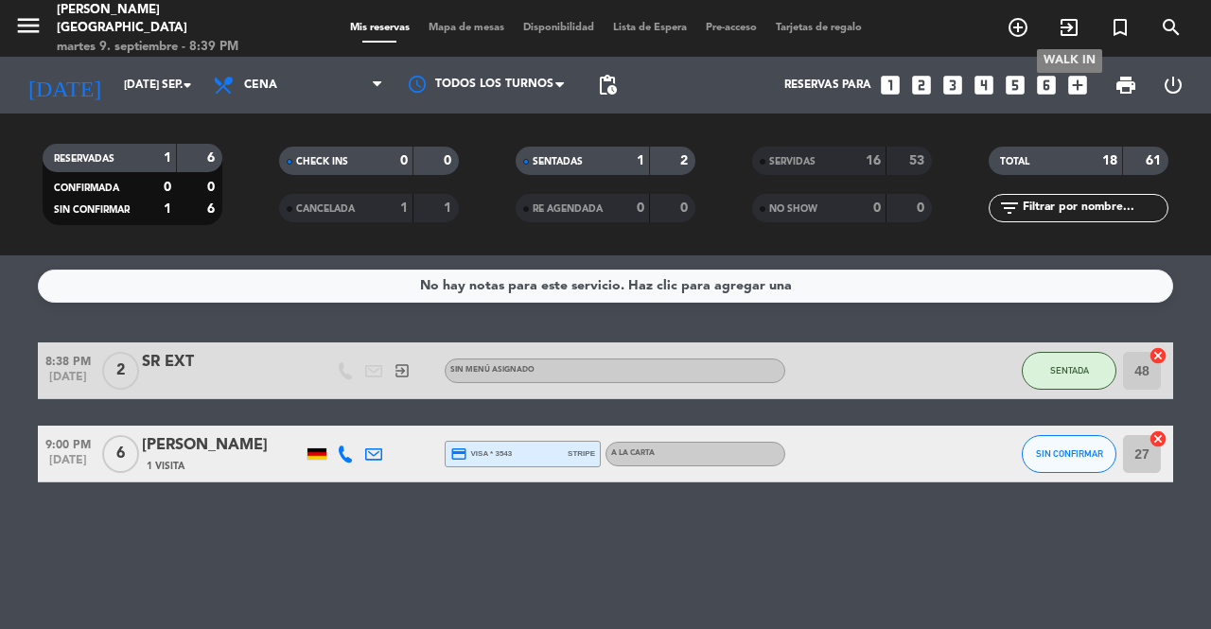
click at [1069, 26] on icon "exit_to_app" at bounding box center [1069, 27] width 23 height 23
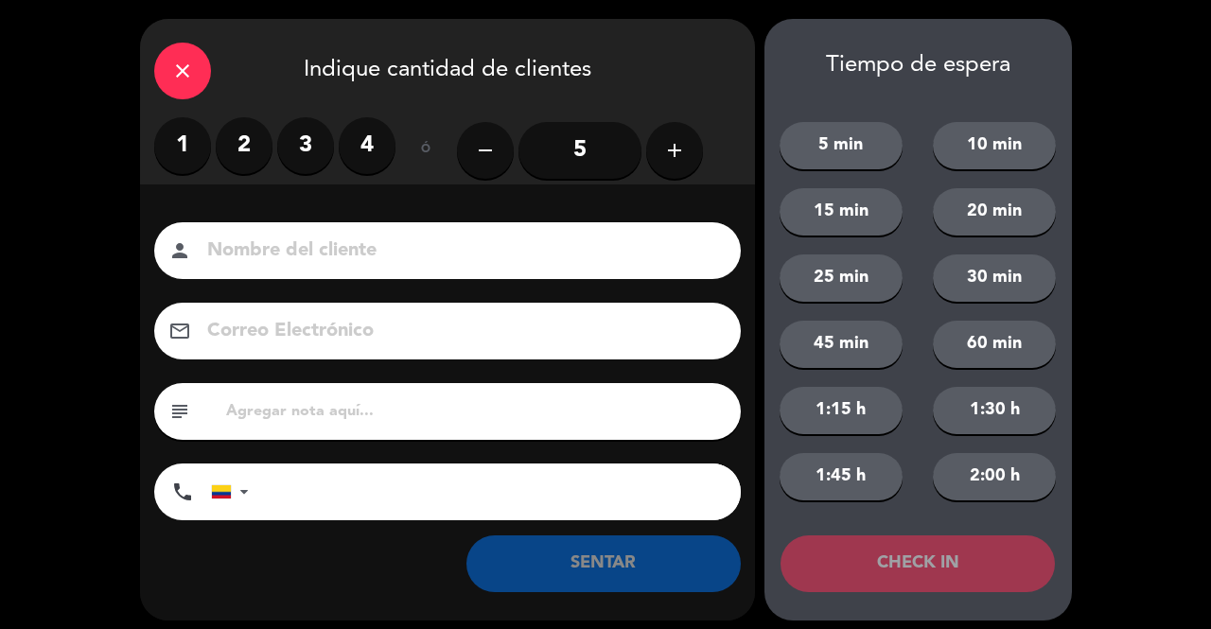
click at [308, 143] on label "3" at bounding box center [305, 145] width 57 height 57
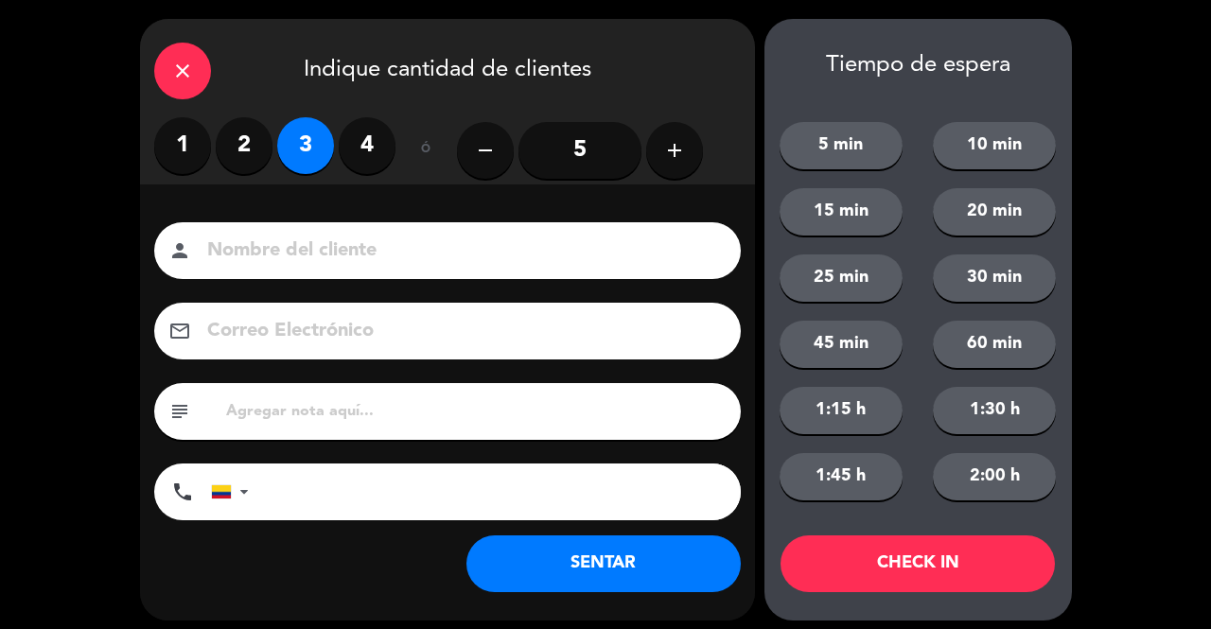
click at [307, 264] on input at bounding box center [460, 251] width 511 height 33
type input "SR EXT"
click at [604, 570] on button "SENTAR" at bounding box center [603, 563] width 274 height 57
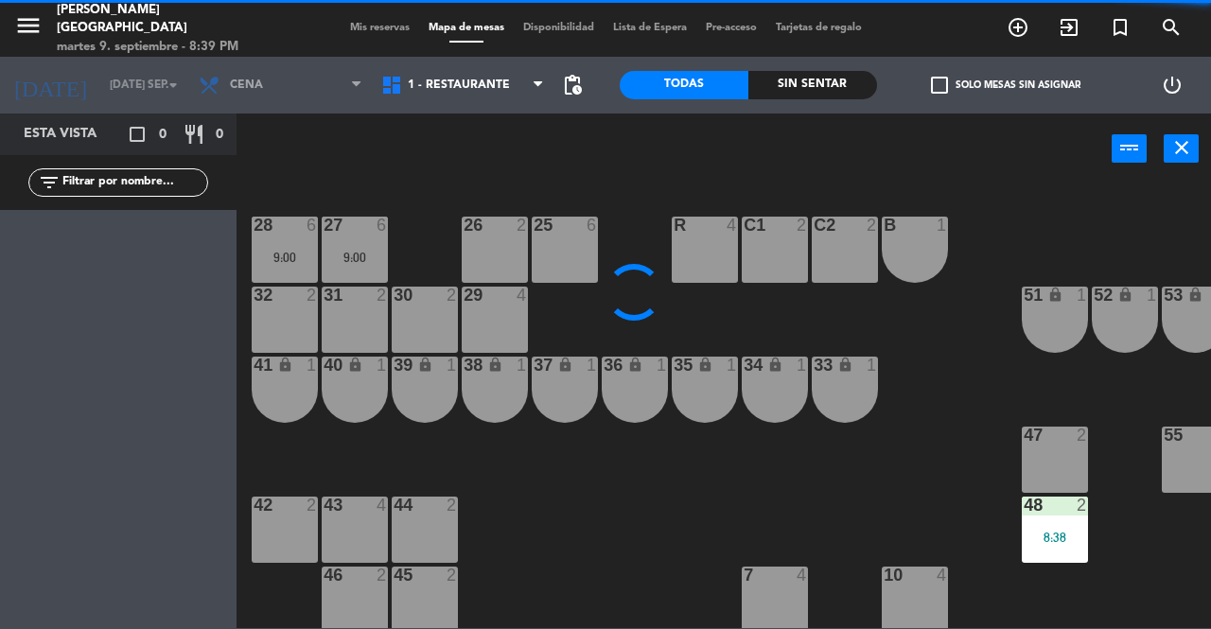
click at [347, 368] on icon "lock" at bounding box center [355, 365] width 16 height 16
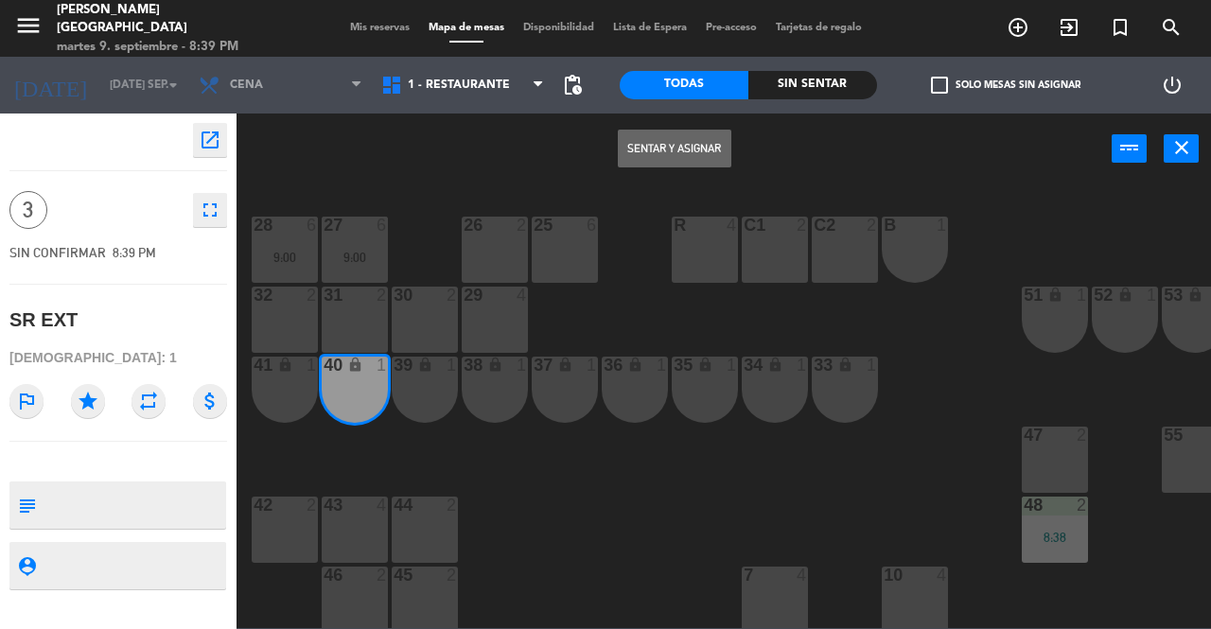
click at [678, 143] on button "Sentar y Asignar" at bounding box center [675, 149] width 114 height 38
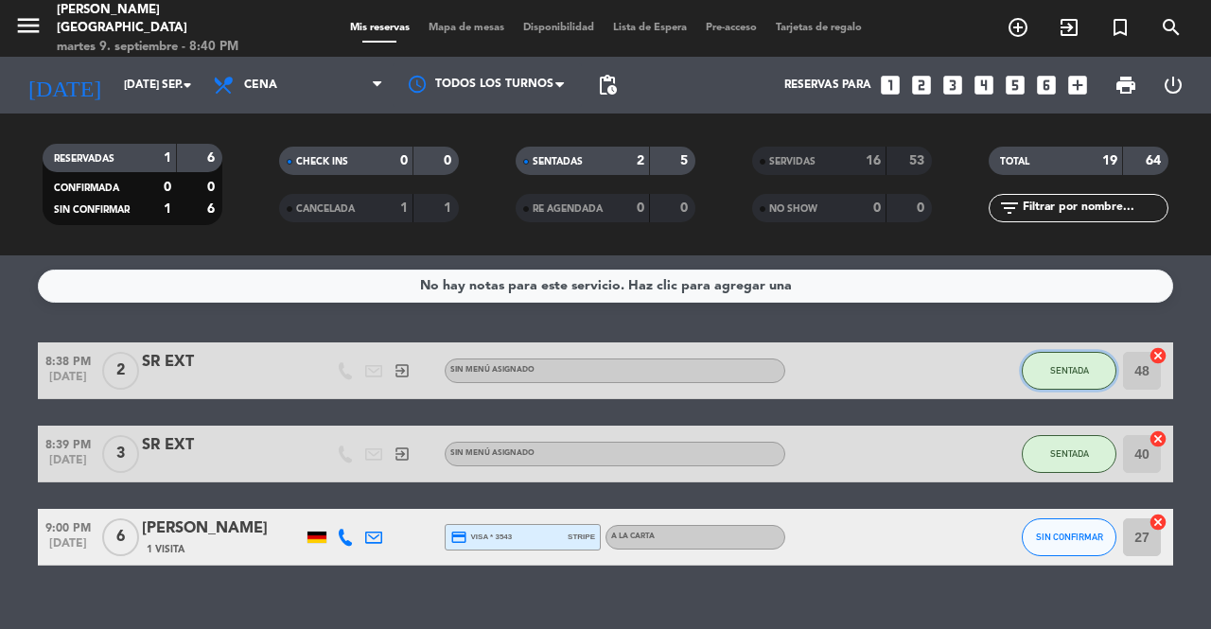
click at [1048, 372] on button "SENTADA" at bounding box center [1069, 371] width 95 height 38
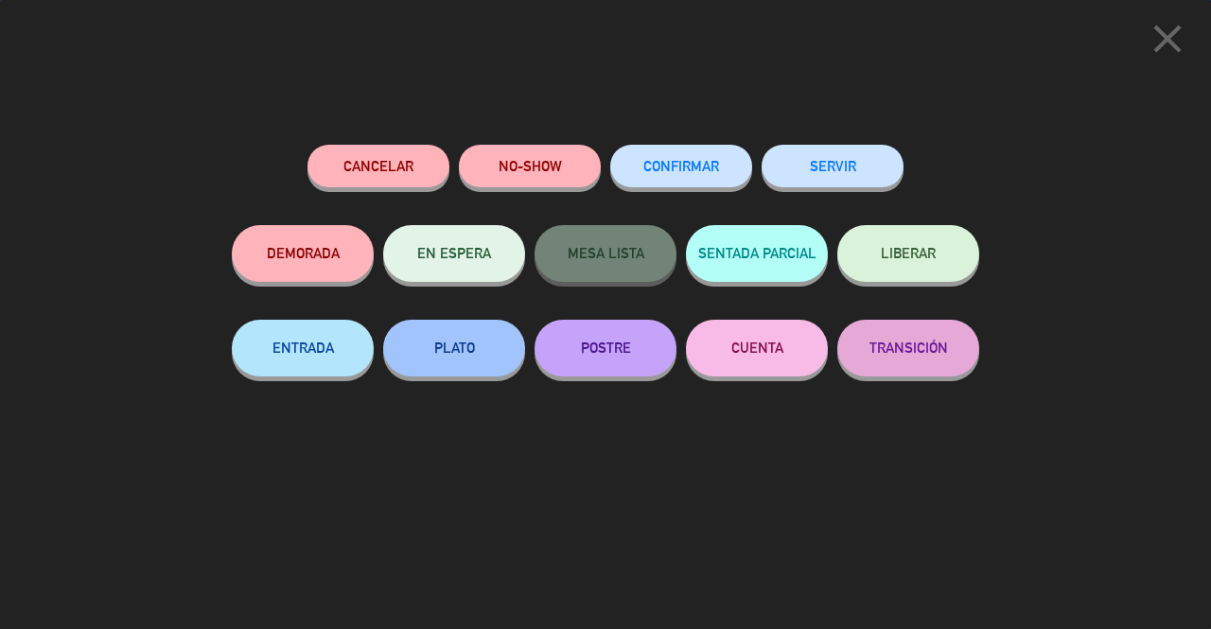
click at [876, 165] on button "SERVIR" at bounding box center [833, 166] width 142 height 43
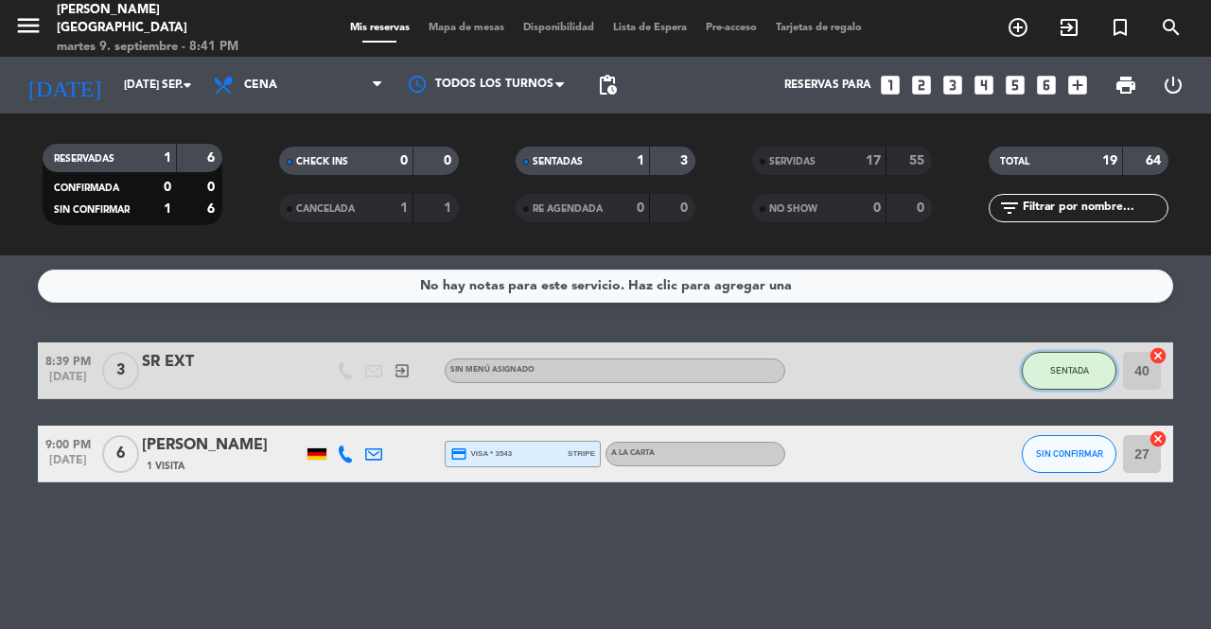
click at [1054, 377] on button "SENTADA" at bounding box center [1069, 371] width 95 height 38
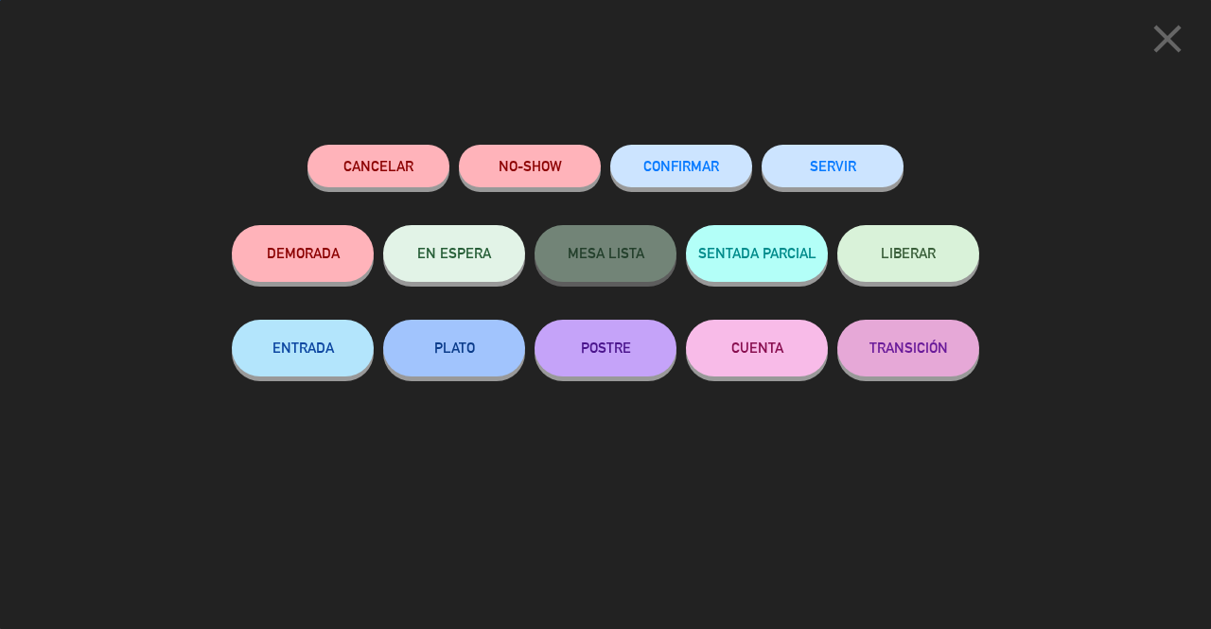
click at [851, 151] on button "SERVIR" at bounding box center [833, 166] width 142 height 43
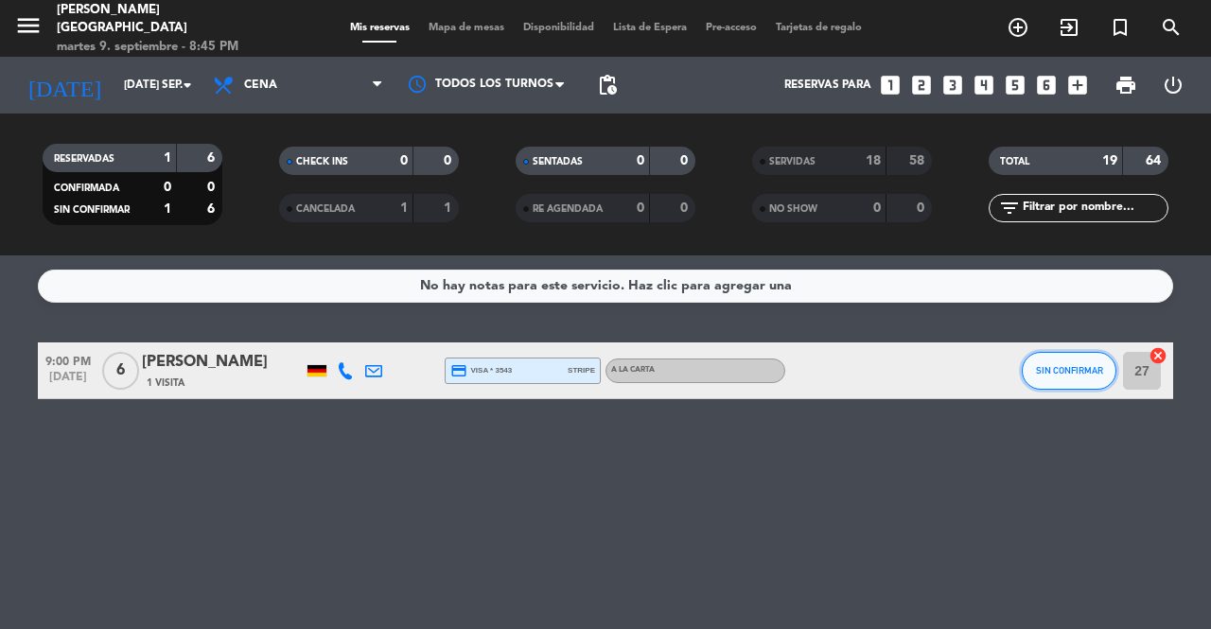
click at [1064, 381] on button "SIN CONFIRMAR" at bounding box center [1069, 371] width 95 height 38
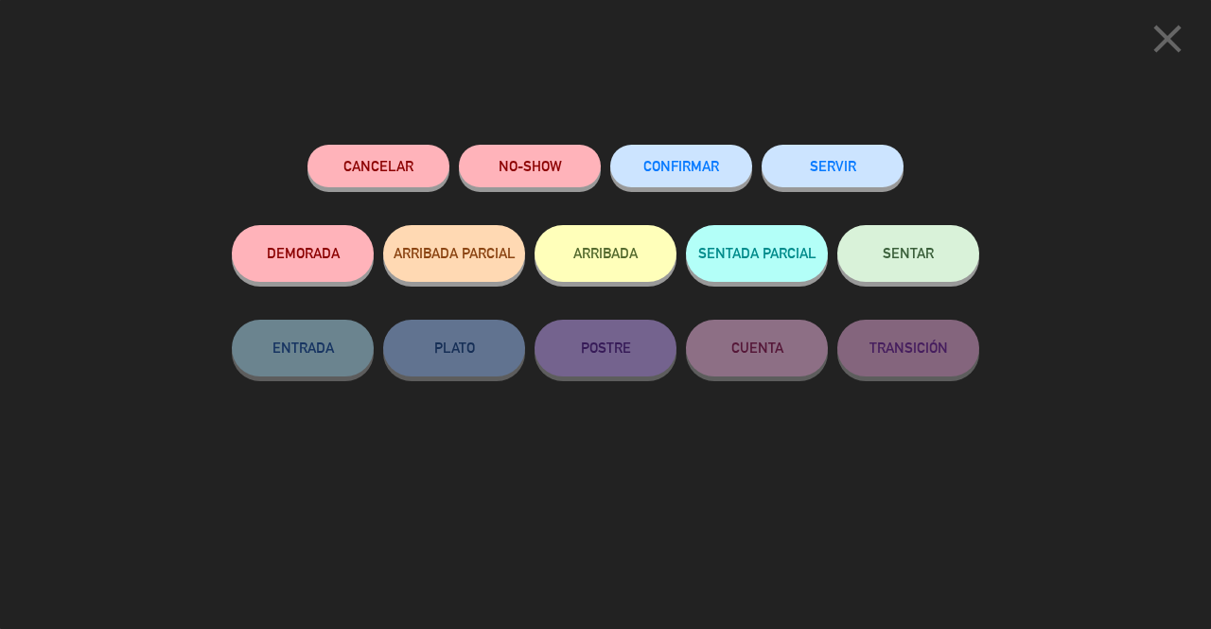
click at [905, 245] on button "SENTAR" at bounding box center [908, 253] width 142 height 57
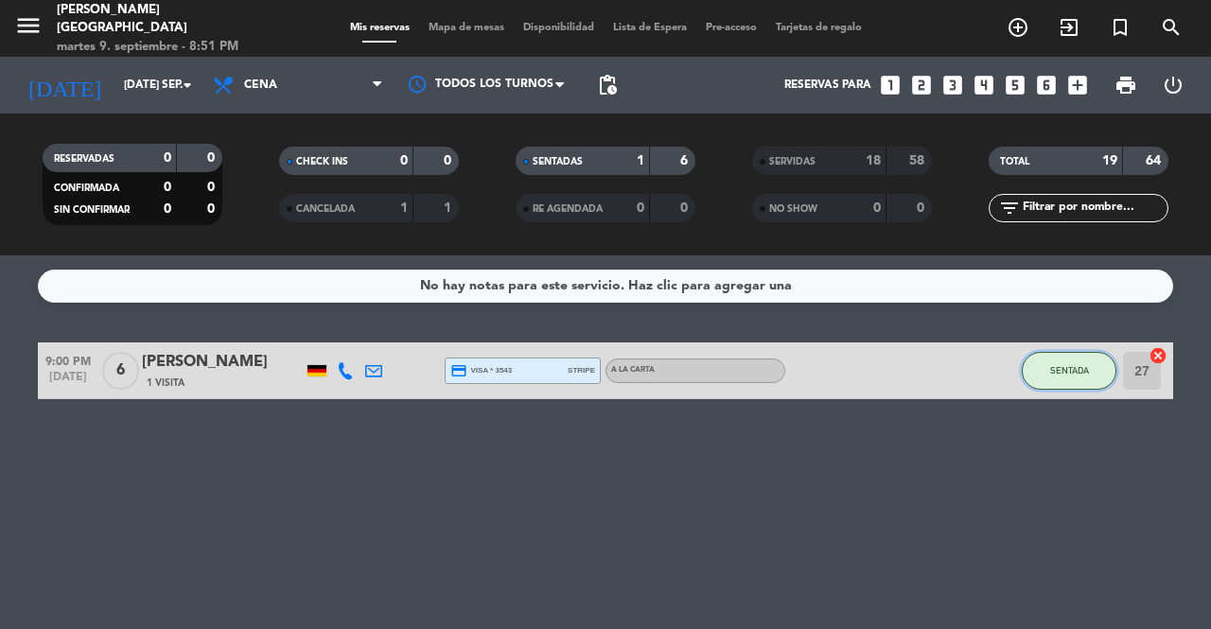
click at [1096, 376] on button "SENTADA" at bounding box center [1069, 371] width 95 height 38
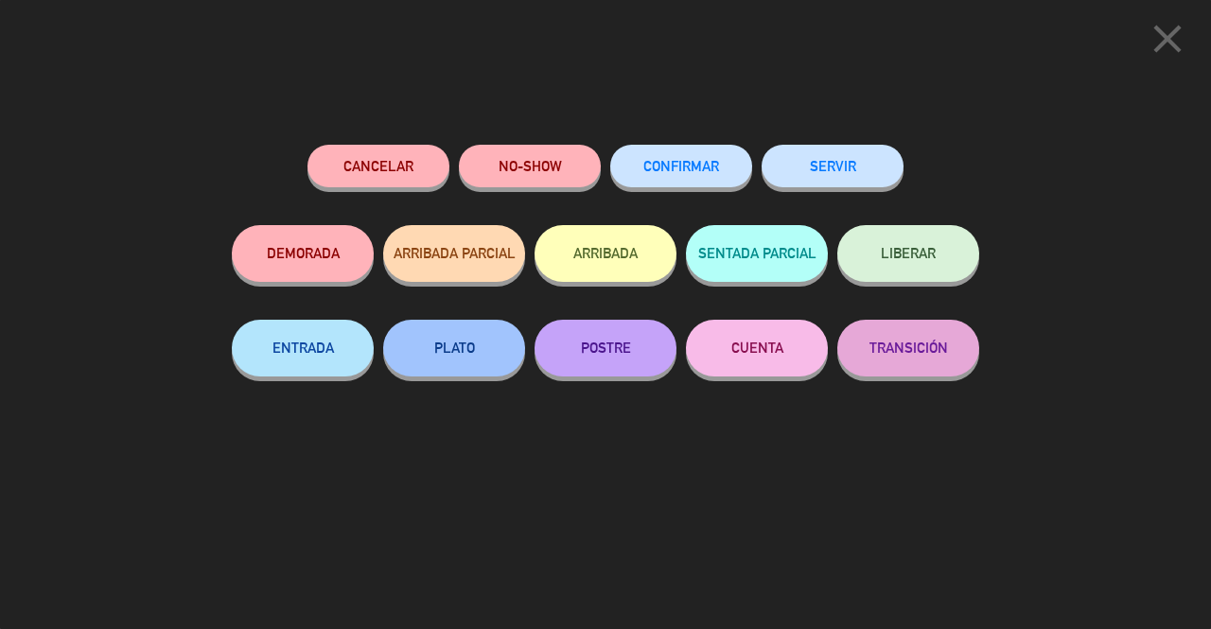
click at [798, 160] on button "SERVIR" at bounding box center [833, 166] width 142 height 43
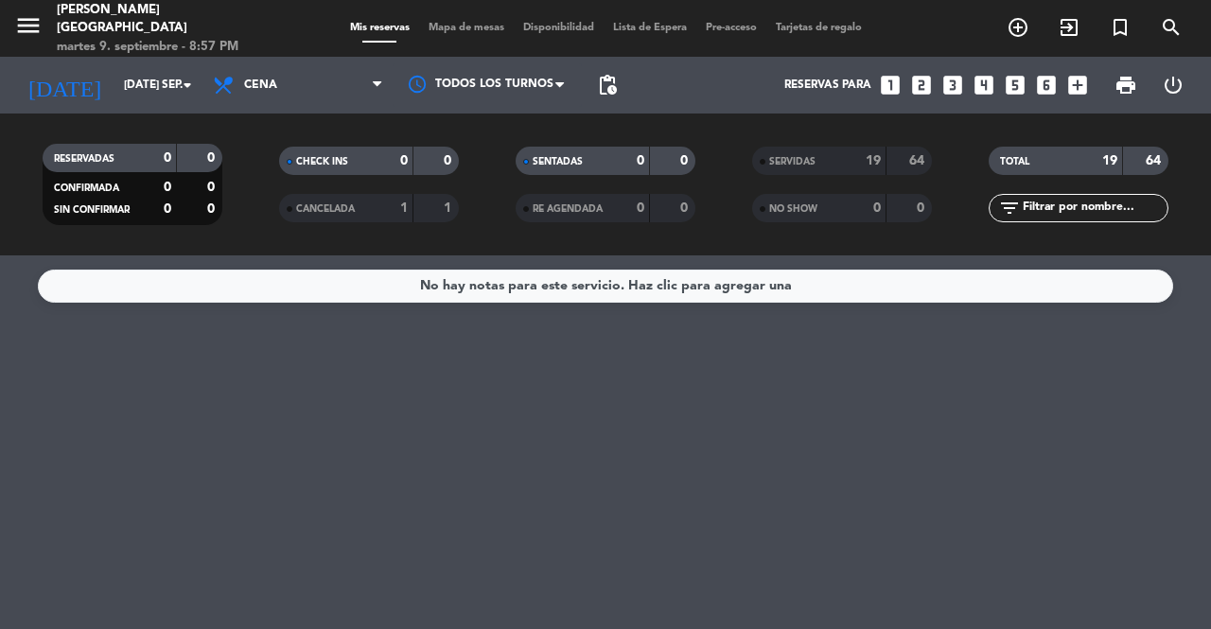
click at [1076, 29] on icon "exit_to_app" at bounding box center [1069, 27] width 23 height 23
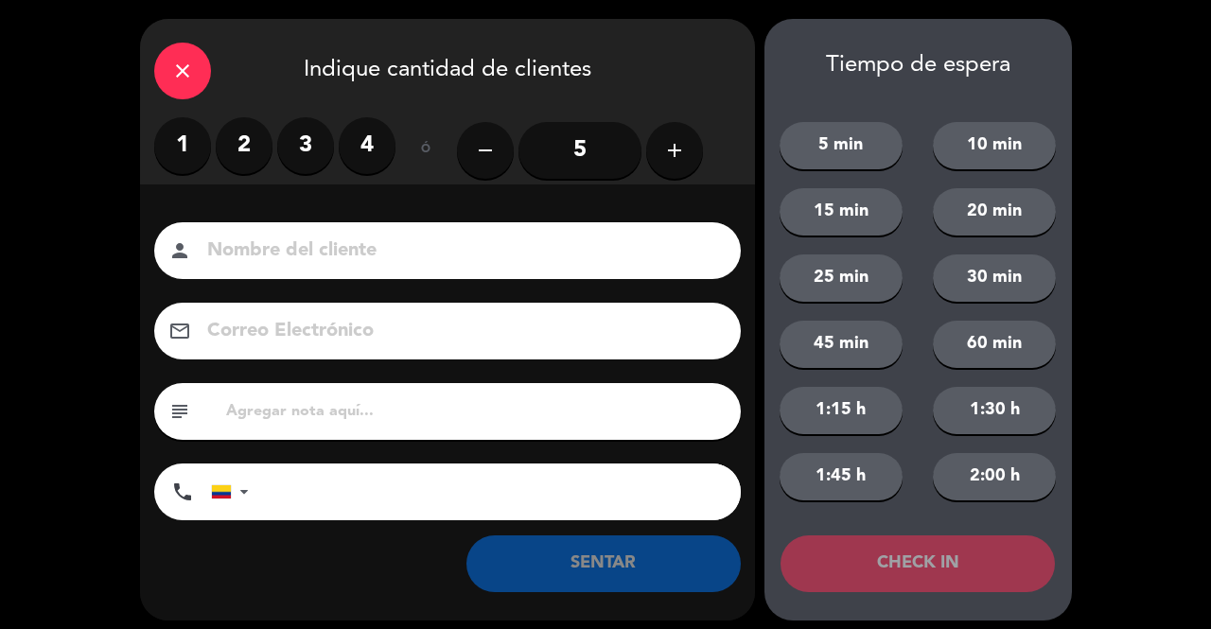
click at [253, 132] on label "2" at bounding box center [244, 145] width 57 height 57
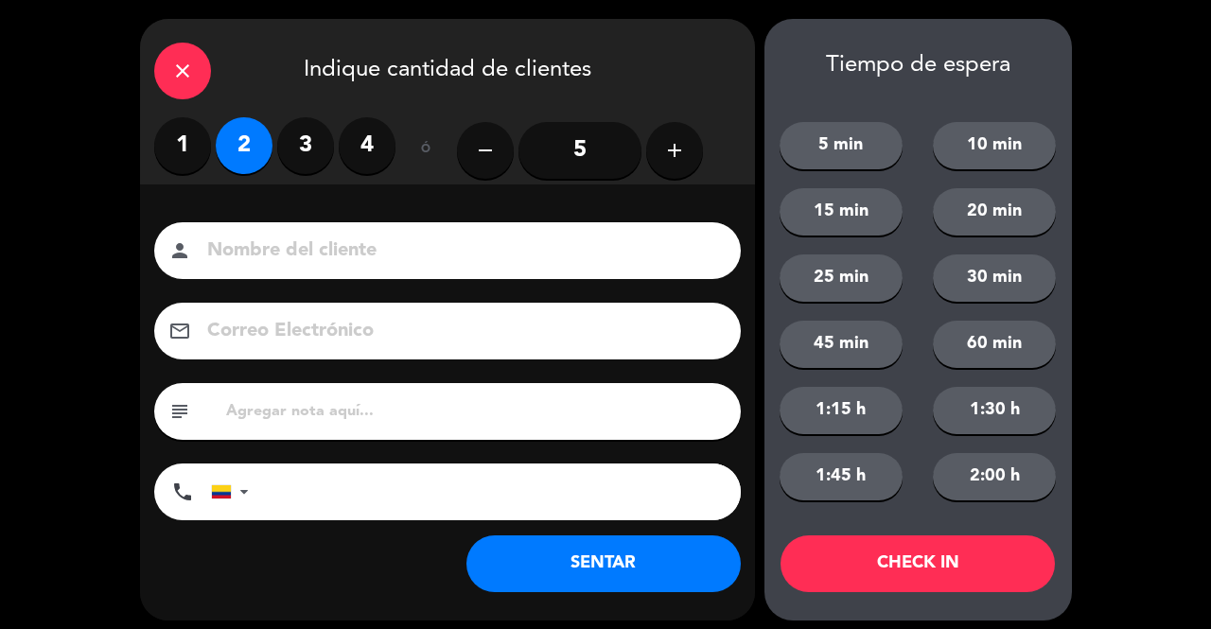
click at [289, 263] on input at bounding box center [460, 251] width 511 height 33
type input "SR EXT"
click at [537, 553] on button "SENTAR" at bounding box center [603, 563] width 274 height 57
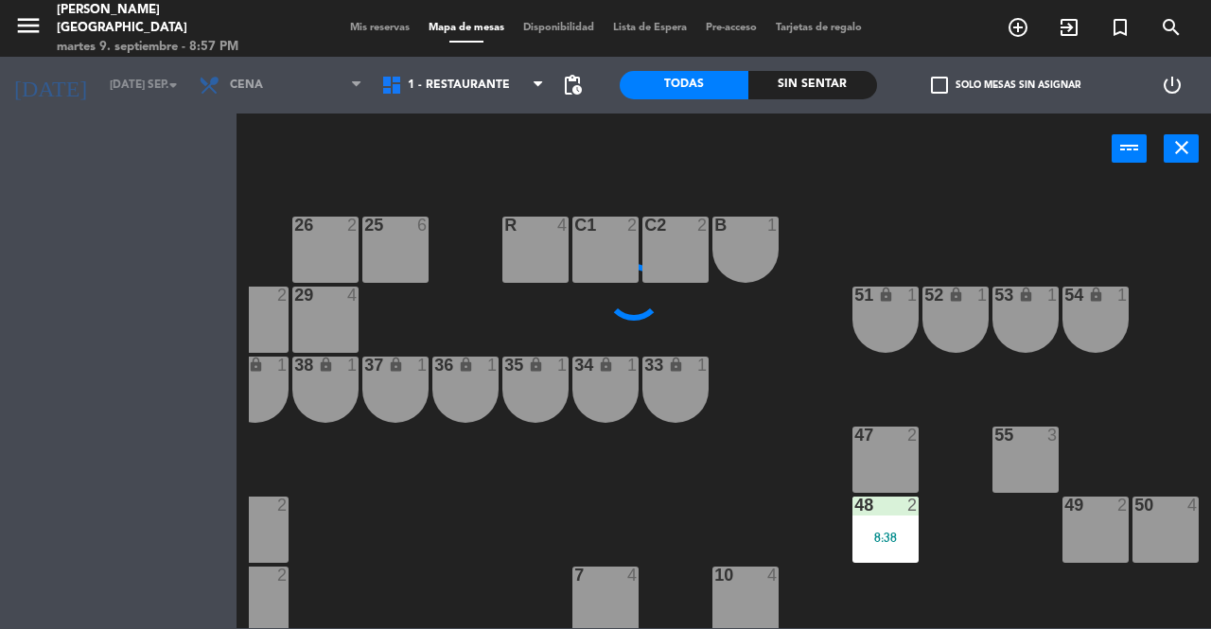
scroll to position [0, 171]
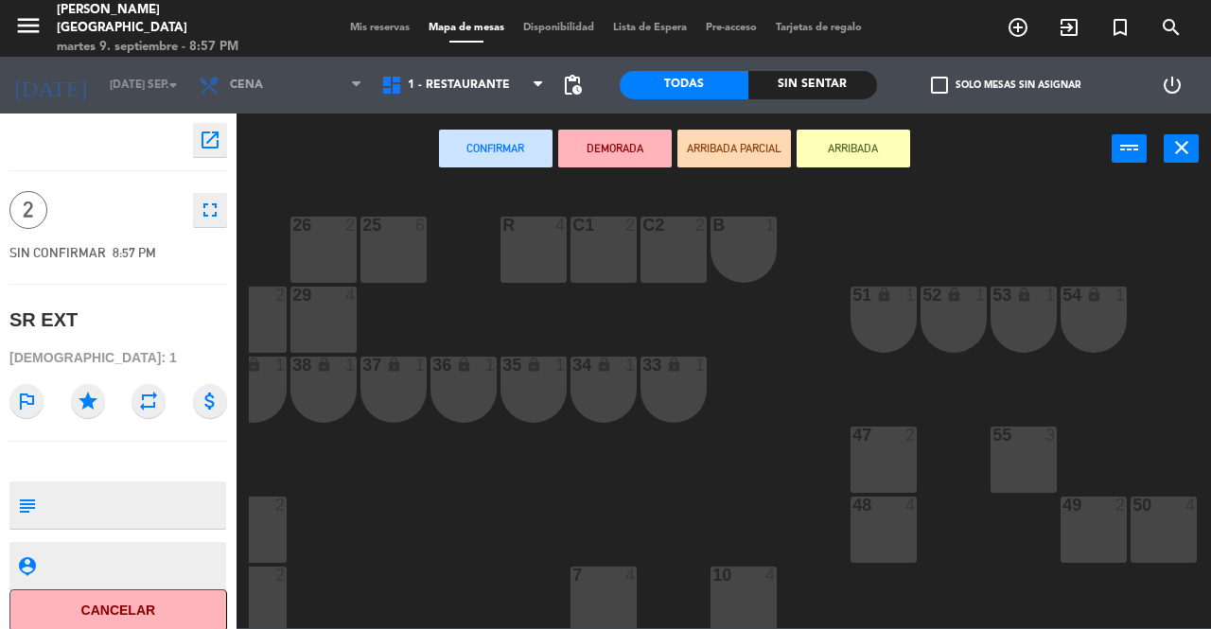
click at [1166, 529] on div "50 4" at bounding box center [1164, 530] width 66 height 66
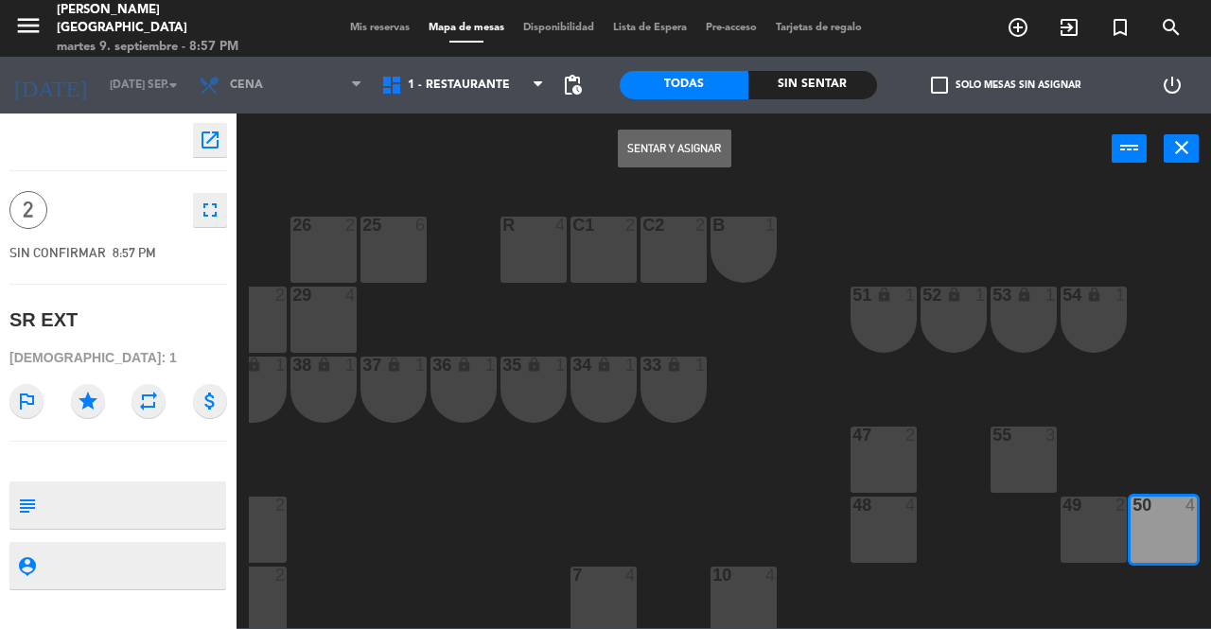
click at [692, 146] on button "Sentar y Asignar" at bounding box center [675, 149] width 114 height 38
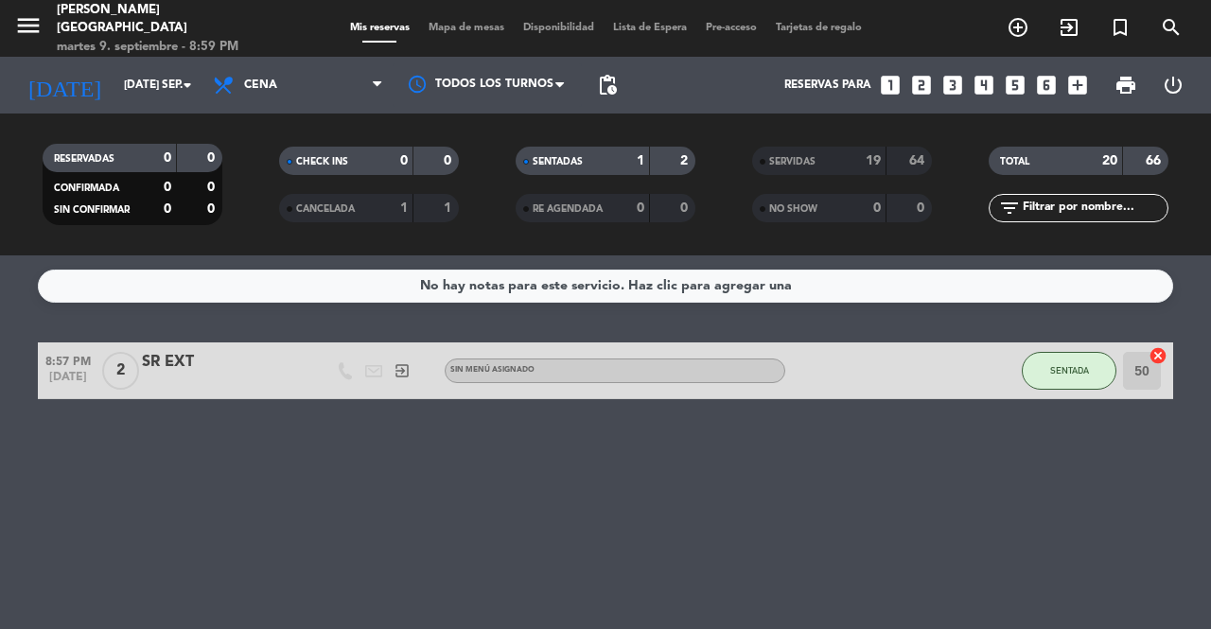
click at [1063, 371] on span "SENTADA" at bounding box center [1069, 370] width 39 height 10
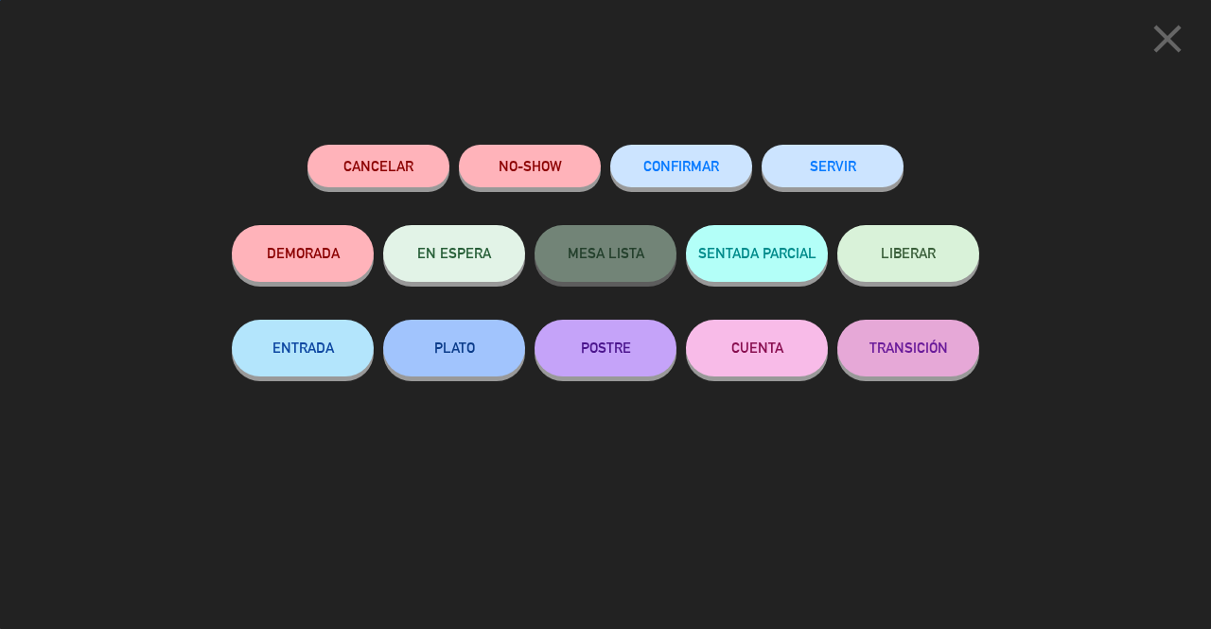
click at [850, 161] on button "SERVIR" at bounding box center [833, 166] width 142 height 43
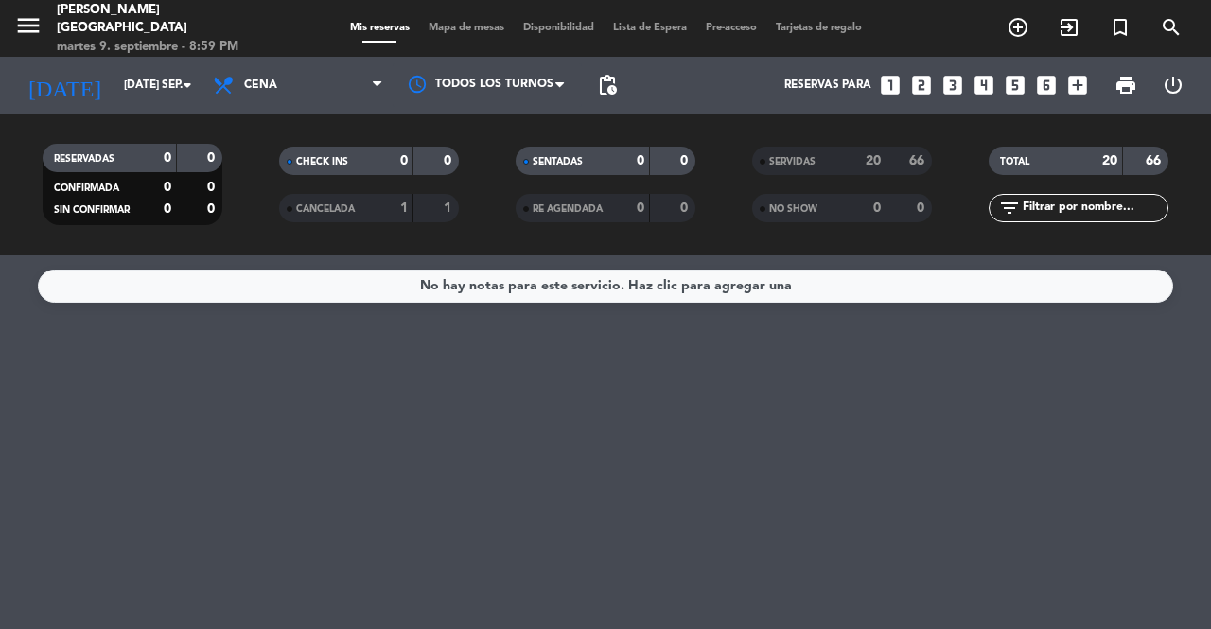
click at [462, 33] on span "Mapa de mesas" at bounding box center [466, 28] width 95 height 10
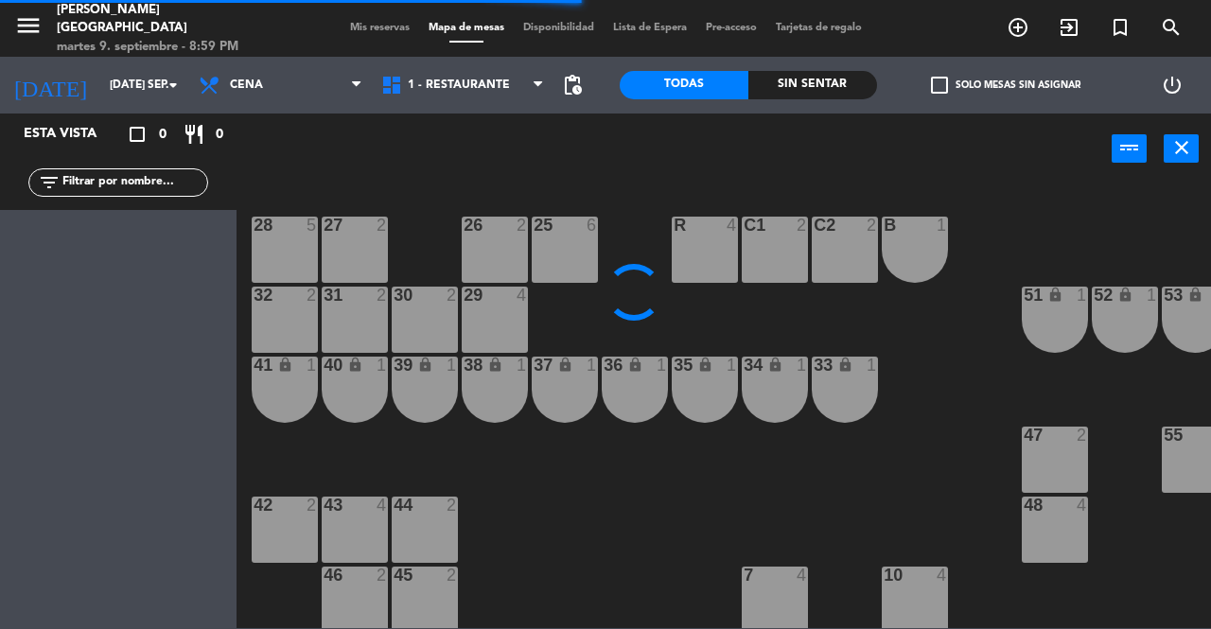
click at [368, 27] on span "Mis reservas" at bounding box center [380, 28] width 79 height 10
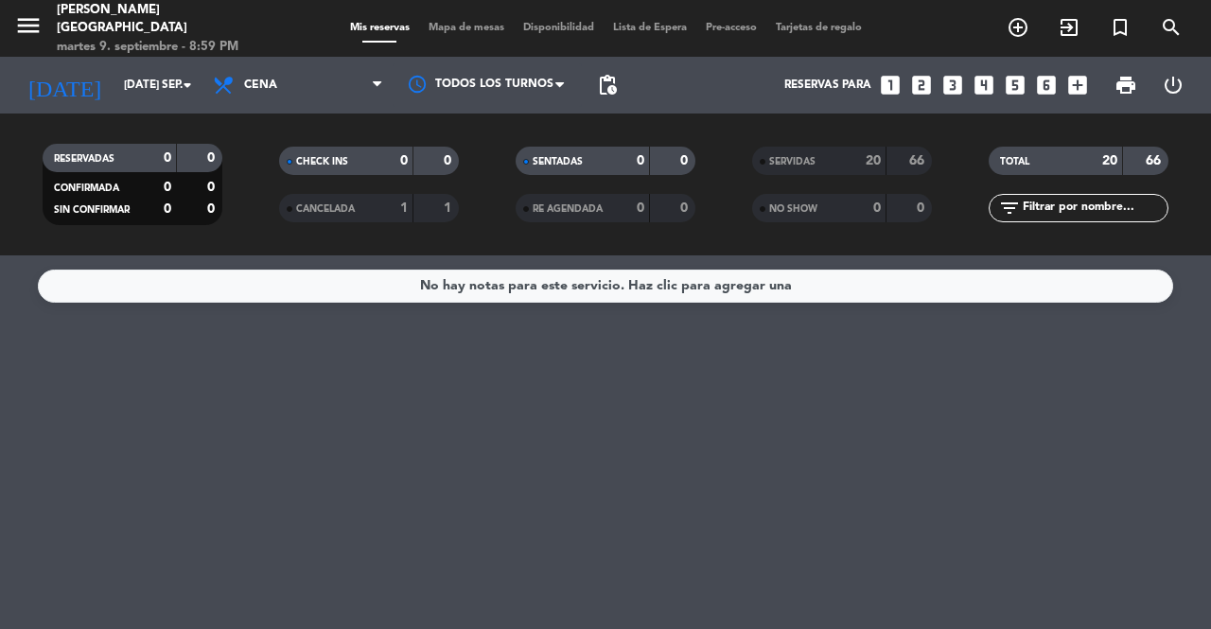
click at [855, 151] on div "20" at bounding box center [863, 161] width 38 height 22
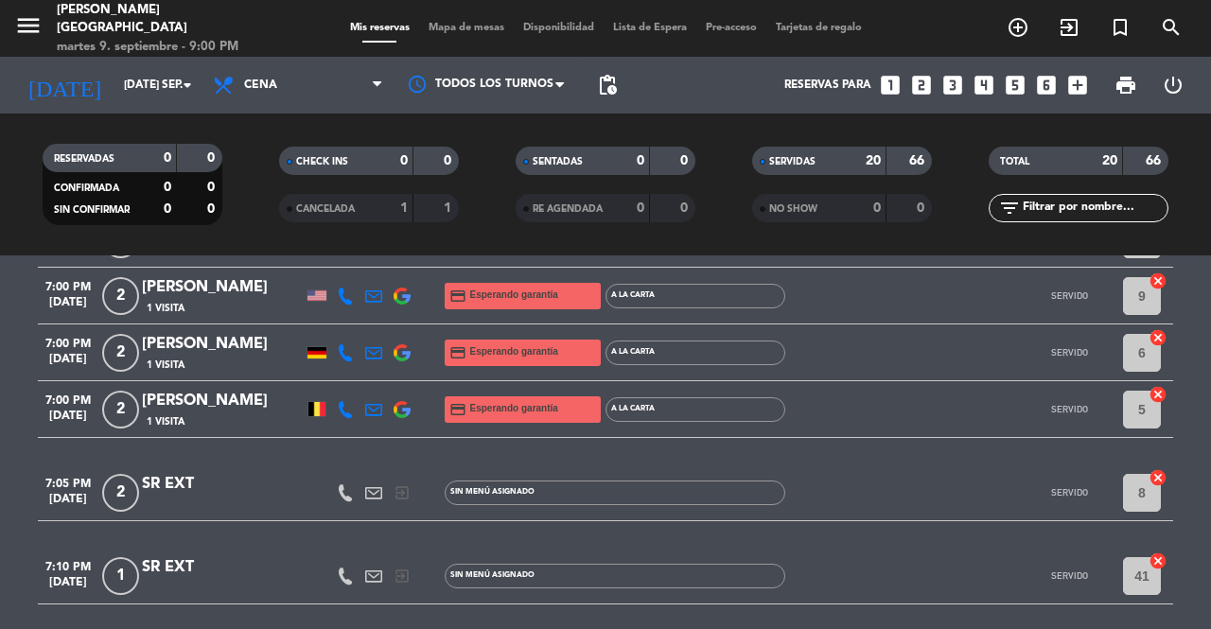
scroll to position [332, 0]
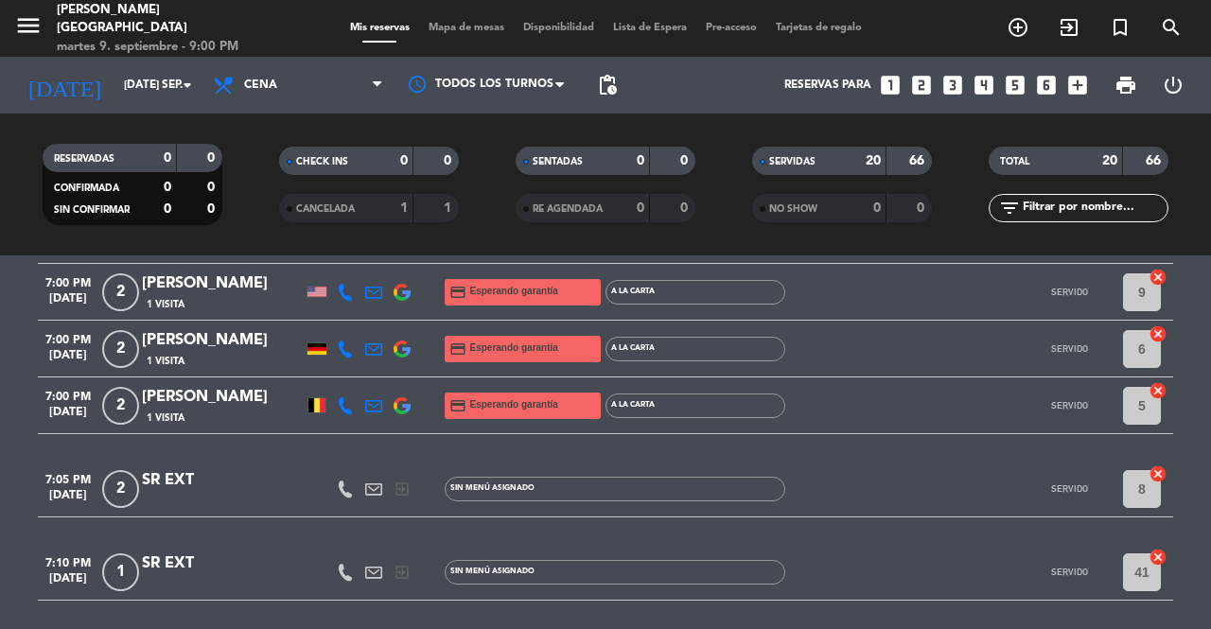
click at [817, 168] on div "SERVIDAS" at bounding box center [800, 161] width 87 height 22
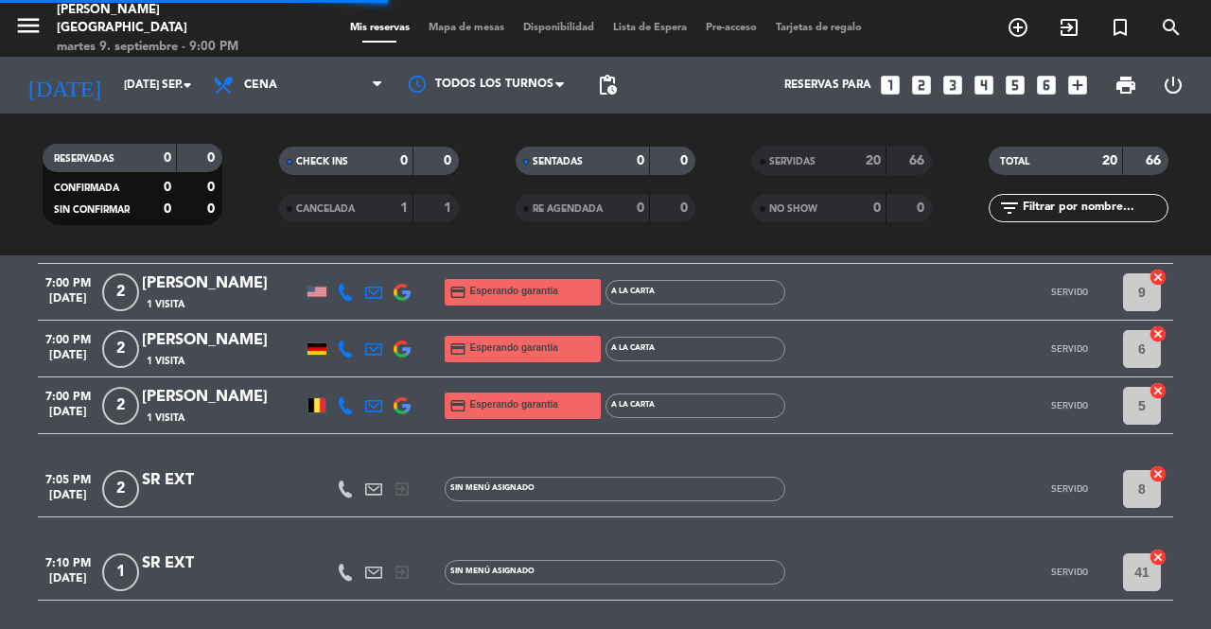
scroll to position [0, 0]
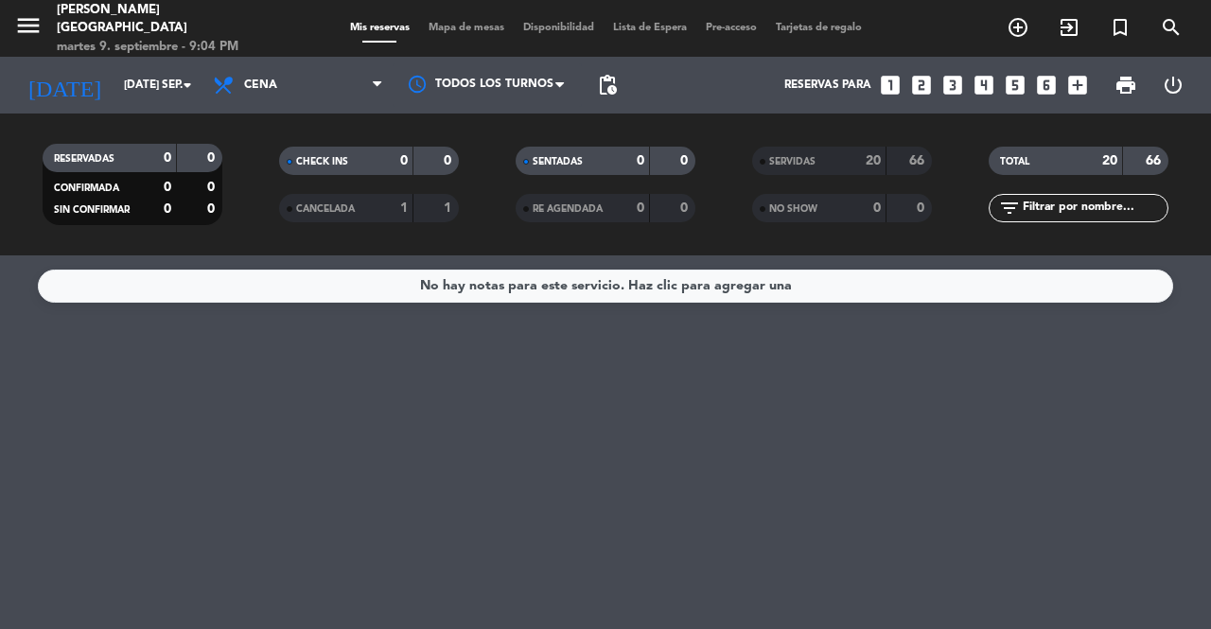
click at [824, 154] on div "SERVIDAS" at bounding box center [800, 161] width 87 height 22
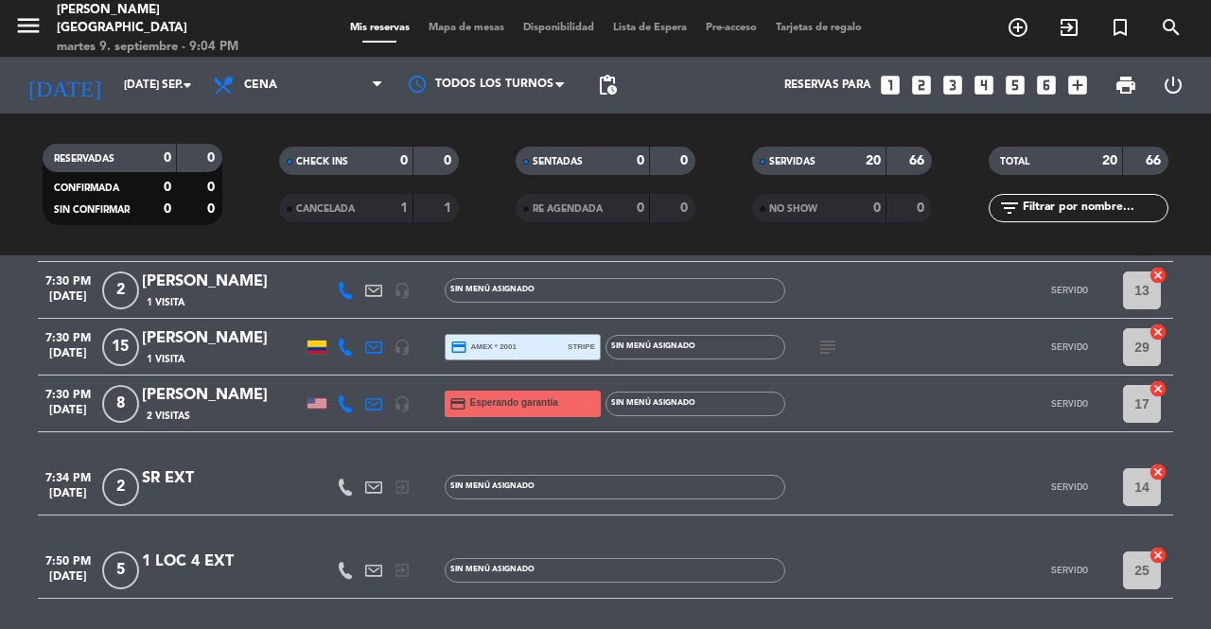
scroll to position [762, 0]
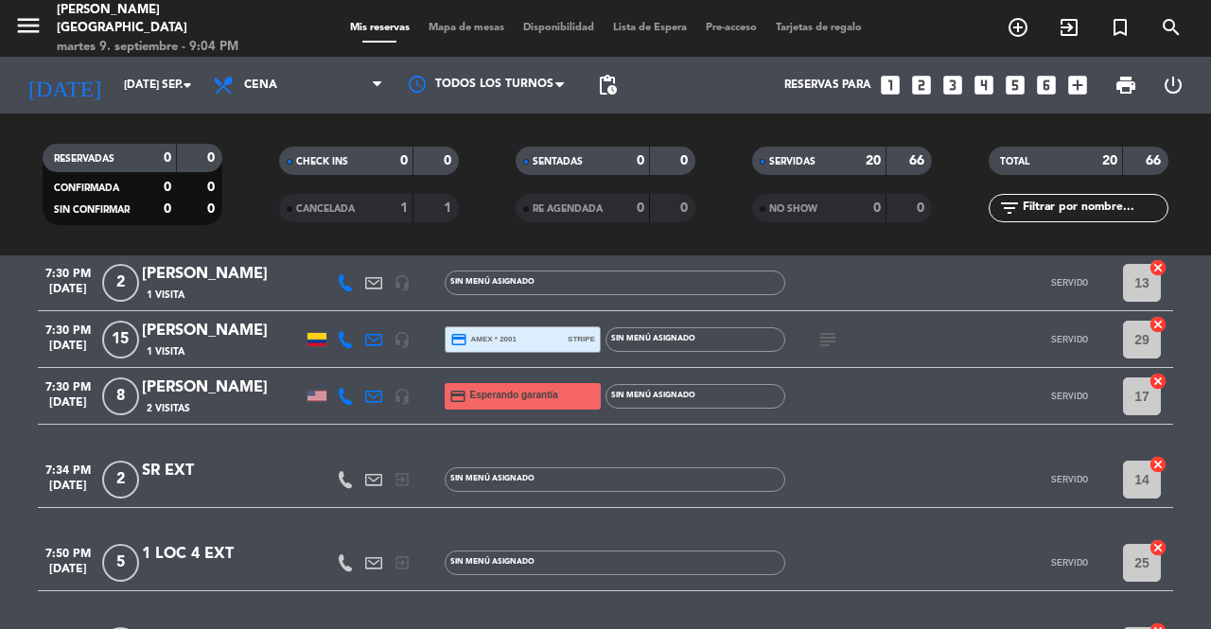
click at [338, 280] on icon at bounding box center [345, 282] width 17 height 17
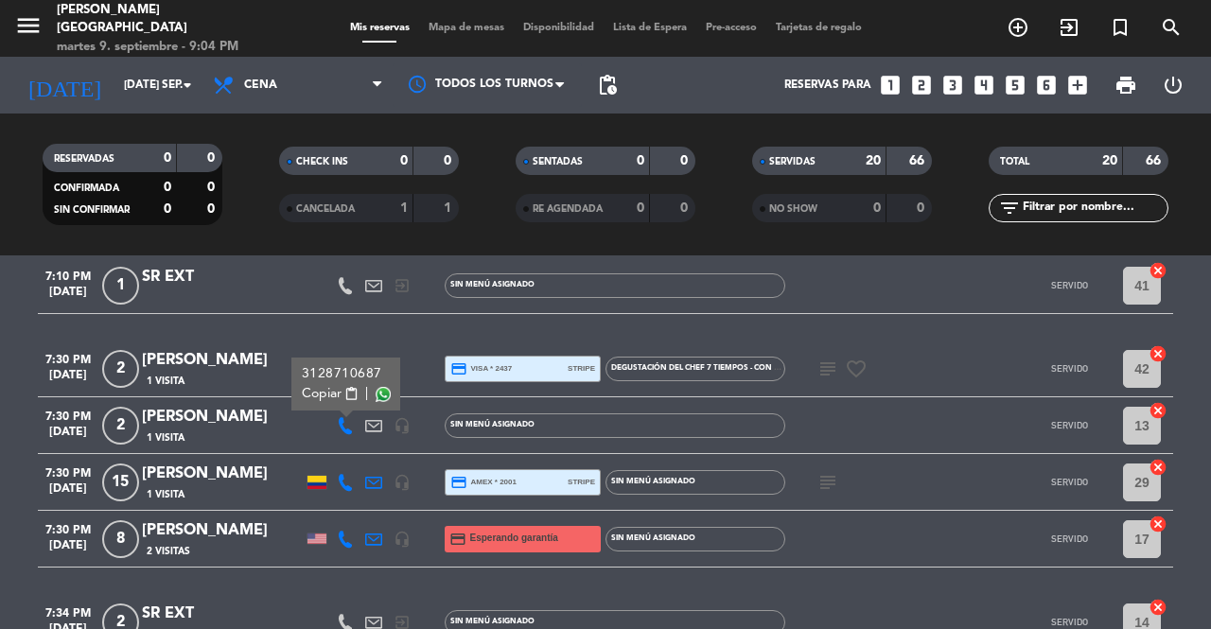
scroll to position [618, 0]
click at [803, 157] on span "SERVIDAS" at bounding box center [792, 161] width 46 height 9
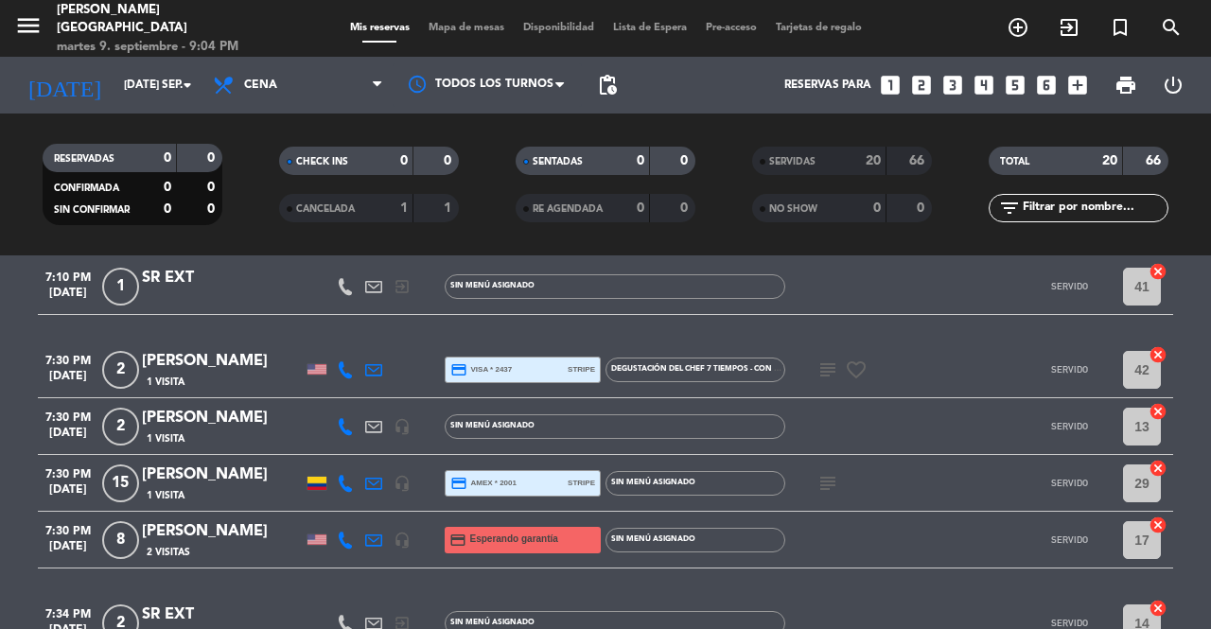
click at [814, 160] on span "SERVIDAS" at bounding box center [792, 161] width 46 height 9
click at [373, 26] on span "Mis reservas" at bounding box center [380, 28] width 79 height 10
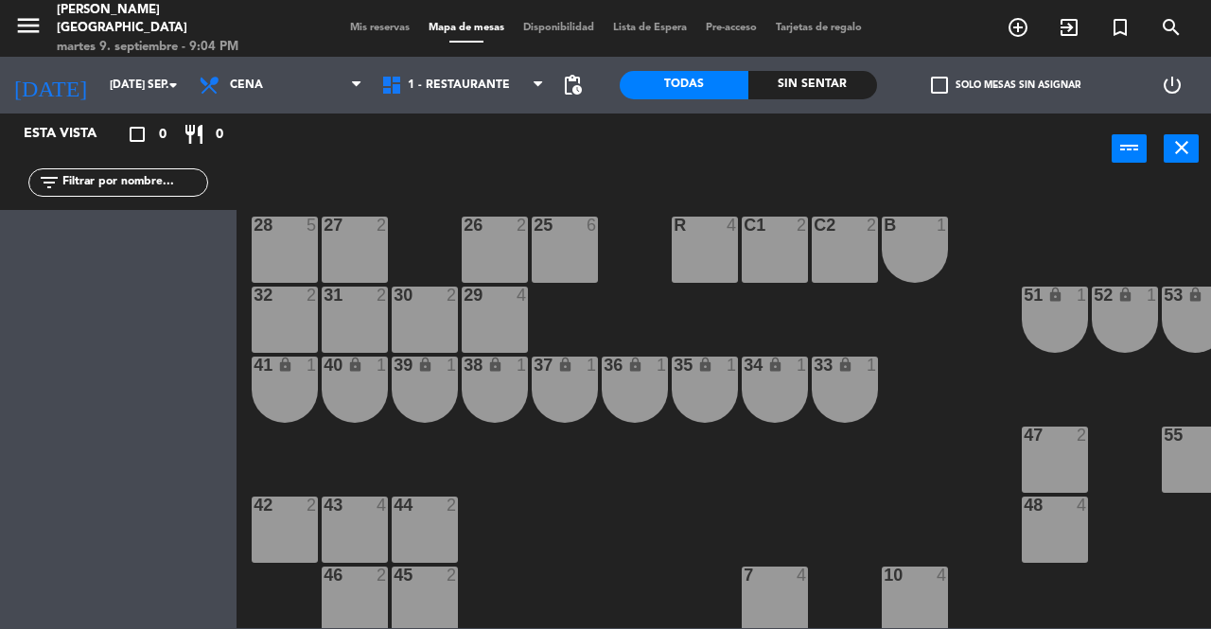
click at [369, 27] on span "Mis reservas" at bounding box center [380, 28] width 79 height 10
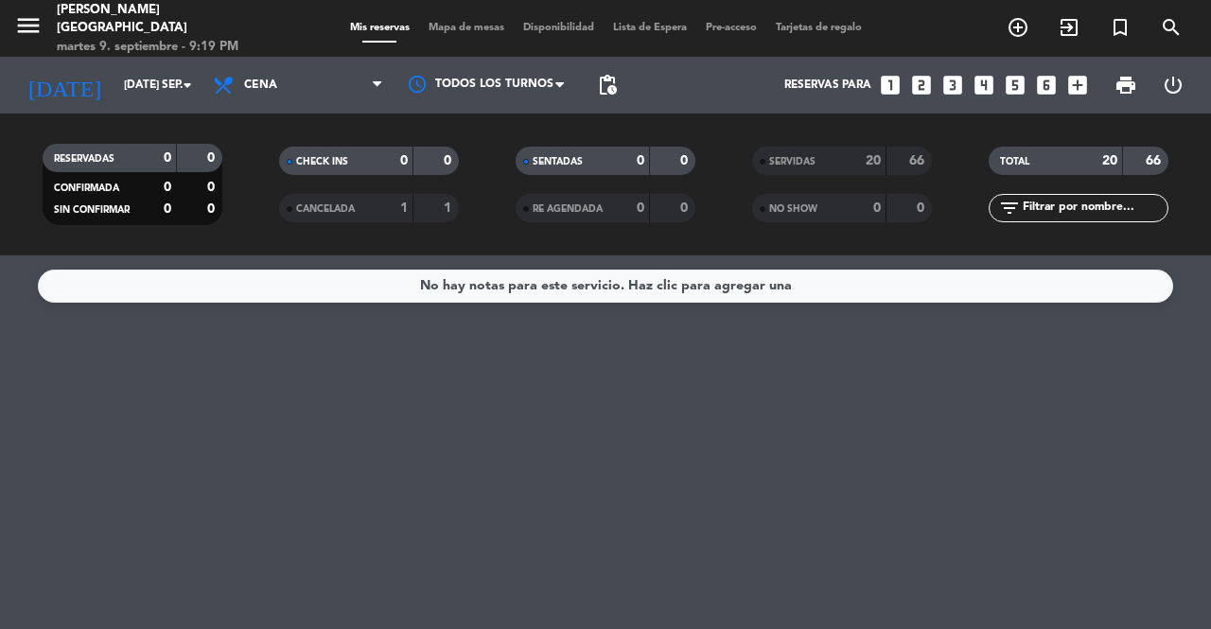
click at [1077, 34] on icon "exit_to_app" at bounding box center [1069, 27] width 23 height 23
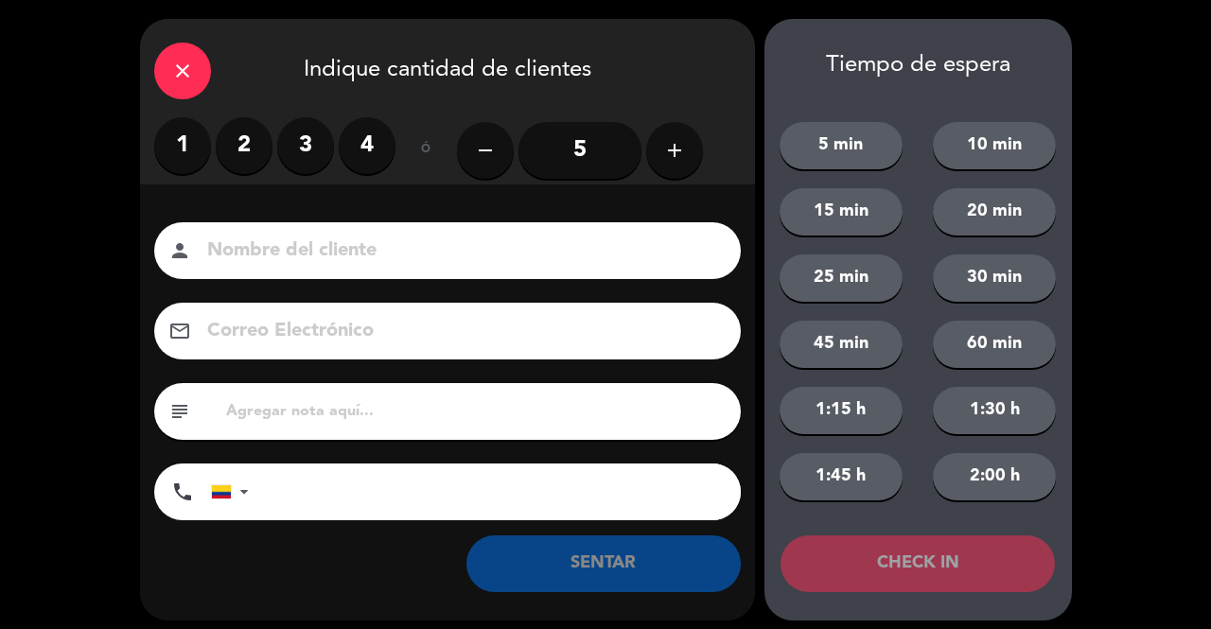
click at [177, 135] on label "1" at bounding box center [182, 145] width 57 height 57
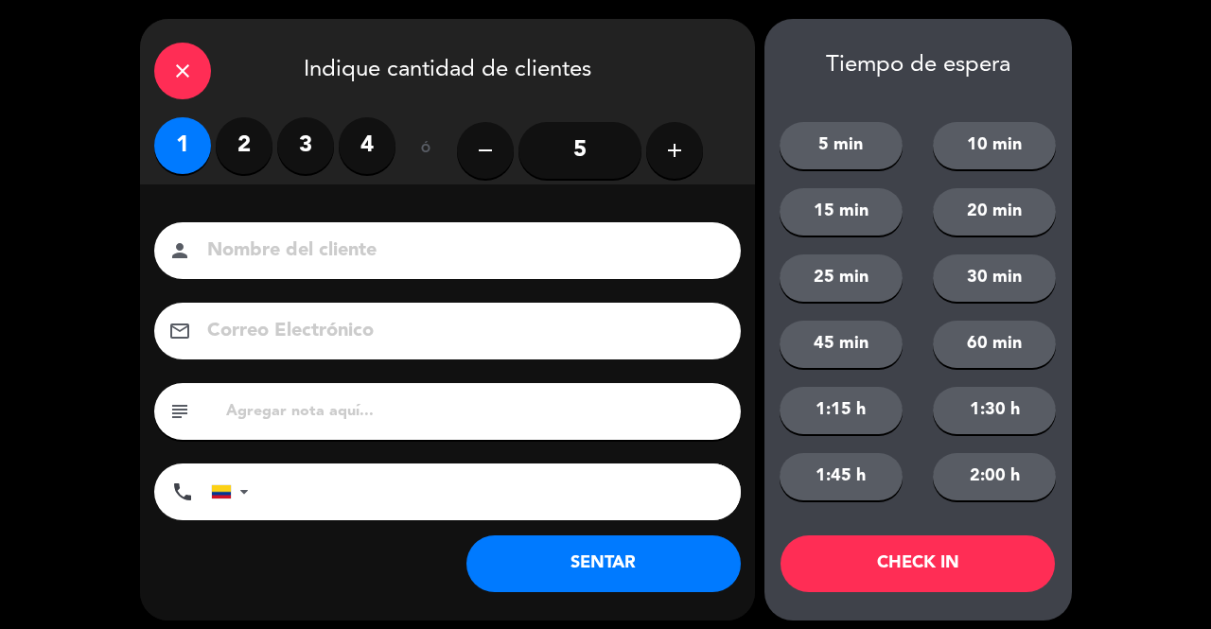
click at [250, 263] on input at bounding box center [460, 251] width 511 height 33
type input "SR EXT"
click at [579, 563] on button "SENTAR" at bounding box center [603, 563] width 274 height 57
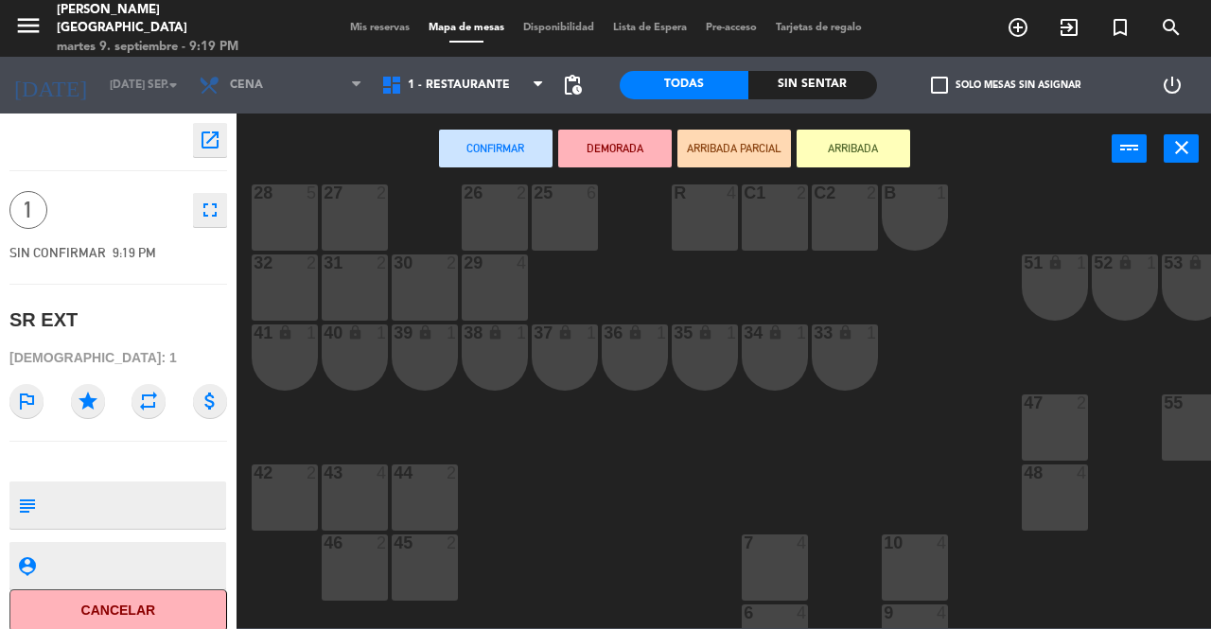
scroll to position [42, 0]
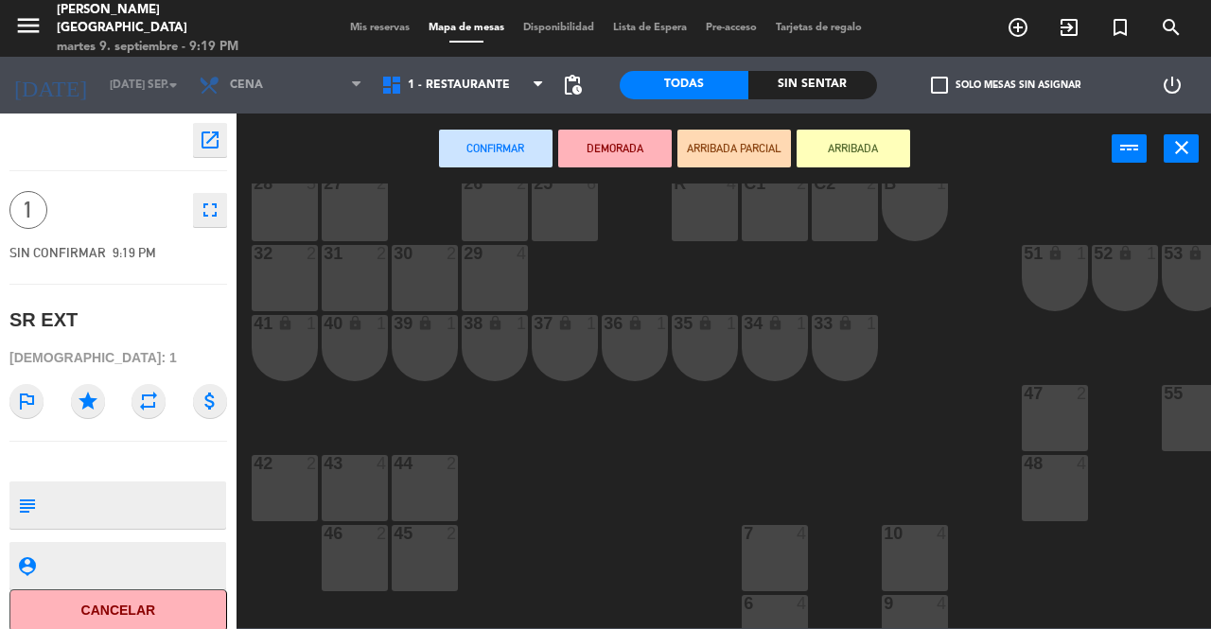
click at [1060, 422] on div "47 2" at bounding box center [1055, 418] width 66 height 66
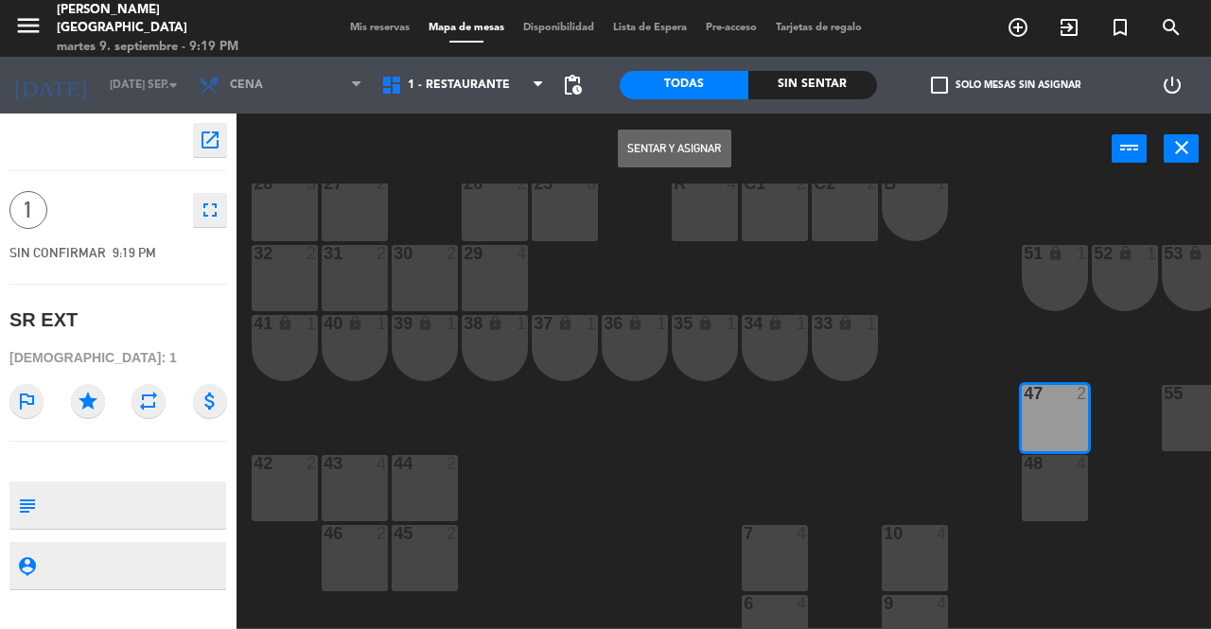
click at [693, 152] on button "Sentar y Asignar" at bounding box center [675, 149] width 114 height 38
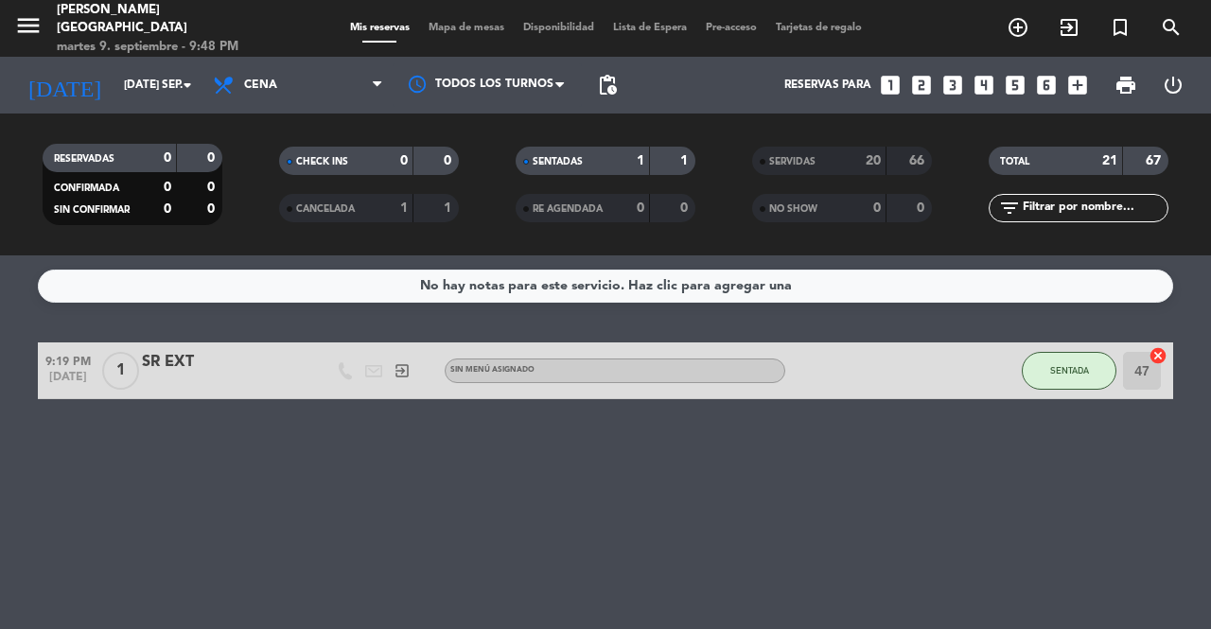
click at [1073, 34] on icon "exit_to_app" at bounding box center [1069, 27] width 23 height 23
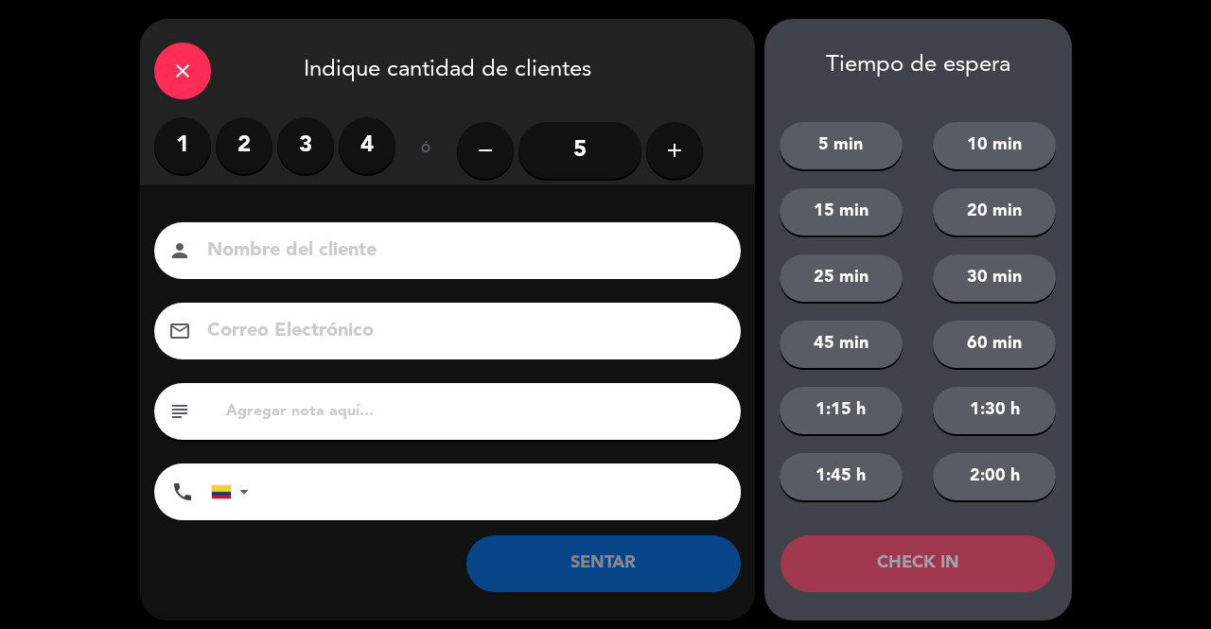
click at [237, 134] on label "2" at bounding box center [244, 145] width 57 height 57
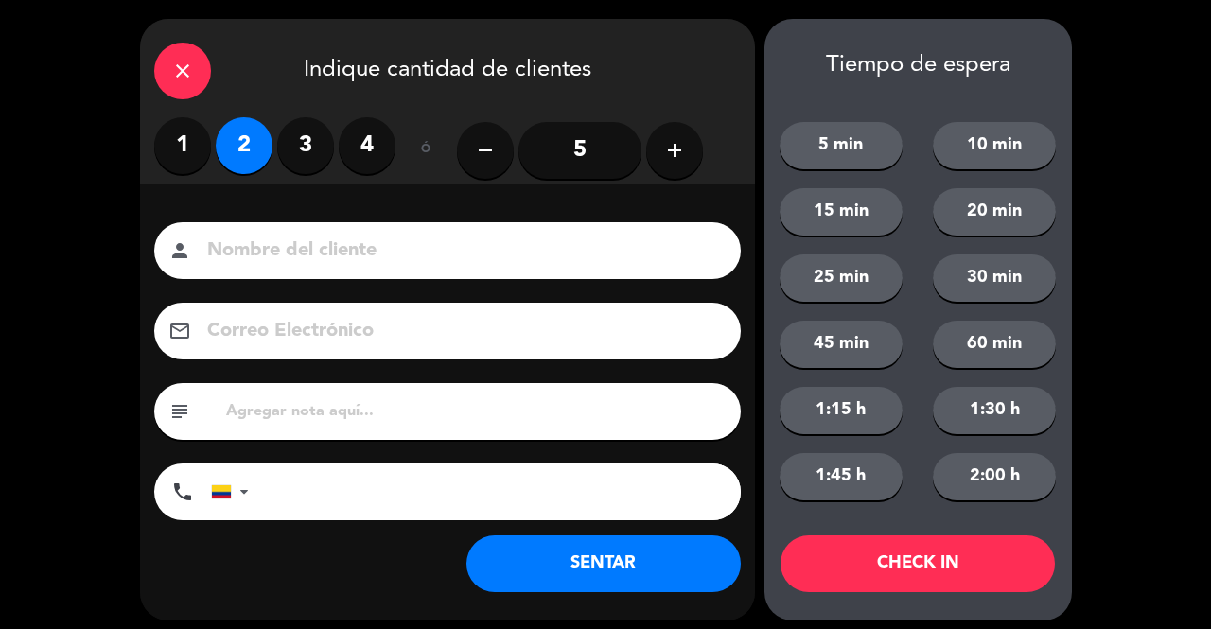
click at [278, 252] on input at bounding box center [460, 251] width 511 height 33
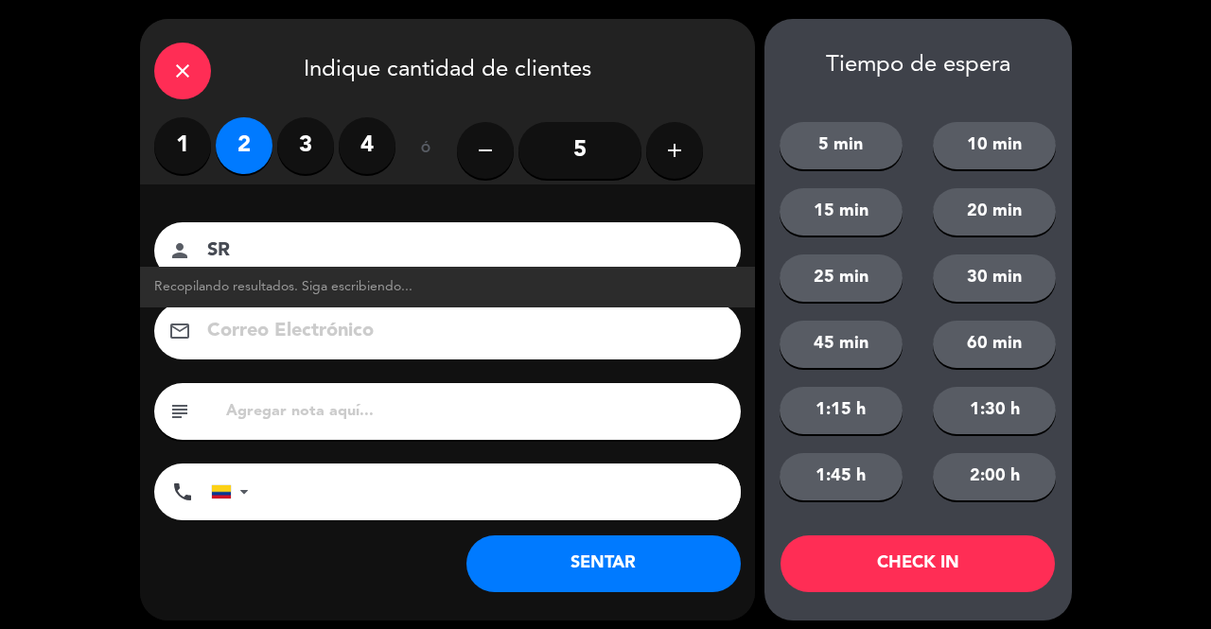
type input "S"
type input "1LOC 1 EXT"
click at [539, 568] on button "SENTAR" at bounding box center [603, 563] width 274 height 57
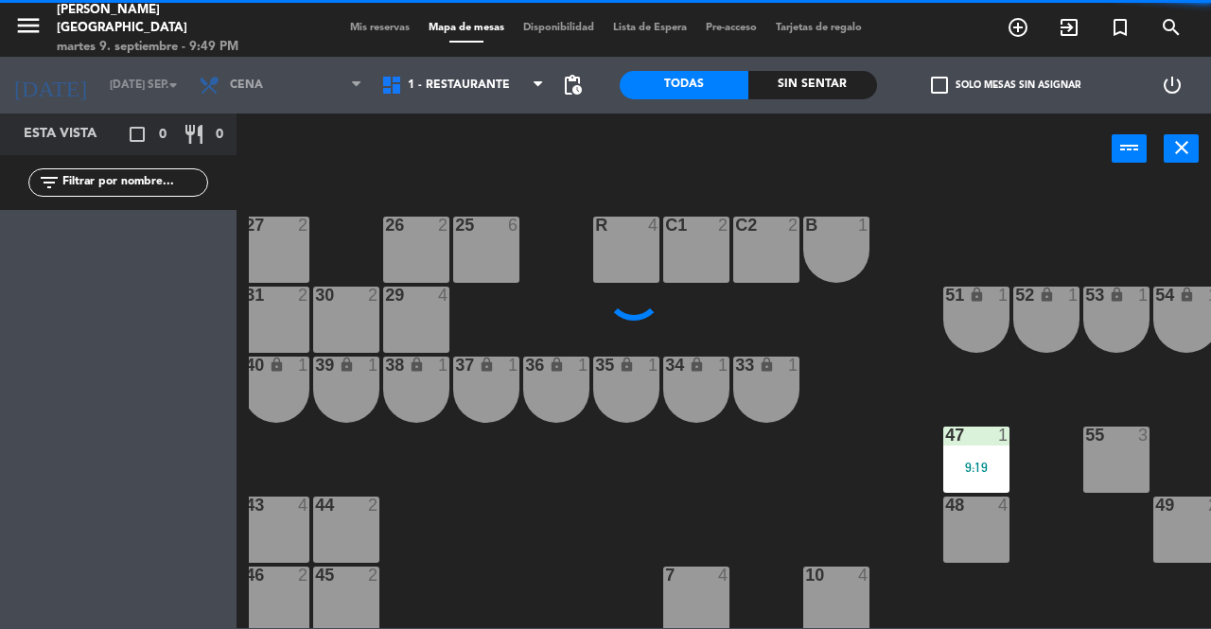
scroll to position [0, 171]
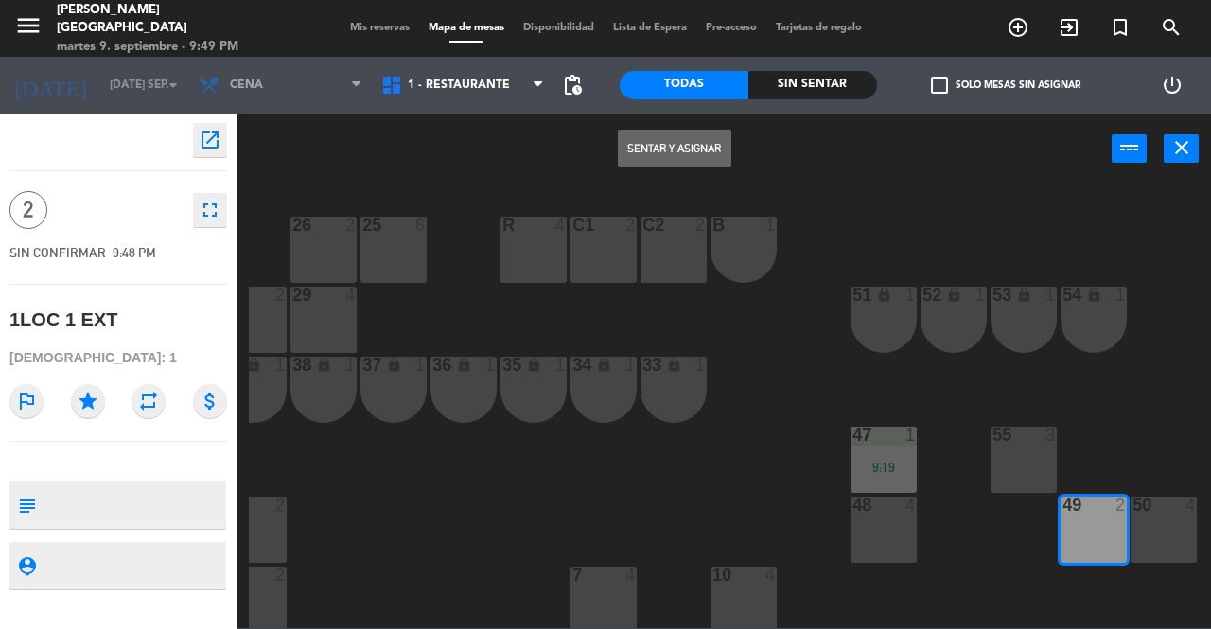
click at [673, 148] on button "Sentar y Asignar" at bounding box center [675, 149] width 114 height 38
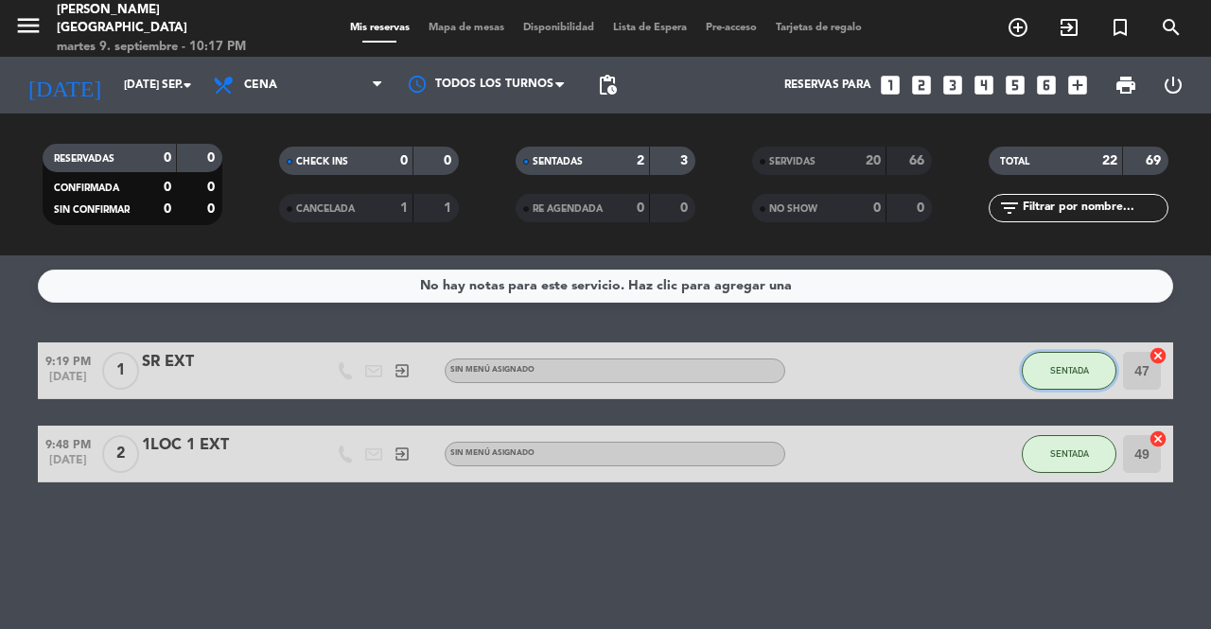
click at [1070, 353] on button "SENTADA" at bounding box center [1069, 371] width 95 height 38
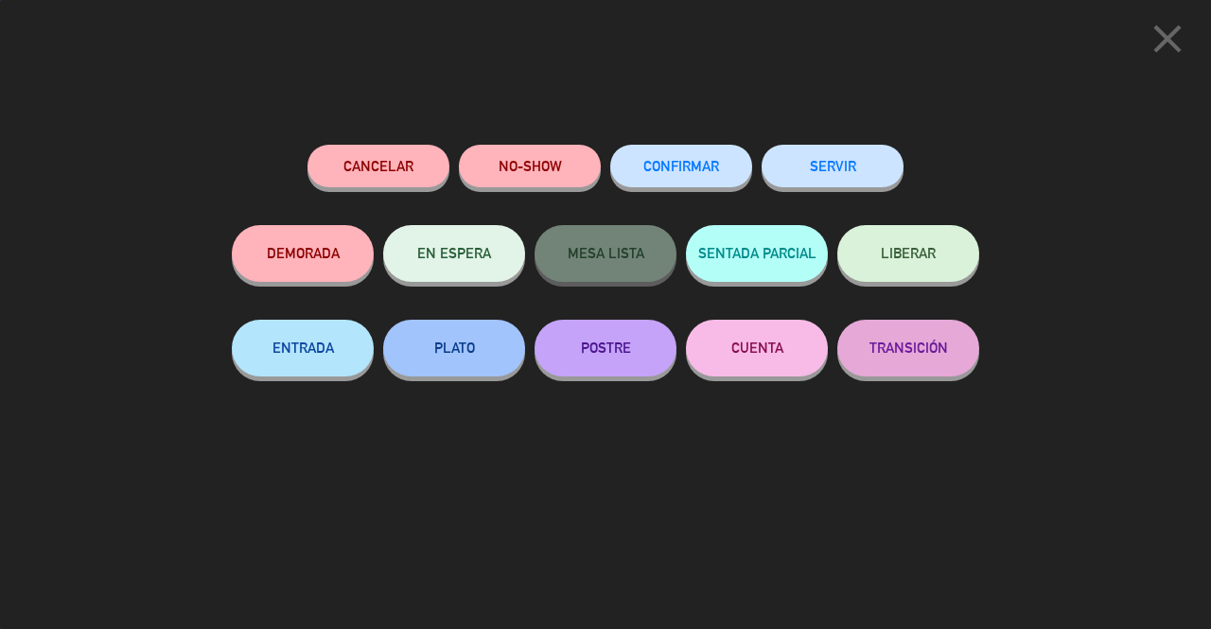
click at [880, 163] on button "SERVIR" at bounding box center [833, 166] width 142 height 43
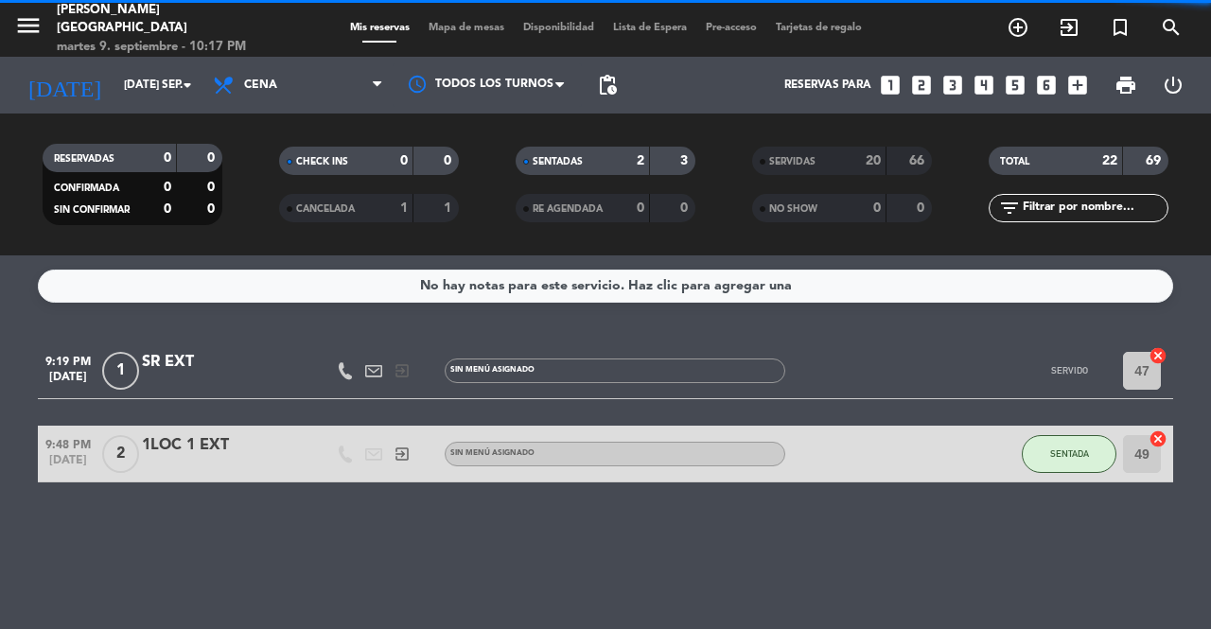
click at [1063, 453] on span "SENTADA" at bounding box center [1069, 453] width 39 height 10
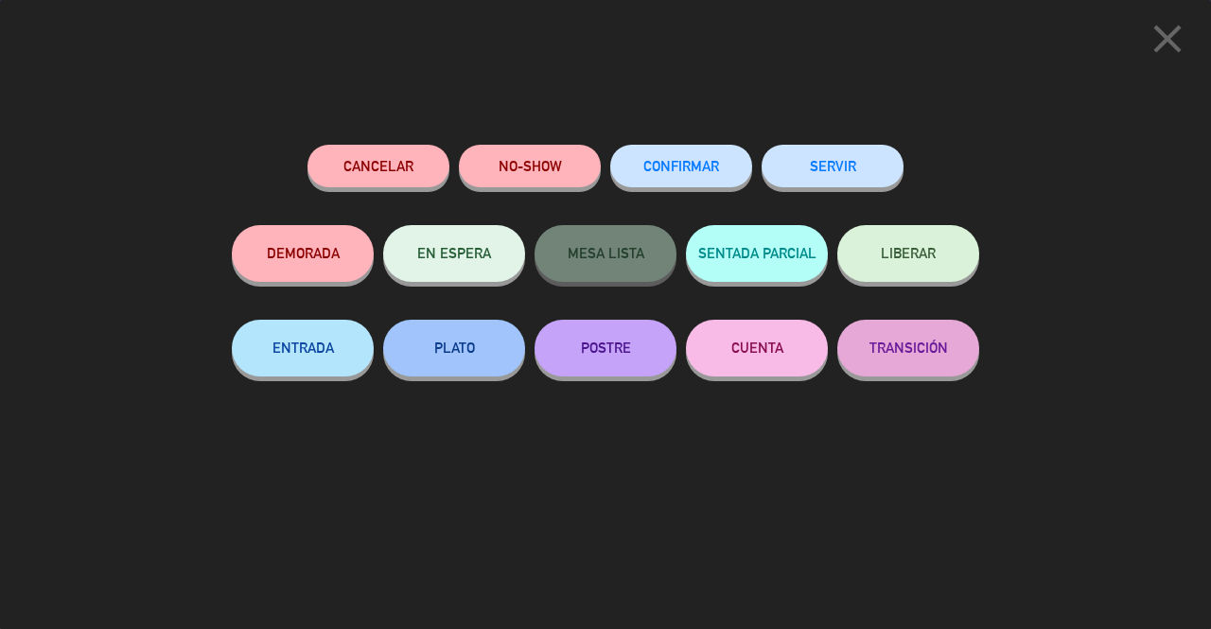
click at [861, 175] on button "SERVIR" at bounding box center [833, 166] width 142 height 43
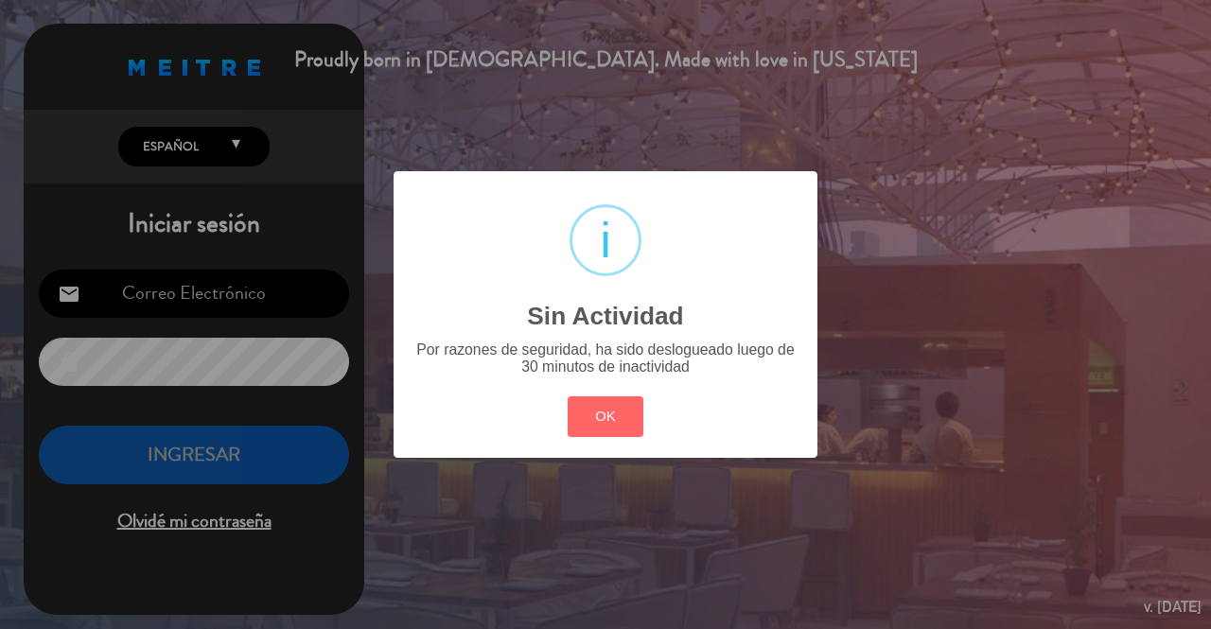
type input "[EMAIL_ADDRESS][DOMAIN_NAME]"
